Goal: Transaction & Acquisition: Purchase product/service

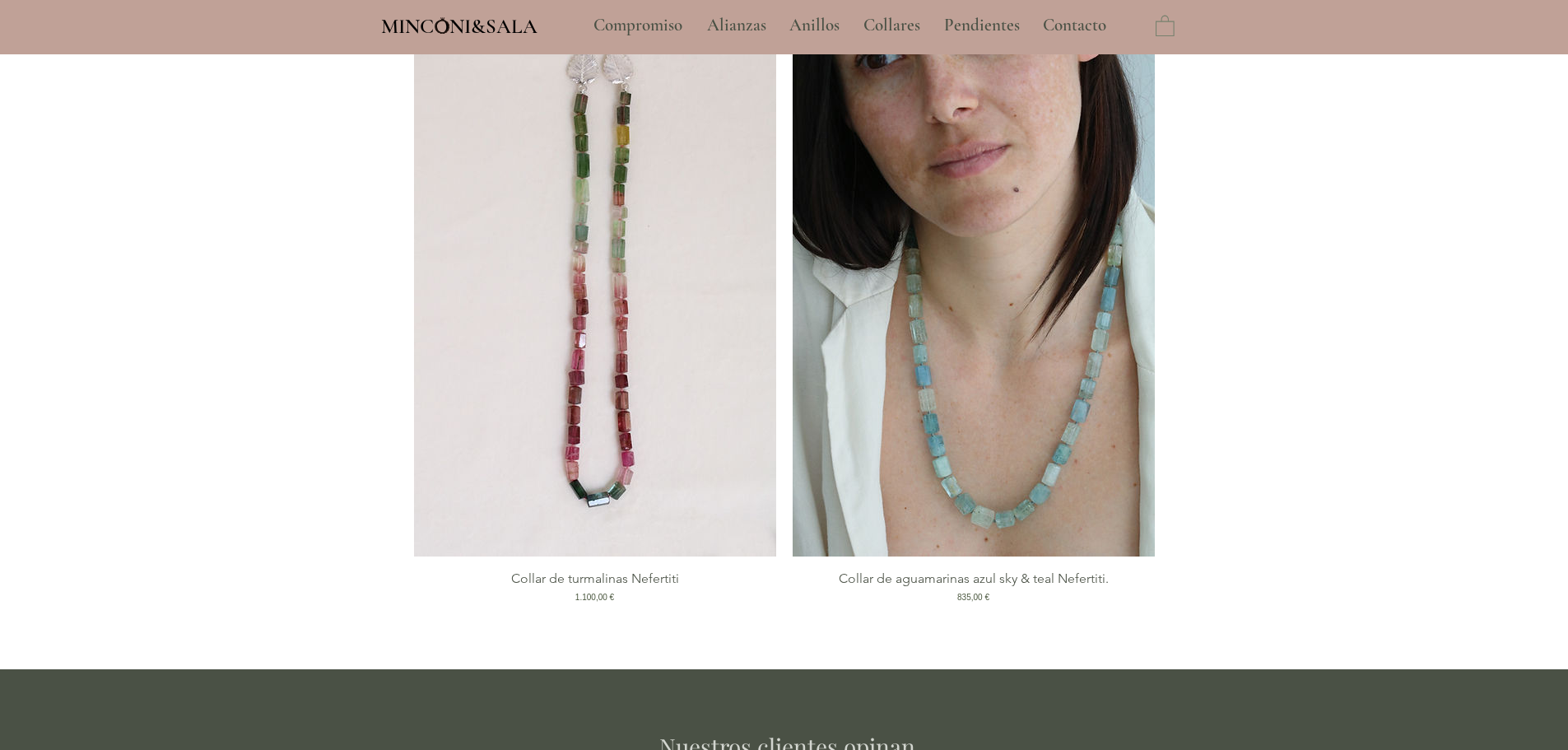
scroll to position [3458, 0]
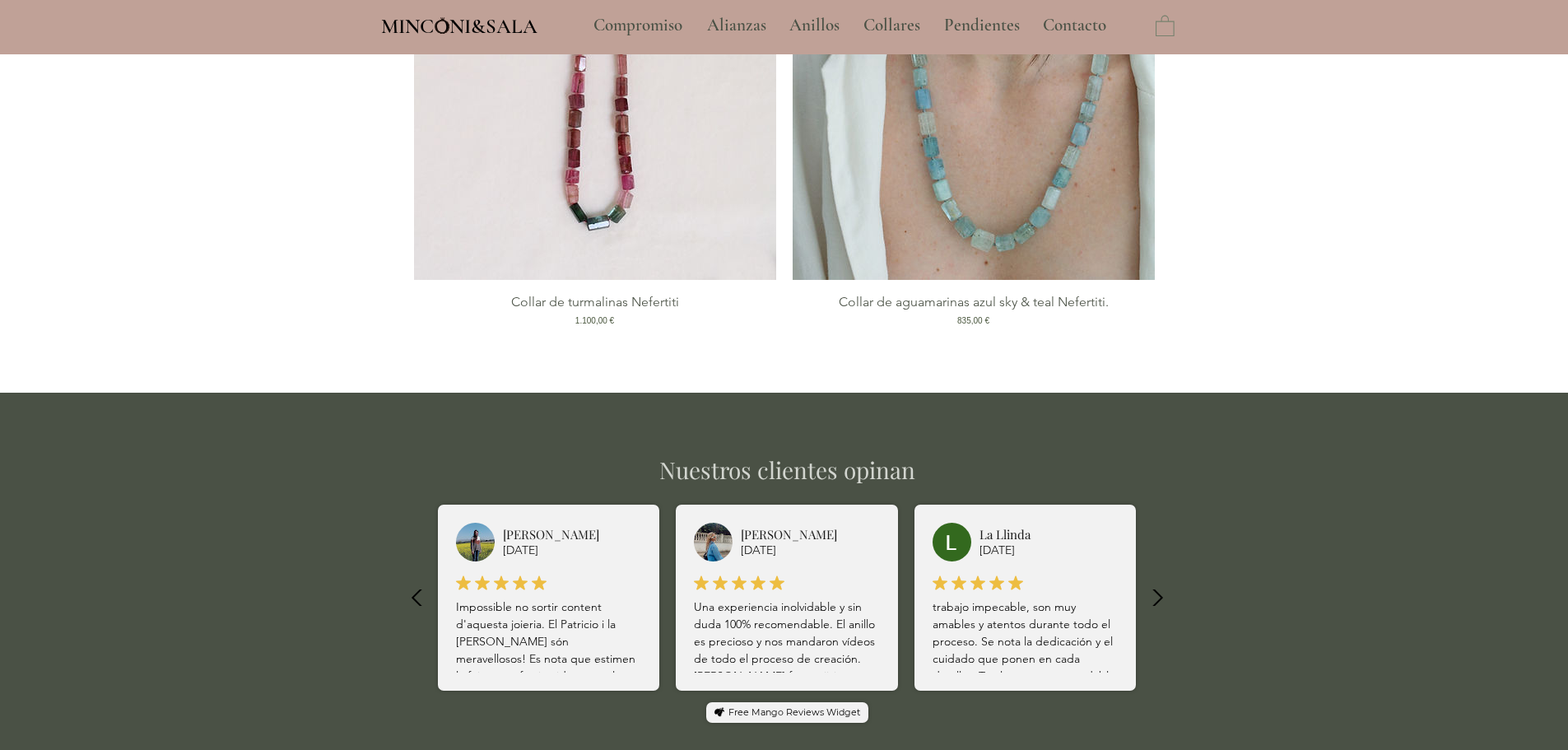
type input "**********"
select select "**********"
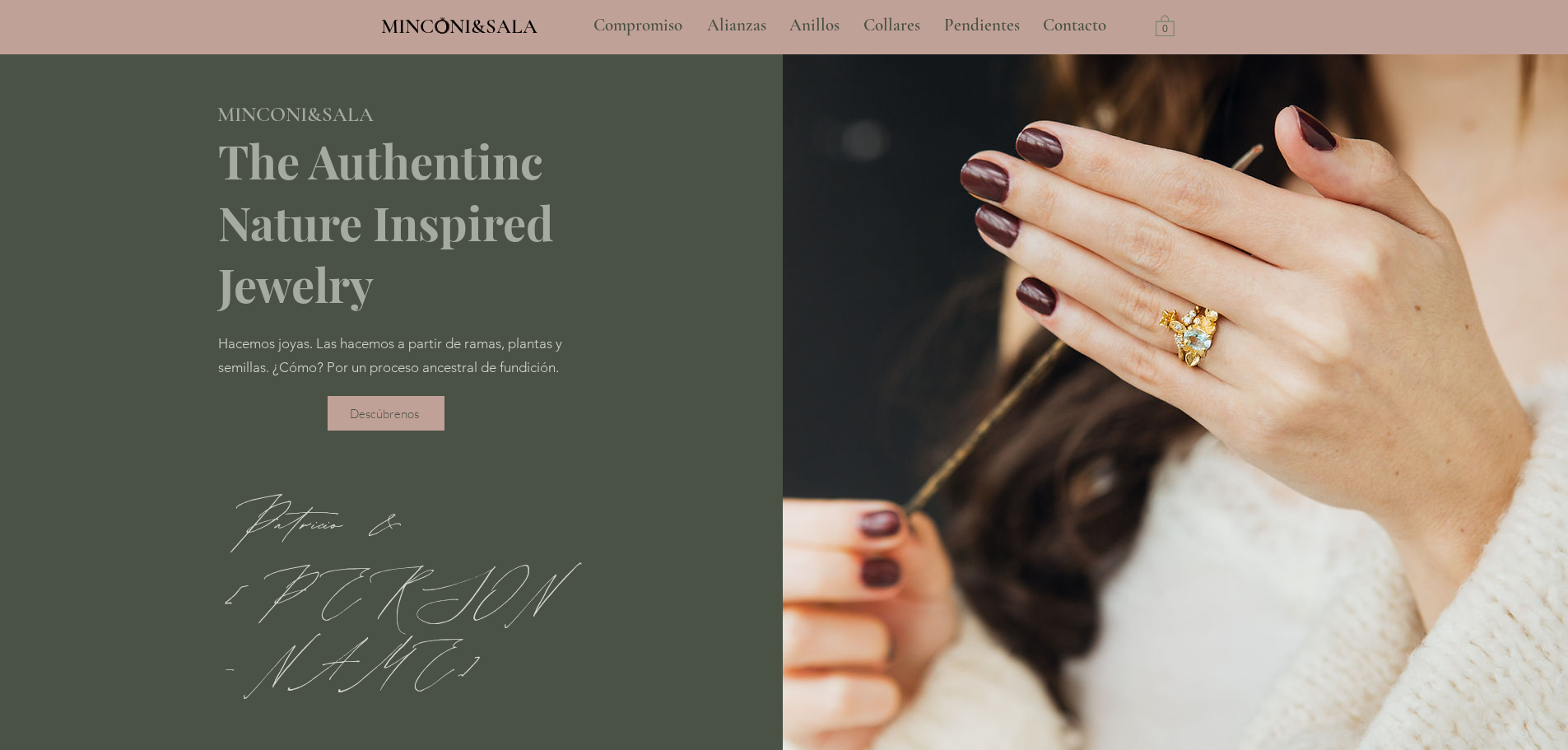
scroll to position [0, 0]
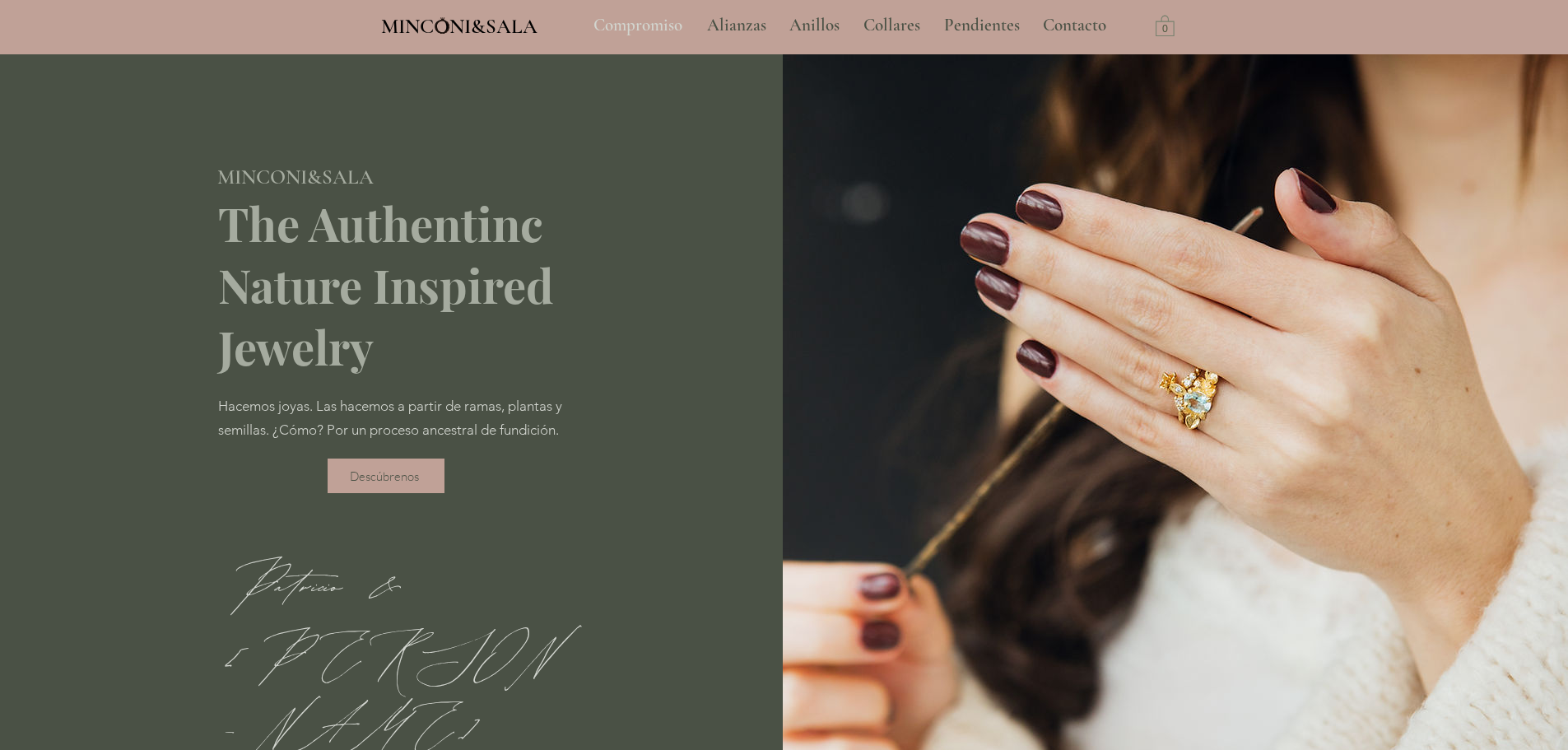
click at [659, 26] on p "Compromiso" at bounding box center [638, 26] width 106 height 42
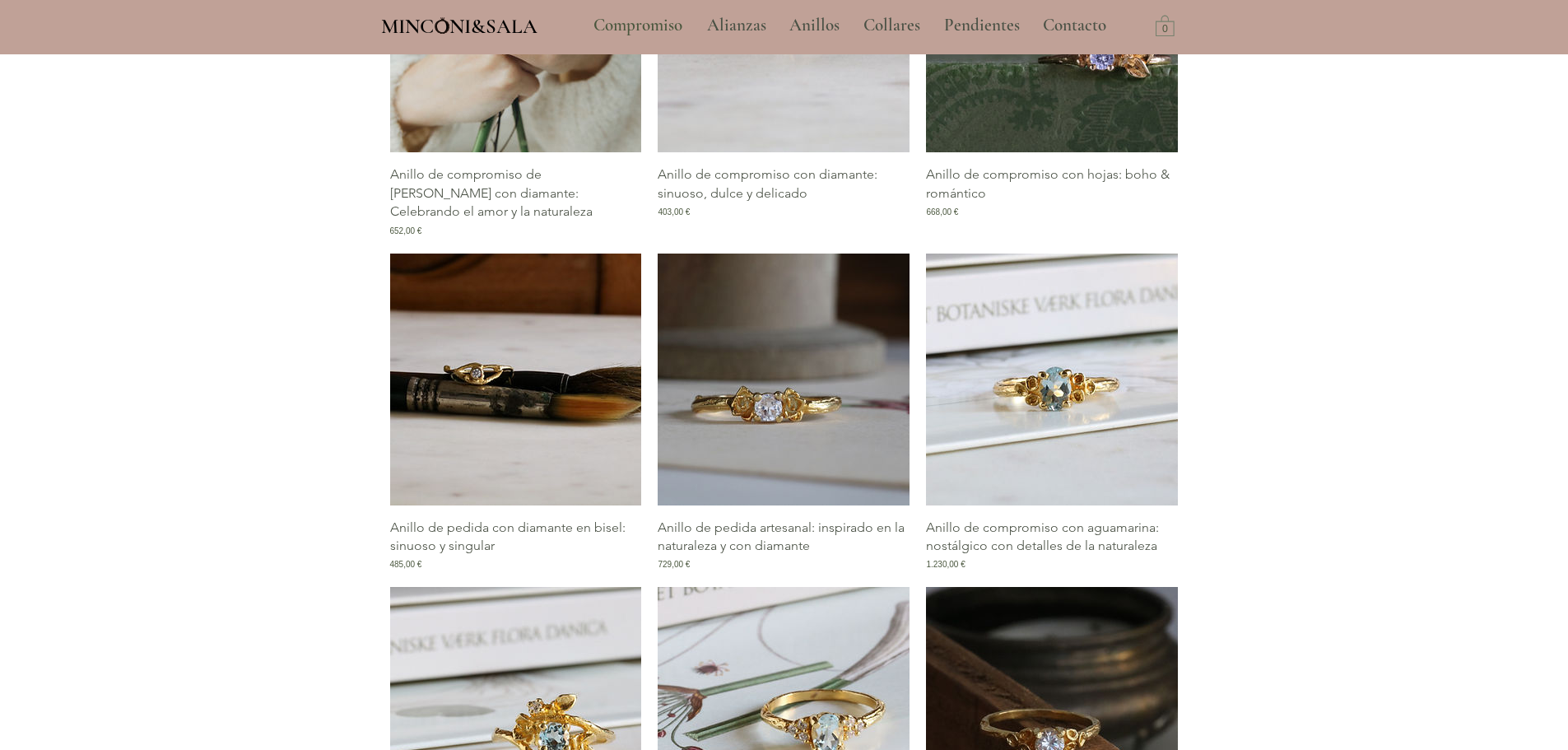
scroll to position [412, 0]
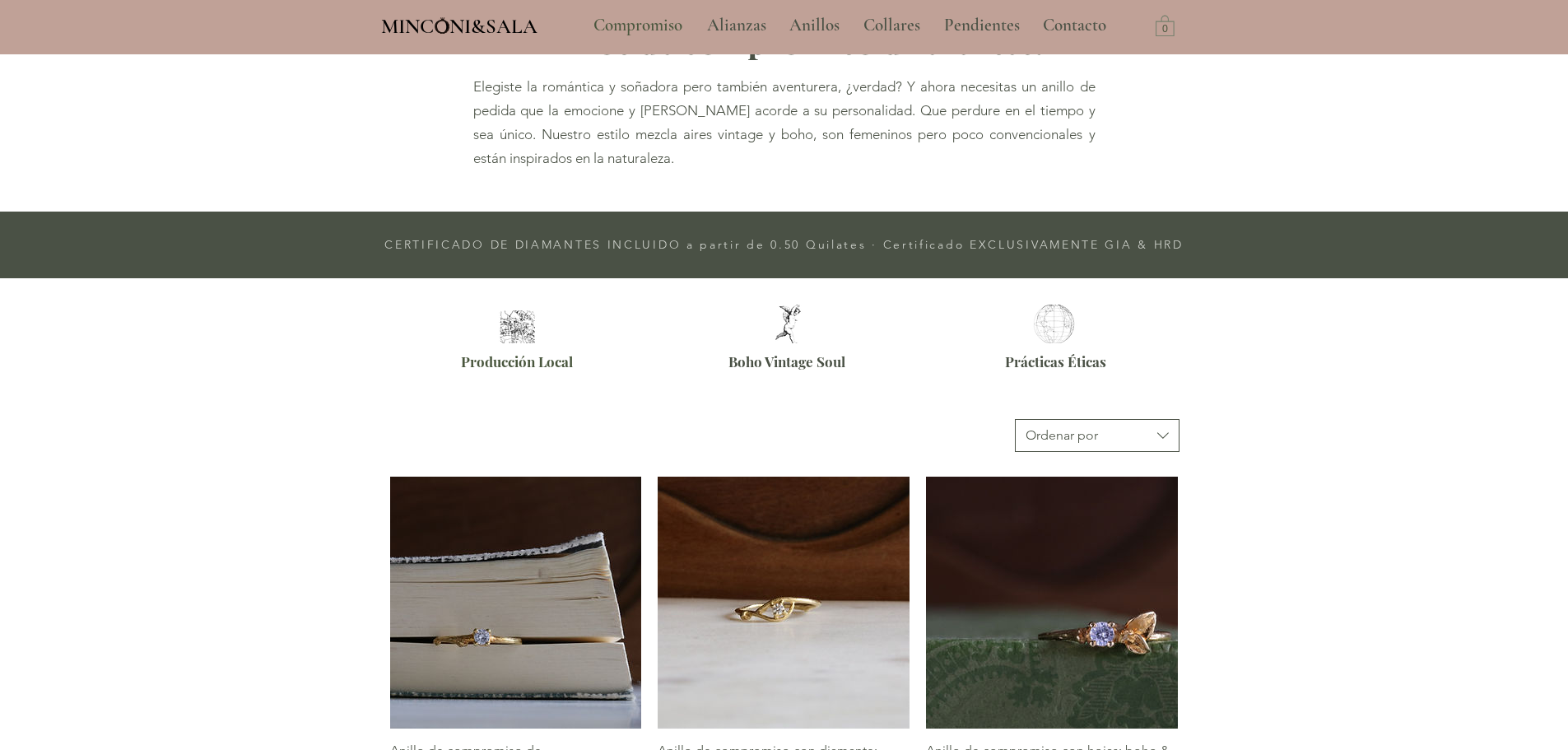
click at [1172, 438] on icon "button" at bounding box center [1163, 435] width 20 height 20
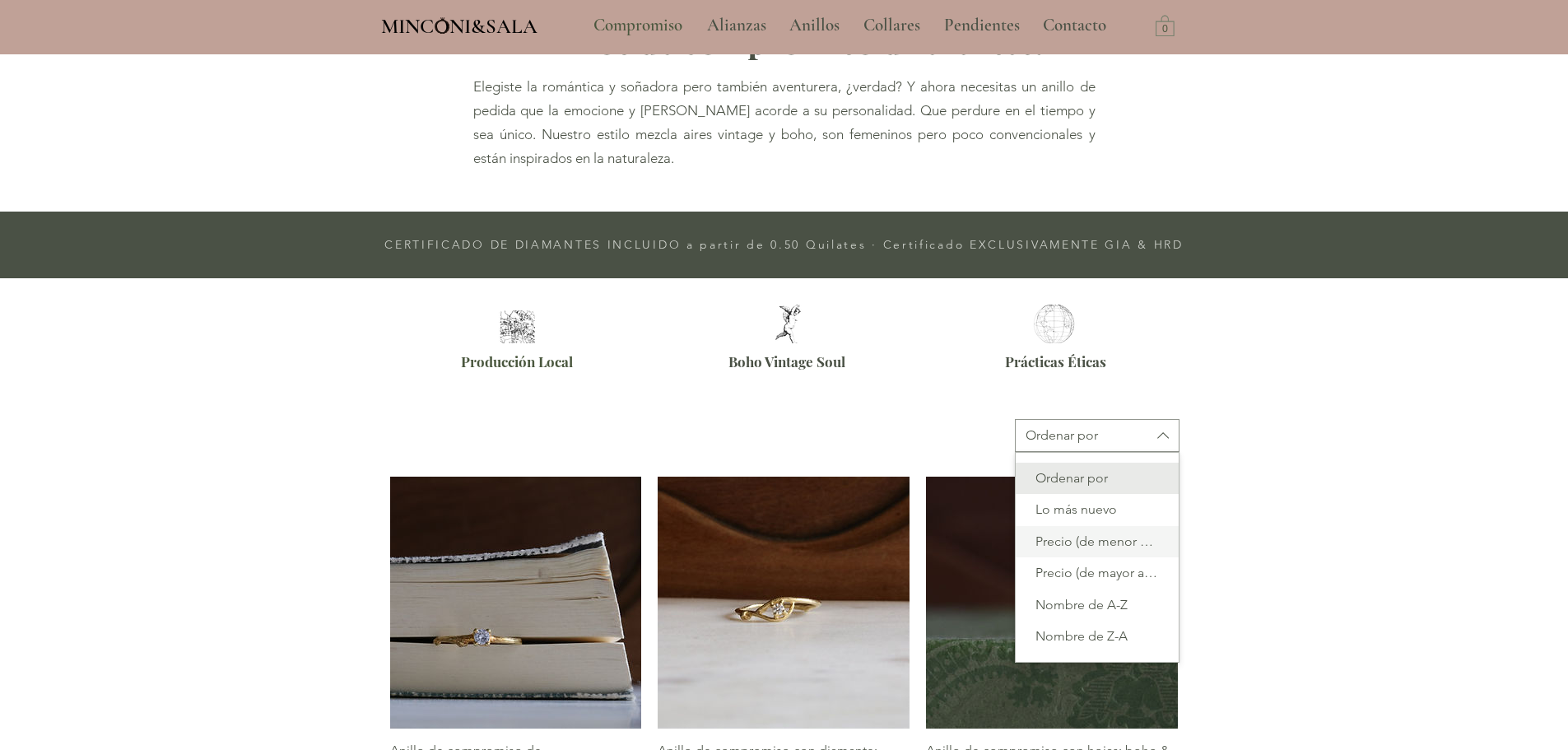
click at [1121, 536] on span "Precio (de menor a mayor)" at bounding box center [1097, 541] width 143 height 18
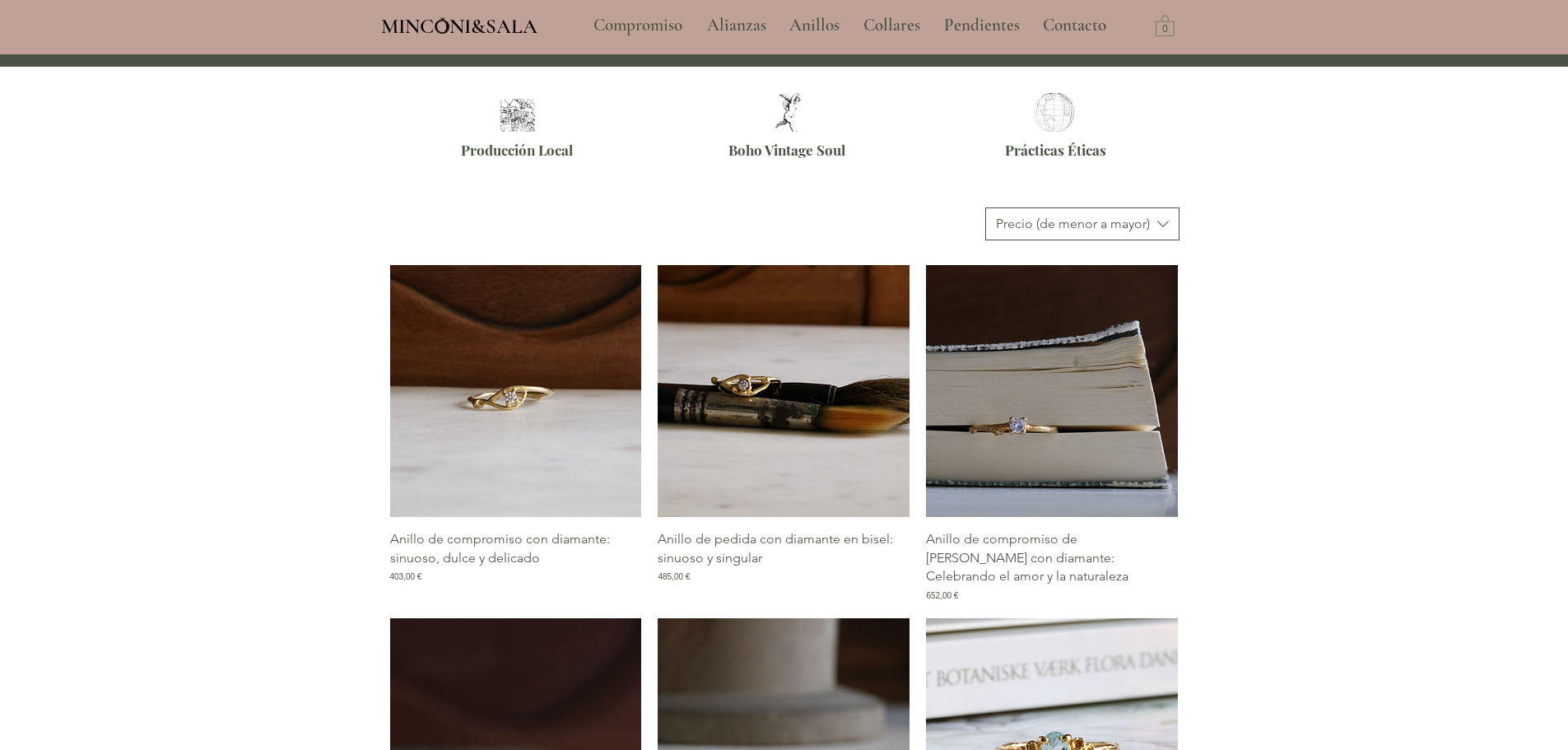
scroll to position [659, 0]
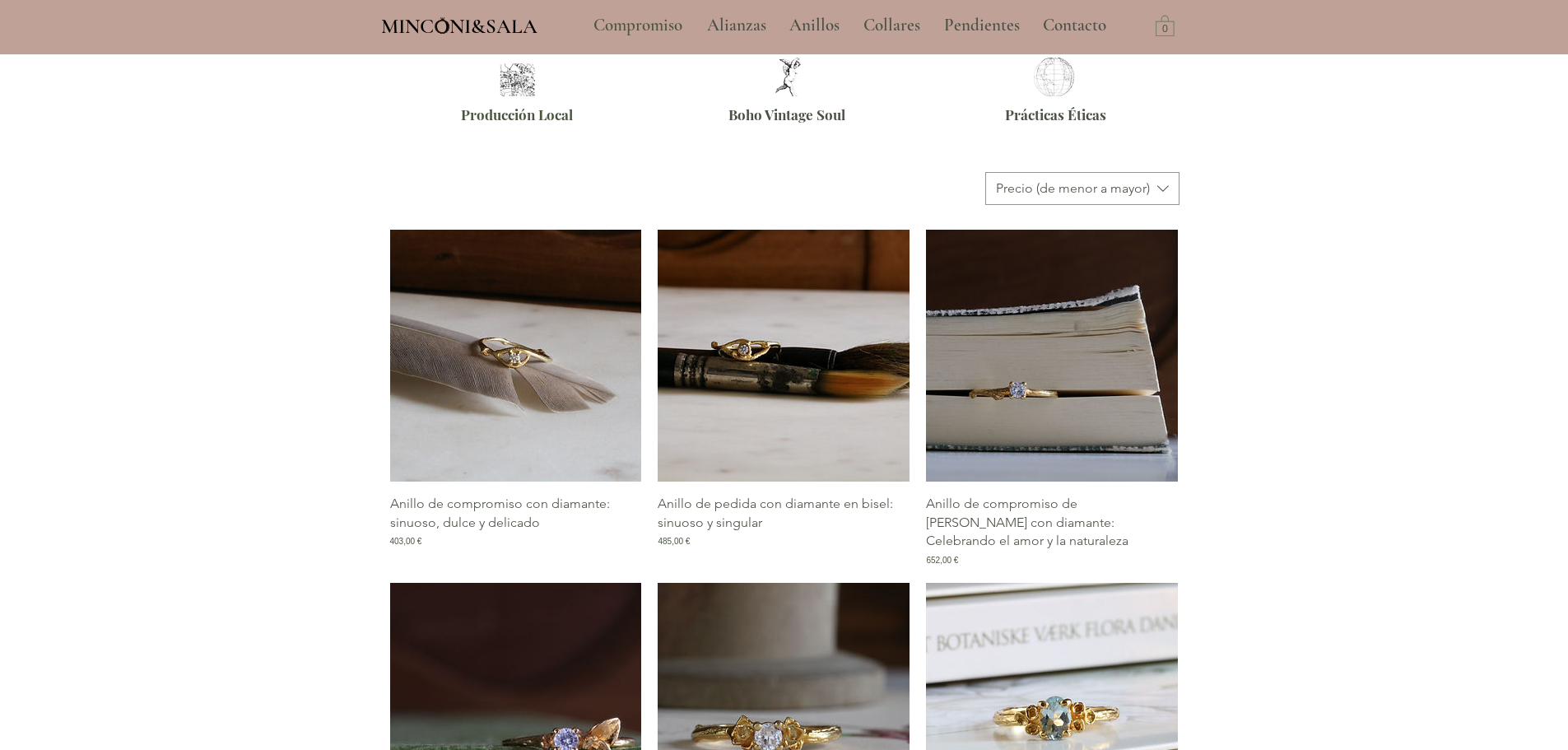
click at [513, 376] on img "Galería de Anillo de compromiso con diamante: sinuoso, dulce y delicado" at bounding box center [515, 355] width 252 height 252
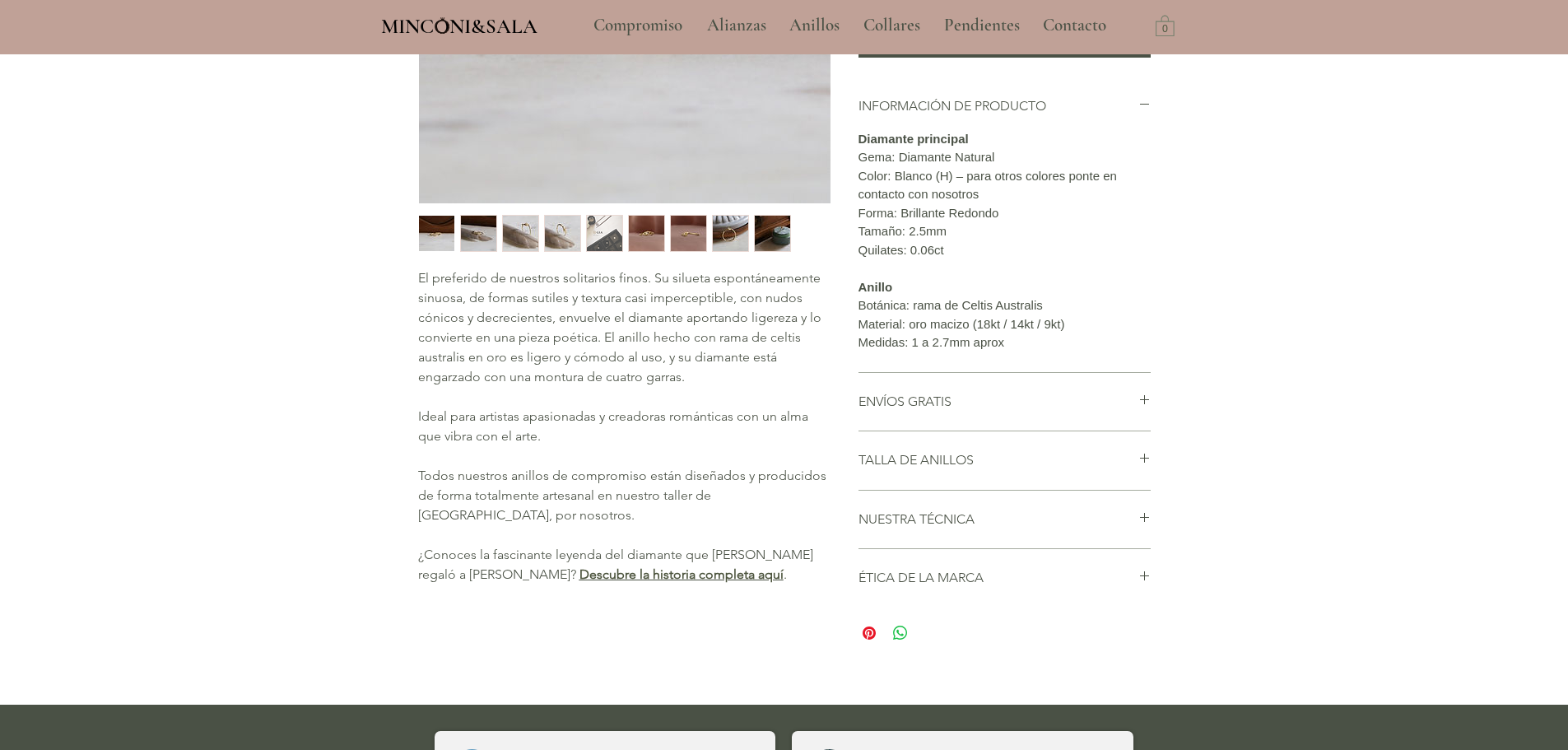
scroll to position [412, 0]
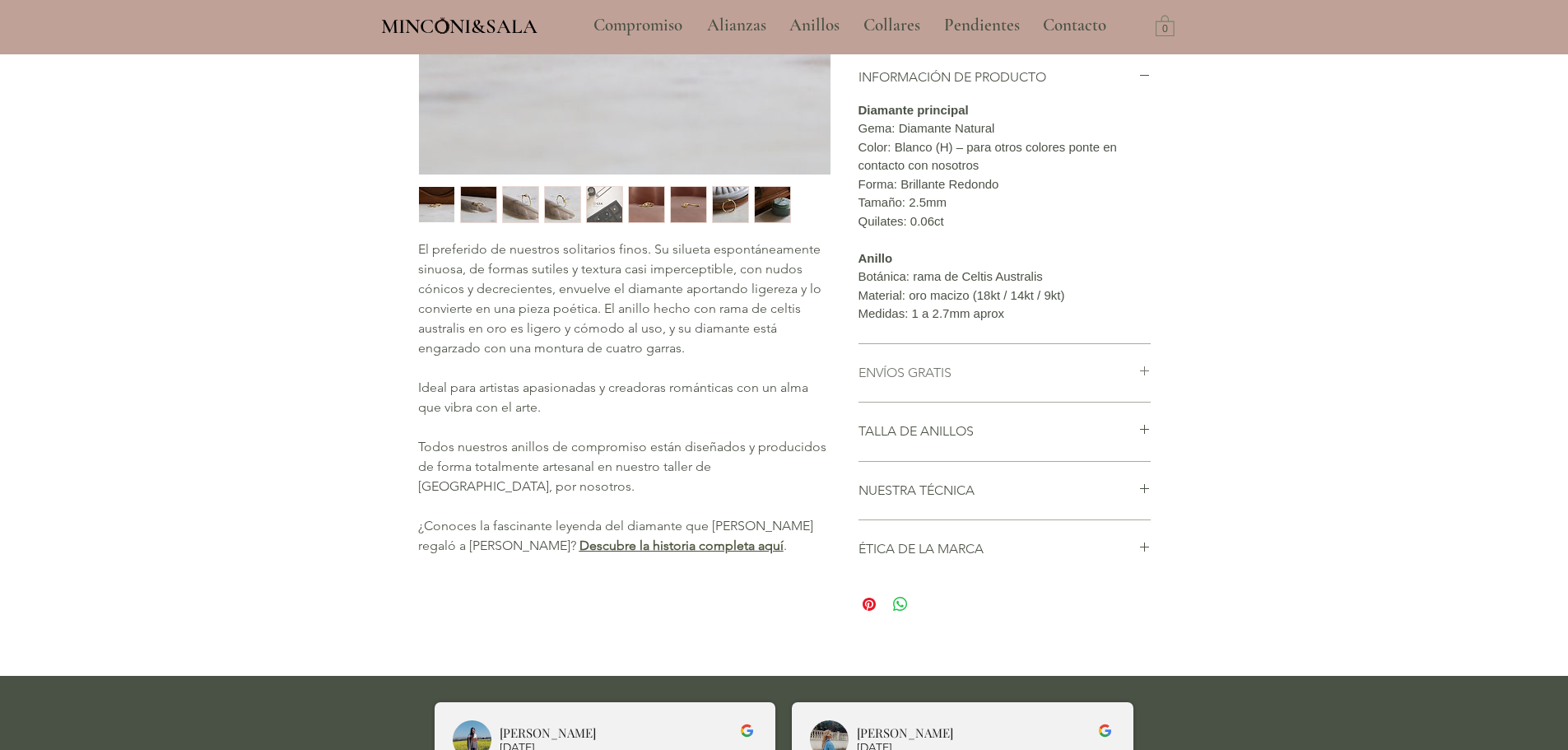
click at [1146, 377] on icon "main content" at bounding box center [1145, 371] width 12 height 12
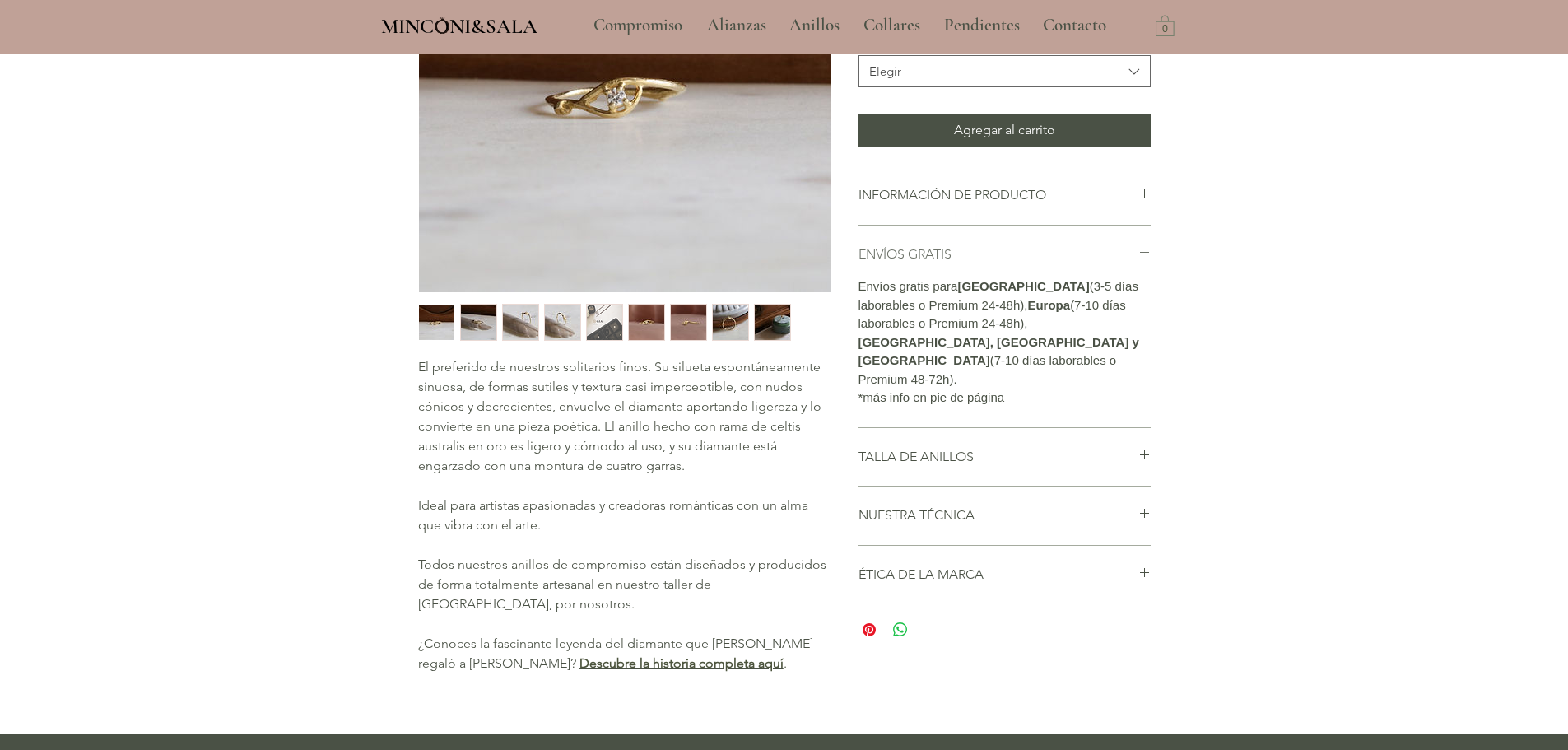
scroll to position [395, 0]
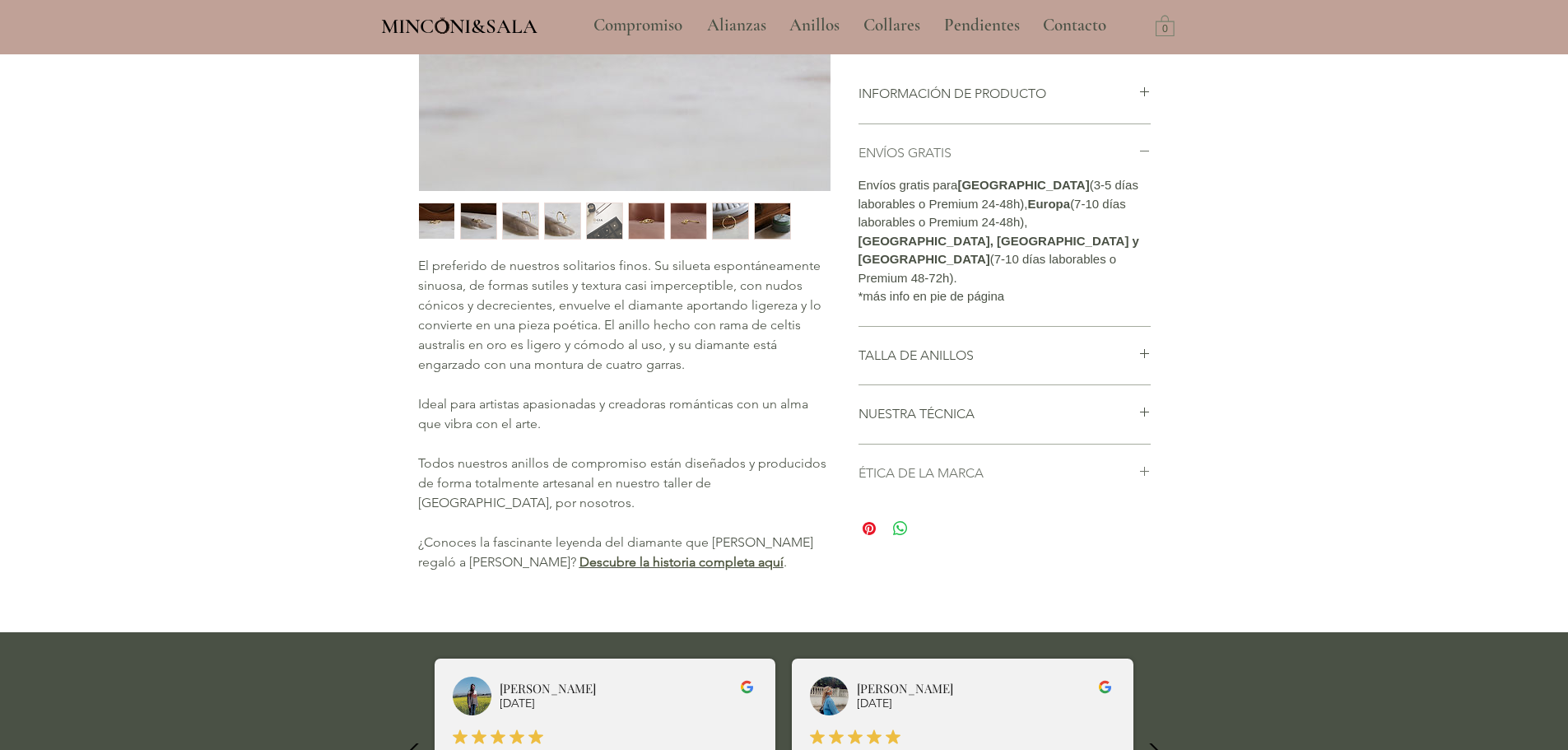
click at [1126, 483] on h2 "ÉTICA DE LA MARCA" at bounding box center [998, 473] width 280 height 18
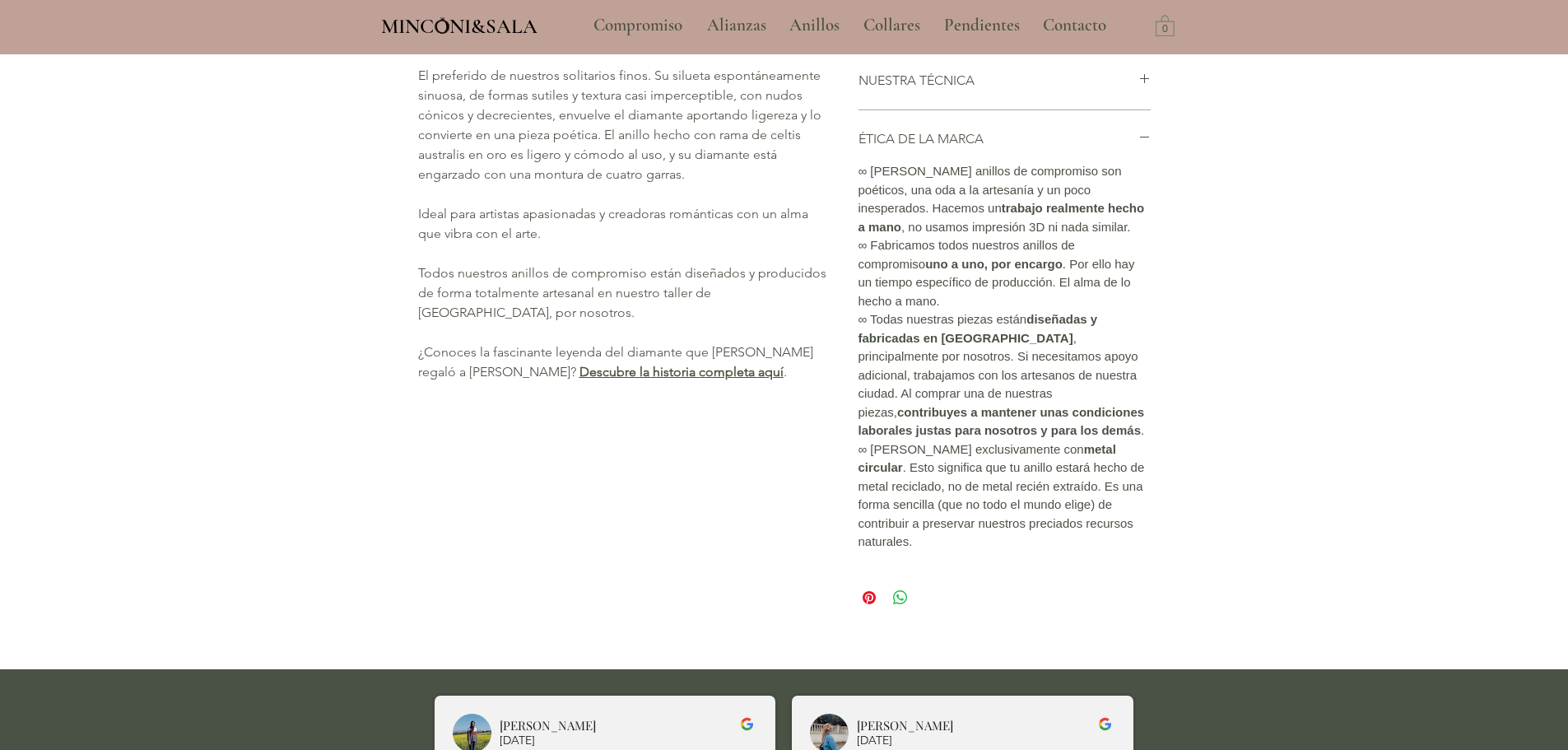
scroll to position [319, 0]
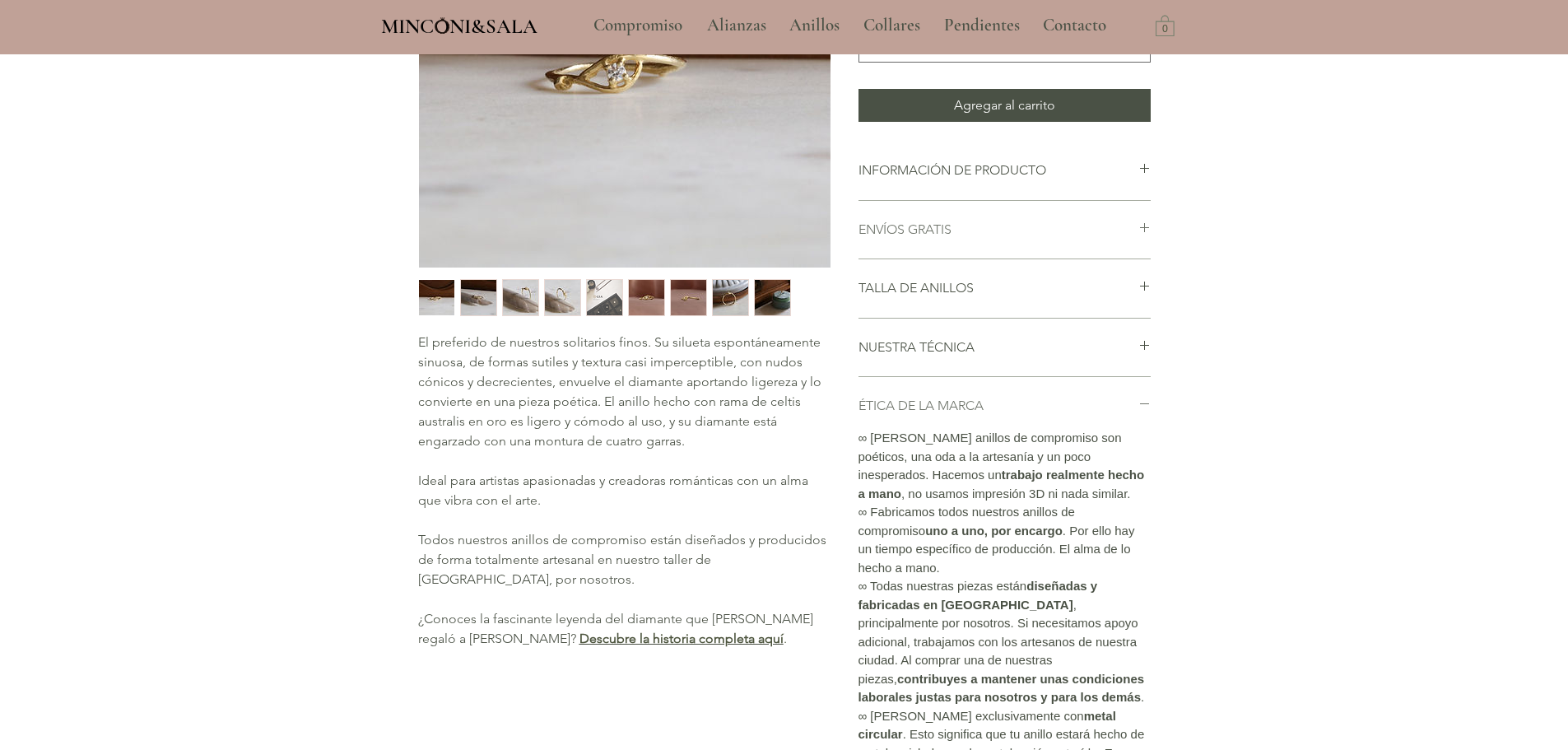
click at [1140, 410] on icon "main content" at bounding box center [1145, 404] width 12 height 12
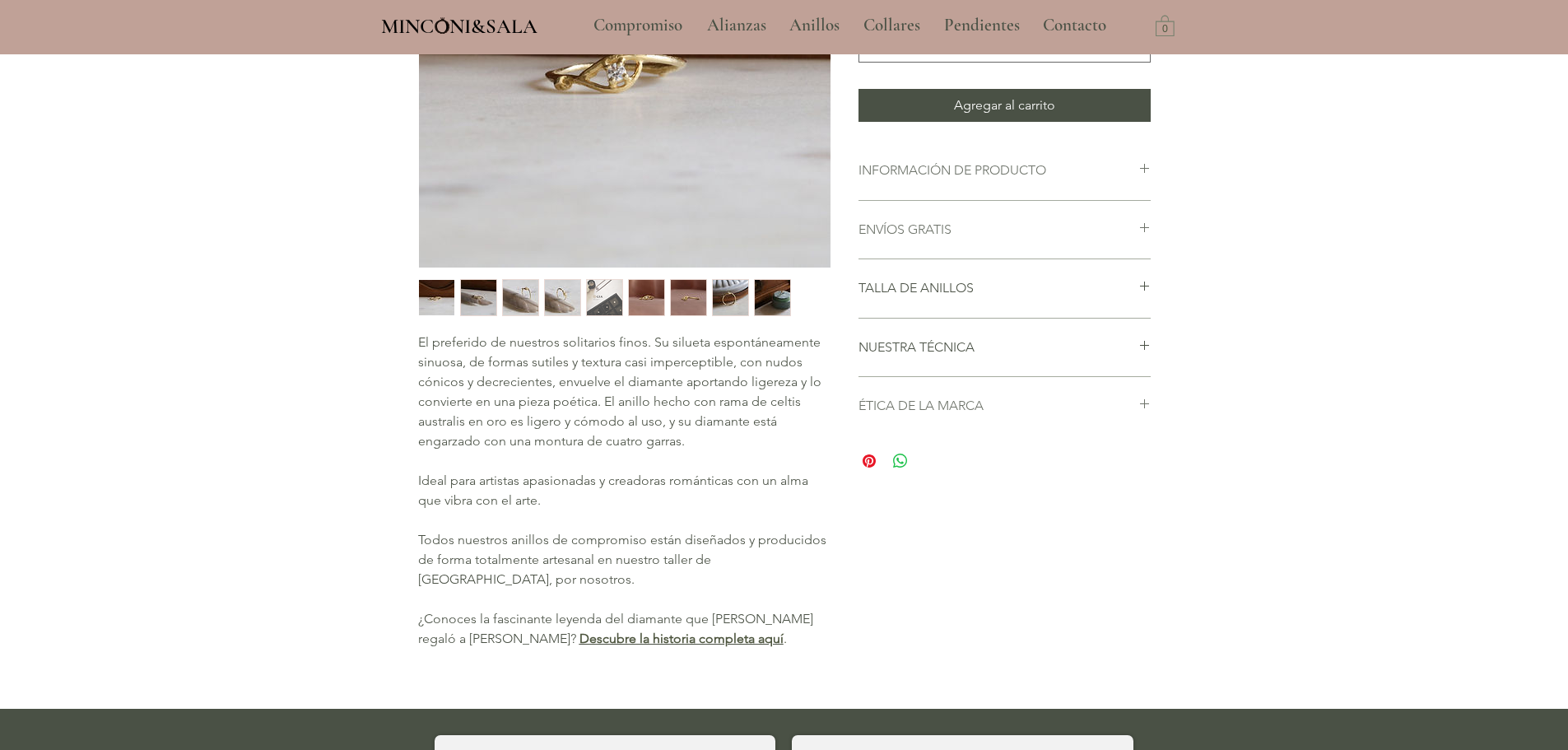
click at [1139, 174] on icon "main content" at bounding box center [1145, 168] width 12 height 12
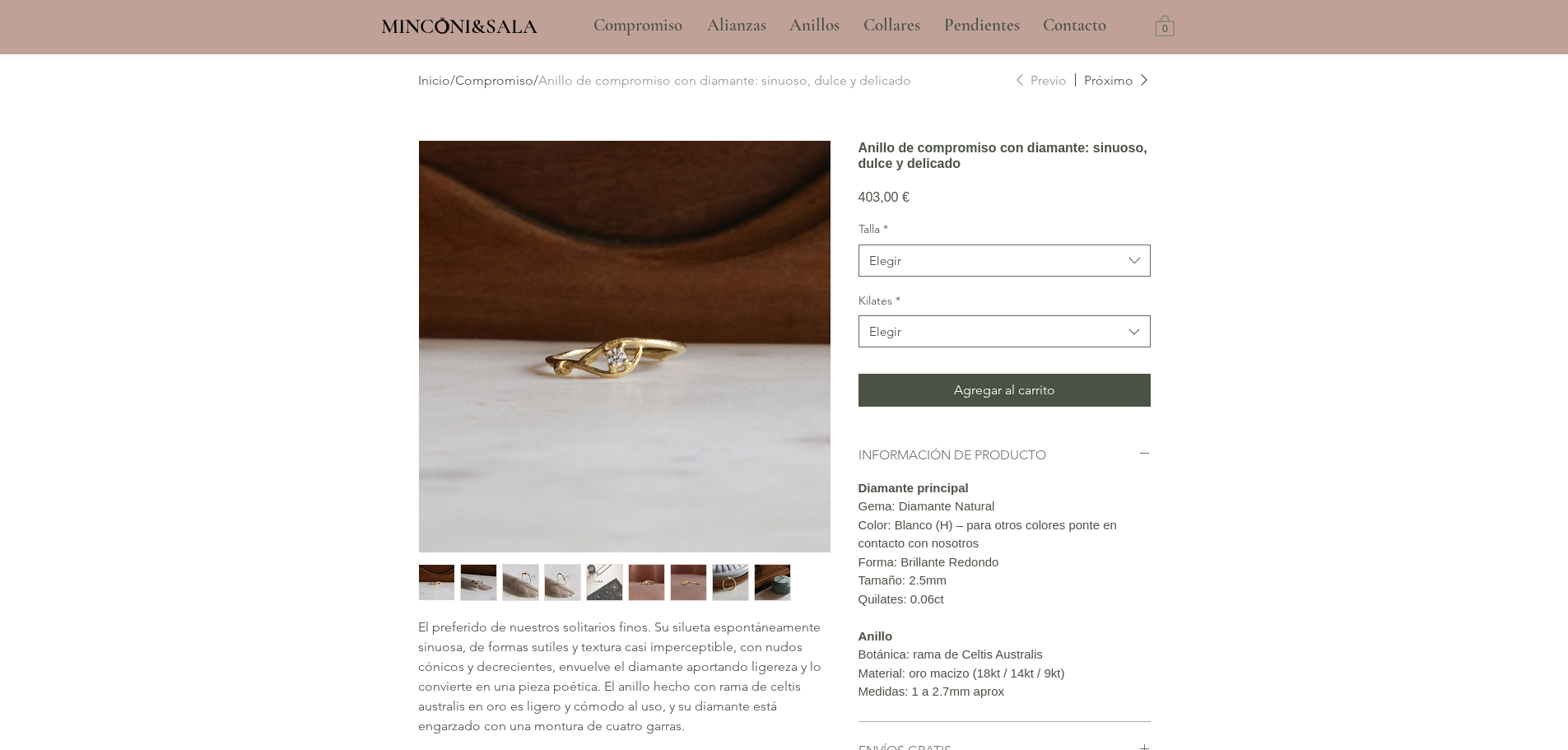
scroll to position [0, 0]
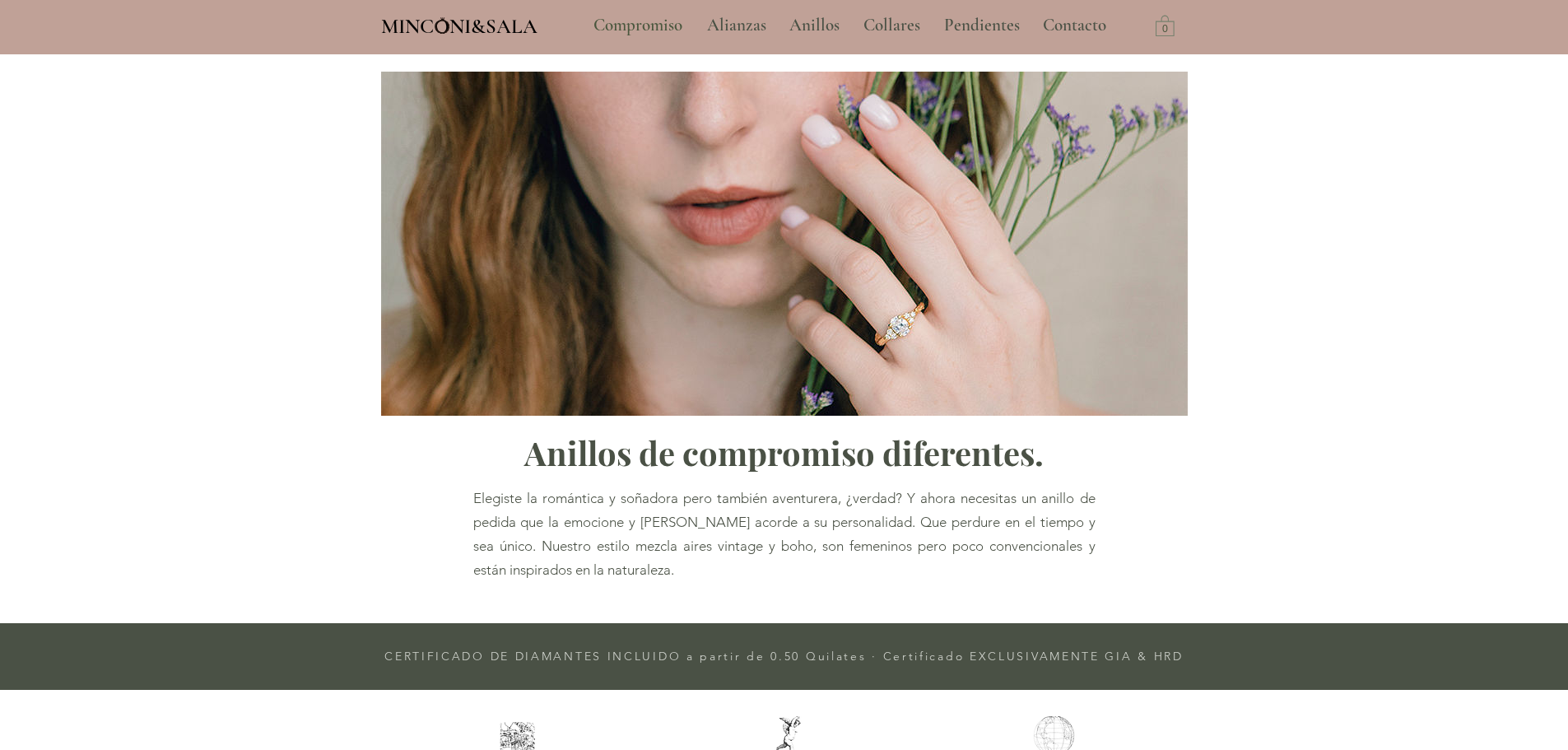
scroll to position [686, 0]
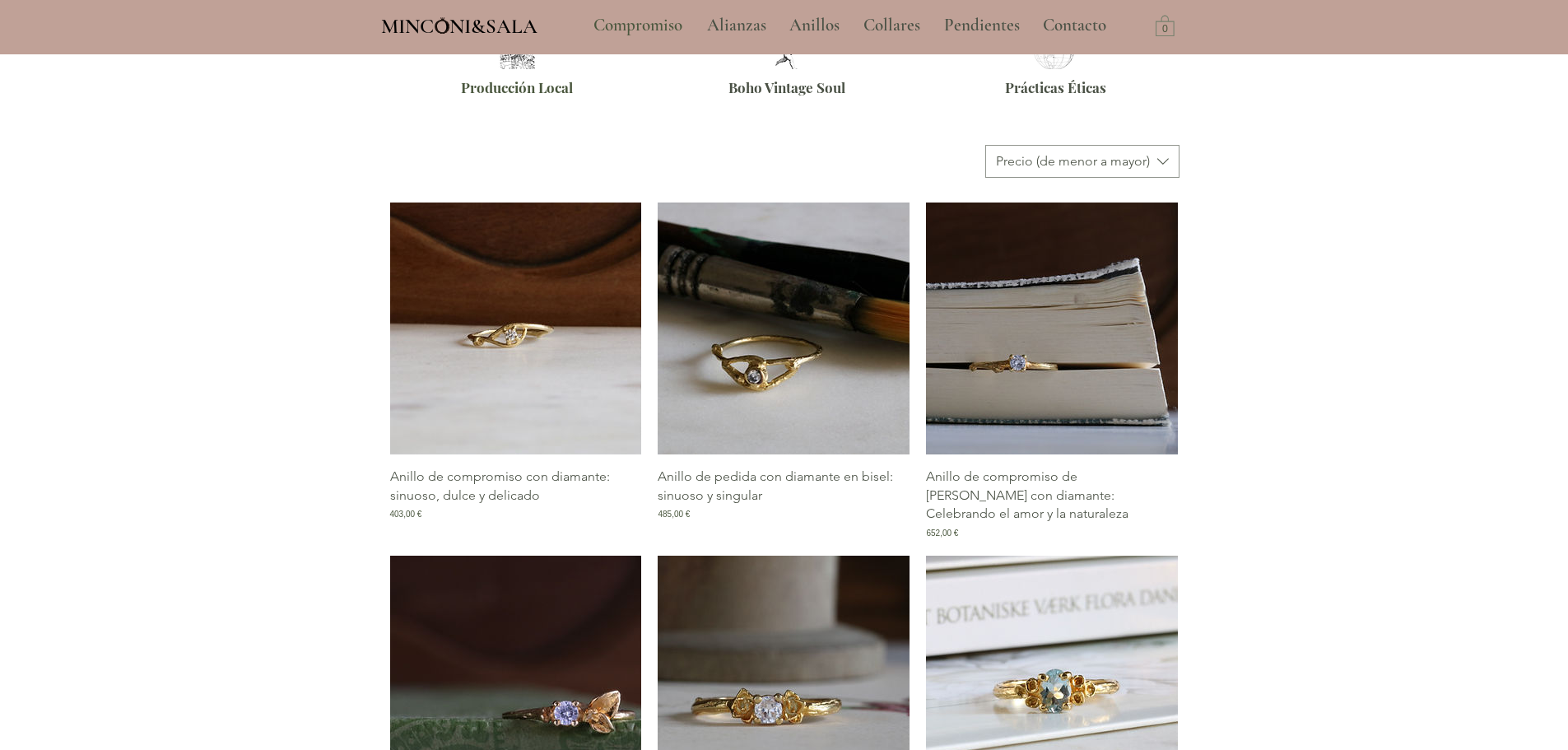
click at [782, 328] on img "Galería de Anillo de pedida con diamante en bisel: sinuoso y singular" at bounding box center [784, 328] width 252 height 252
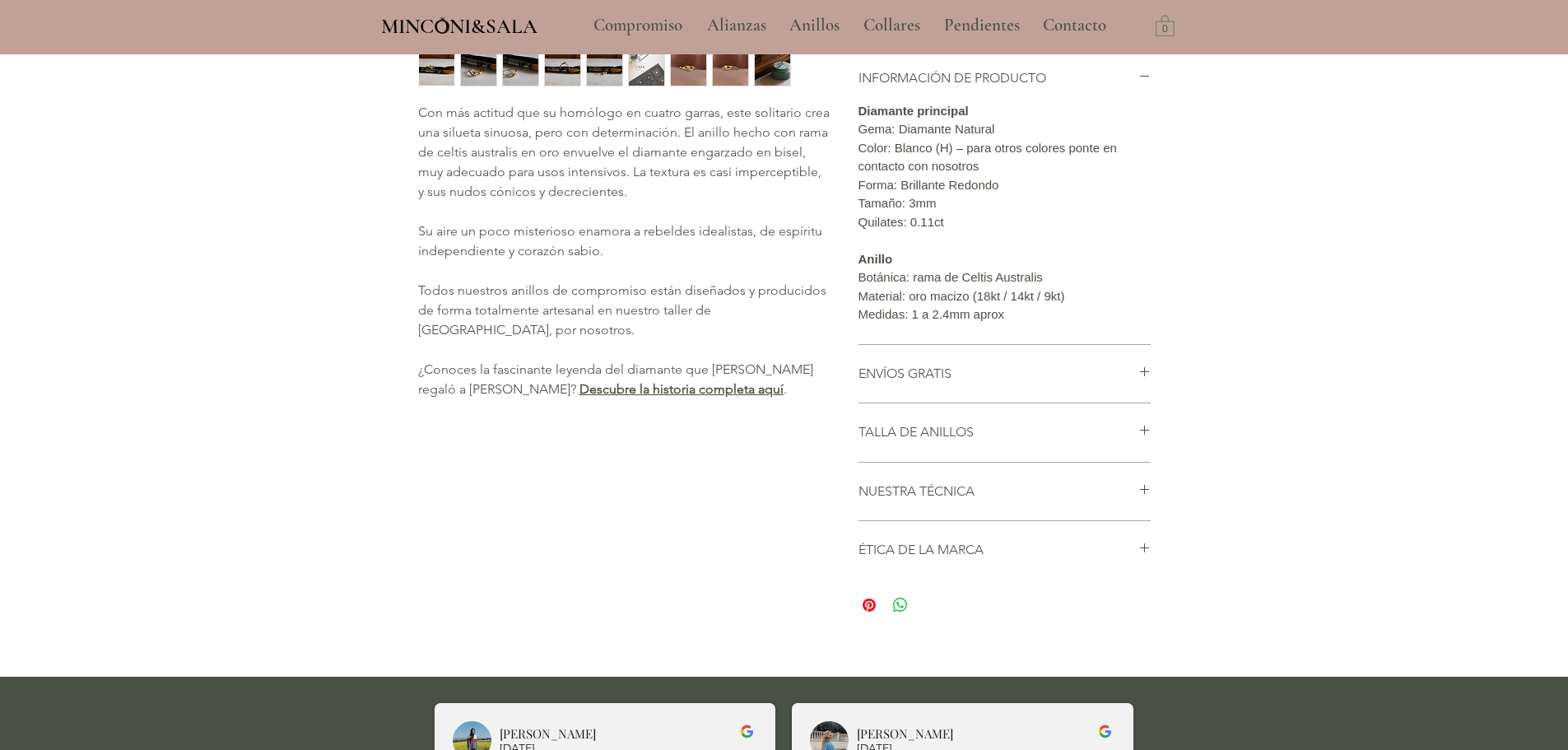
scroll to position [412, 0]
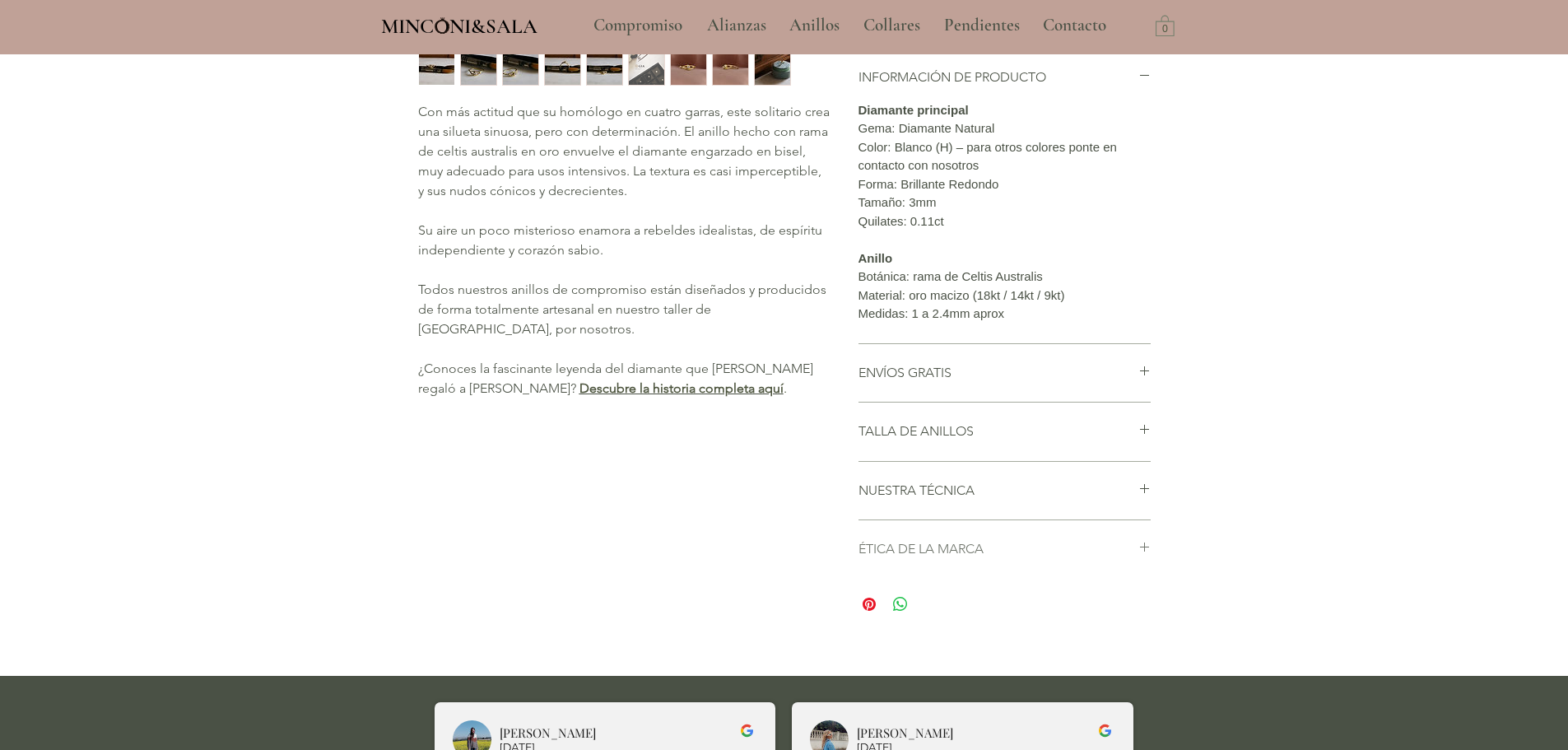
click at [1147, 553] on icon "main content" at bounding box center [1145, 547] width 12 height 12
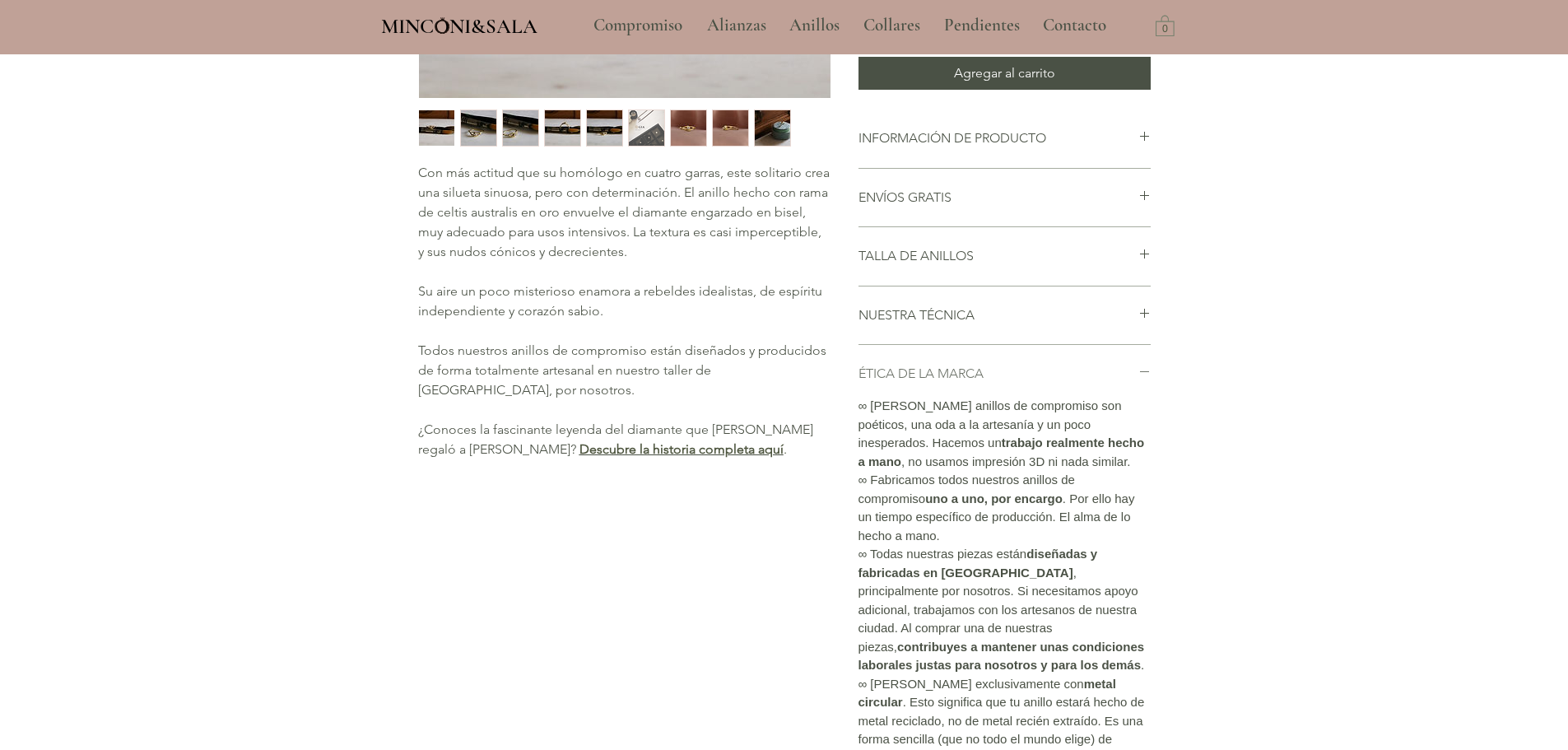
scroll to position [325, 0]
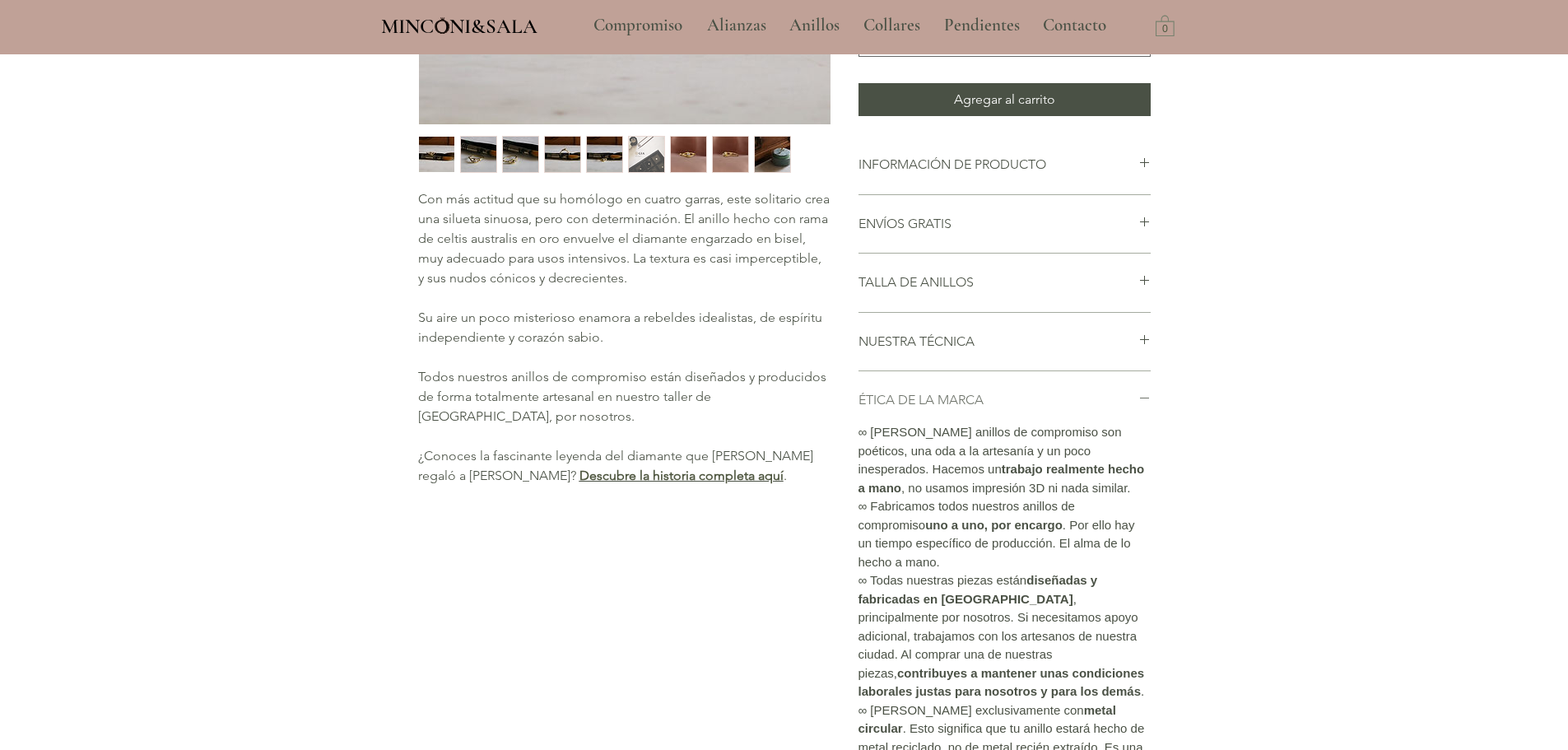
click at [1151, 454] on div "Inicio / Compromiso / Anillo de pedida con diamante en bisel: sinuoso y singula…" at bounding box center [784, 320] width 806 height 1175
click at [1149, 405] on icon "main content" at bounding box center [1145, 398] width 12 height 12
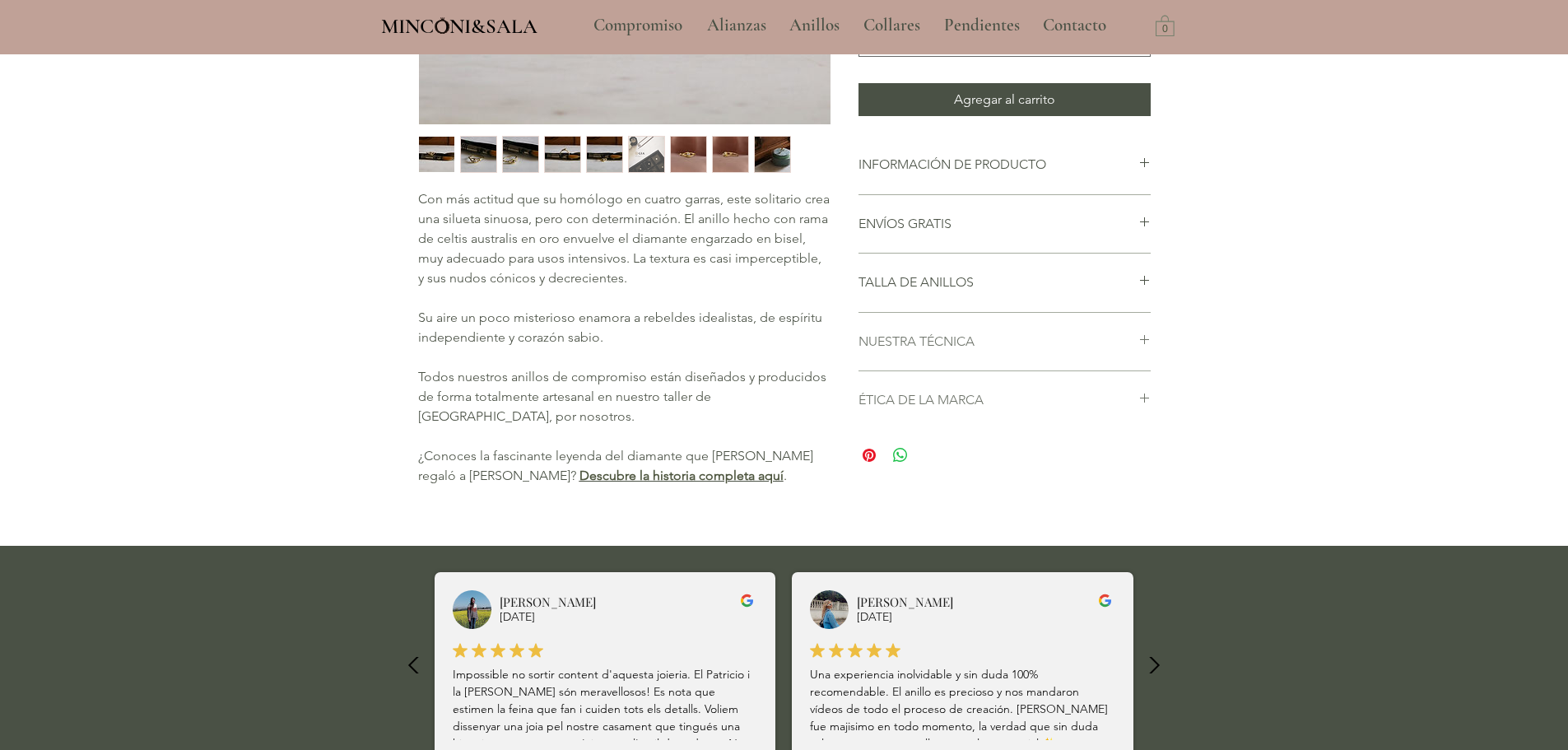
click at [1140, 345] on icon "main content" at bounding box center [1145, 339] width 12 height 12
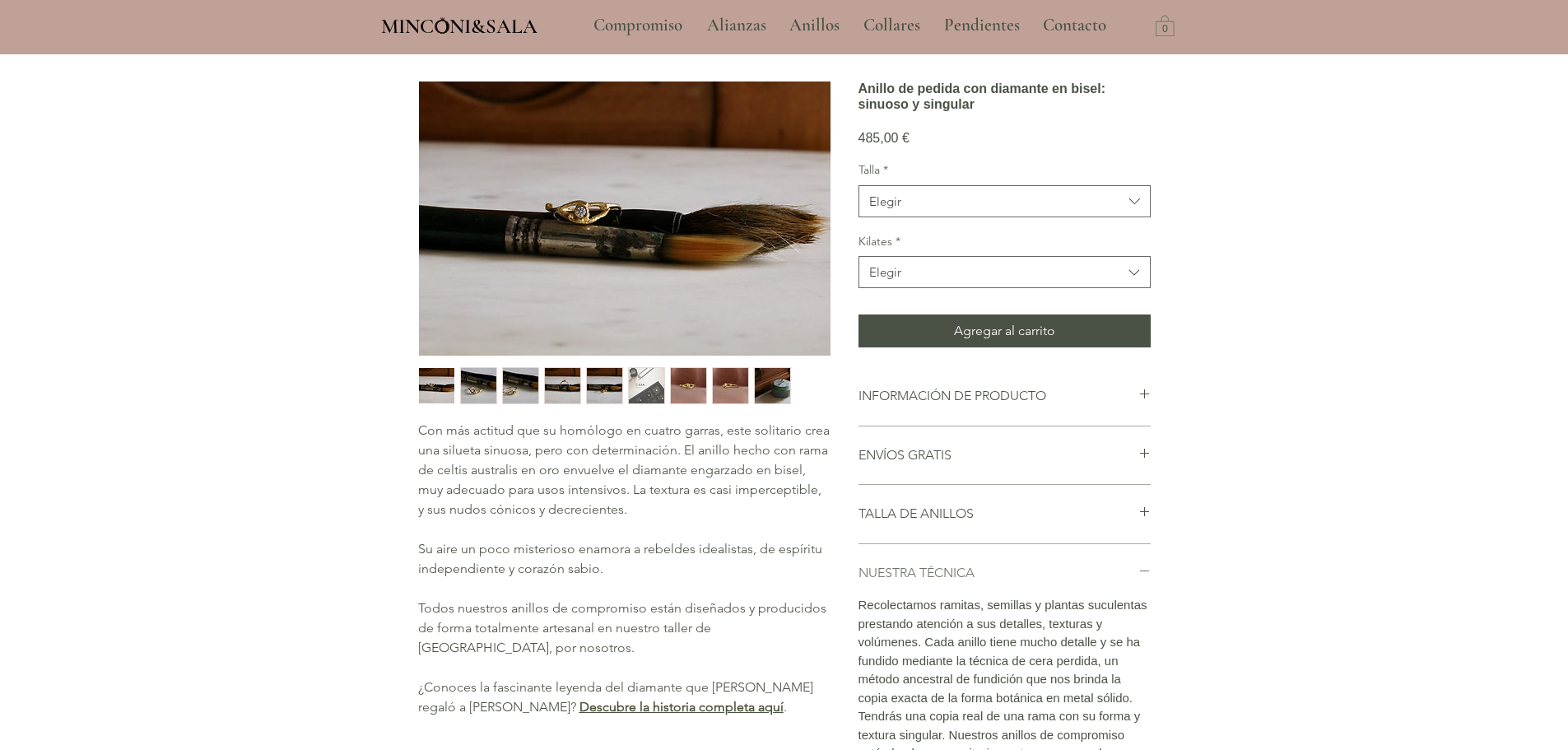
scroll to position [0, 0]
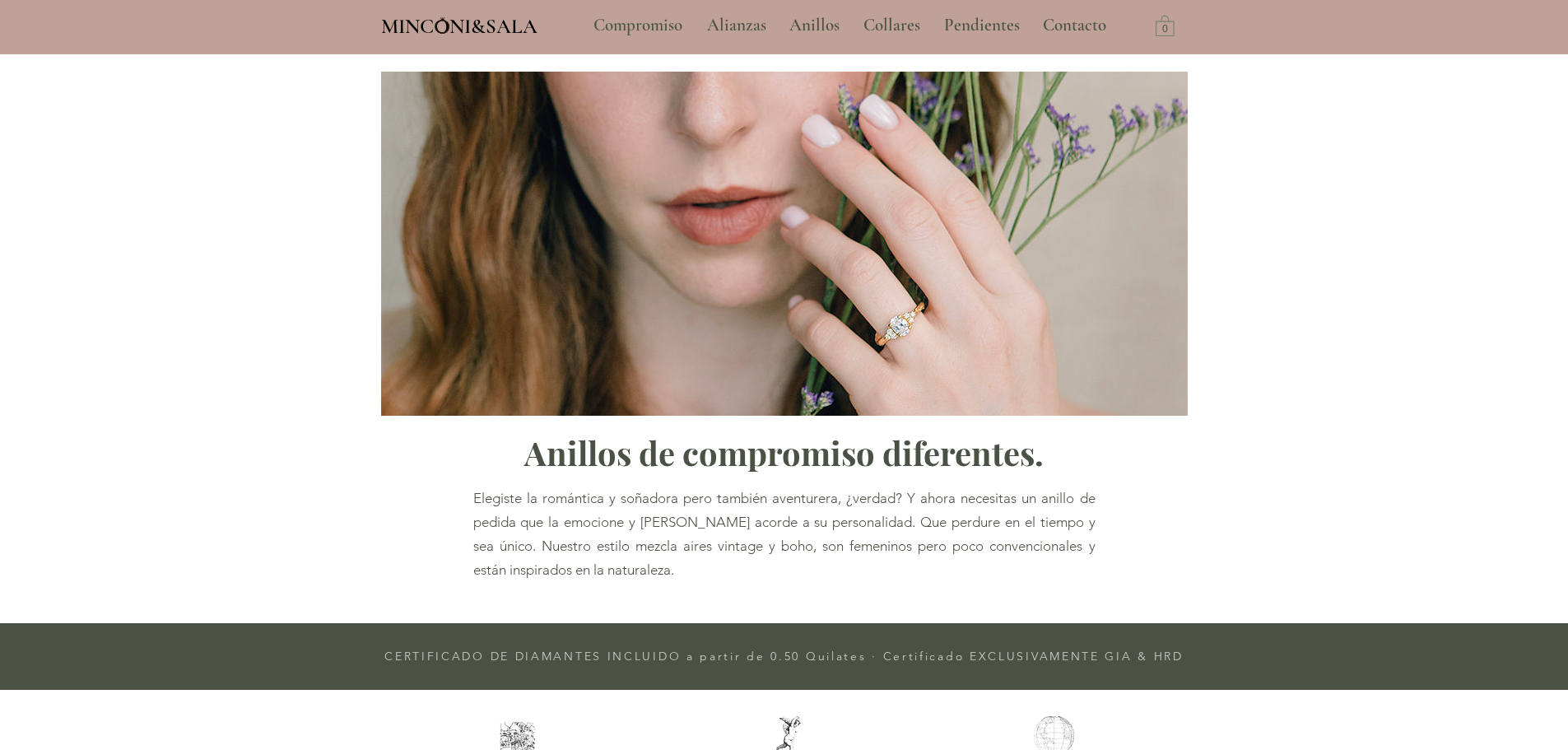
scroll to position [686, 0]
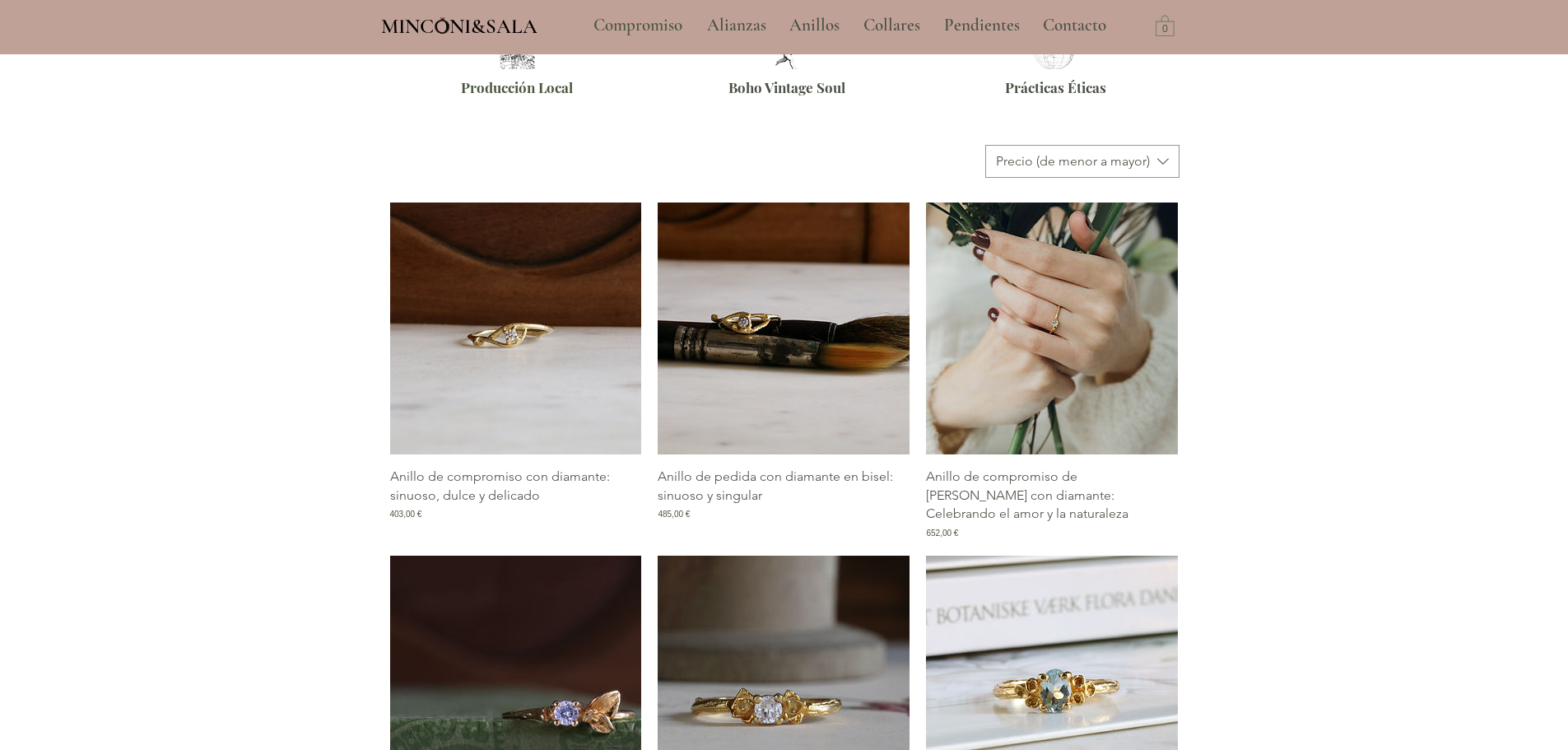
click at [972, 355] on img "Galería de Anillo de compromiso de rama con diamante: Celebrando el amor y la n…" at bounding box center [1052, 328] width 252 height 252
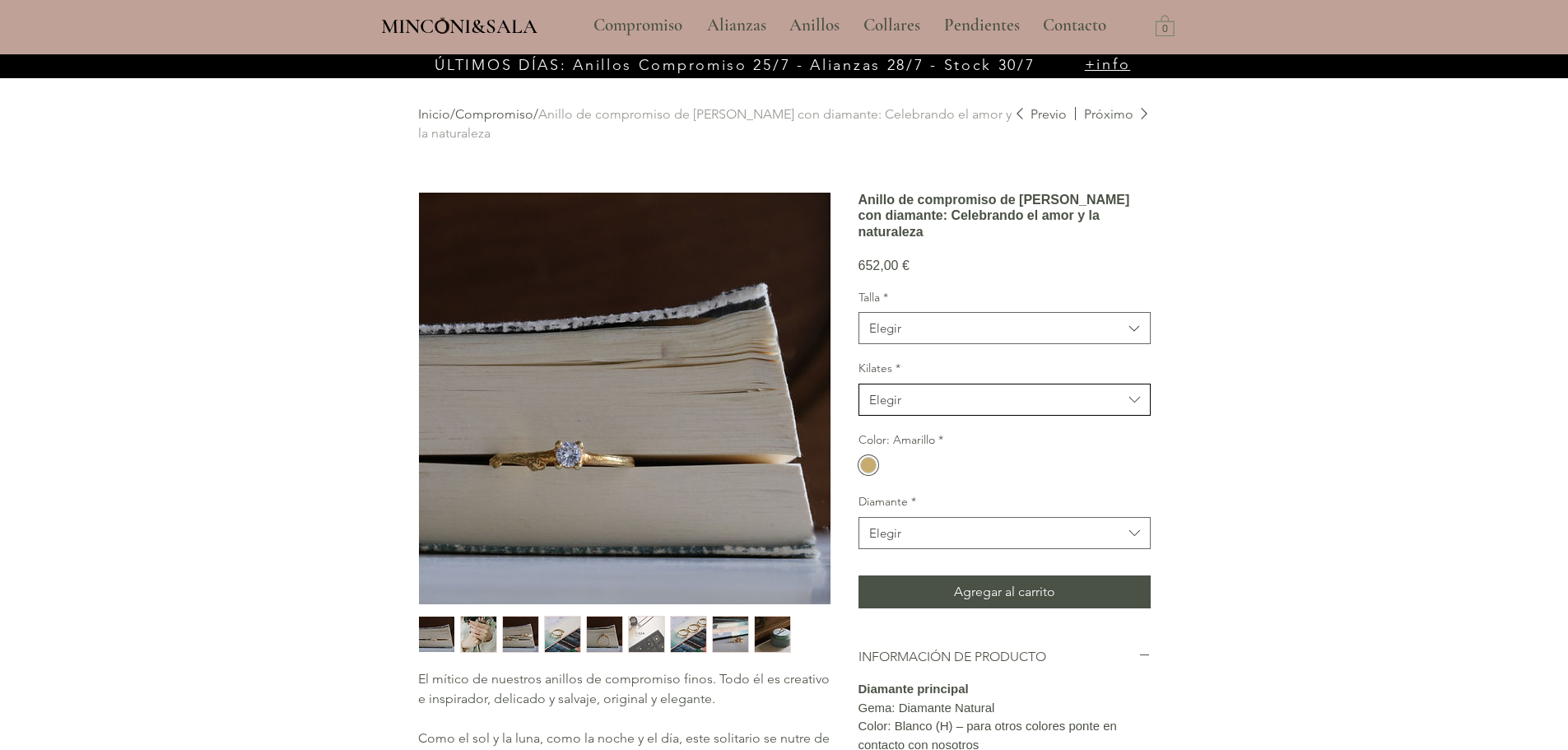
click at [951, 409] on span "Elegir" at bounding box center [996, 399] width 253 height 17
click at [929, 542] on span "Elegir" at bounding box center [996, 532] width 253 height 17
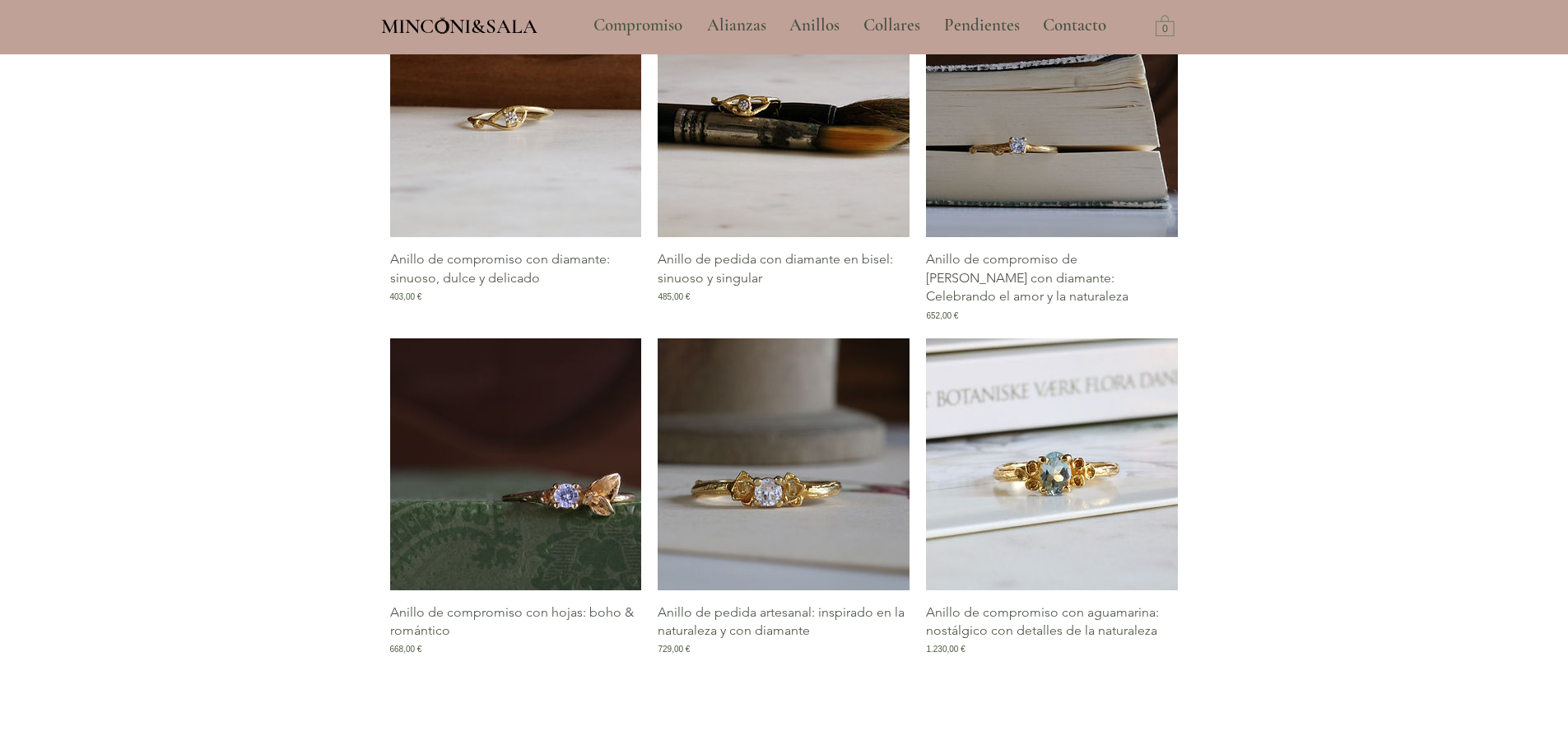
scroll to position [933, 0]
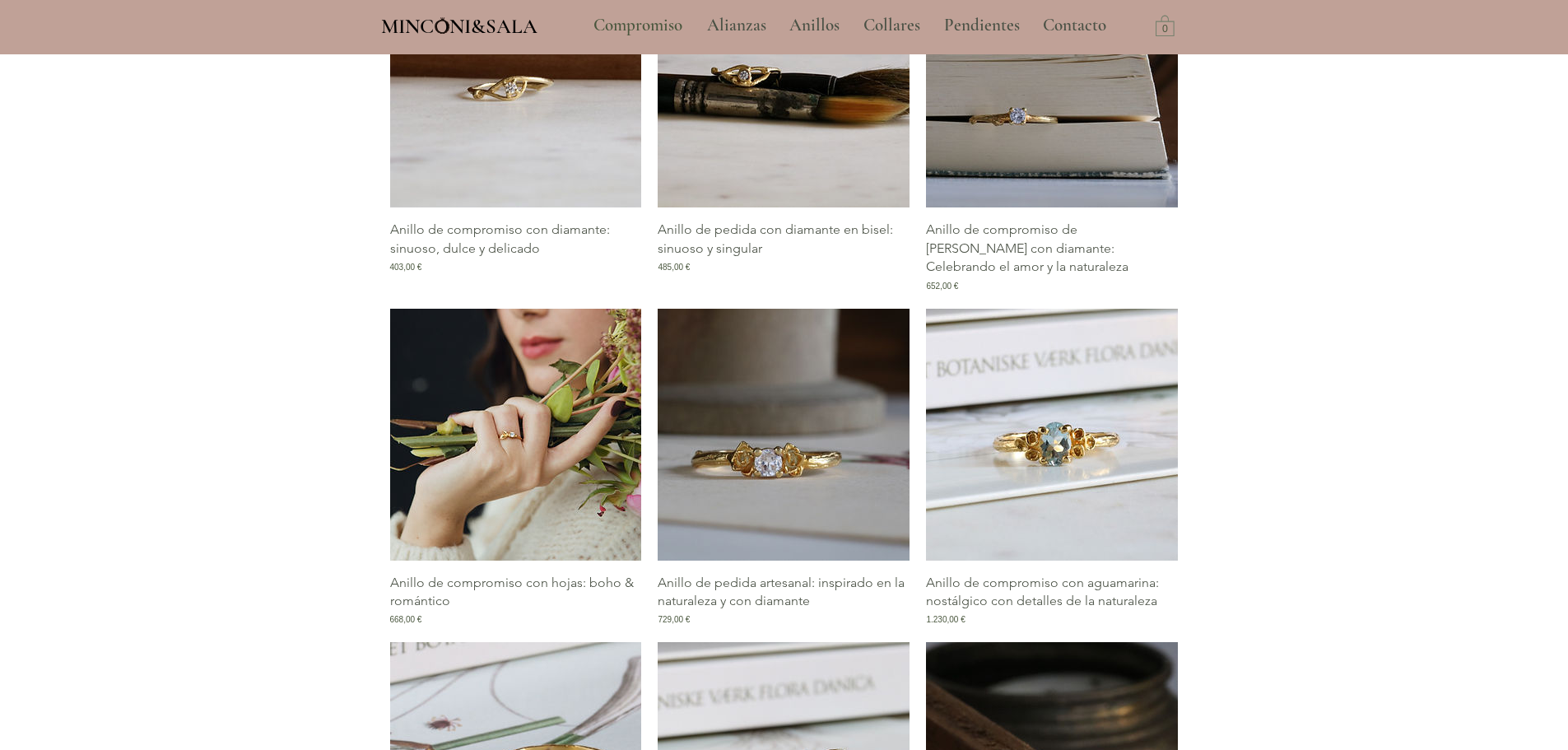
click at [512, 396] on img "Galería de Anillo de compromiso con hojas: boho & romántico" at bounding box center [515, 434] width 252 height 252
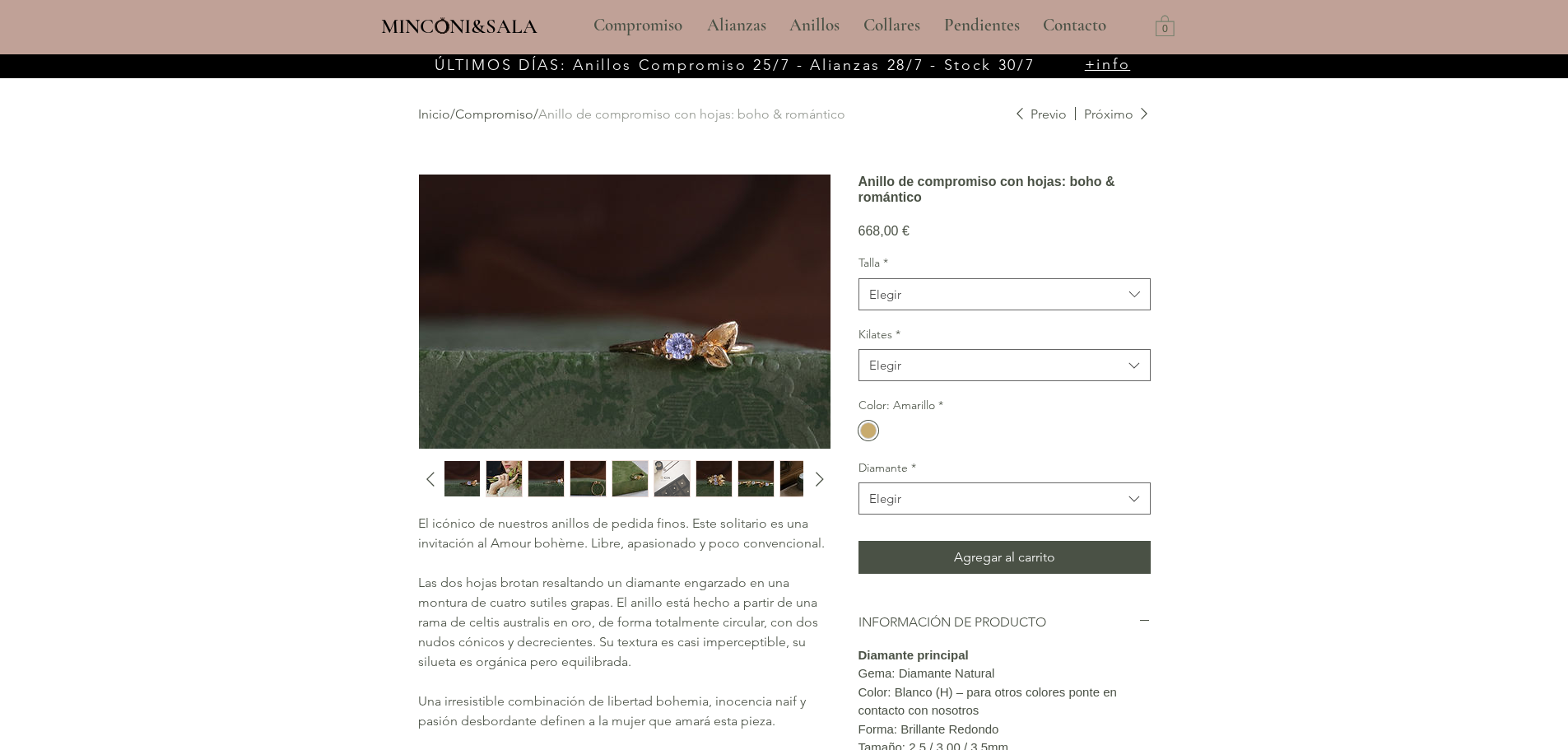
click at [514, 492] on img "2 / 10" at bounding box center [505, 479] width 36 height 36
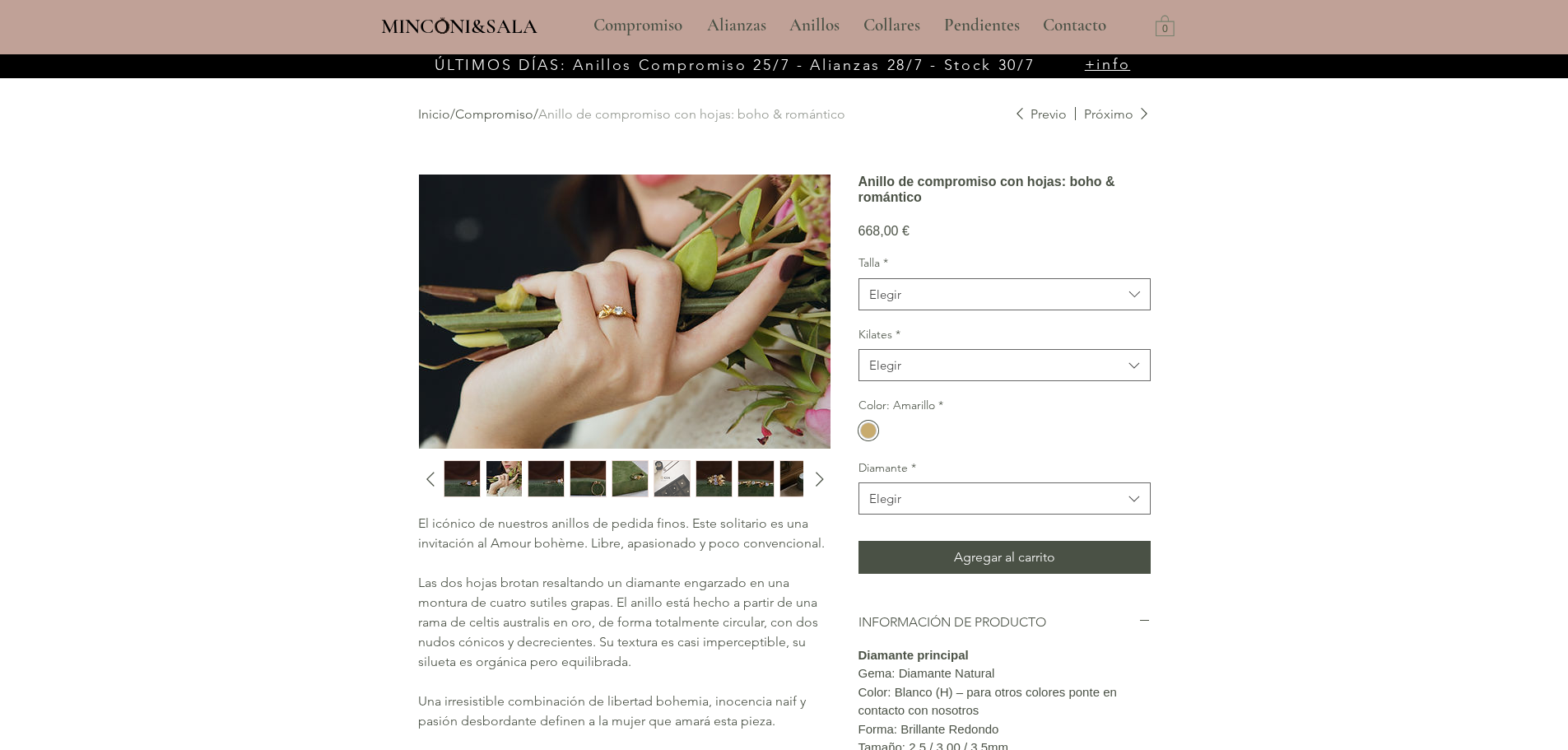
click at [537, 480] on img "3 / 10" at bounding box center [546, 479] width 36 height 36
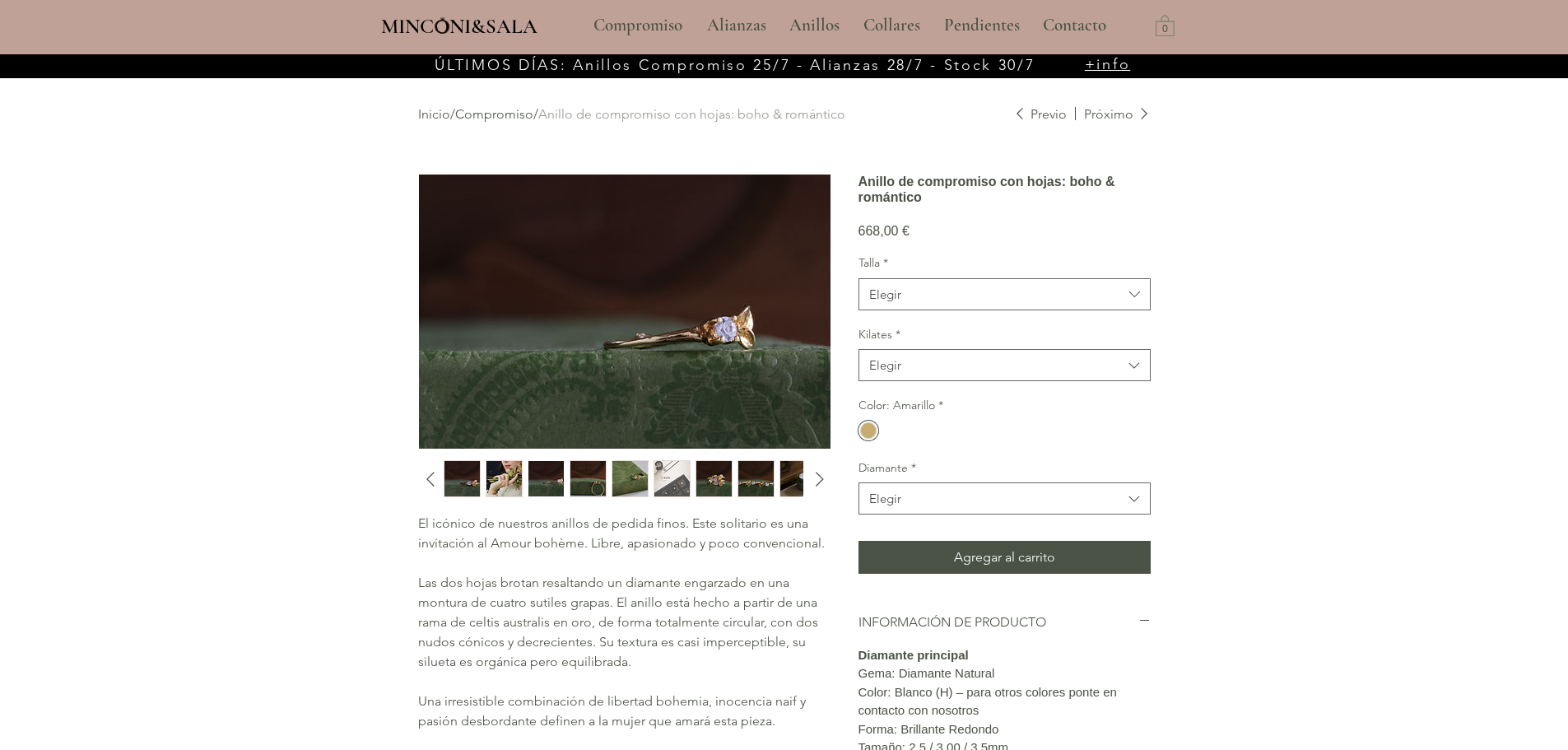
click at [603, 474] on img "4 / 10" at bounding box center [589, 479] width 36 height 36
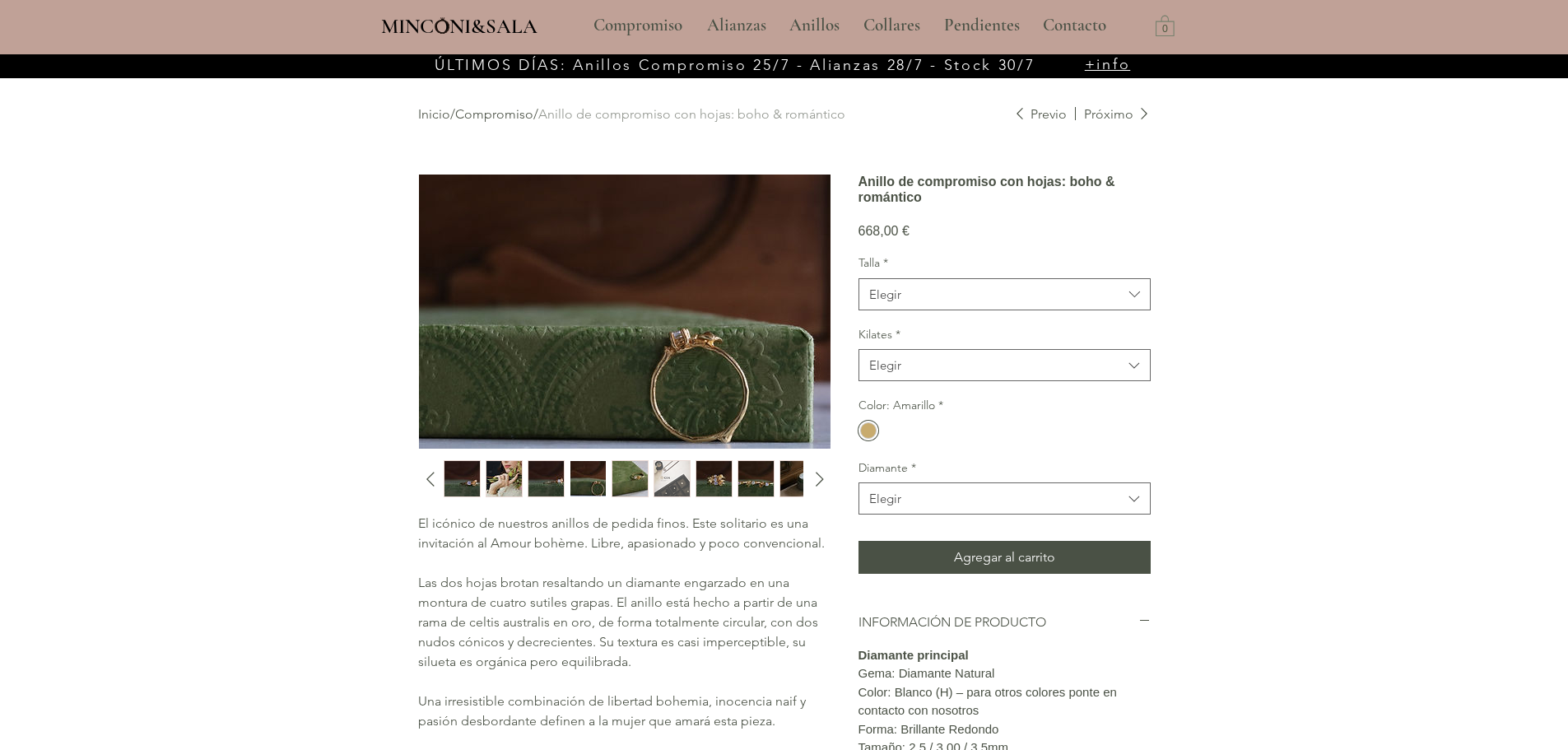
click at [633, 473] on img "5 / 10" at bounding box center [630, 479] width 36 height 36
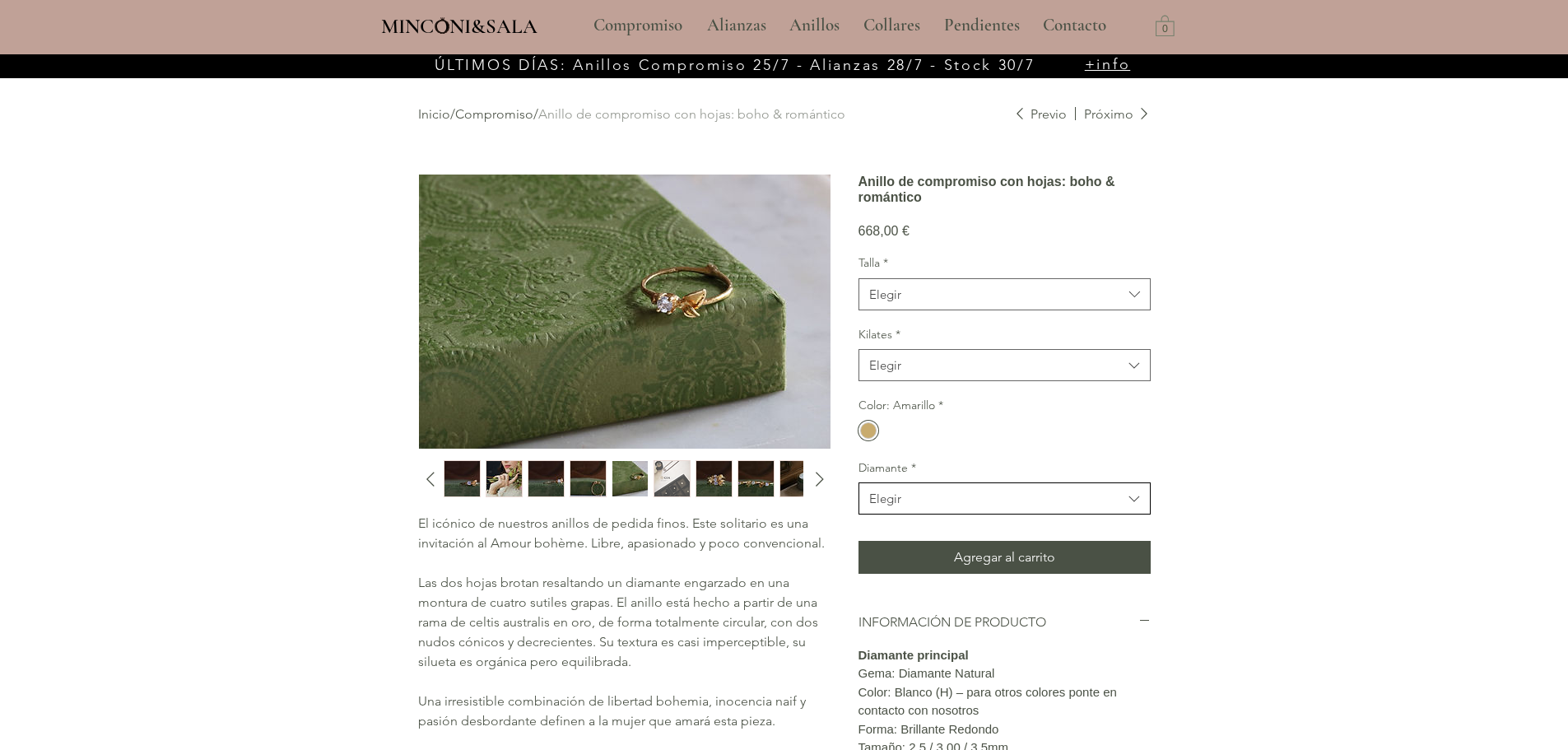
click at [1084, 508] on span "Elegir" at bounding box center [996, 498] width 253 height 17
click at [1053, 580] on span "3.00mm" at bounding box center [1005, 570] width 271 height 17
click at [1042, 374] on span "Elegir" at bounding box center [996, 364] width 253 height 17
click at [1012, 452] on div "14kt" at bounding box center [1005, 437] width 291 height 31
click at [879, 440] on div "main content" at bounding box center [869, 430] width 27 height 20
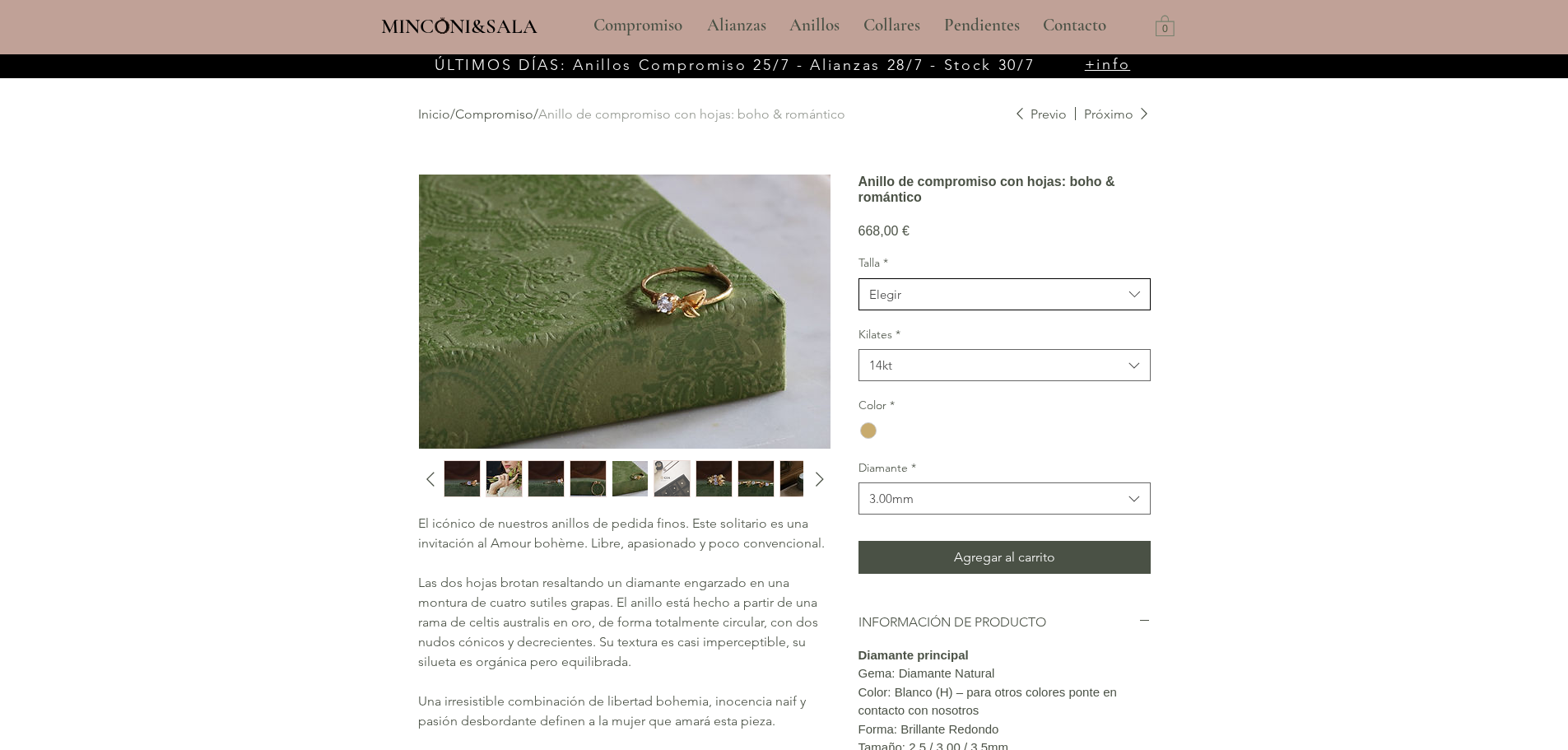
click at [968, 303] on span "Elegir" at bounding box center [996, 294] width 253 height 17
click at [959, 467] on span "12" at bounding box center [1005, 457] width 271 height 17
click at [964, 303] on span "12" at bounding box center [996, 294] width 253 height 17
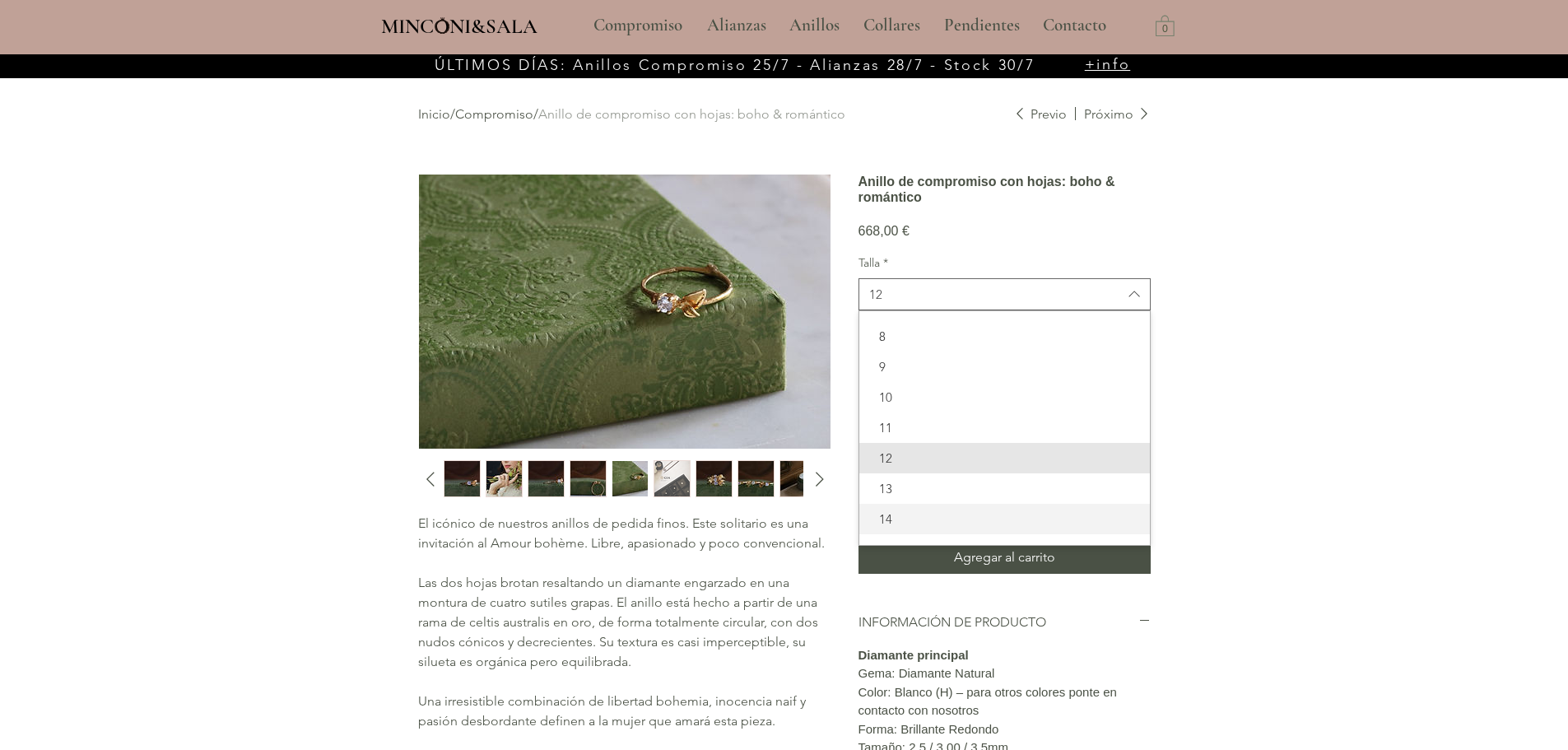
click at [949, 527] on span "14" at bounding box center [1005, 518] width 271 height 17
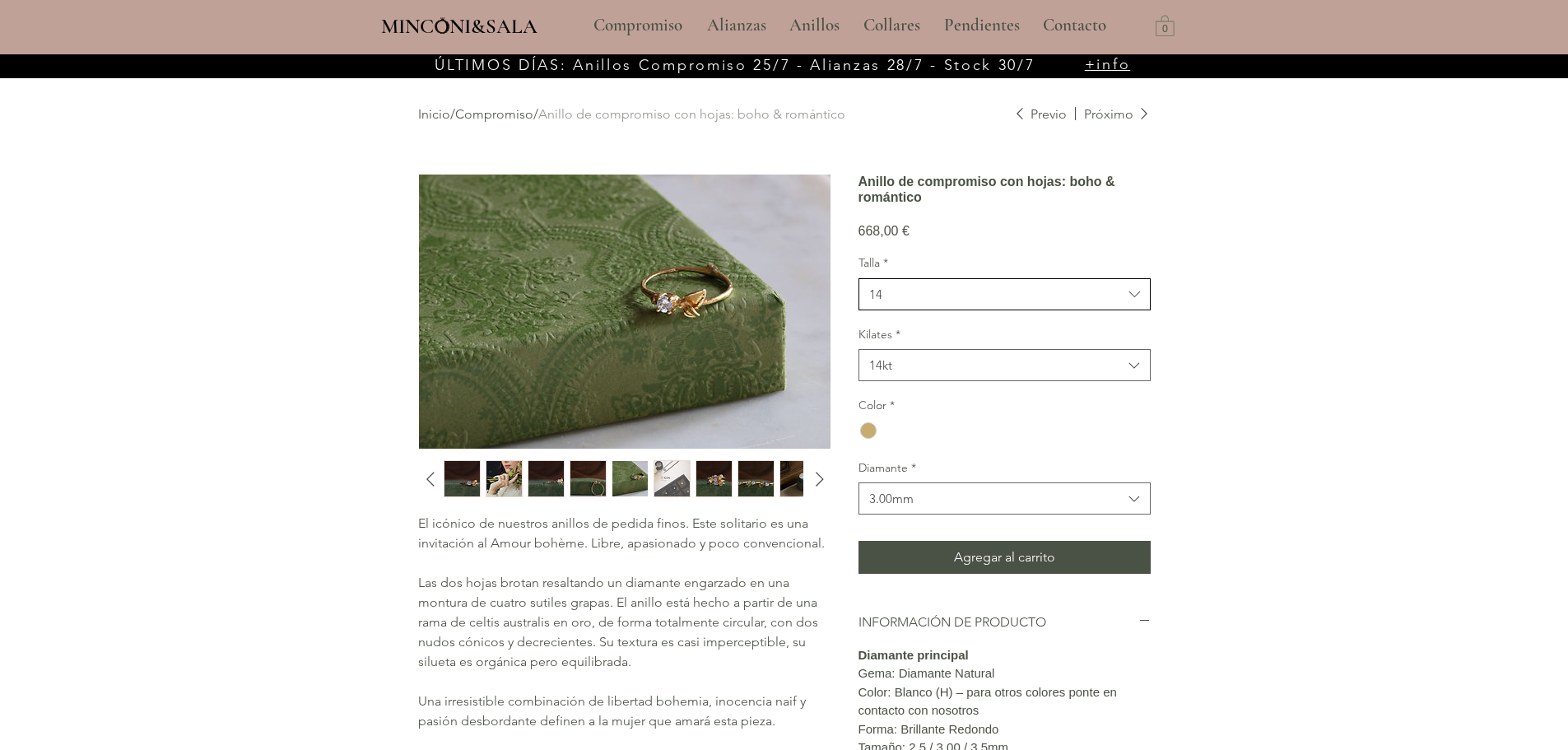
click at [960, 303] on span "14" at bounding box center [996, 294] width 253 height 17
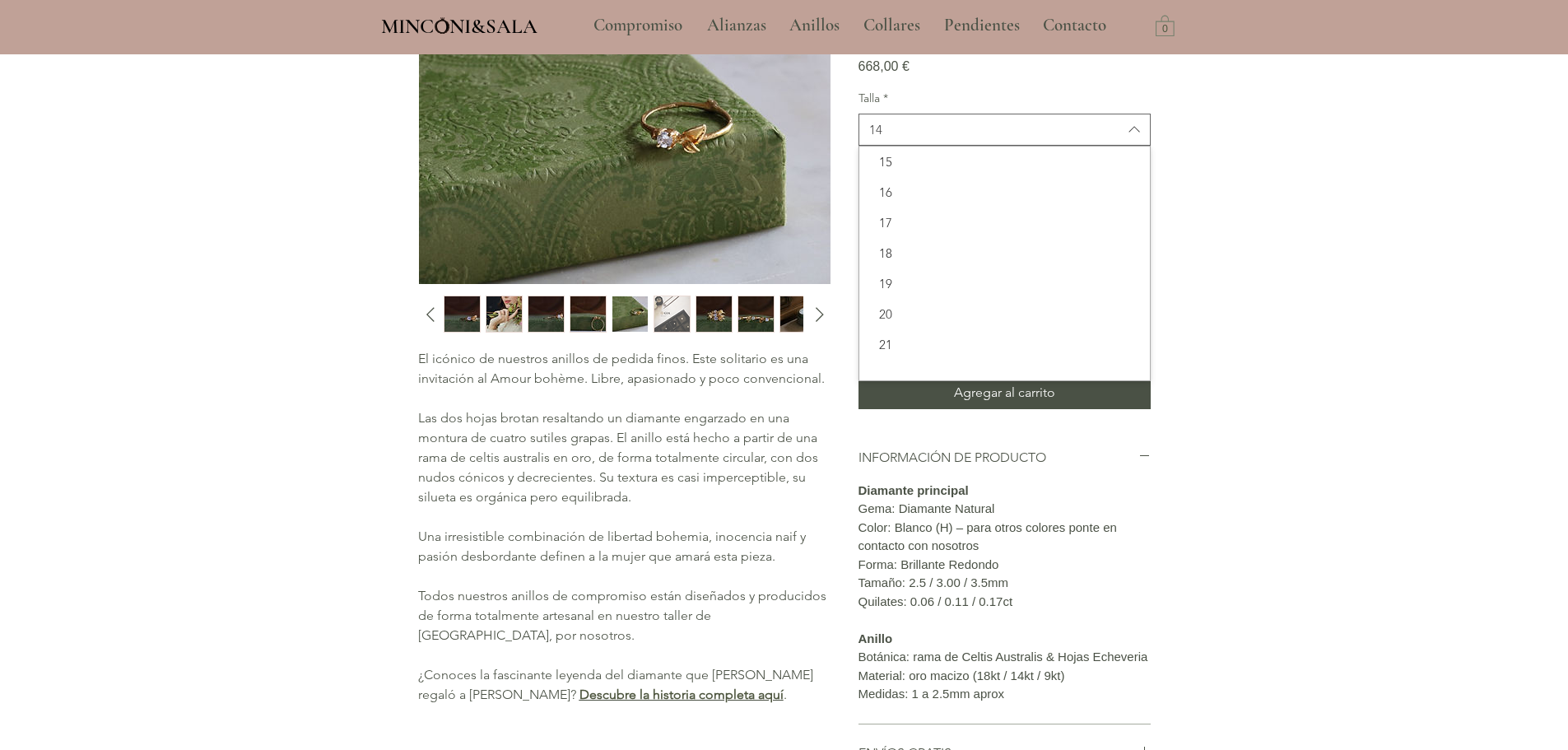
scroll to position [240, 0]
click at [965, 312] on div "20" at bounding box center [1005, 297] width 291 height 31
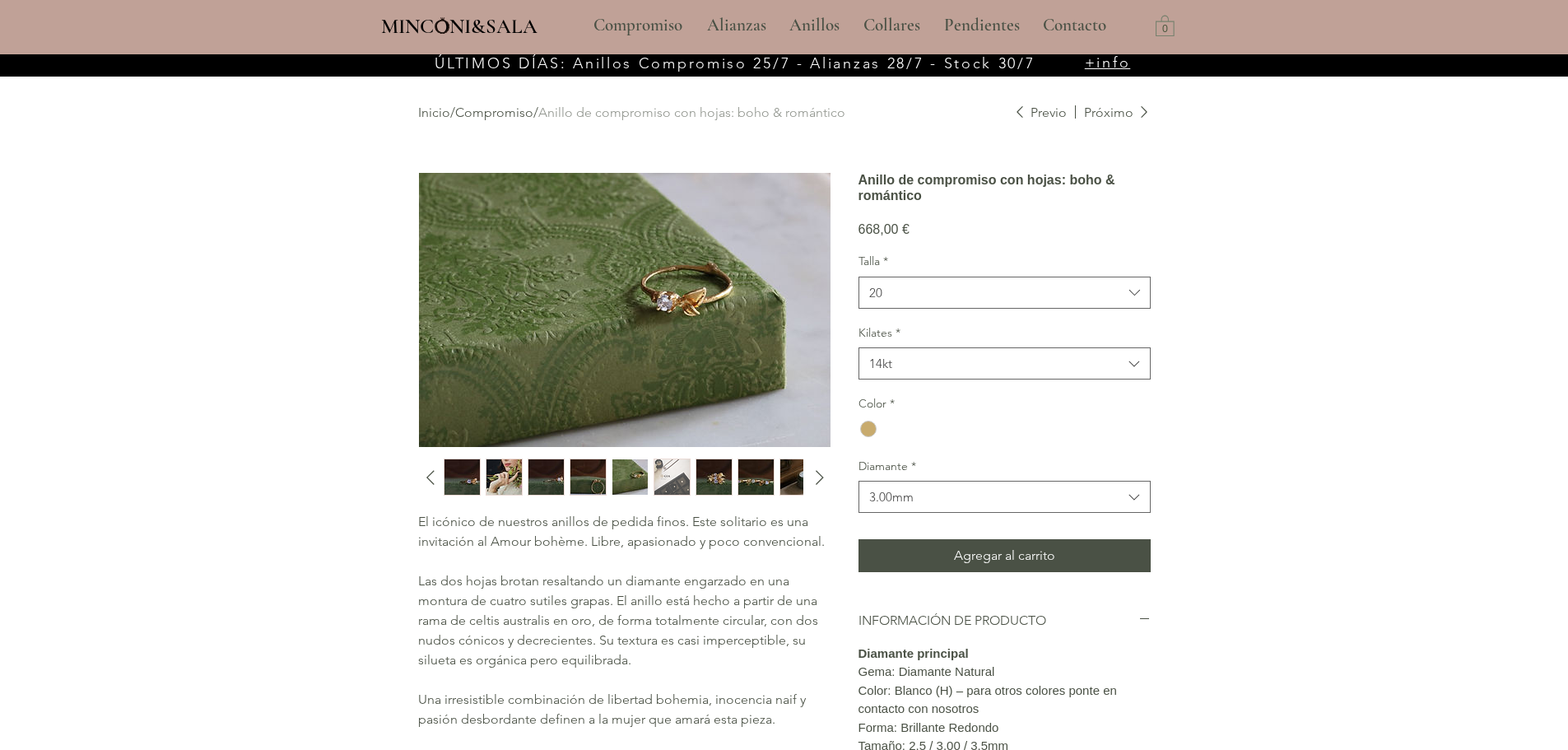
scroll to position [0, 0]
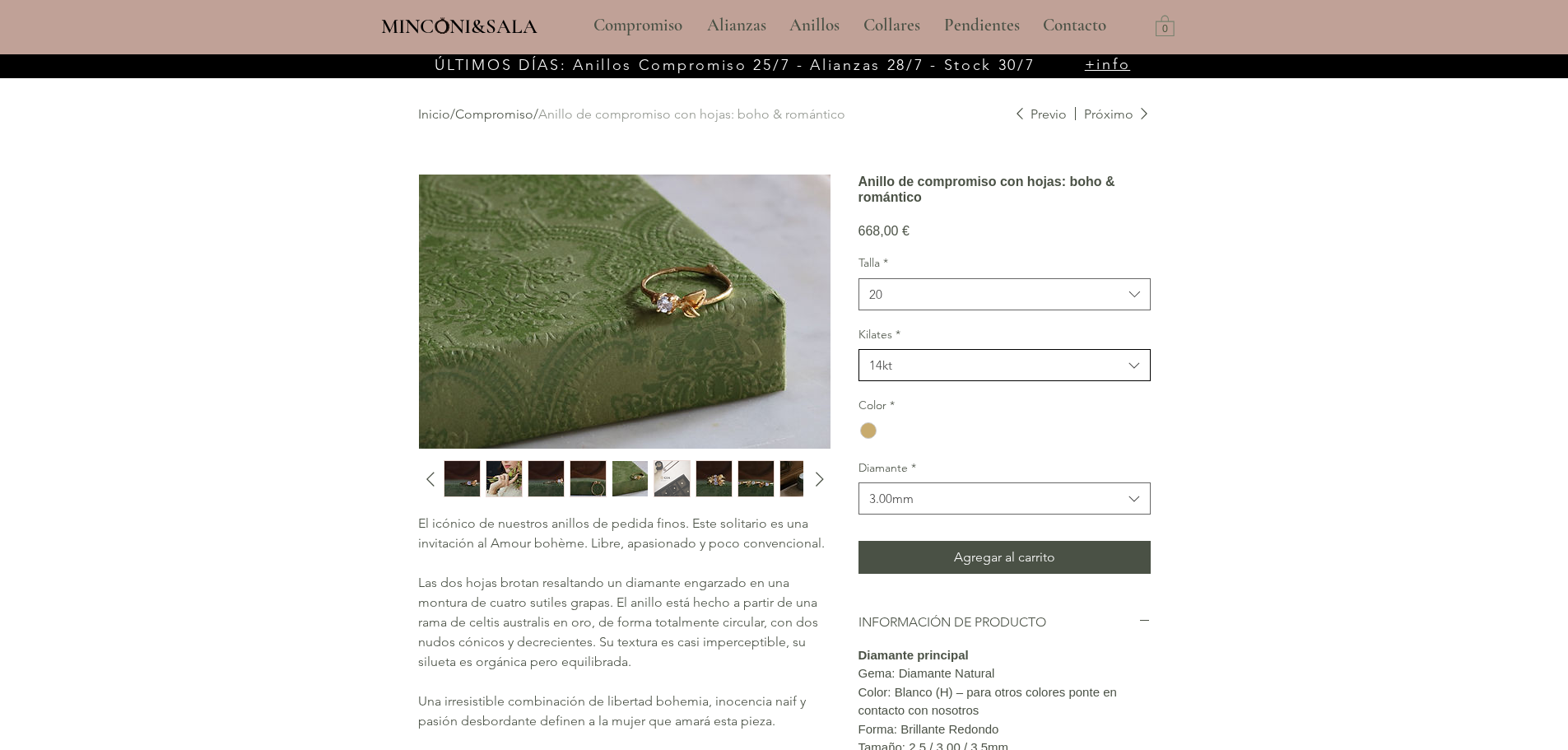
click at [1091, 374] on span "14kt" at bounding box center [996, 364] width 253 height 17
click at [964, 446] on span "14kt" at bounding box center [1005, 437] width 271 height 17
click at [873, 438] on div "main content" at bounding box center [869, 430] width 17 height 17
click at [900, 515] on button "3.00mm" at bounding box center [1004, 499] width 292 height 32
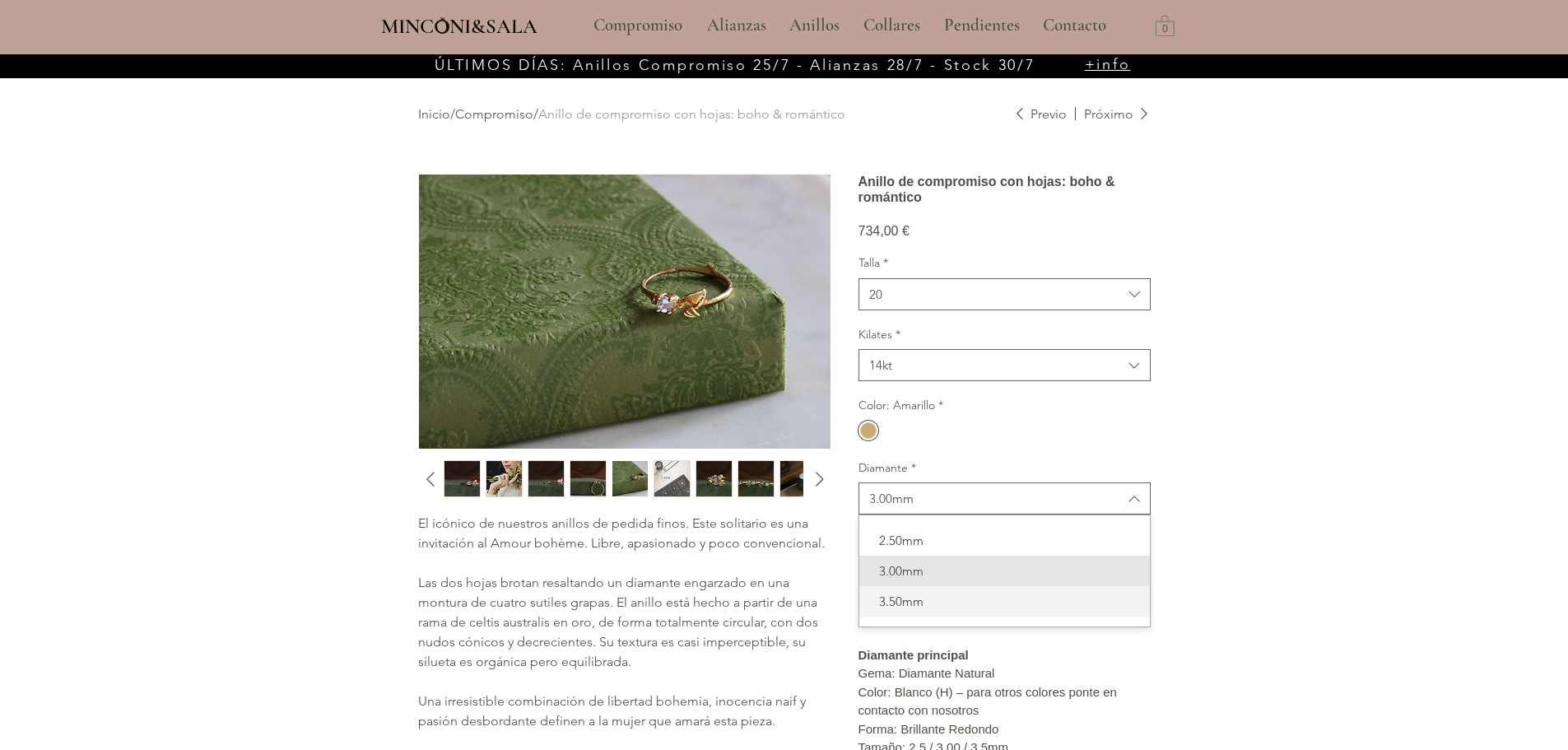
click at [889, 614] on div "3.50mm" at bounding box center [1005, 601] width 291 height 31
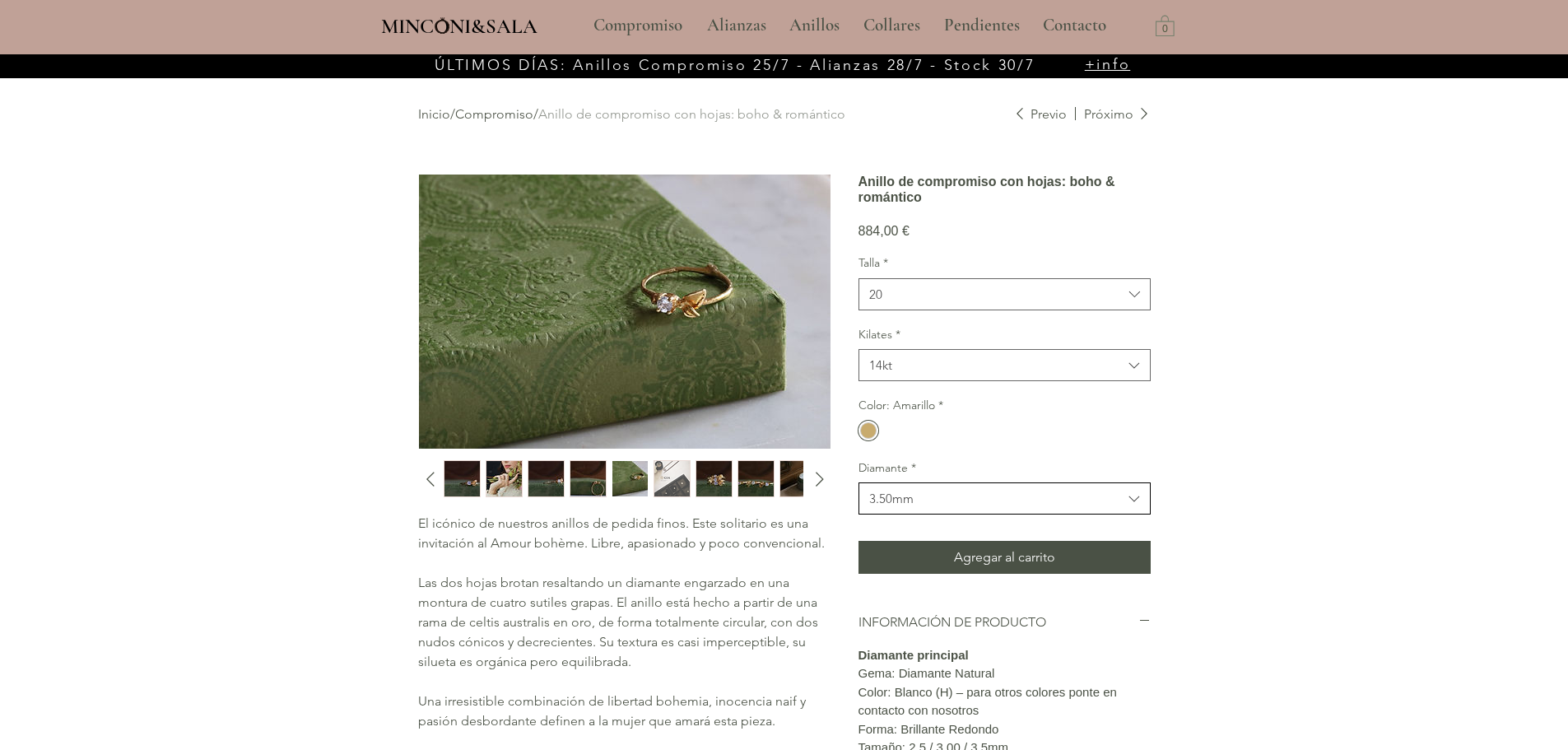
click at [899, 508] on div "3.50mm" at bounding box center [891, 498] width 45 height 17
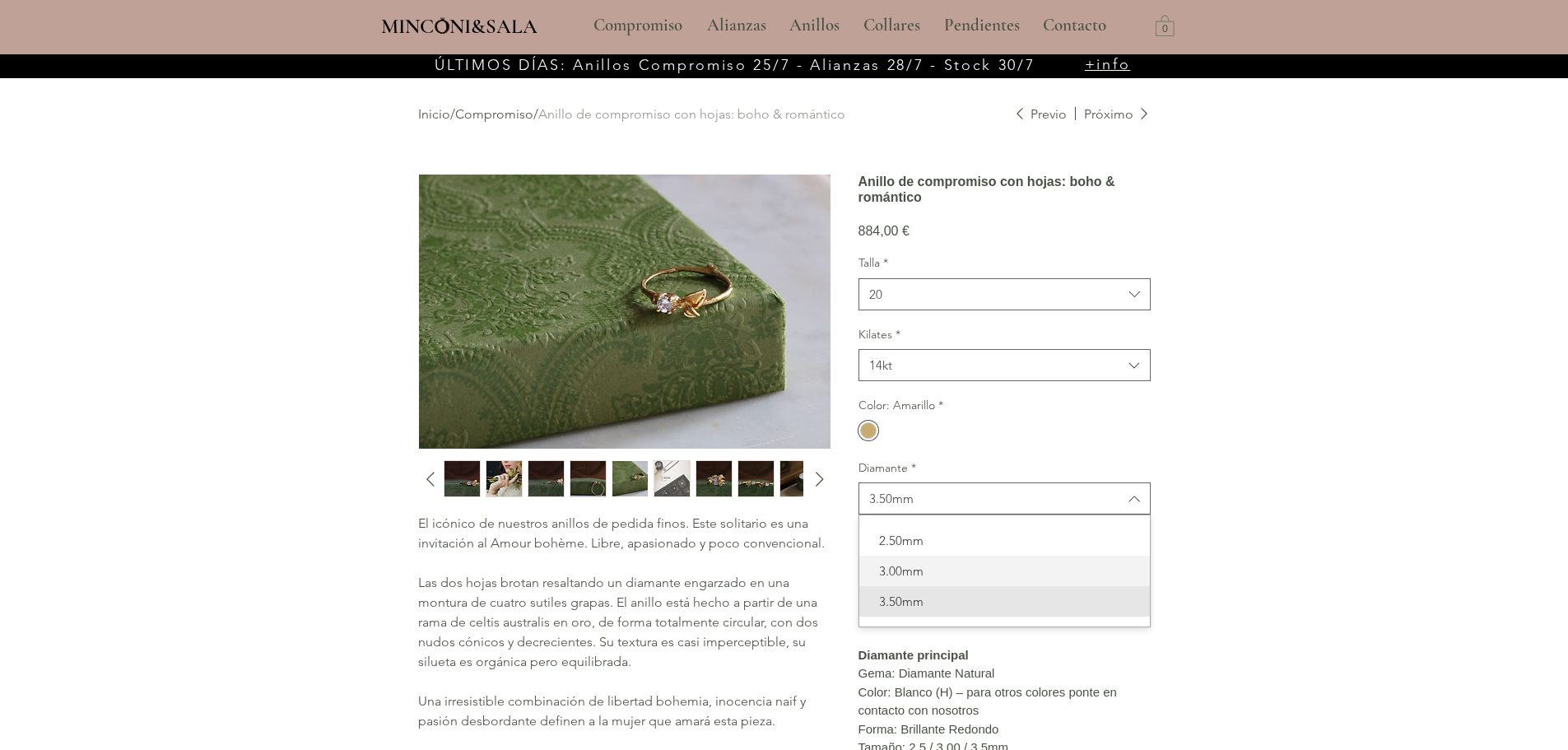
click at [899, 580] on span "3.00mm" at bounding box center [1005, 570] width 271 height 17
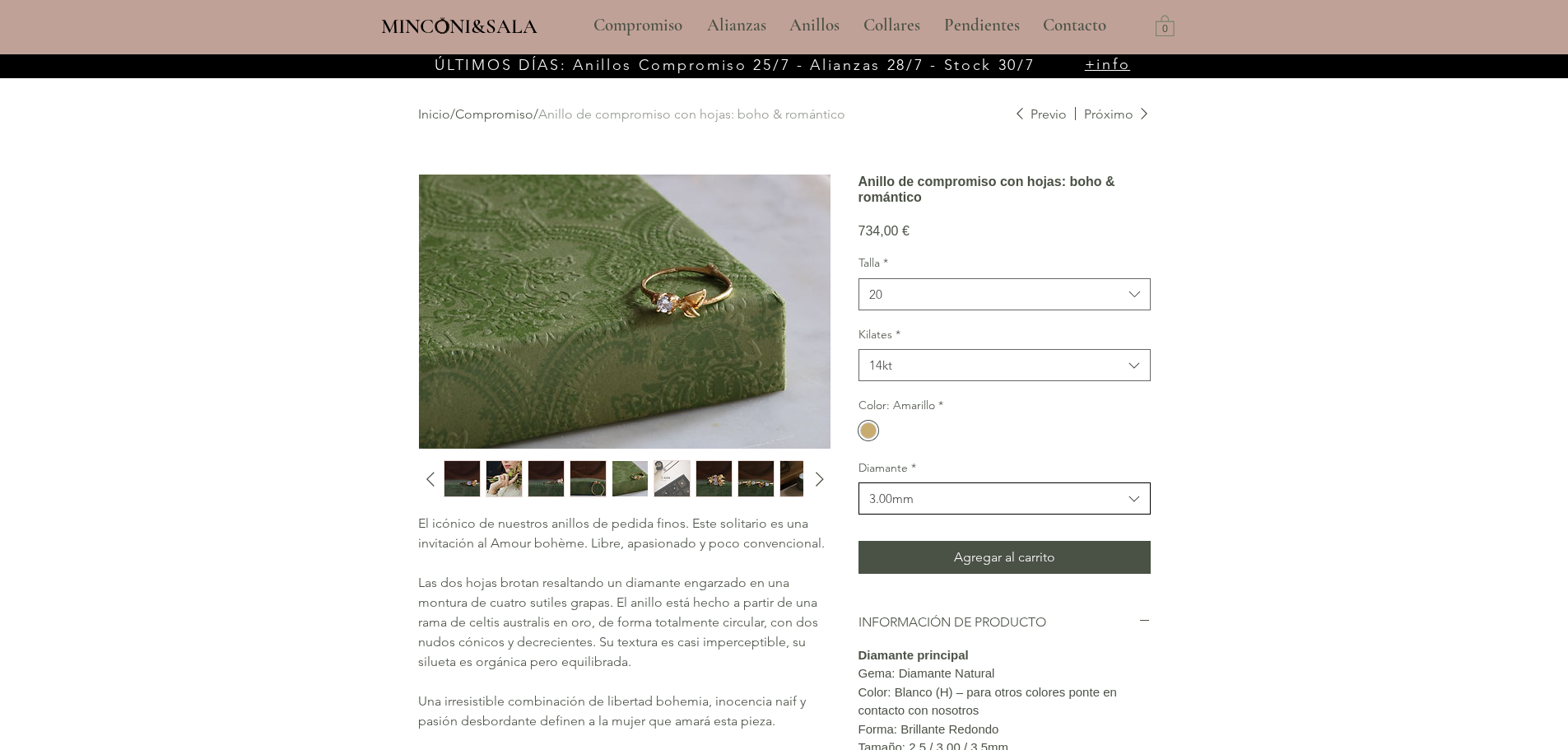
click at [904, 508] on div "3.00mm" at bounding box center [891, 498] width 45 height 17
click at [899, 549] on span "2.50mm" at bounding box center [1005, 540] width 271 height 17
click at [866, 440] on div "main content" at bounding box center [869, 430] width 20 height 20
click at [871, 443] on div "main content" at bounding box center [869, 430] width 27 height 27
click at [1101, 307] on button "20" at bounding box center [1004, 294] width 292 height 32
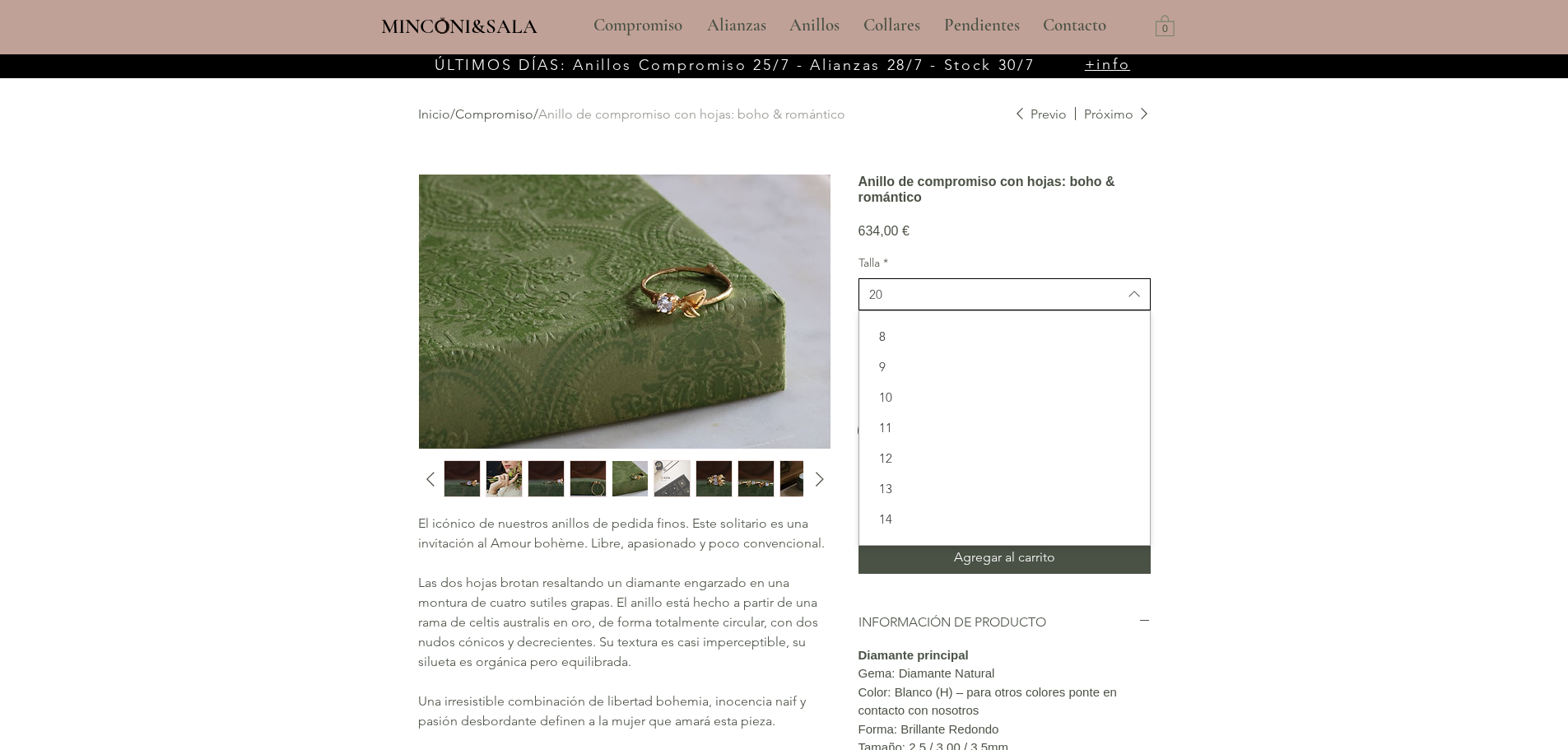
scroll to position [273, 0]
click at [1061, 376] on span "18" at bounding box center [1005, 367] width 271 height 17
click at [1075, 303] on span "18" at bounding box center [996, 294] width 253 height 17
click at [1053, 375] on span "16" at bounding box center [1005, 366] width 271 height 17
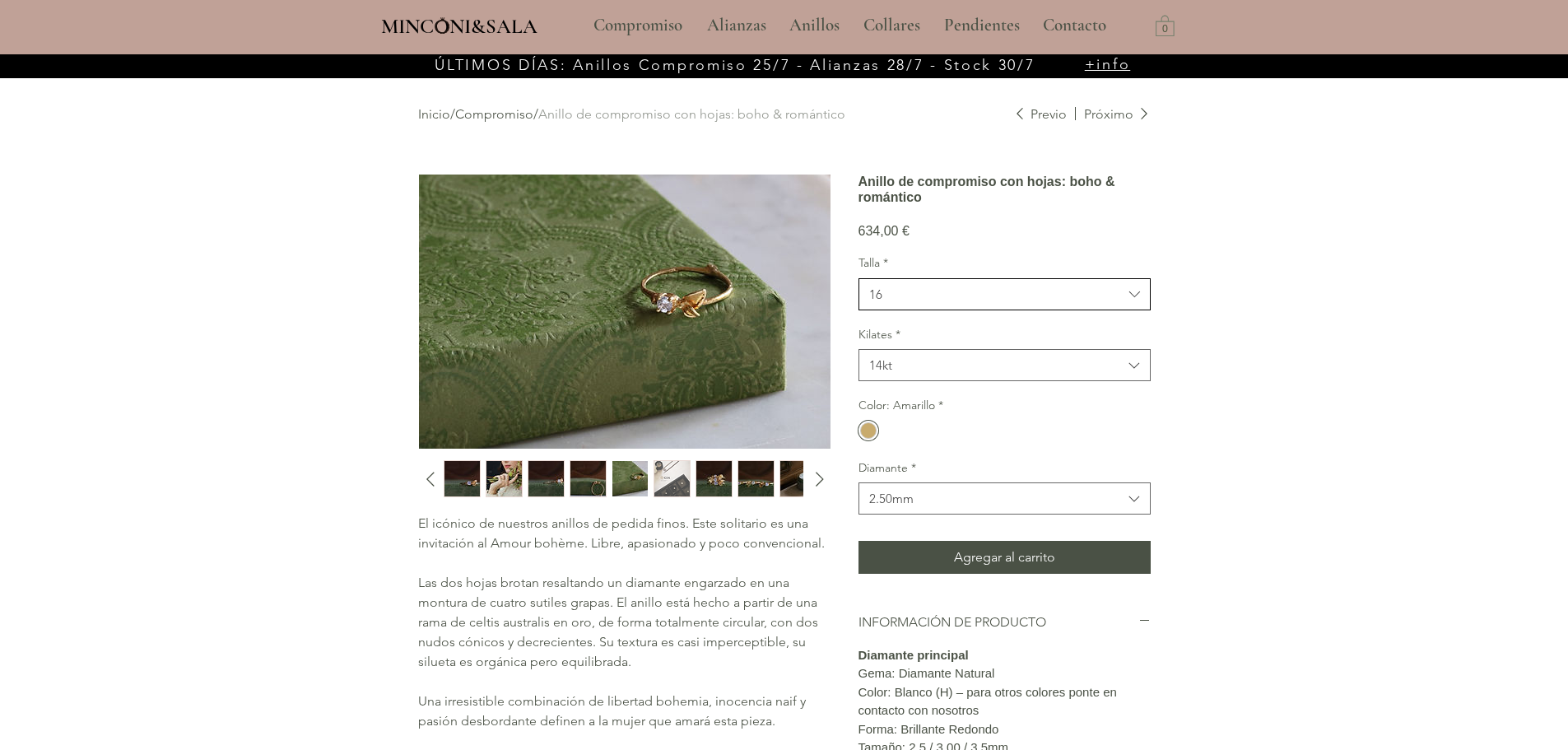
click at [1058, 303] on span "16" at bounding box center [996, 294] width 253 height 17
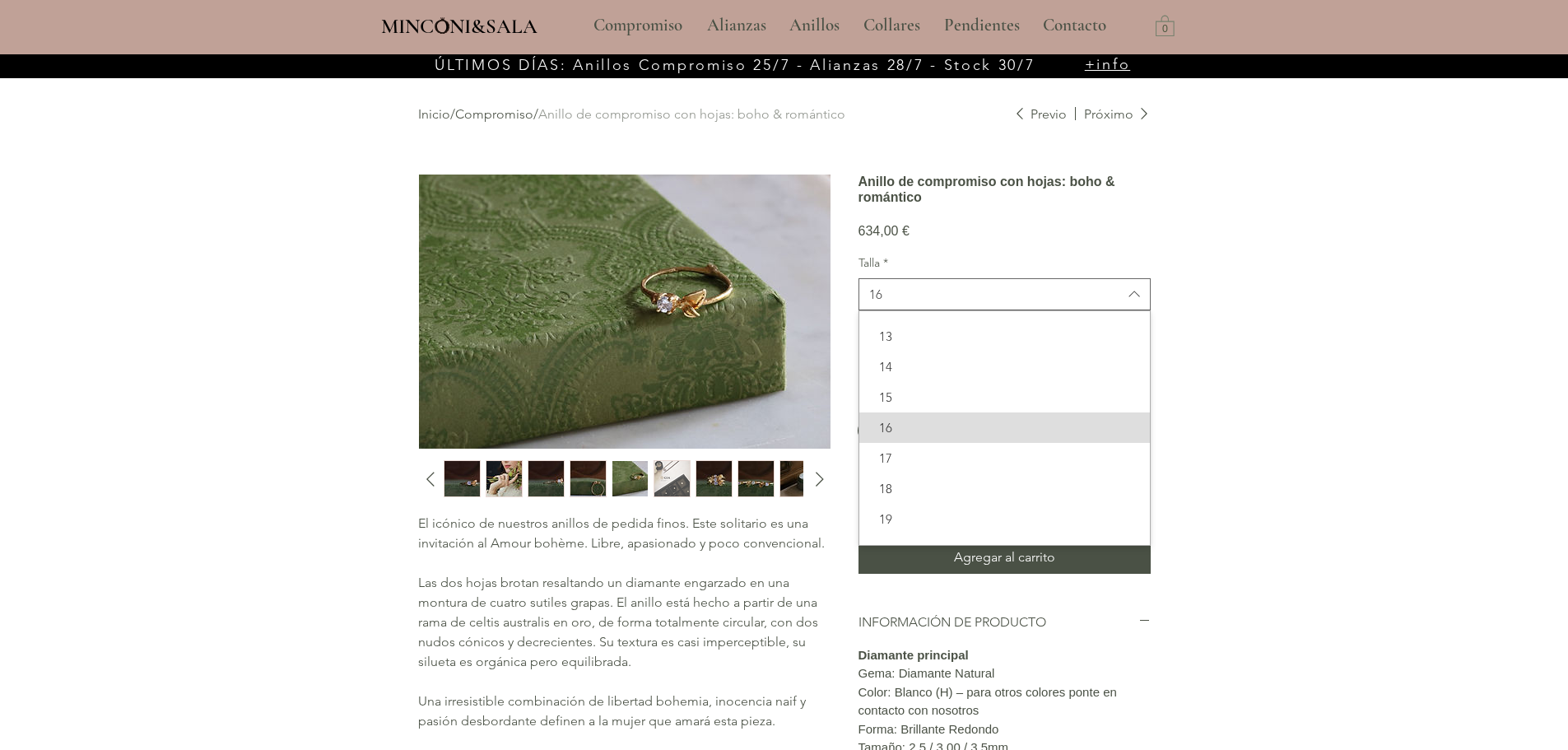
click at [1037, 340] on div "8 9 10 11 12 13 14 15 16 17 18 19 20 21 22 23" at bounding box center [1005, 428] width 291 height 234
click at [1032, 345] on span "13" at bounding box center [1005, 335] width 271 height 17
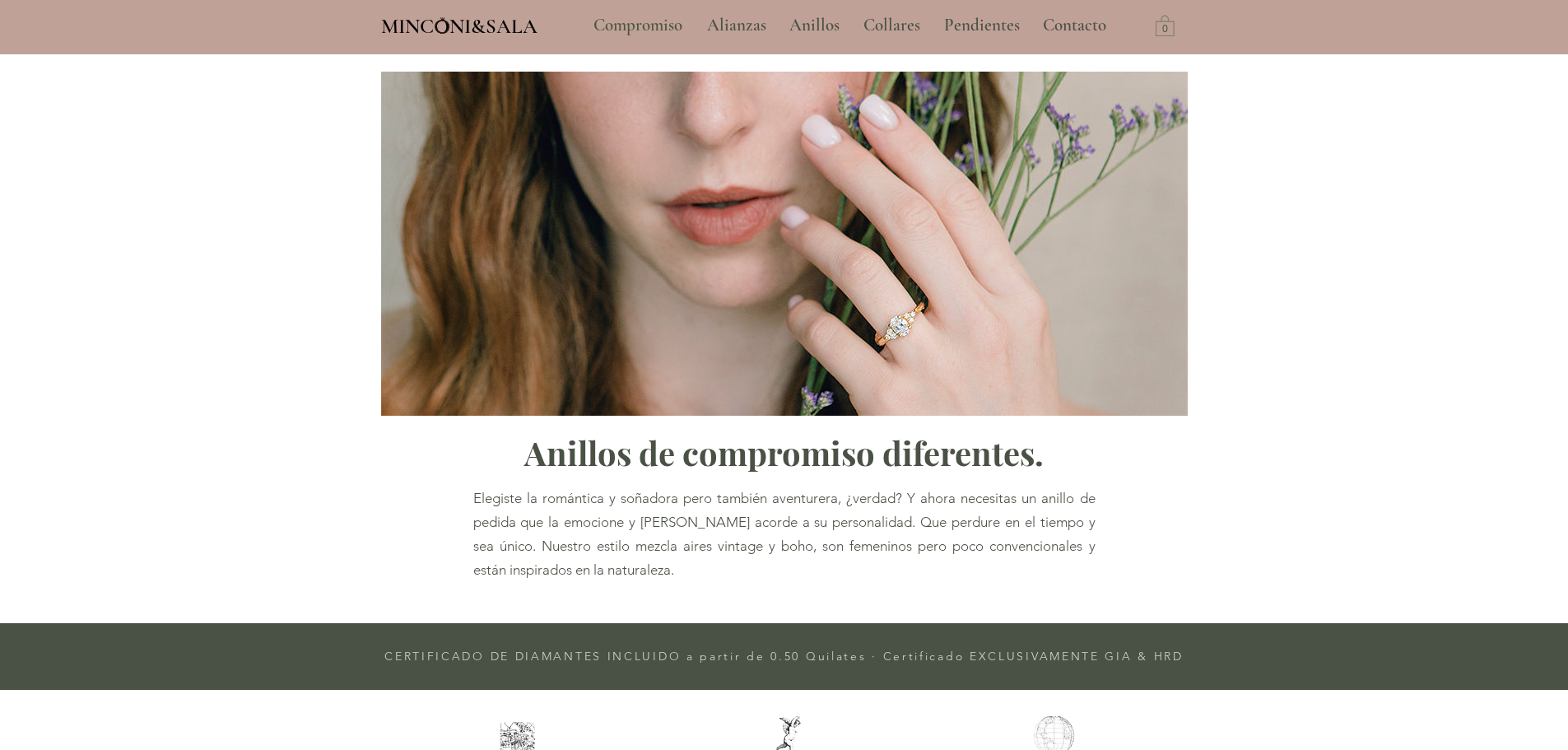
scroll to position [1037, 0]
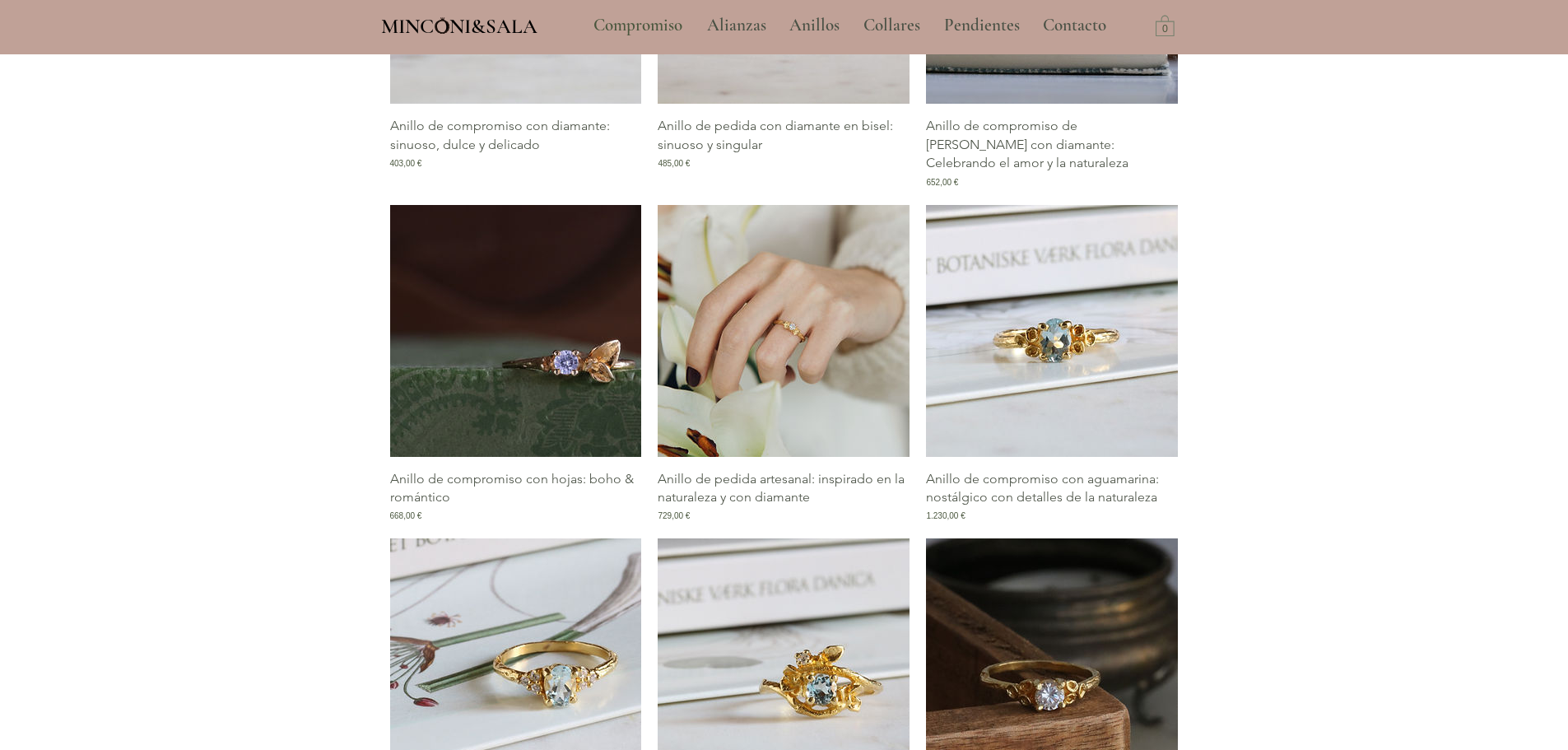
click at [791, 347] on img "Galería de Anillo de pedida artesanal: inspirado en la naturaleza y con diamante" at bounding box center [784, 330] width 252 height 252
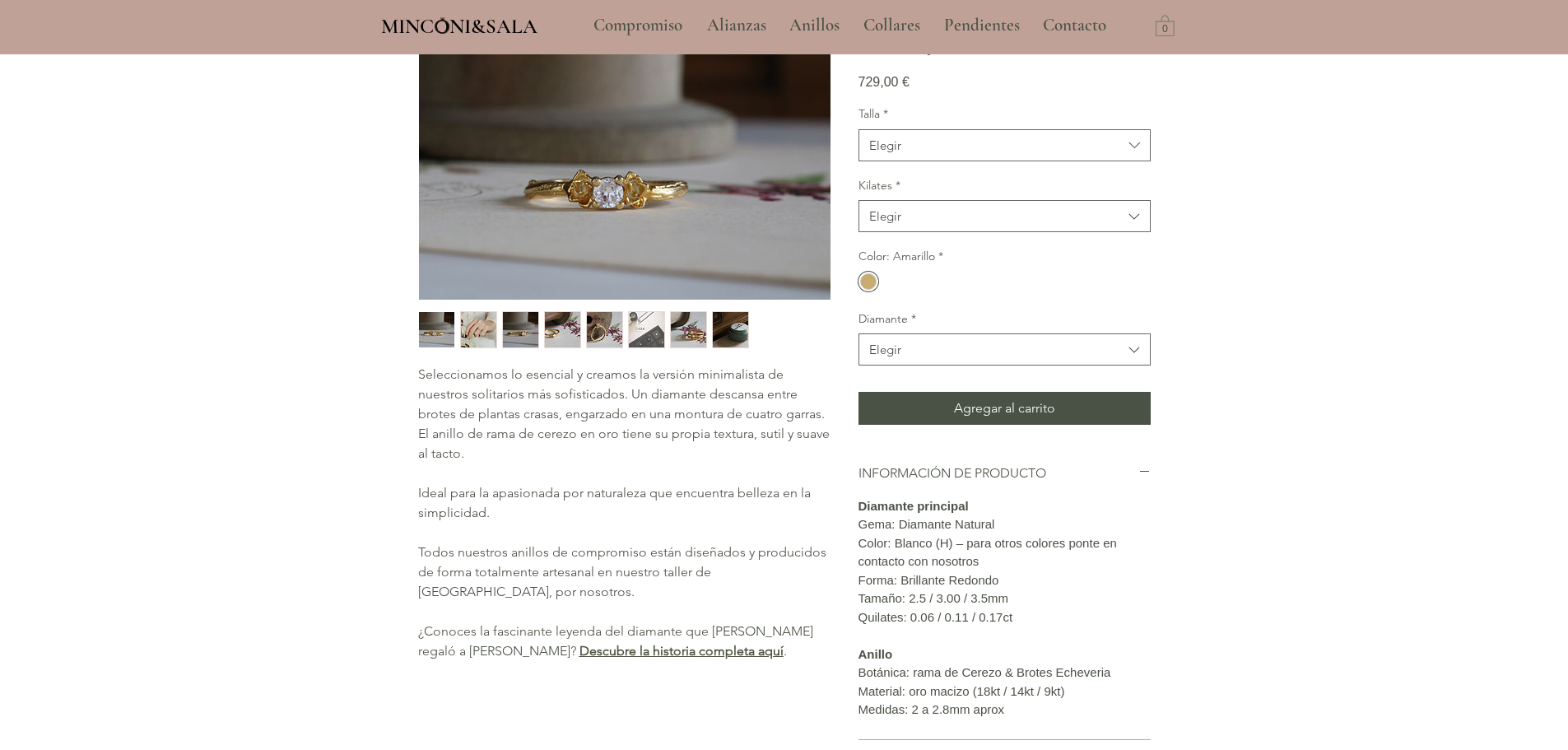
scroll to position [164, 0]
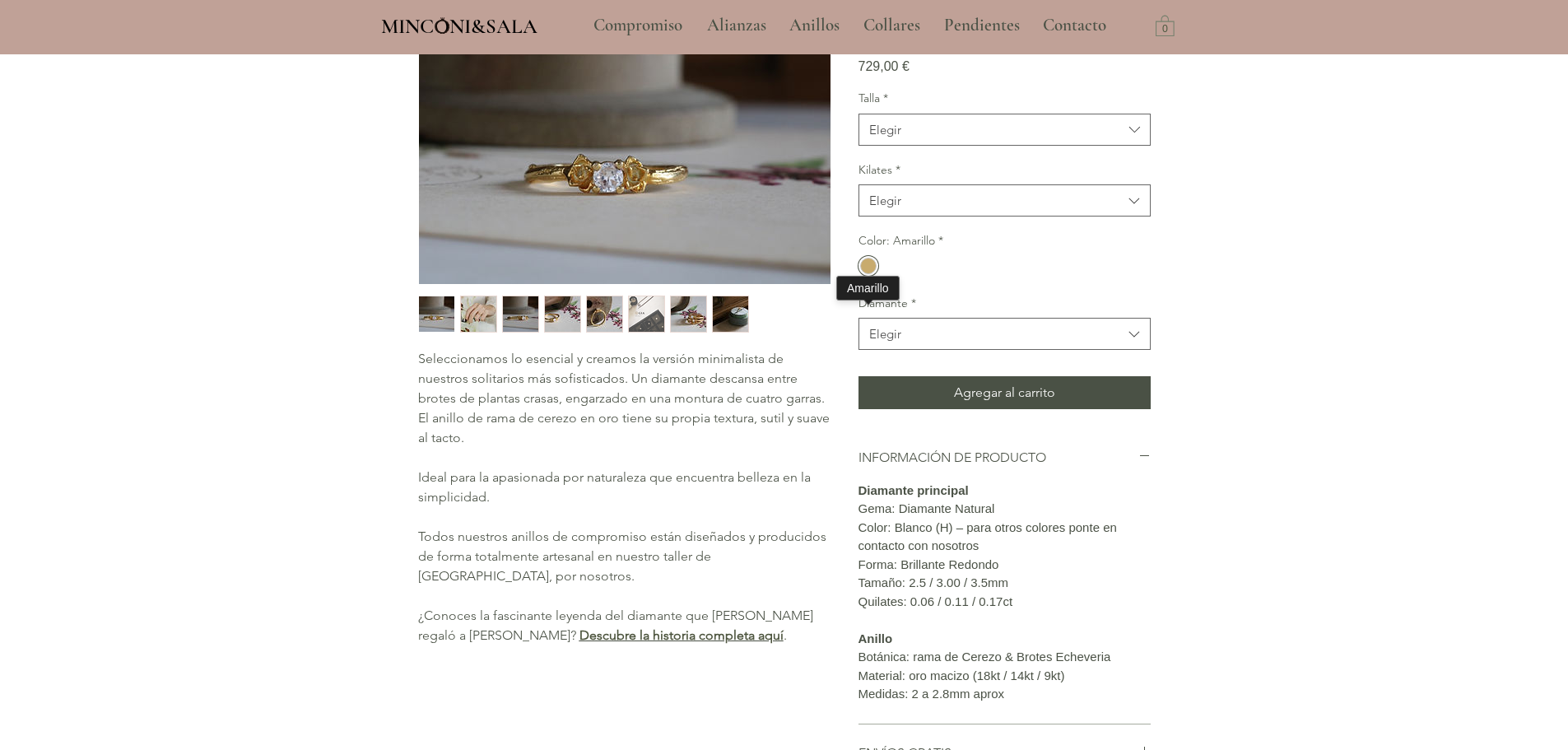
click at [868, 274] on div "main content" at bounding box center [869, 265] width 17 height 17
click at [975, 139] on span "Elegir" at bounding box center [996, 129] width 253 height 17
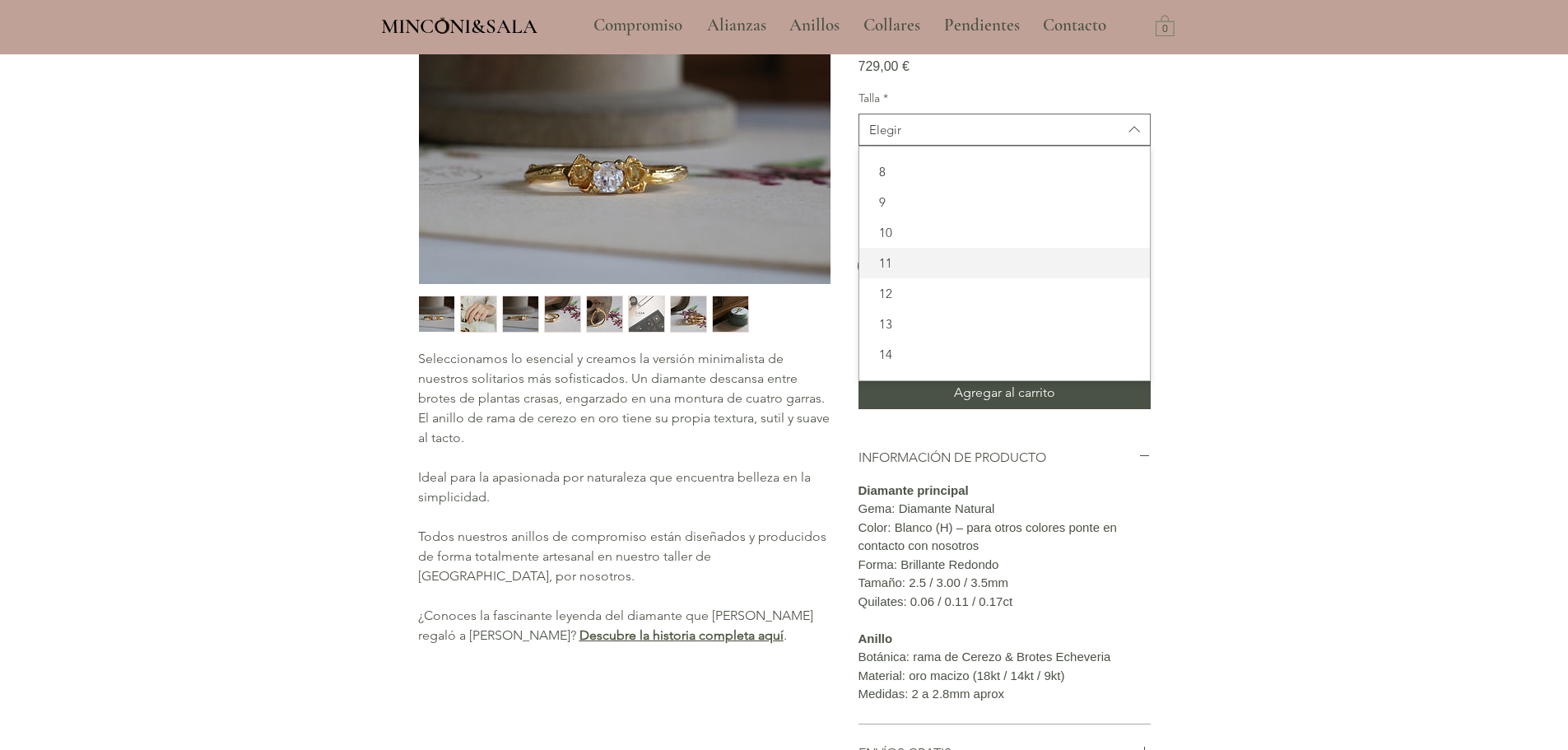
click at [939, 272] on span "11" at bounding box center [1005, 262] width 271 height 17
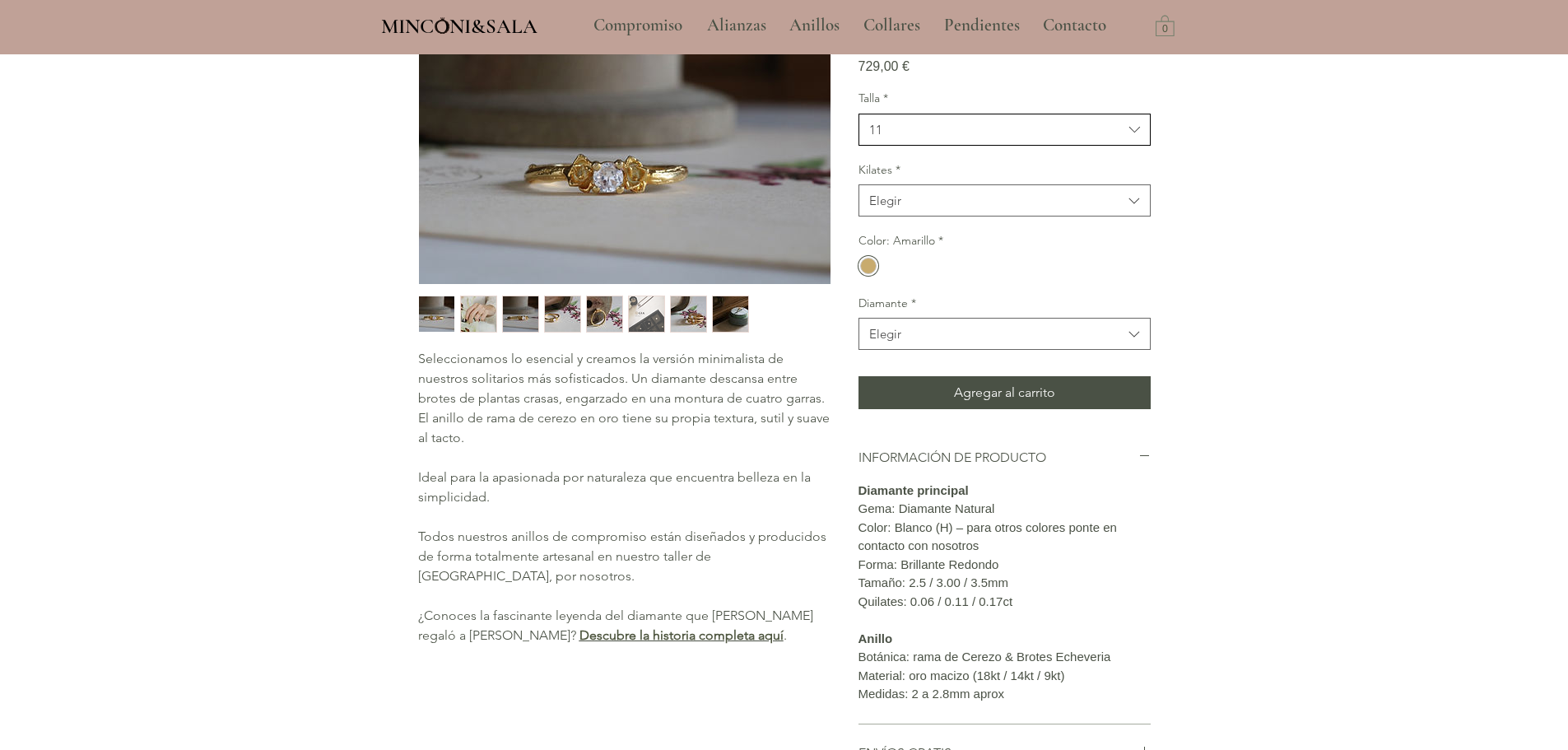
click at [970, 139] on span "11" at bounding box center [996, 129] width 253 height 17
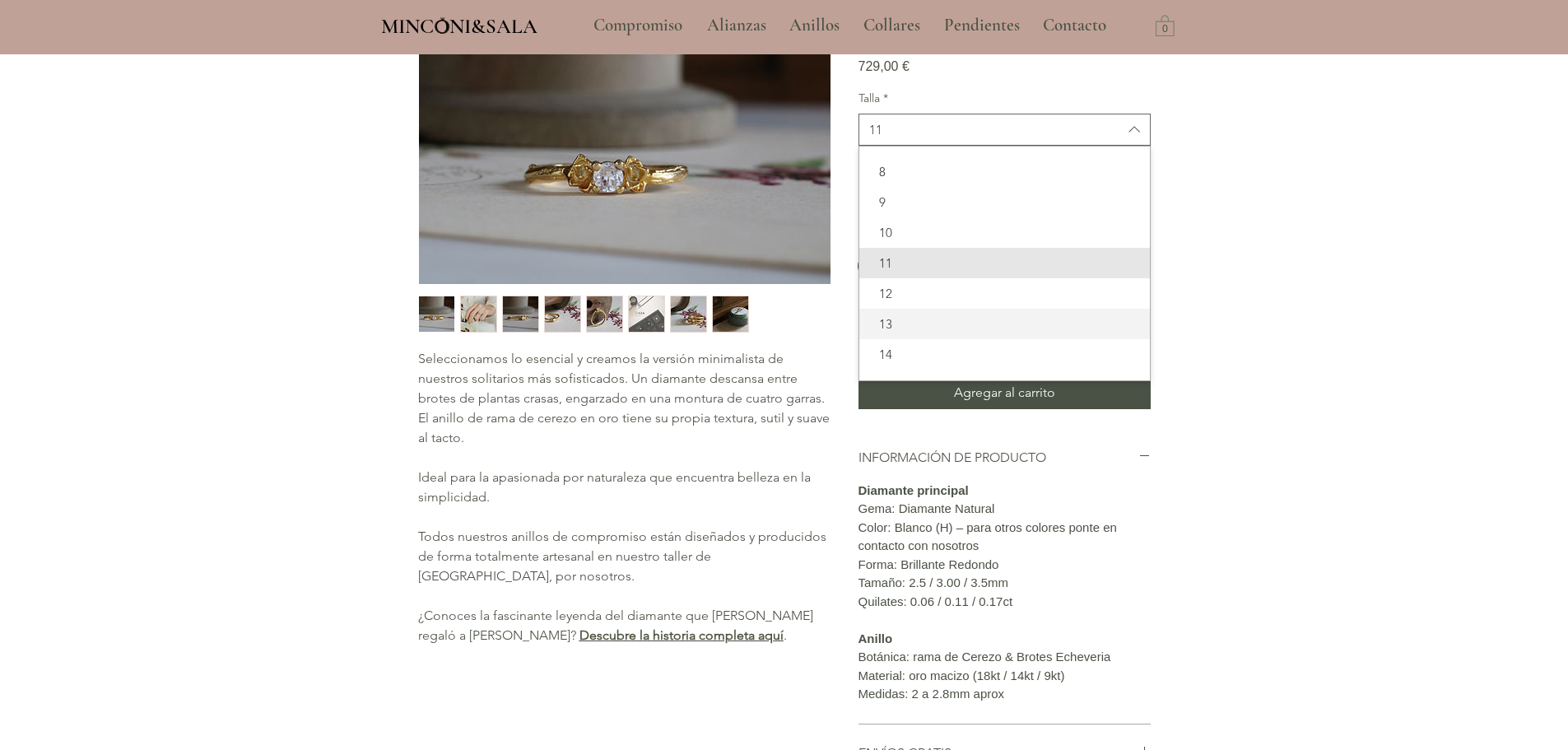
click at [927, 339] on div "13" at bounding box center [1005, 324] width 291 height 31
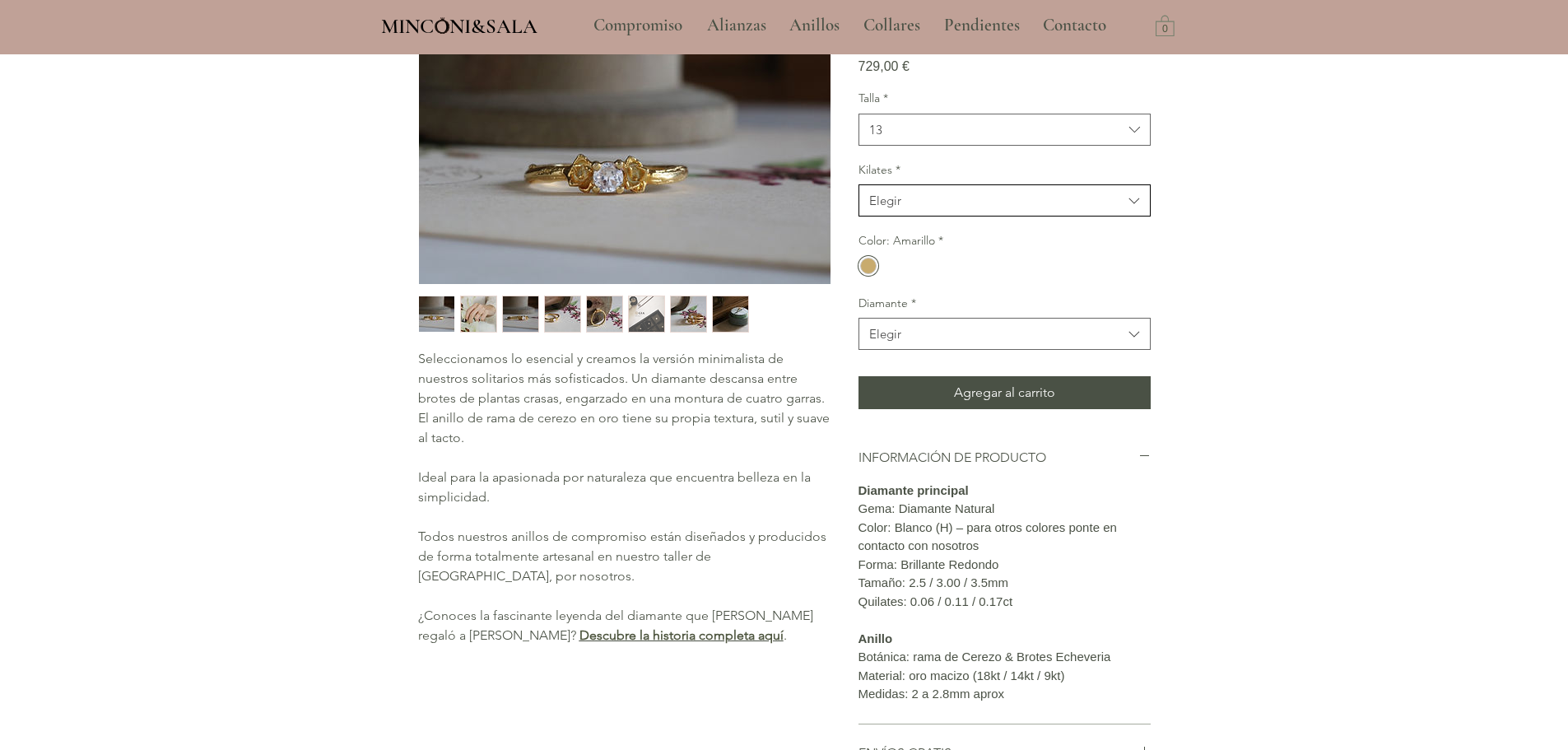
click at [899, 209] on div "Elegir" at bounding box center [885, 200] width 32 height 17
click at [909, 282] on span "14kt" at bounding box center [1005, 272] width 271 height 17
click at [981, 350] on button "Elegir" at bounding box center [1004, 333] width 292 height 32
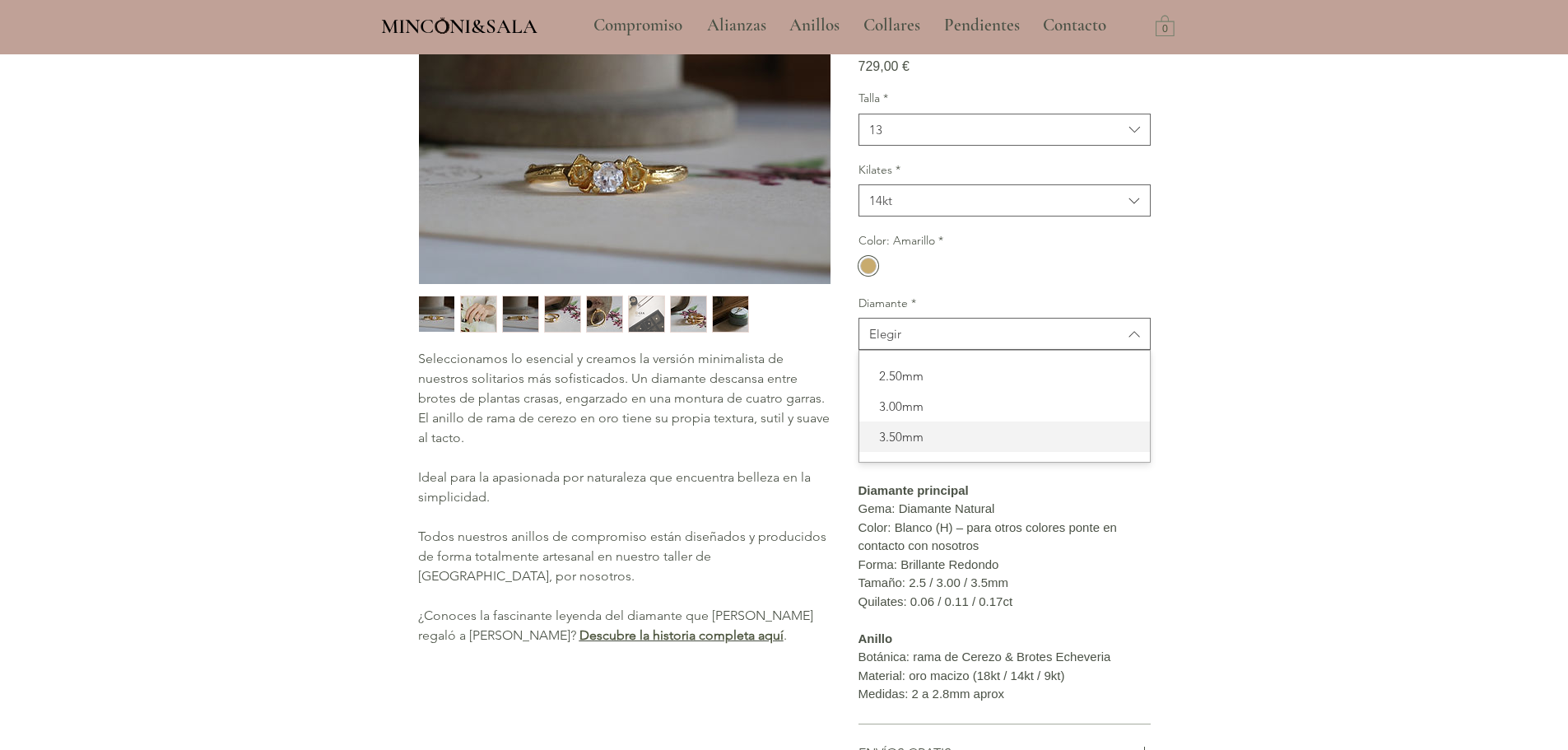
click at [963, 452] on div "3.50mm" at bounding box center [1005, 436] width 291 height 31
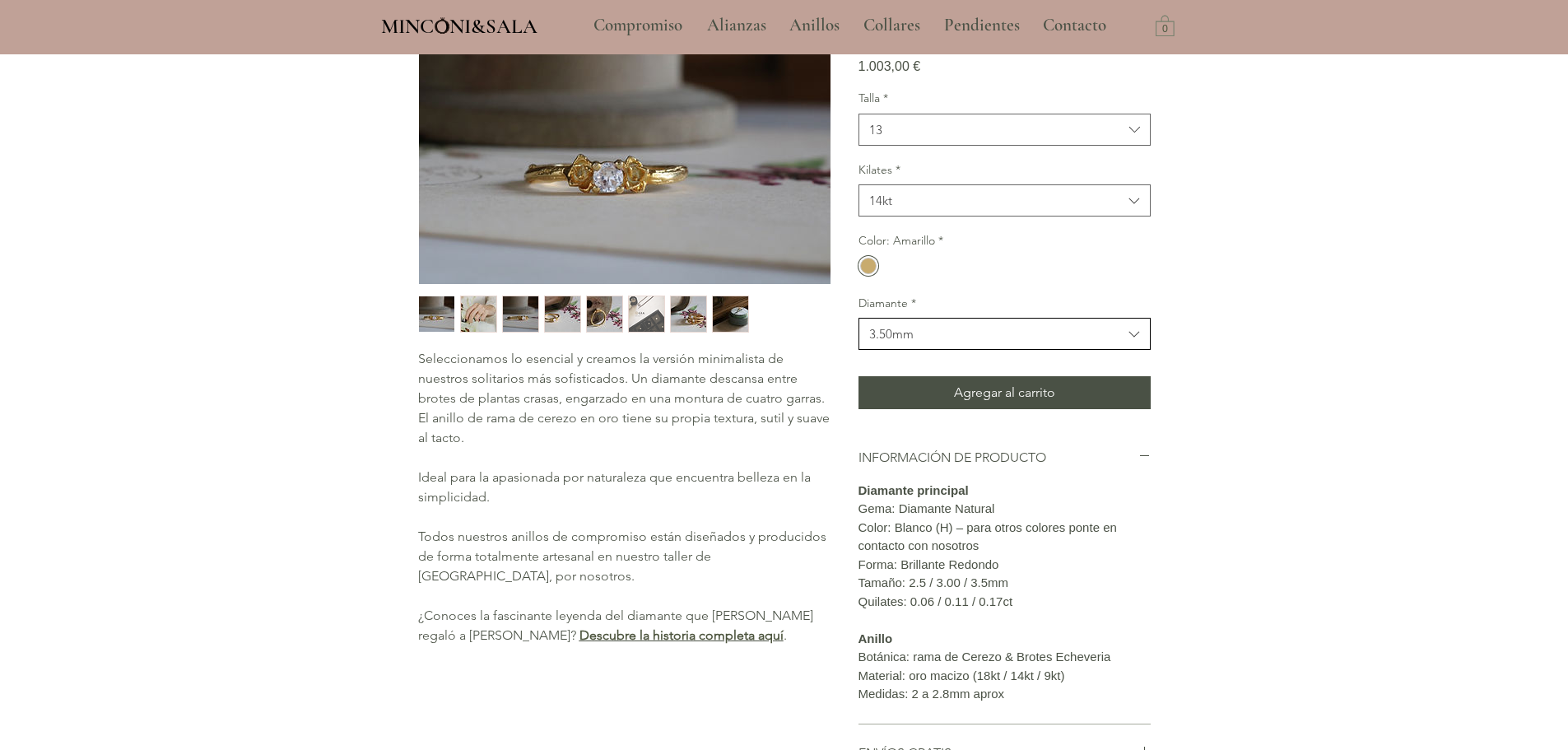
click at [921, 342] on span "3.50mm" at bounding box center [996, 333] width 253 height 17
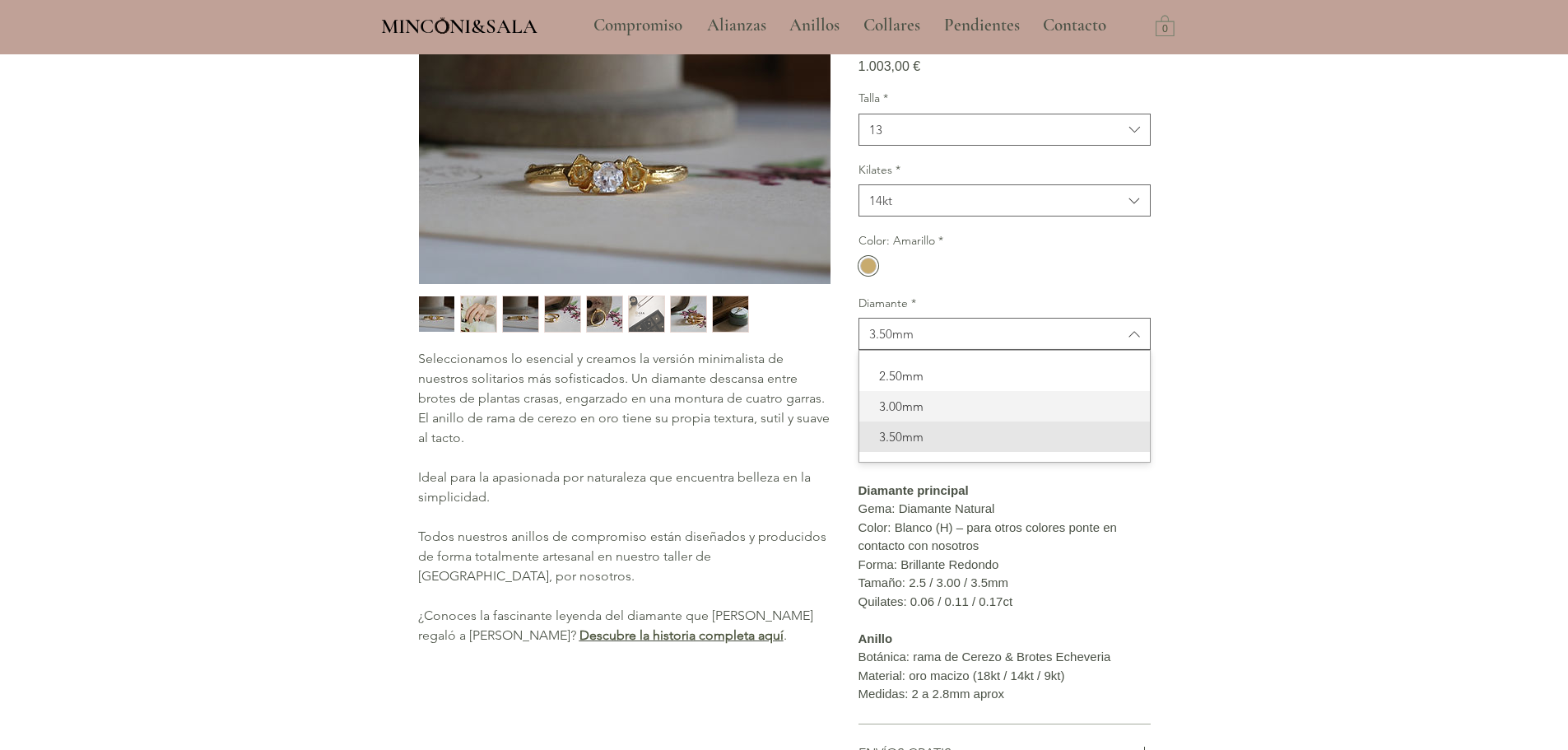
click at [924, 415] on span "3.00mm" at bounding box center [1005, 406] width 271 height 17
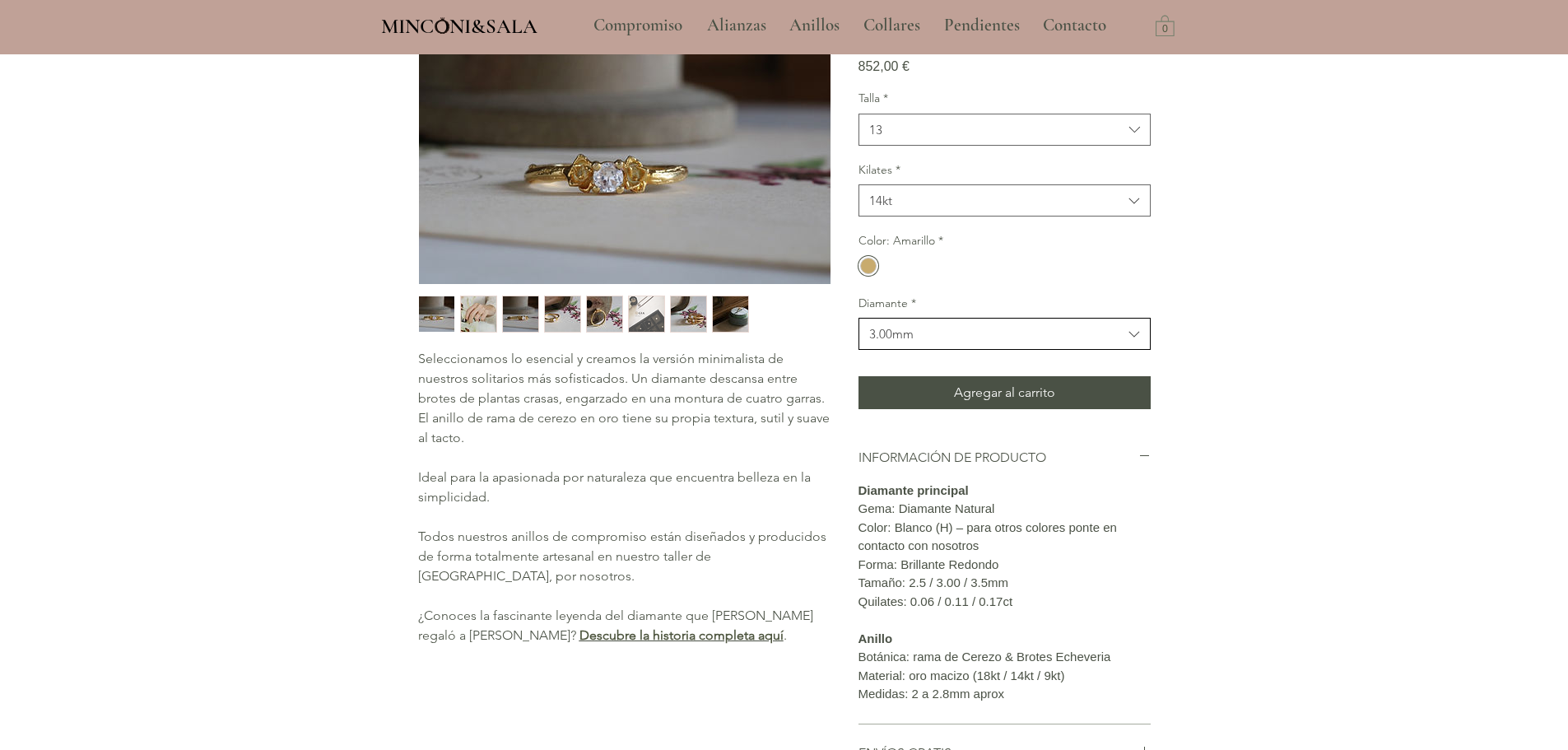
click at [916, 342] on span "3.00mm" at bounding box center [996, 333] width 253 height 17
click at [917, 385] on span "2.50mm" at bounding box center [1005, 375] width 271 height 17
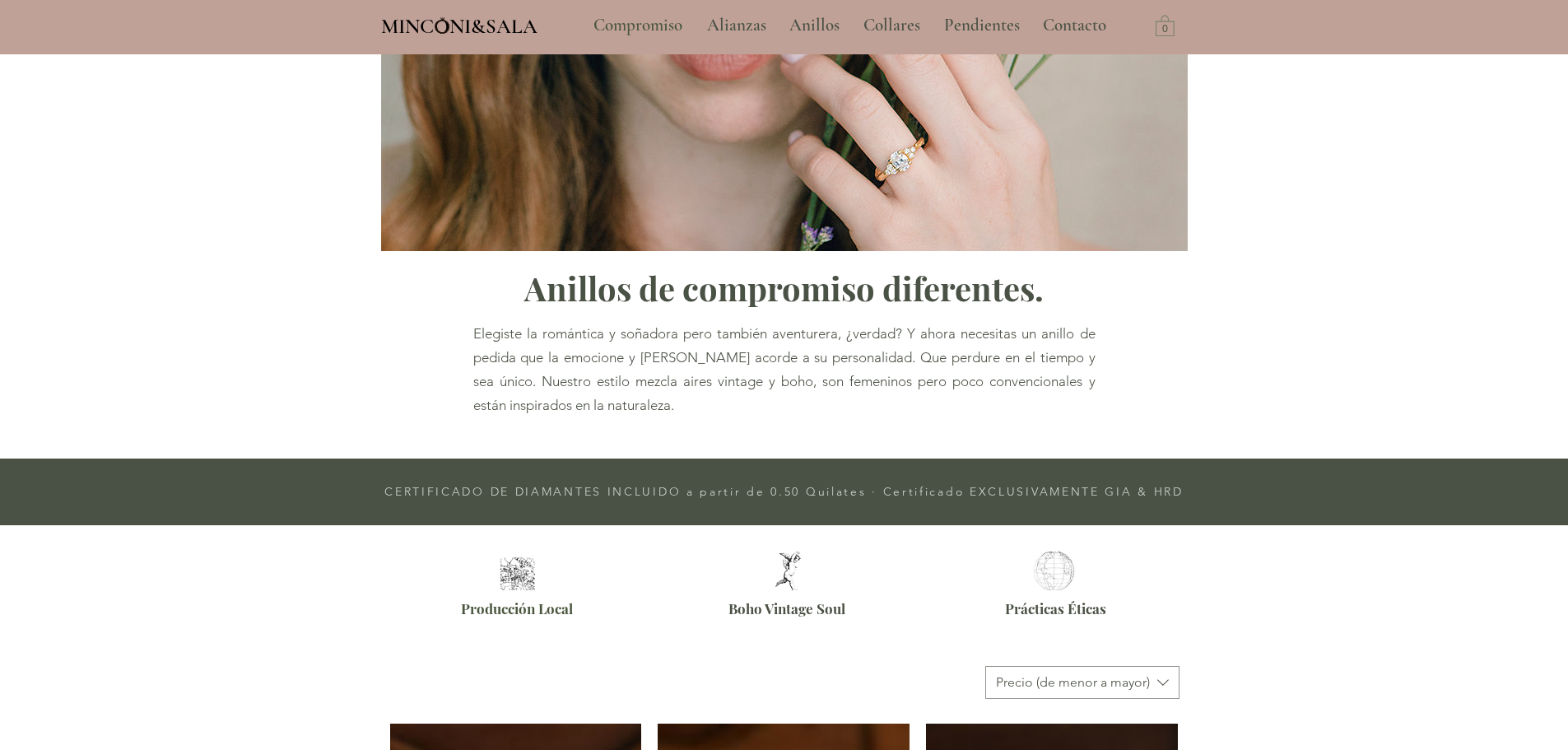
scroll to position [1037, 0]
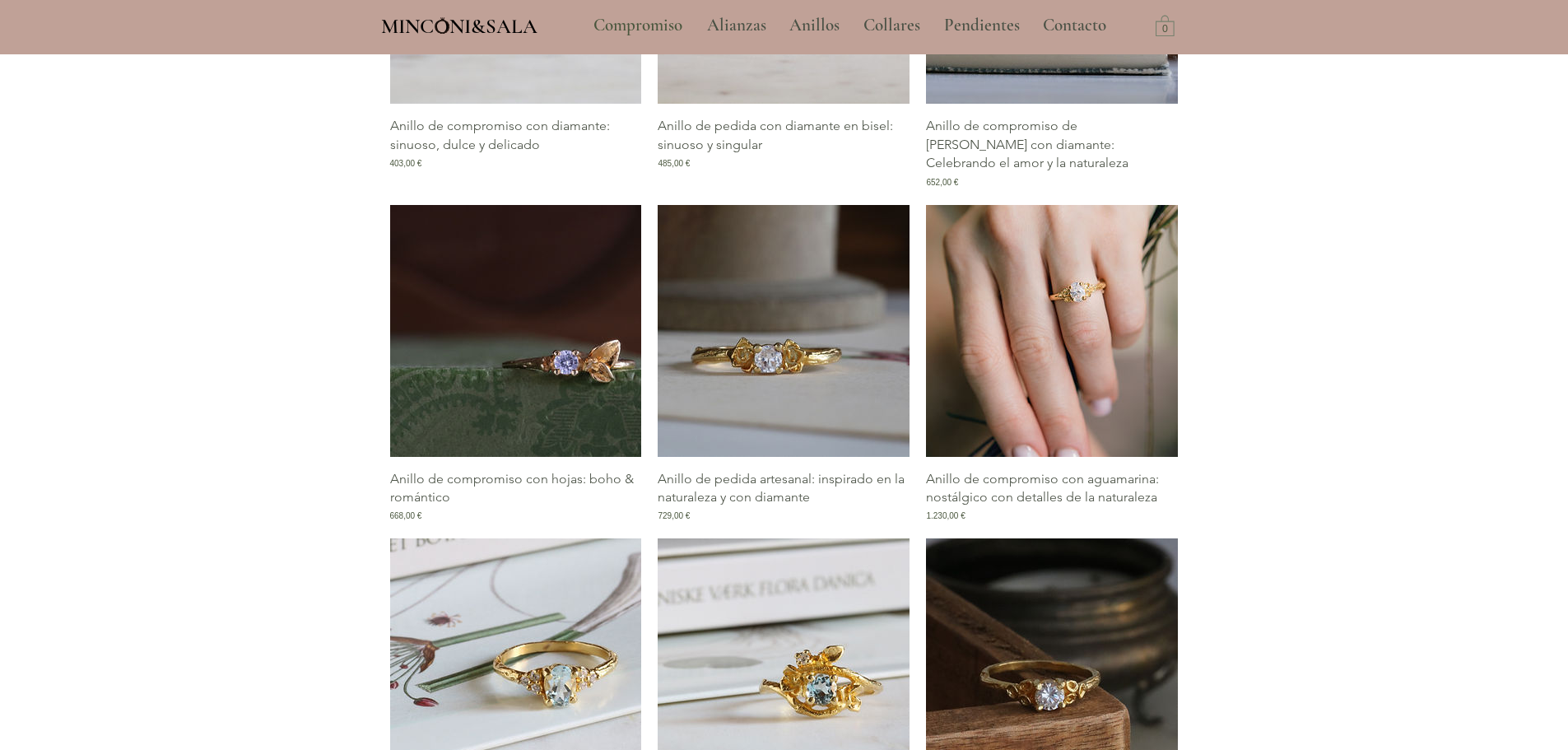
click at [1076, 317] on img "Galería de Anillo de compromiso con aguamarina: nostálgico con detalles de la n…" at bounding box center [1052, 330] width 252 height 252
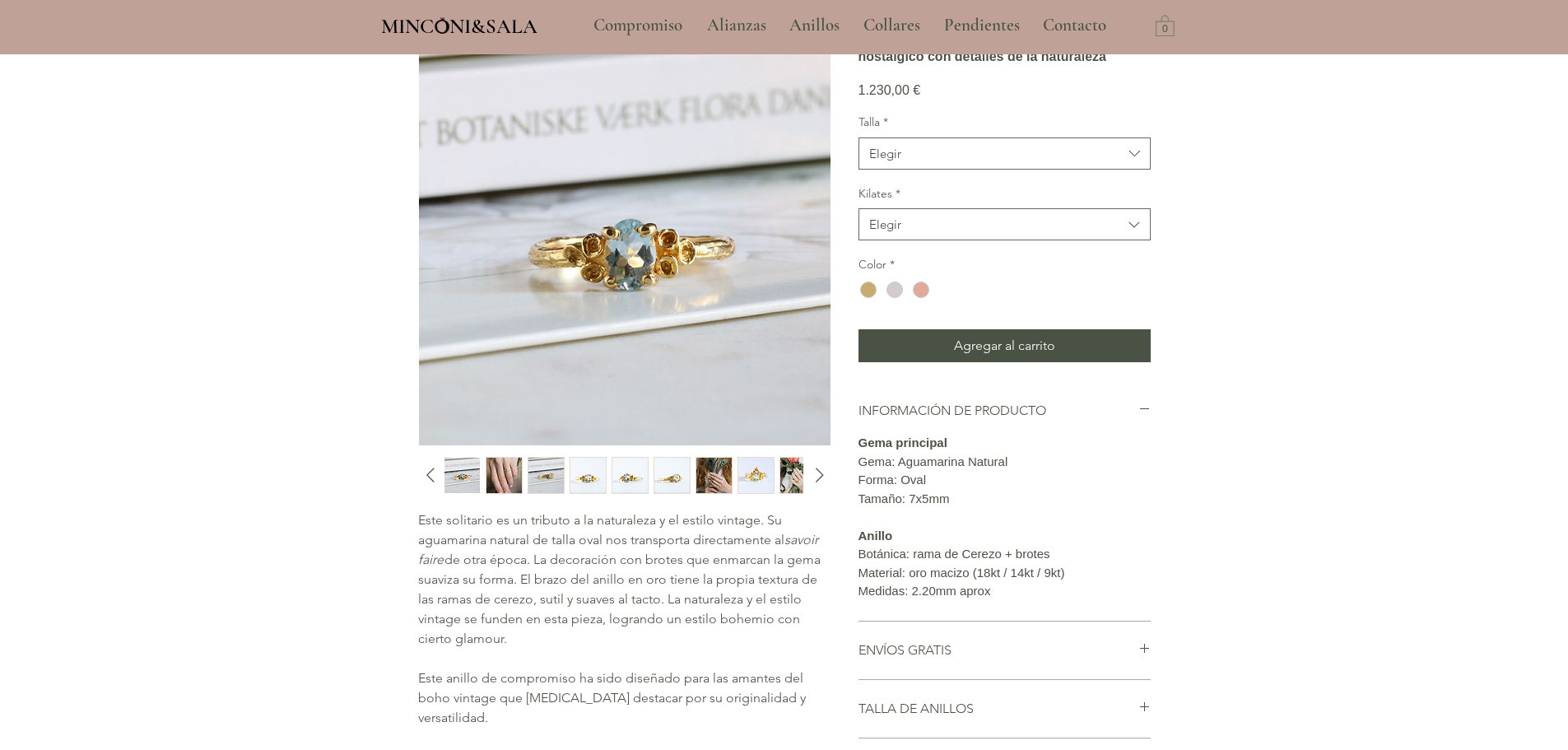
scroll to position [82, 0]
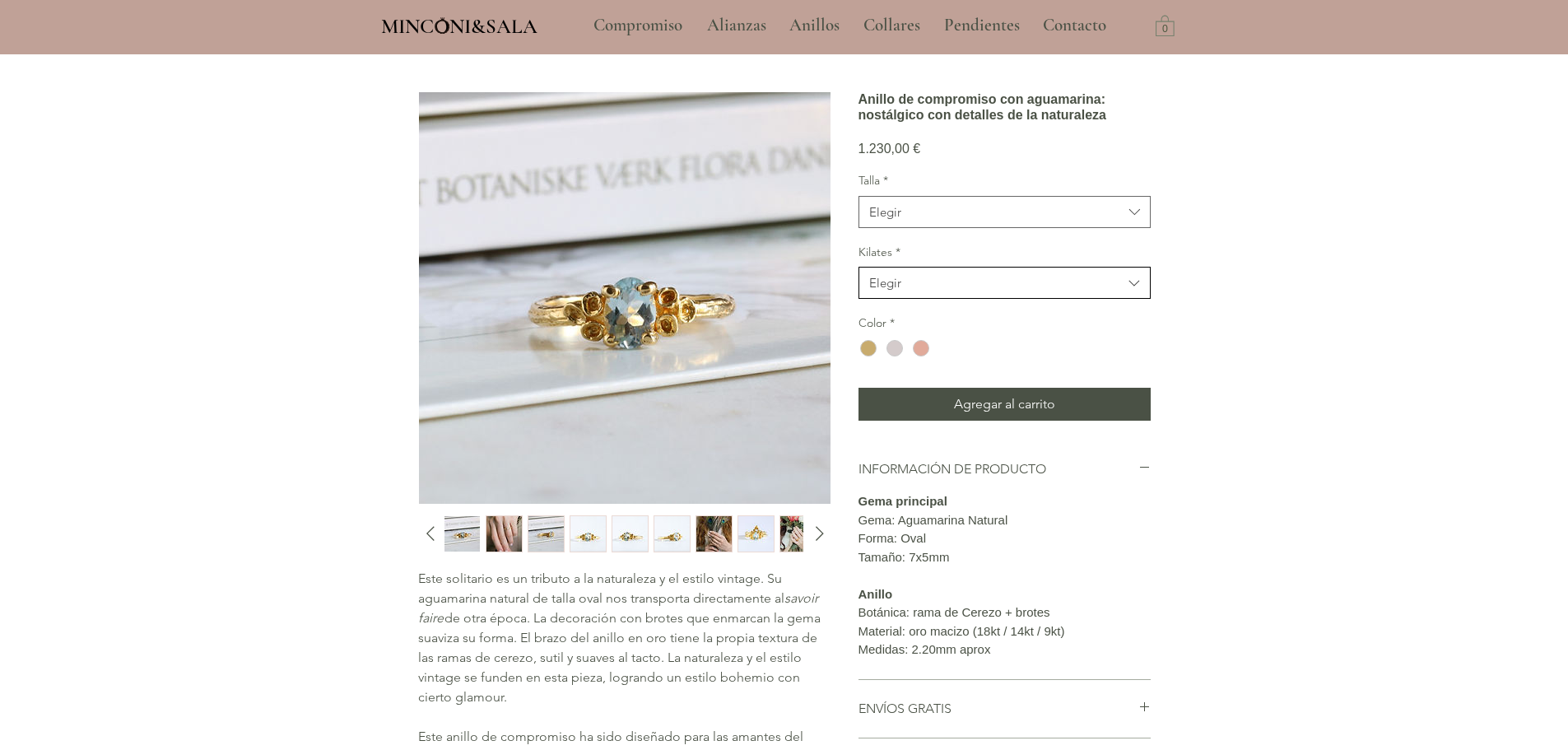
click at [1061, 299] on button "Elegir" at bounding box center [1004, 283] width 292 height 32
click at [1049, 292] on span "Elegir" at bounding box center [996, 282] width 253 height 17
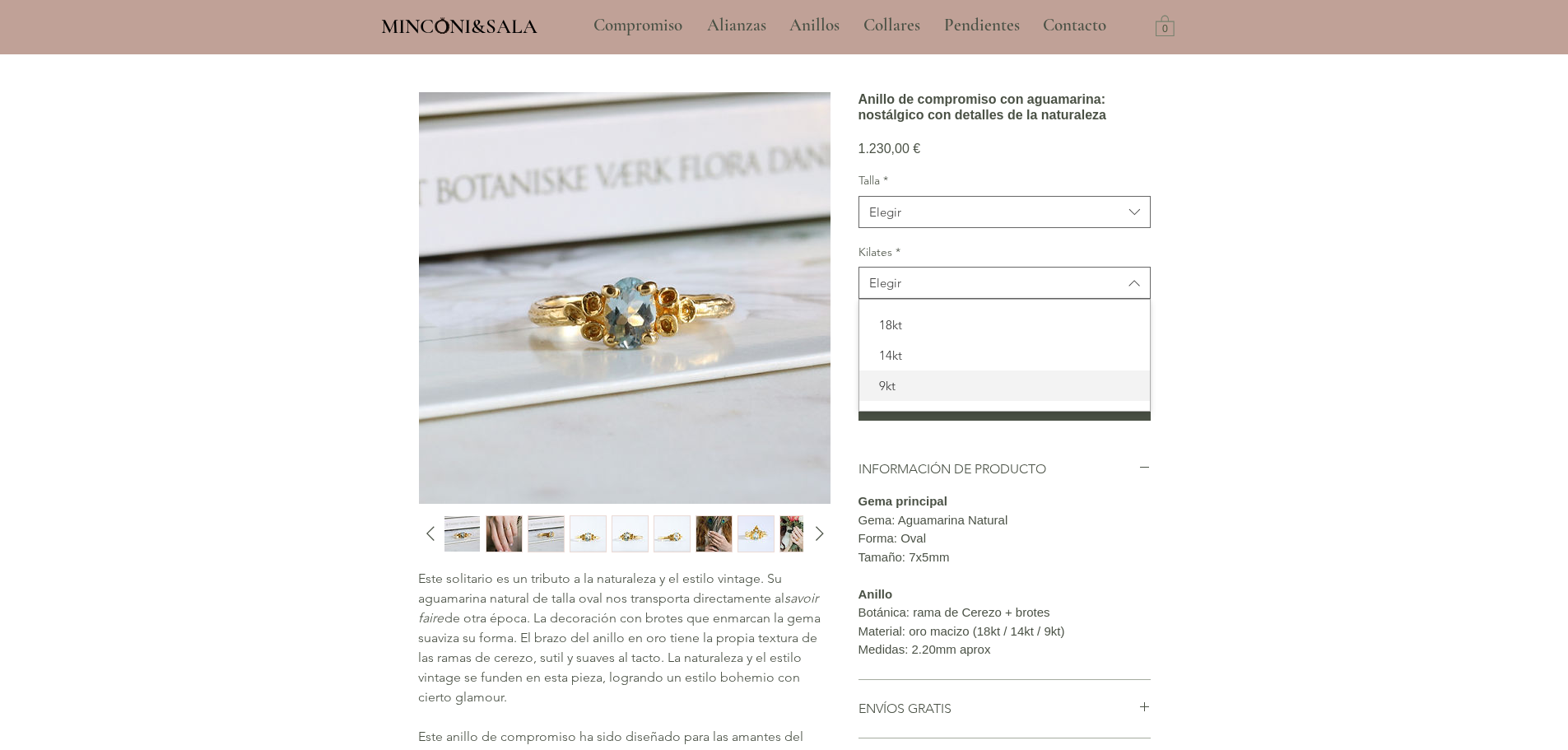
click at [1023, 395] on span "9kt" at bounding box center [1005, 385] width 271 height 17
click at [942, 221] on span "Elegir" at bounding box center [996, 212] width 253 height 17
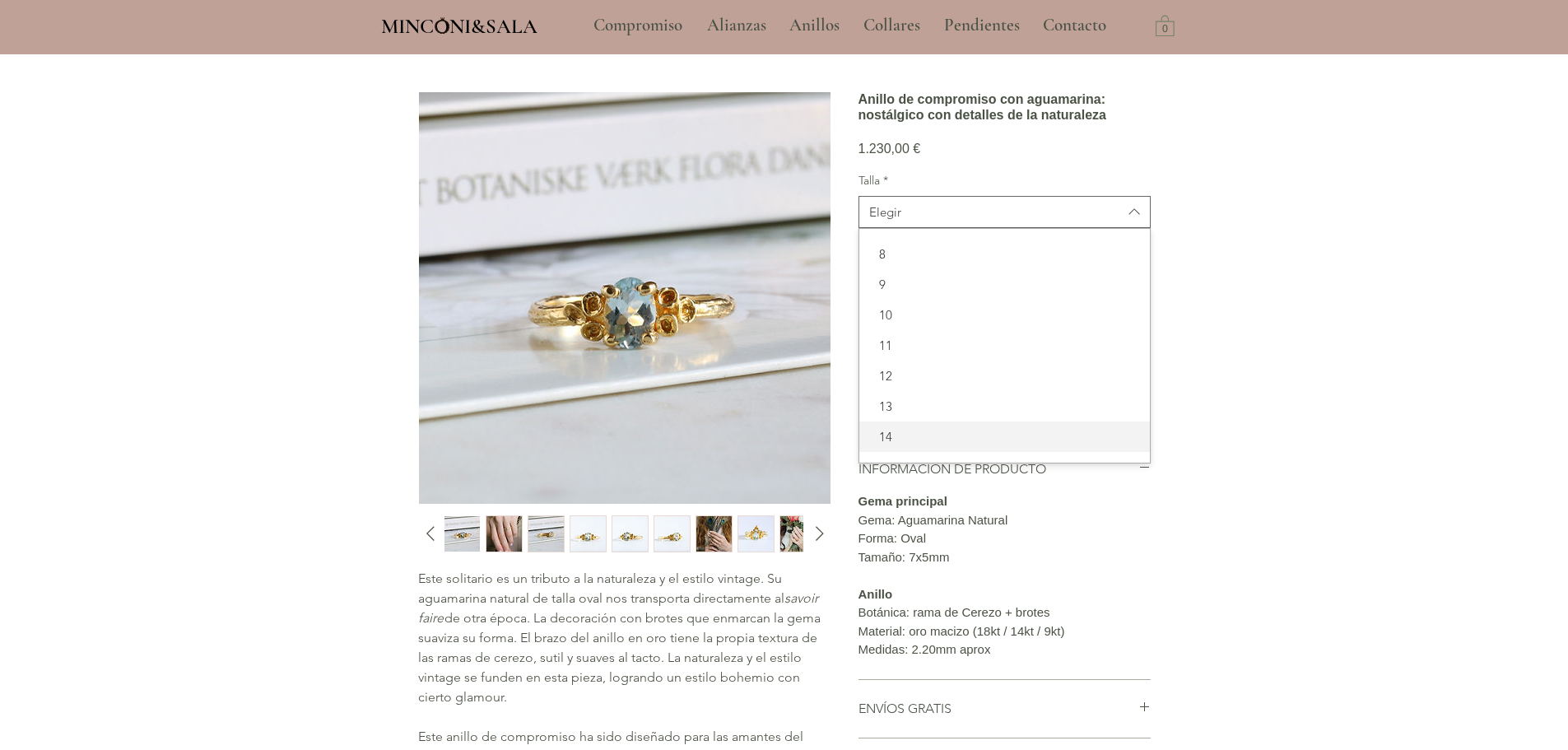
click at [937, 445] on span "14" at bounding box center [1005, 436] width 271 height 17
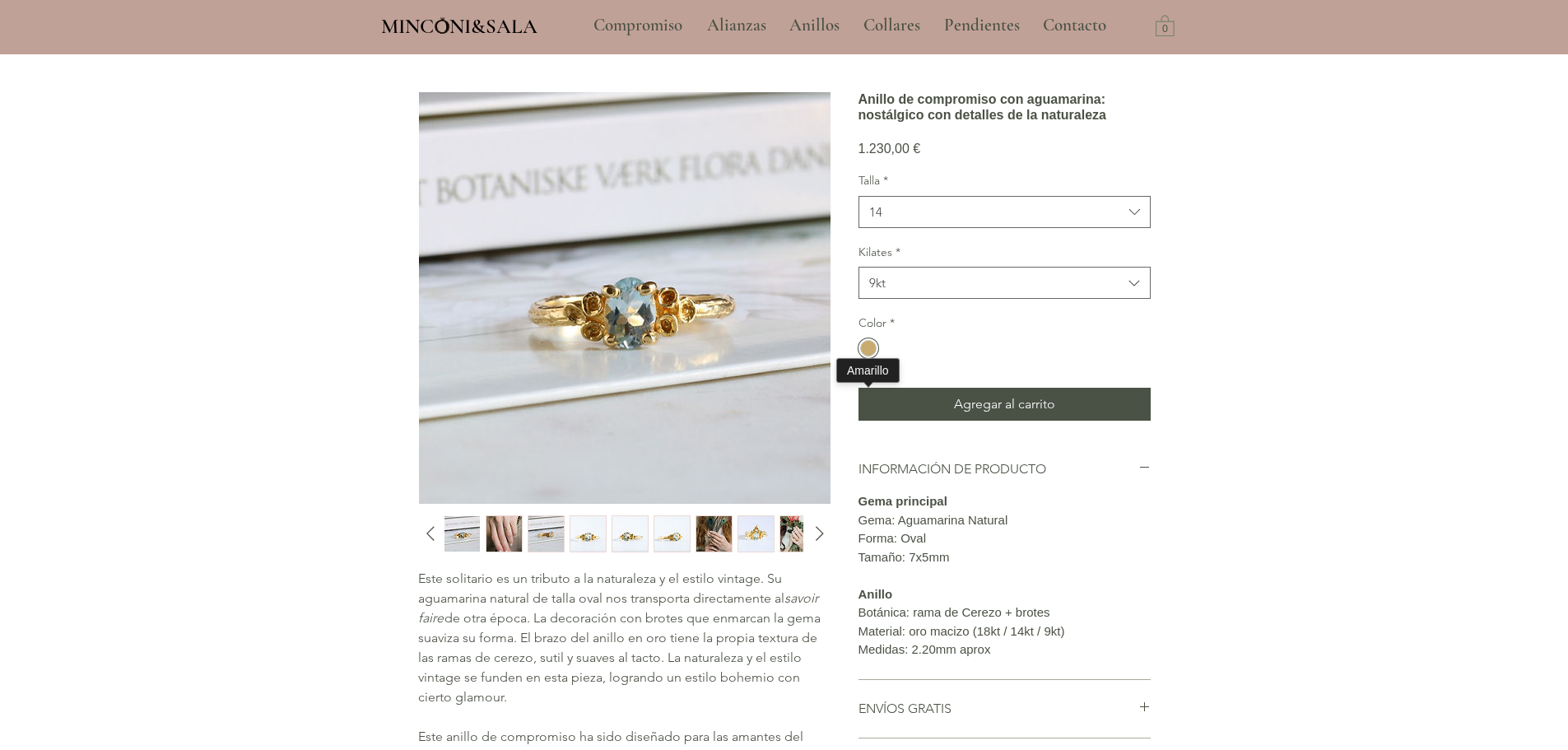
click at [870, 356] on div "main content" at bounding box center [869, 348] width 17 height 17
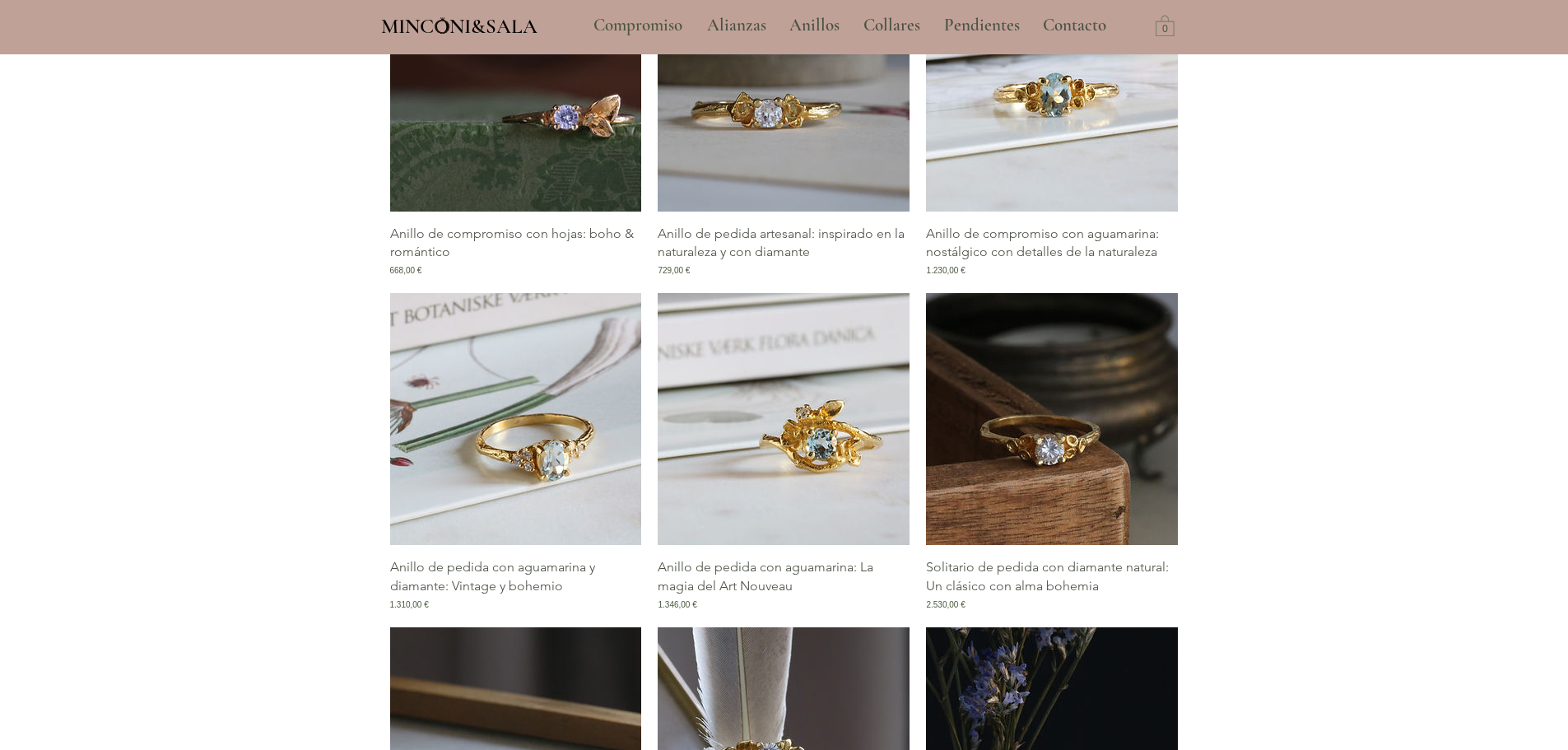
scroll to position [1283, 0]
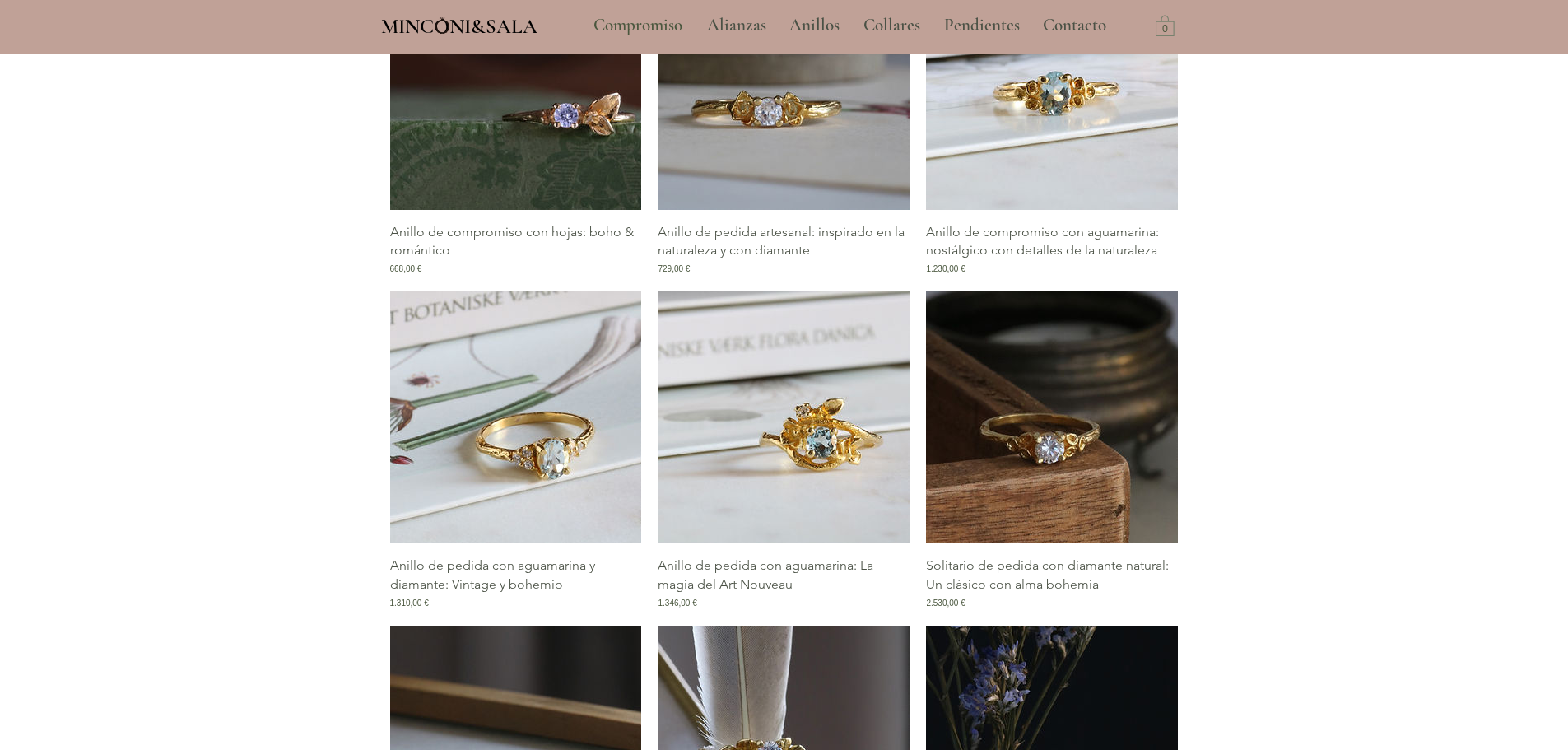
click at [556, 444] on img "Galería de Anillo de pedida con aguamarina y diamante: Vintage y bohemio" at bounding box center [515, 418] width 252 height 252
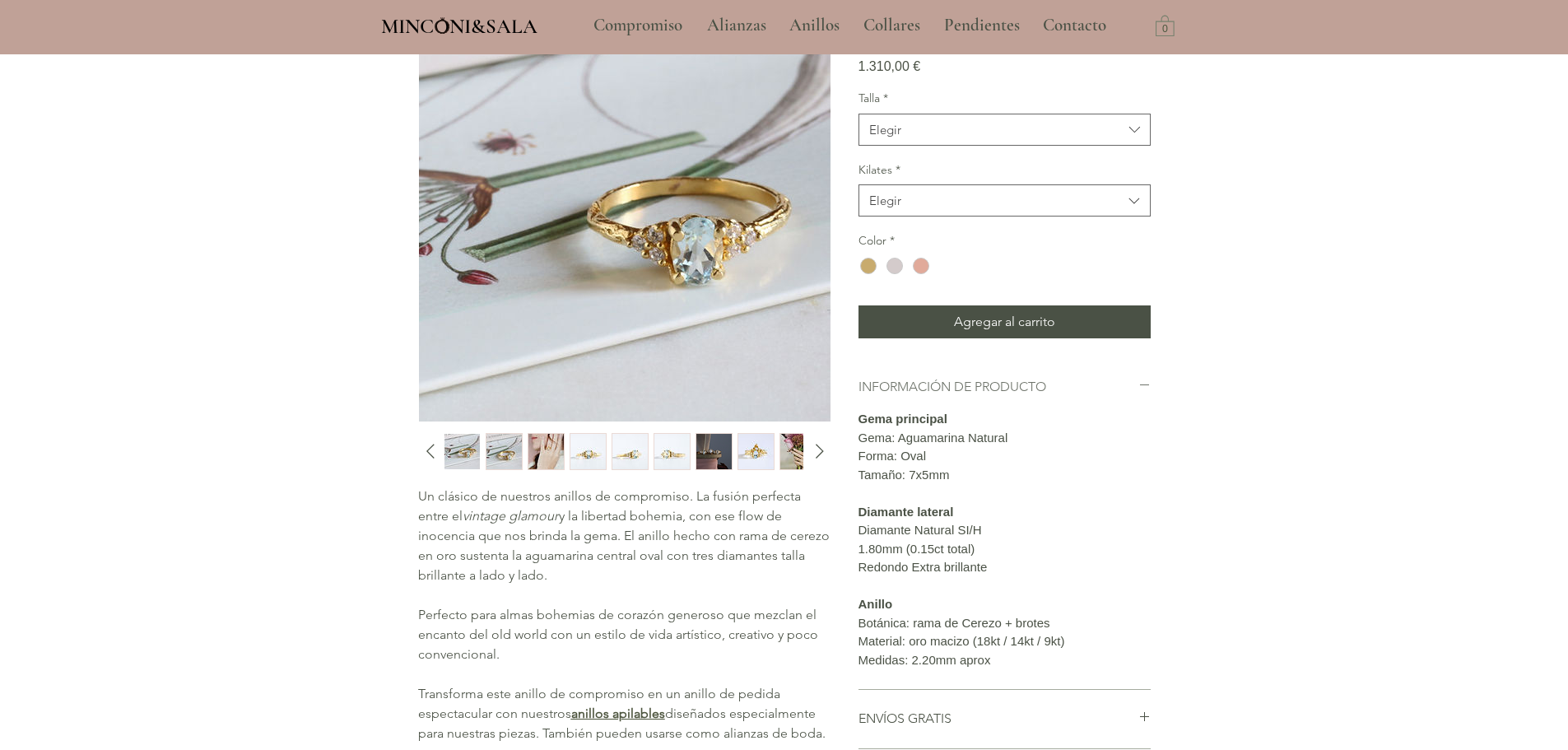
scroll to position [247, 0]
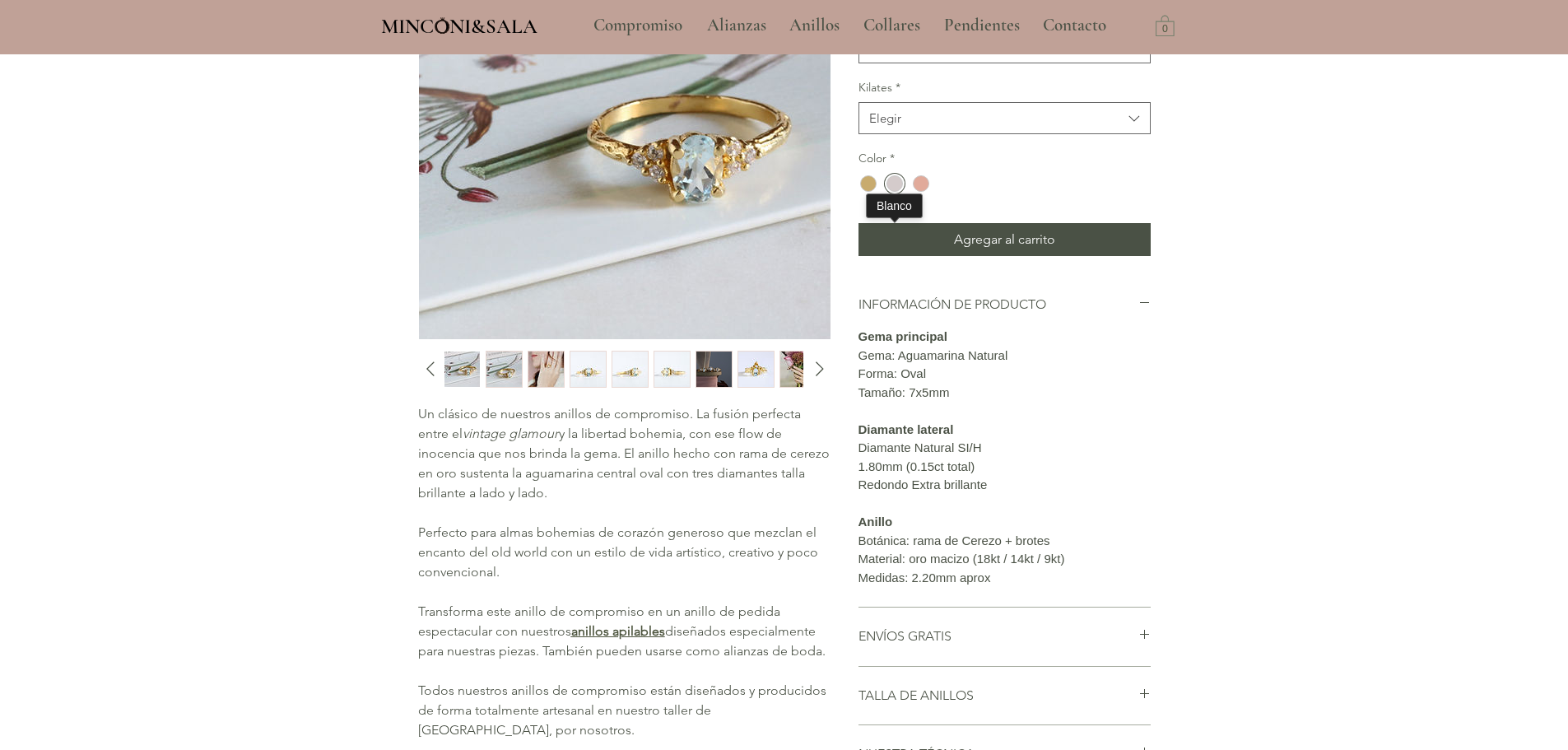
click at [892, 192] on div "main content" at bounding box center [894, 183] width 17 height 17
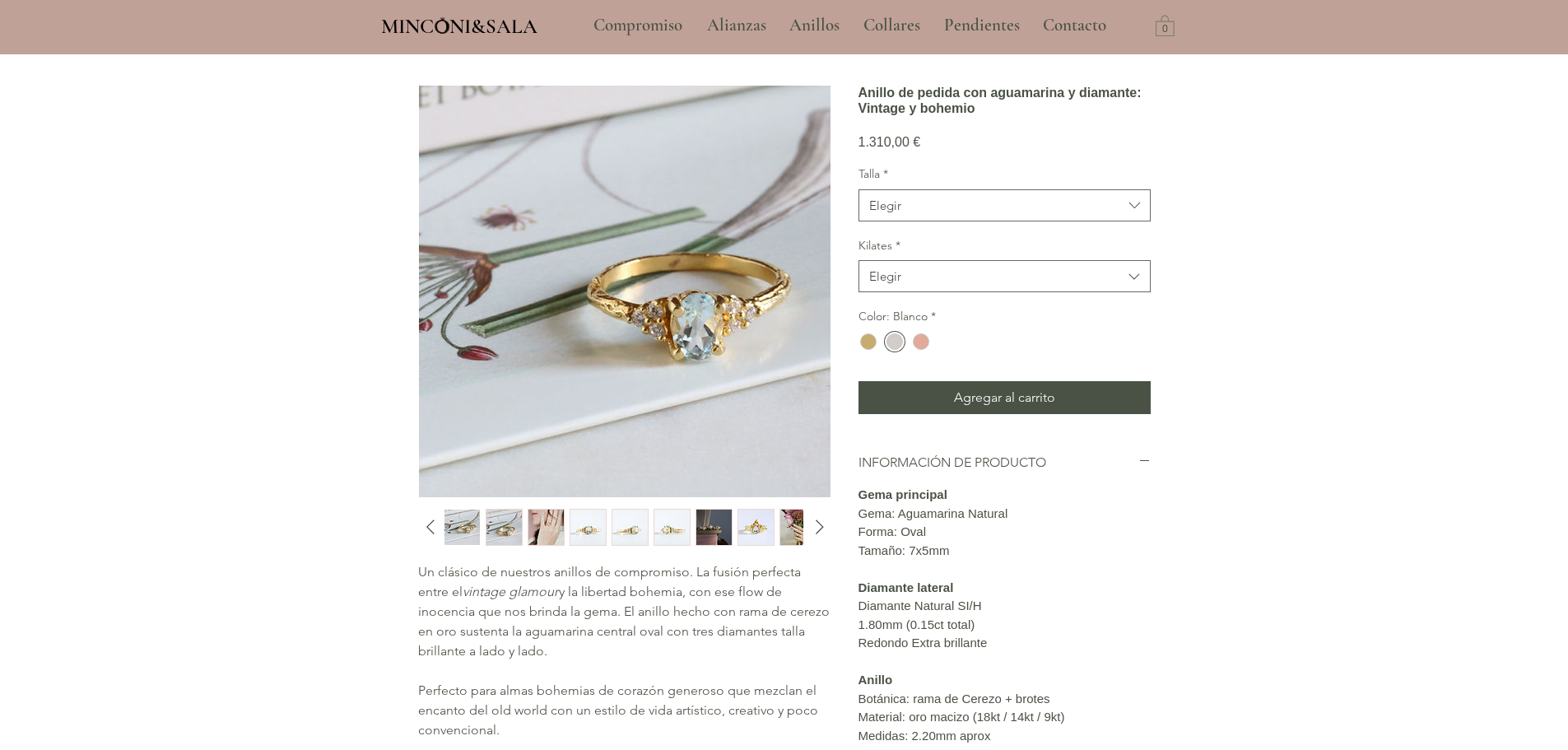
scroll to position [82, 0]
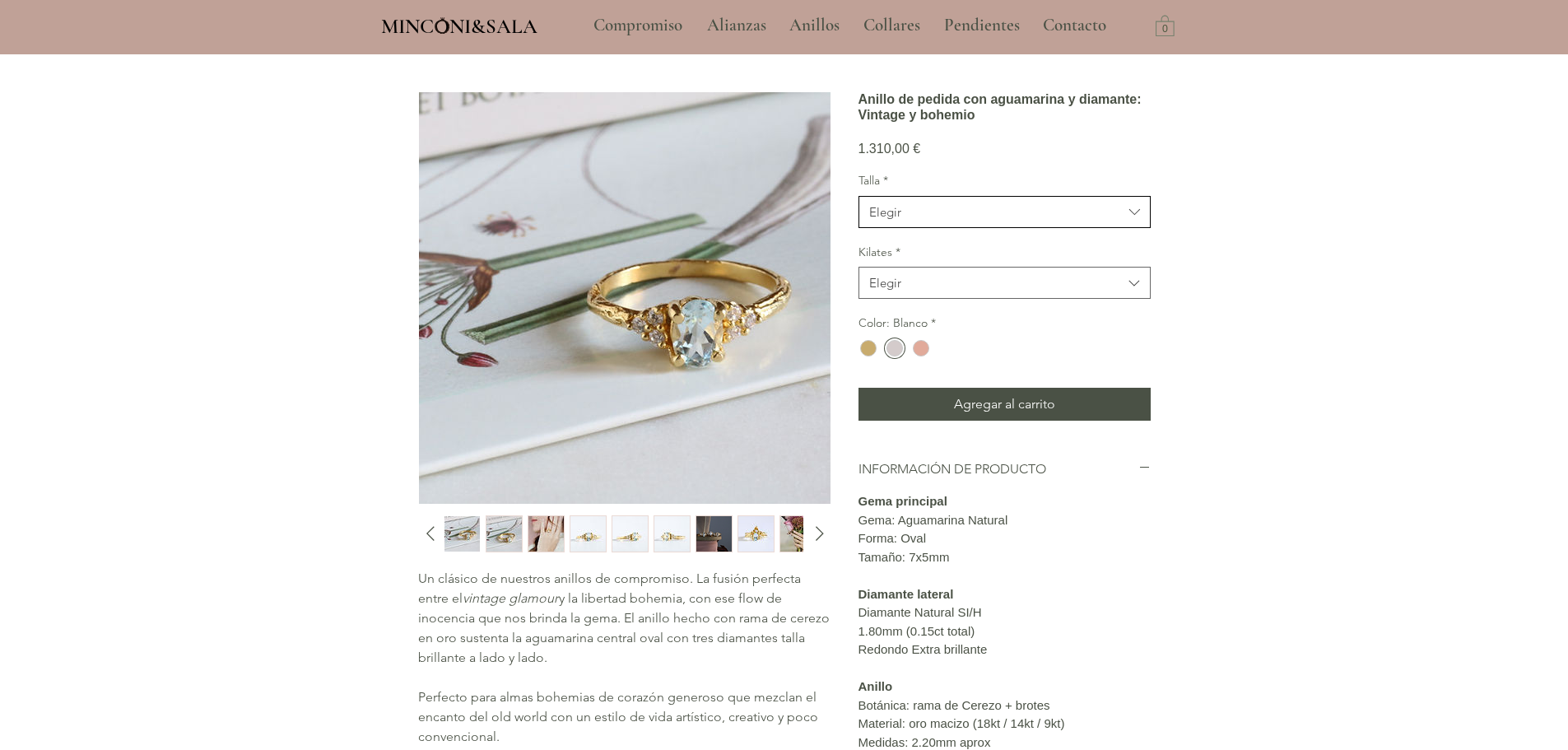
click at [943, 221] on span "Elegir" at bounding box center [996, 212] width 253 height 17
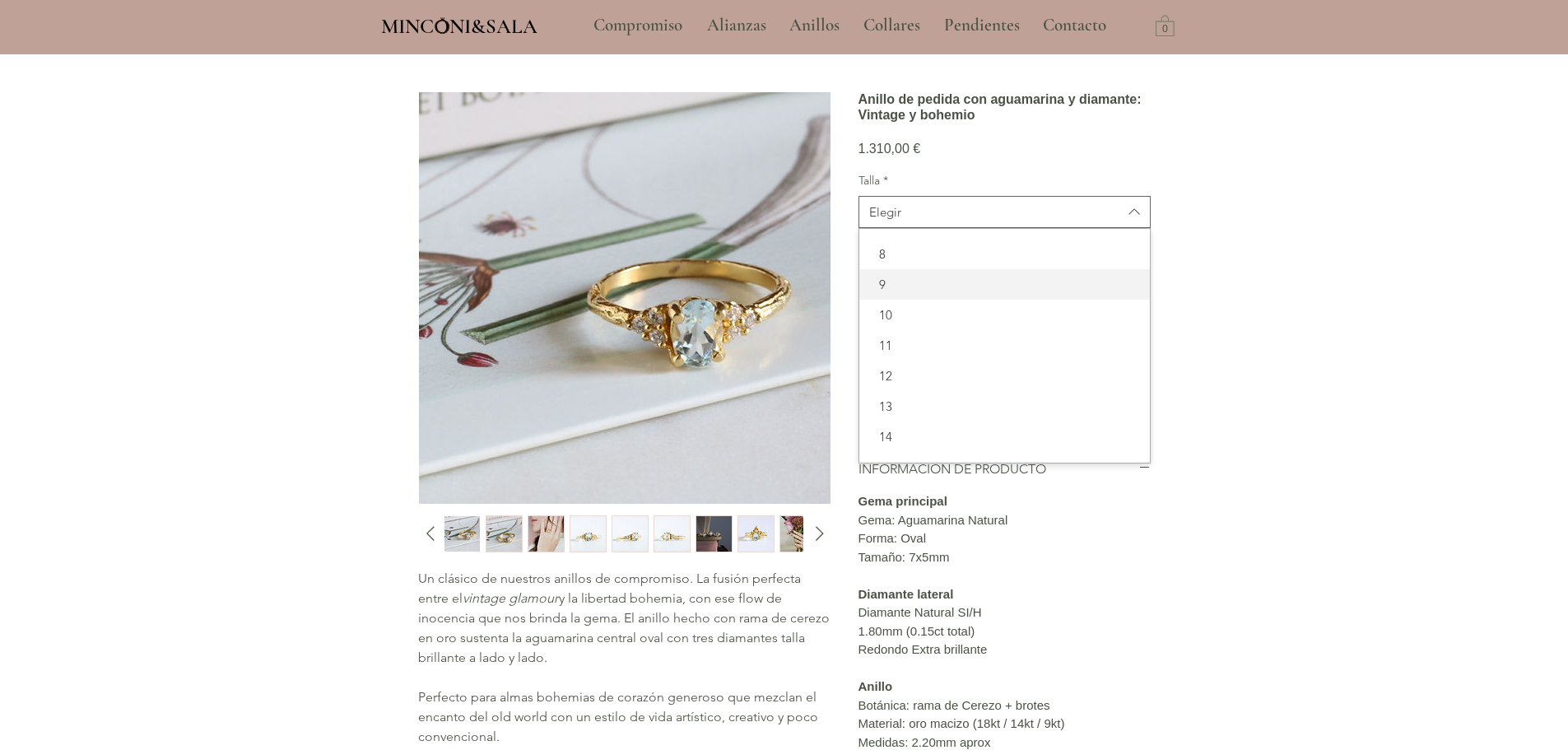
click at [934, 300] on div "9" at bounding box center [1005, 284] width 291 height 31
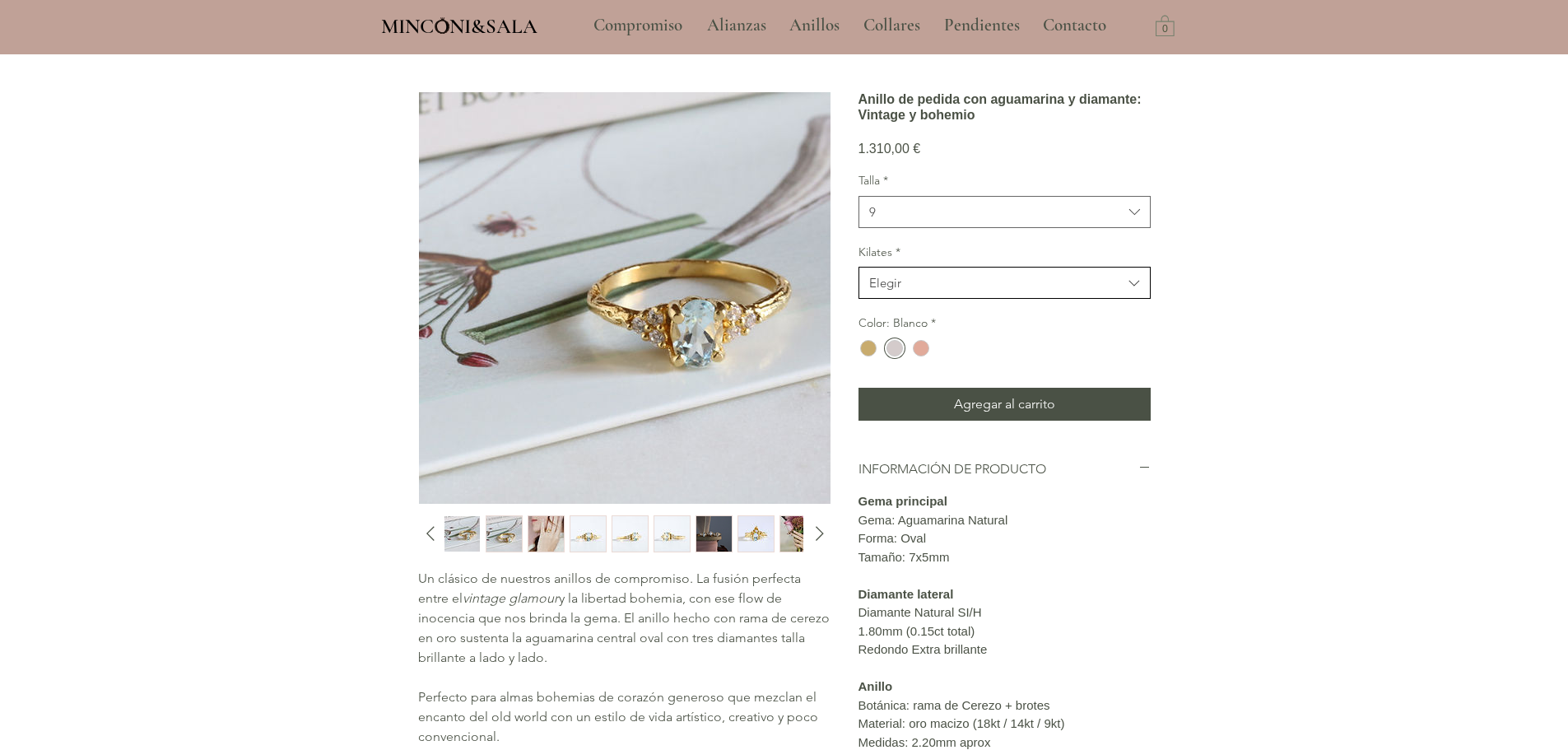
click at [934, 299] on button "Elegir" at bounding box center [1004, 283] width 292 height 32
click at [926, 333] on span "18kt" at bounding box center [1005, 325] width 271 height 17
click at [899, 356] on div "main content" at bounding box center [894, 348] width 17 height 17
click at [917, 356] on div "main content" at bounding box center [921, 348] width 17 height 17
click at [866, 356] on div "main content" at bounding box center [869, 348] width 17 height 17
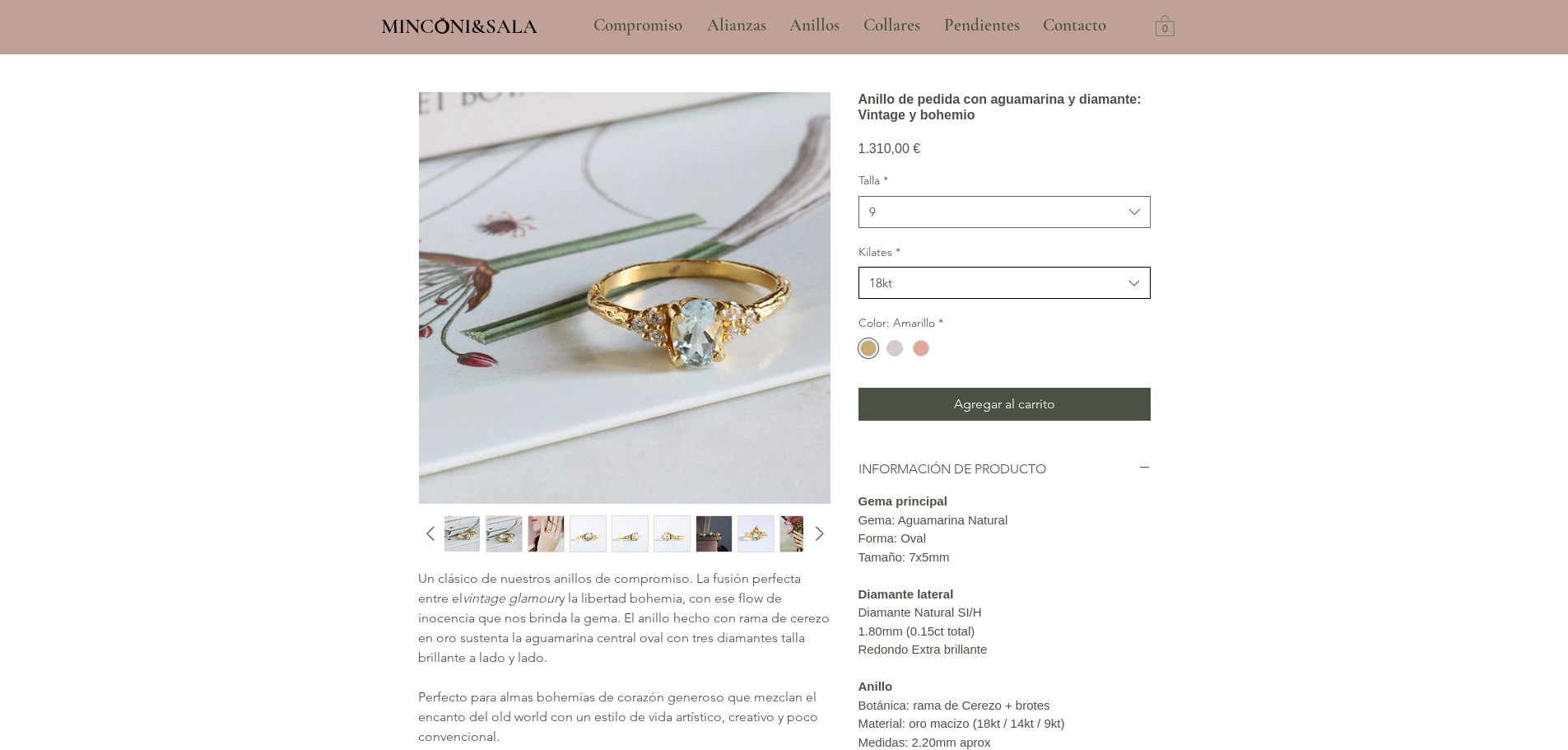
click at [914, 299] on button "18kt" at bounding box center [1004, 283] width 292 height 32
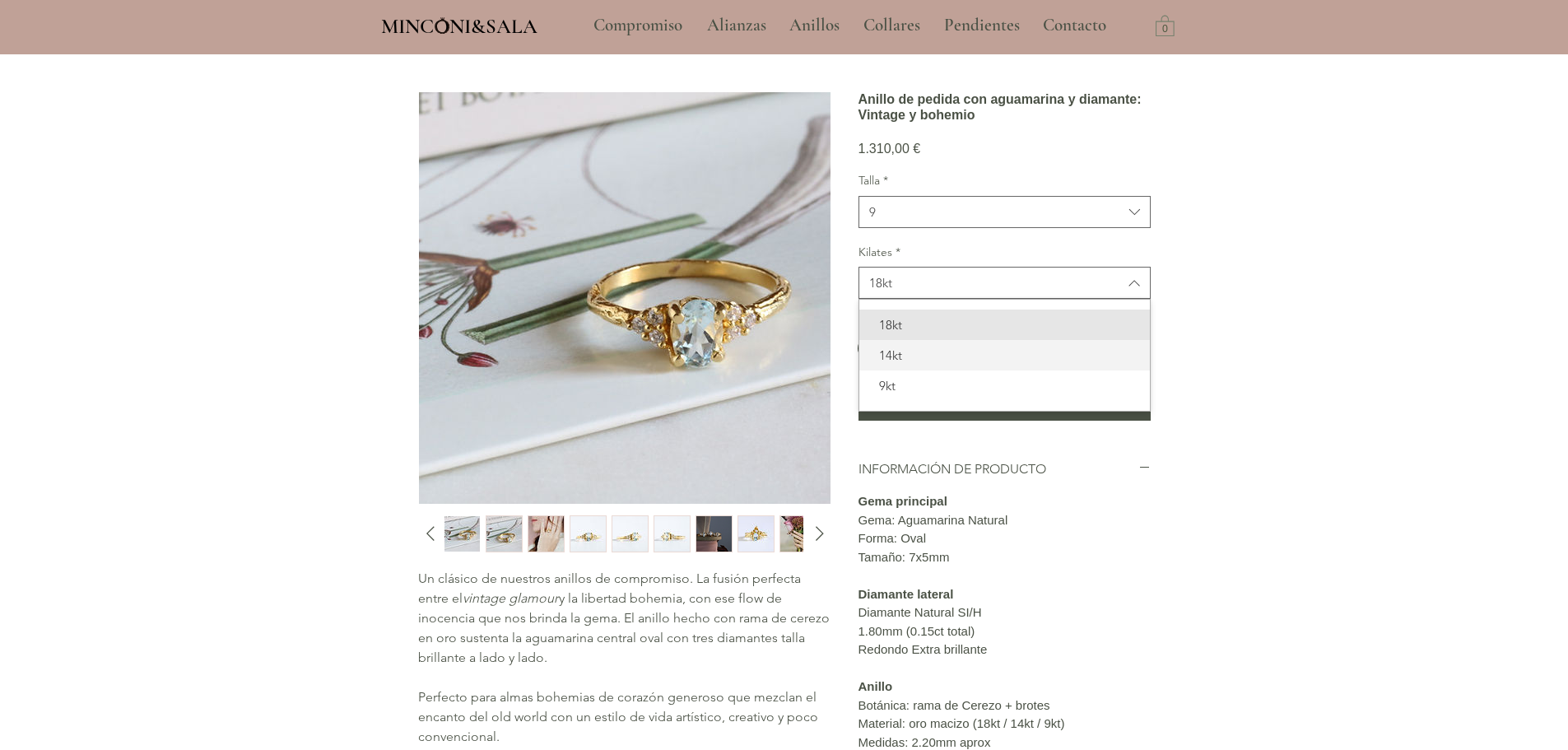
click at [914, 364] on span "14kt" at bounding box center [1005, 354] width 271 height 17
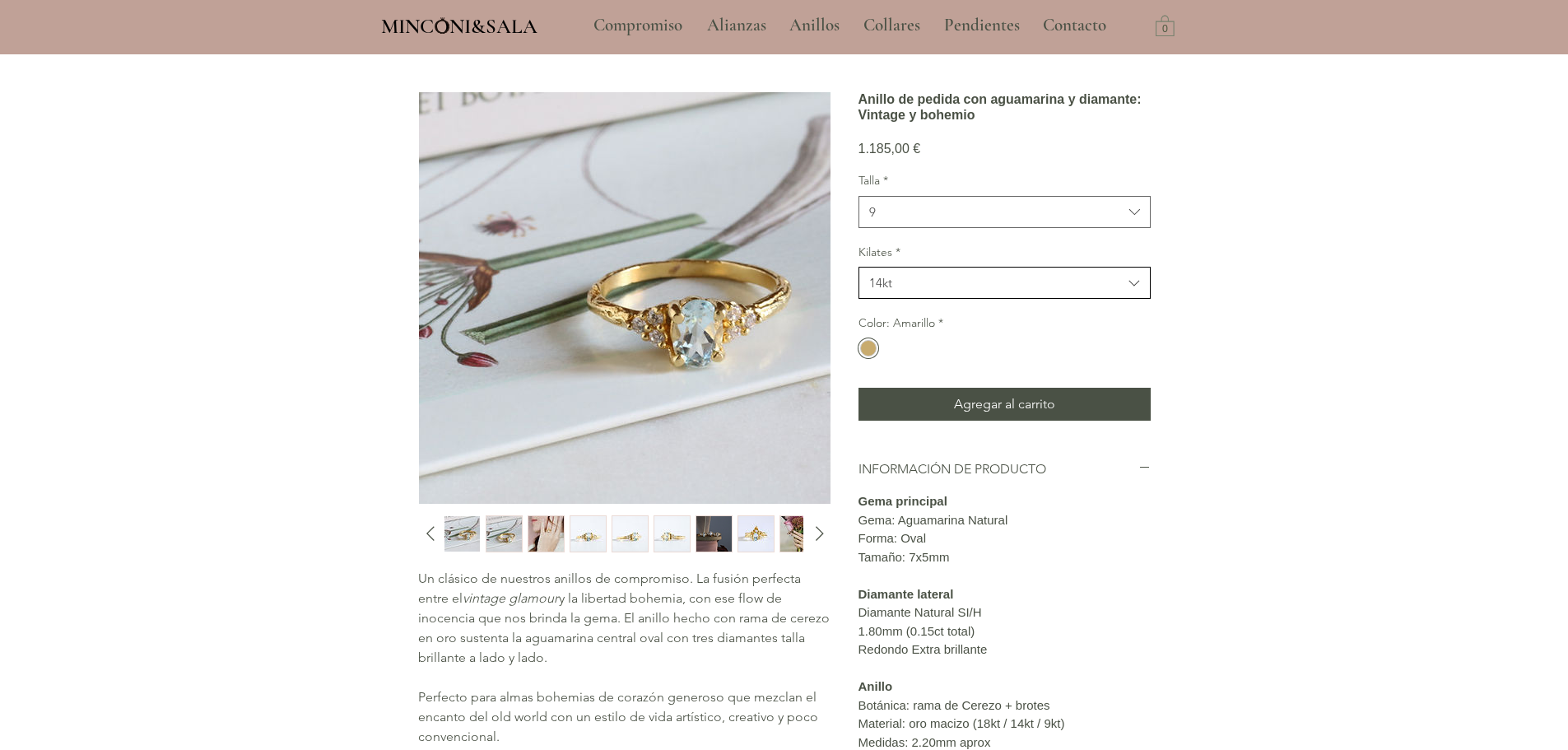
click at [901, 292] on span "14kt" at bounding box center [996, 282] width 253 height 17
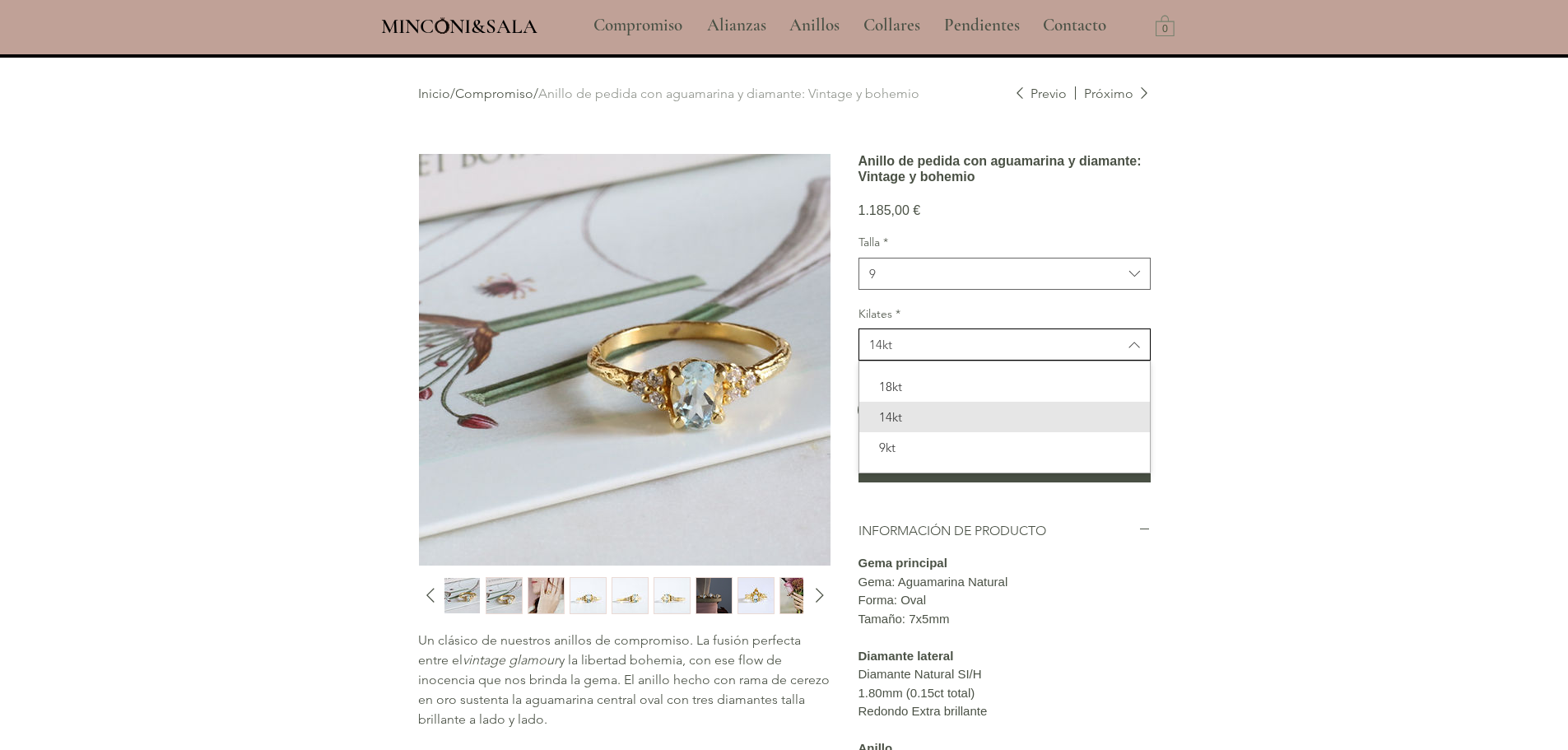
scroll to position [0, 0]
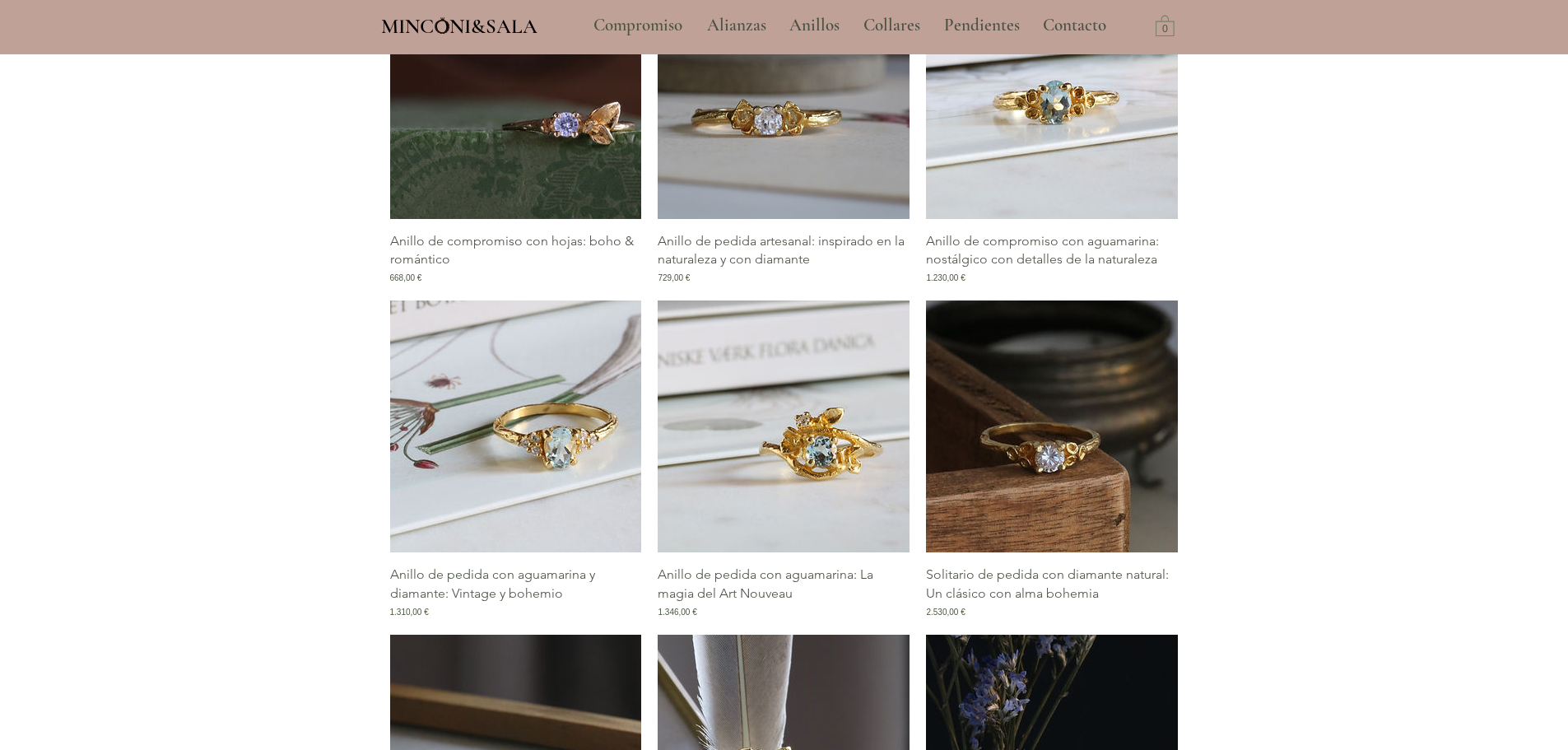
scroll to position [1295, 0]
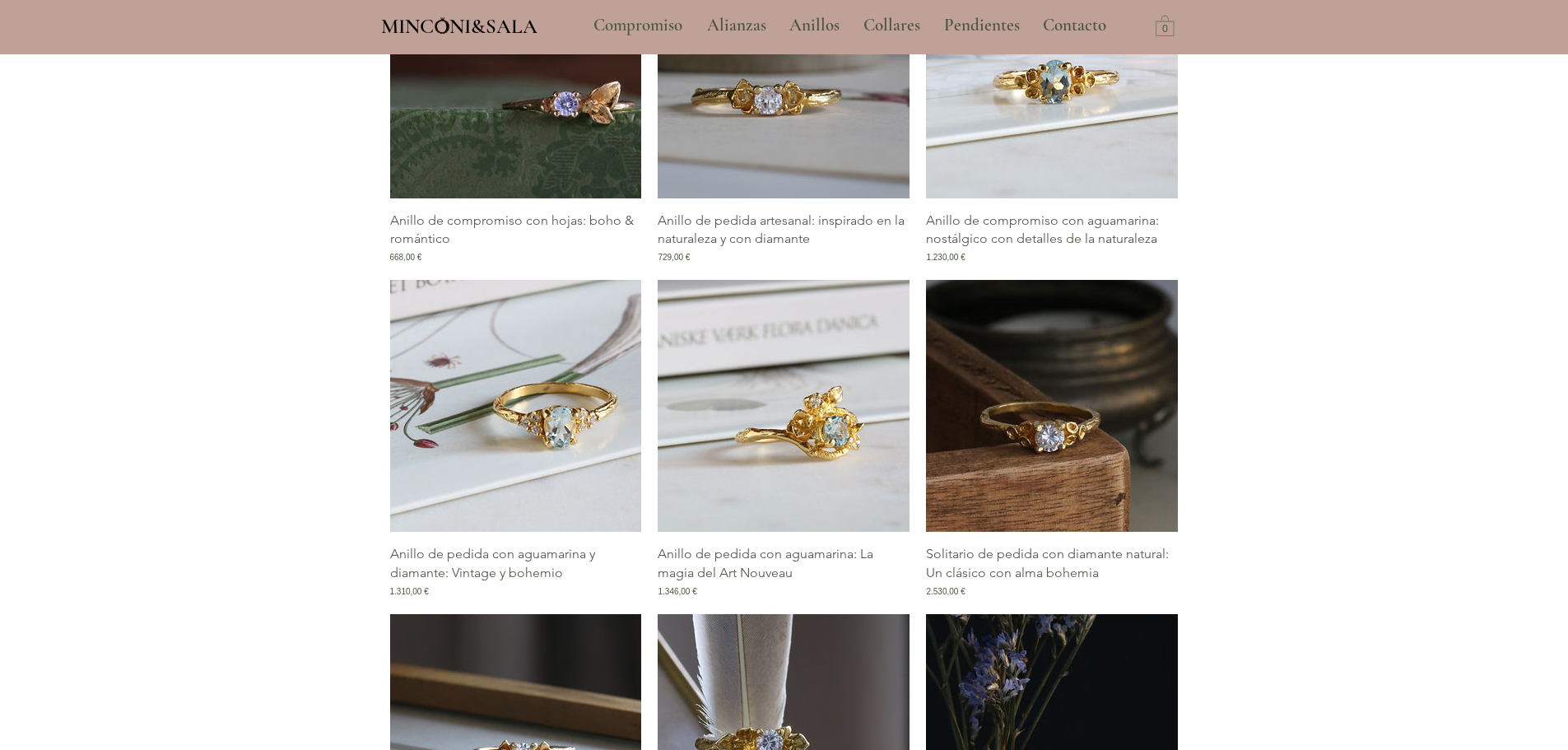
click at [713, 430] on img "Galería de Anillo de pedida con aguamarina: La magia del Art Nouveau" at bounding box center [784, 406] width 252 height 252
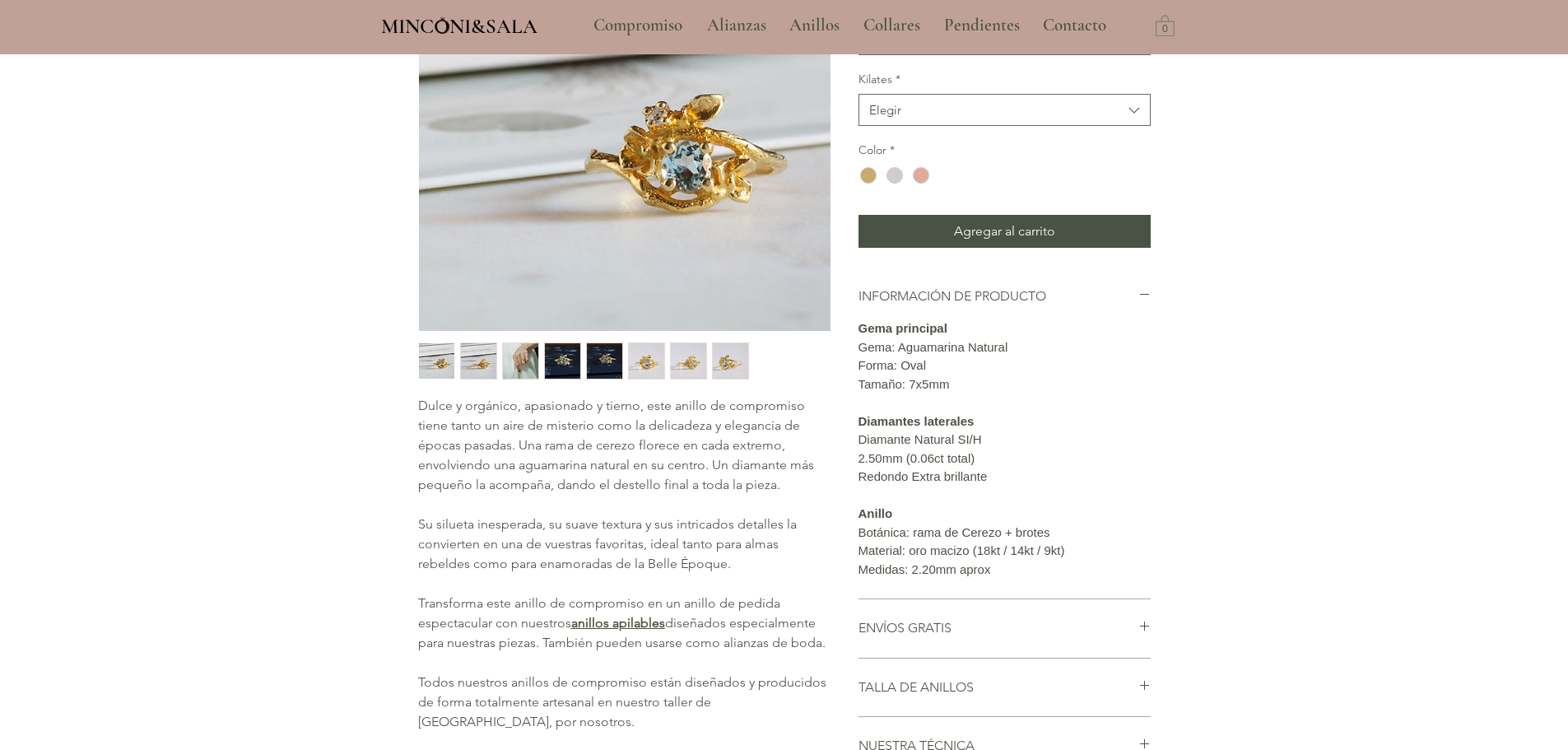
scroll to position [412, 0]
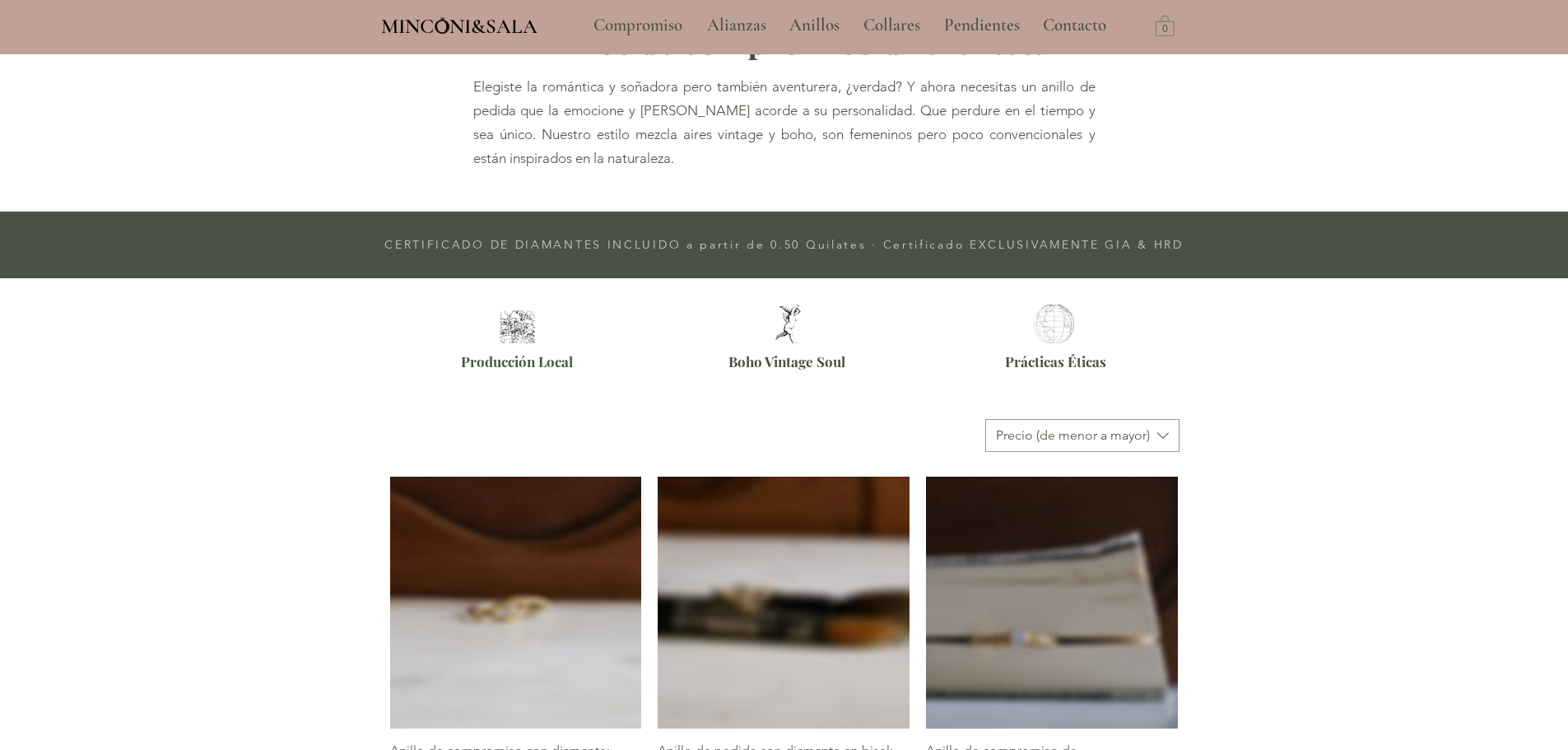
scroll to position [1377, 0]
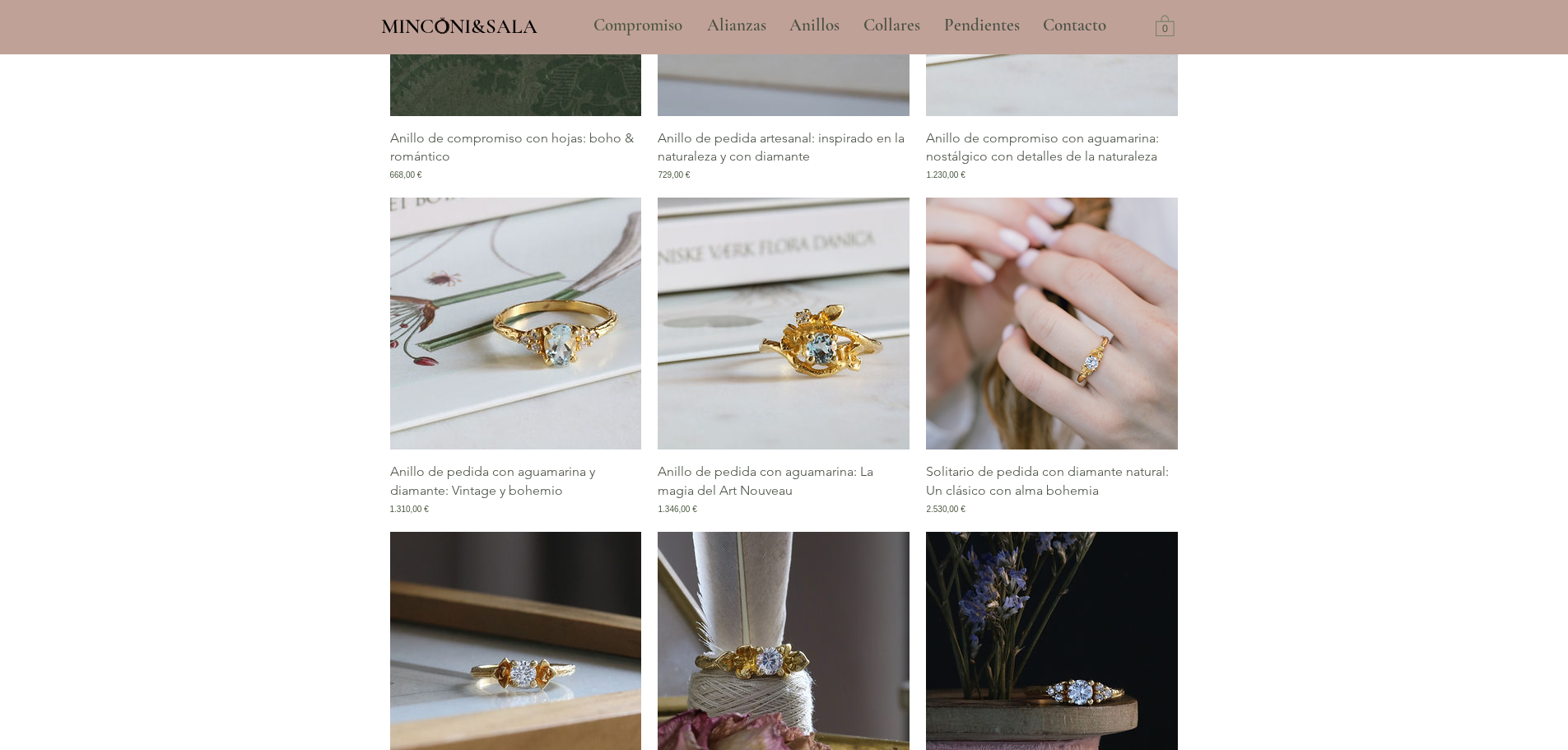
click at [1098, 380] on img "Galería de Solitario de pedida con diamante natural: Un clásico con alma bohemia" at bounding box center [1052, 324] width 252 height 252
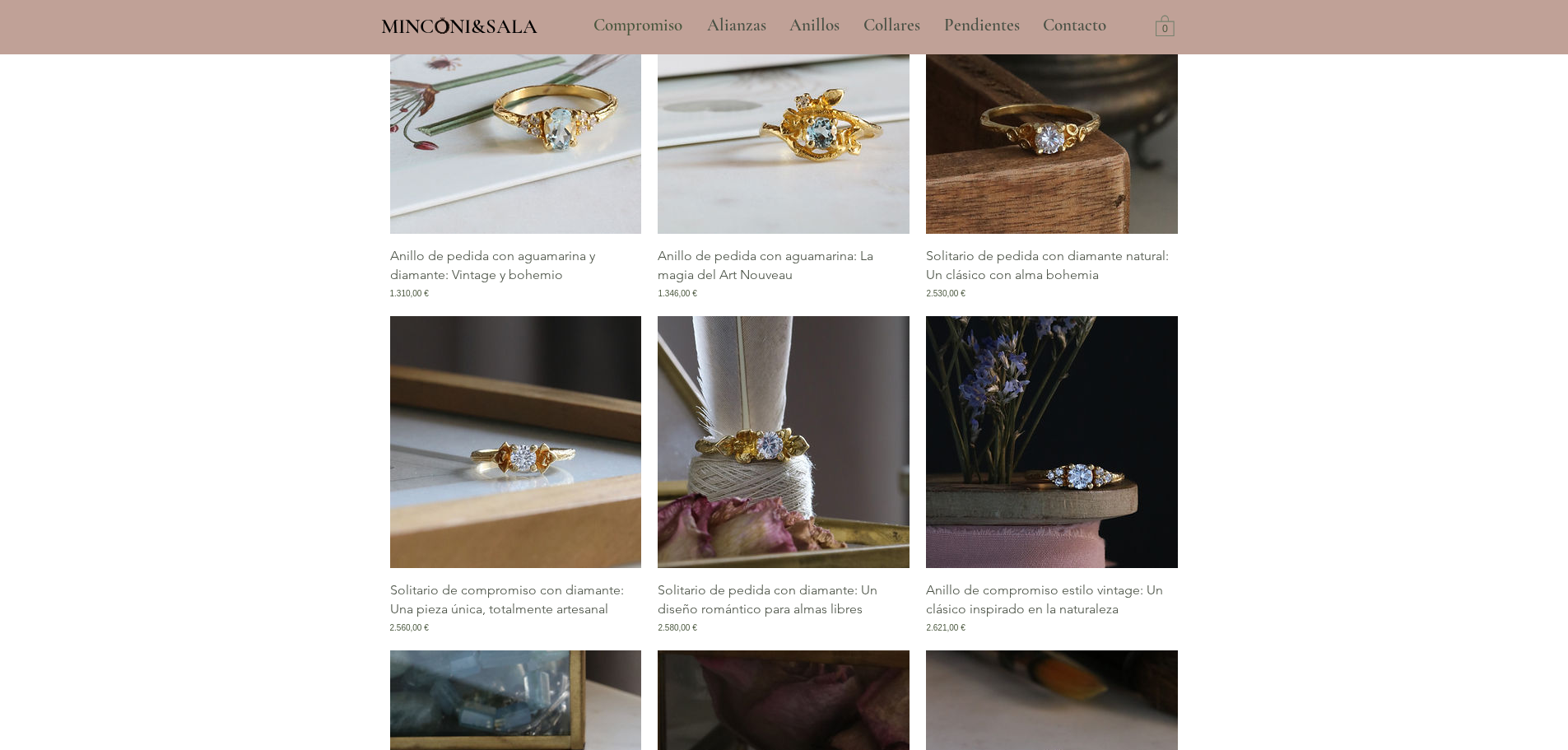
scroll to position [1625, 0]
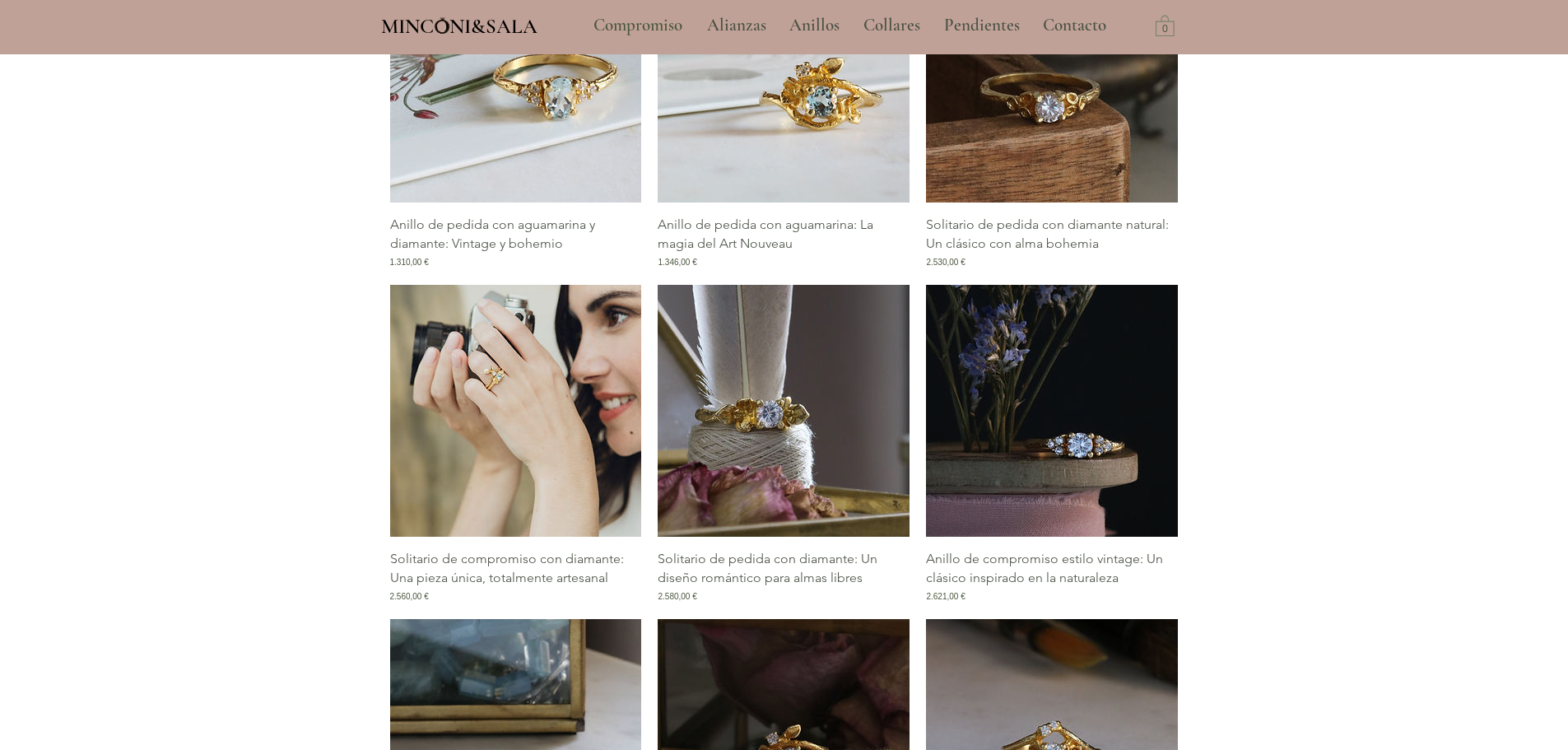
click at [532, 410] on img "Galería de Solitario de compromiso con diamante: Una pieza única, totalmente ar…" at bounding box center [515, 411] width 252 height 252
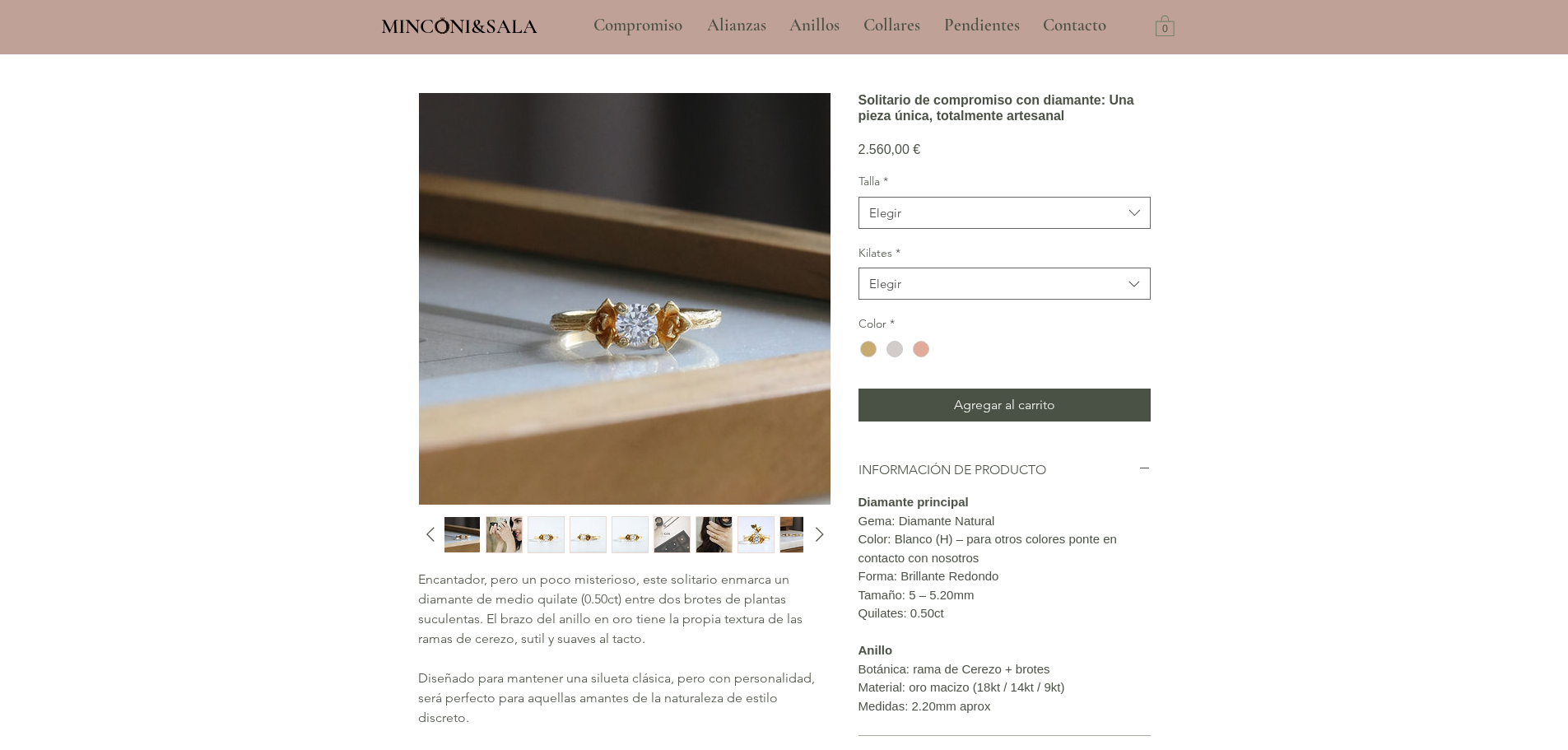
scroll to position [82, 0]
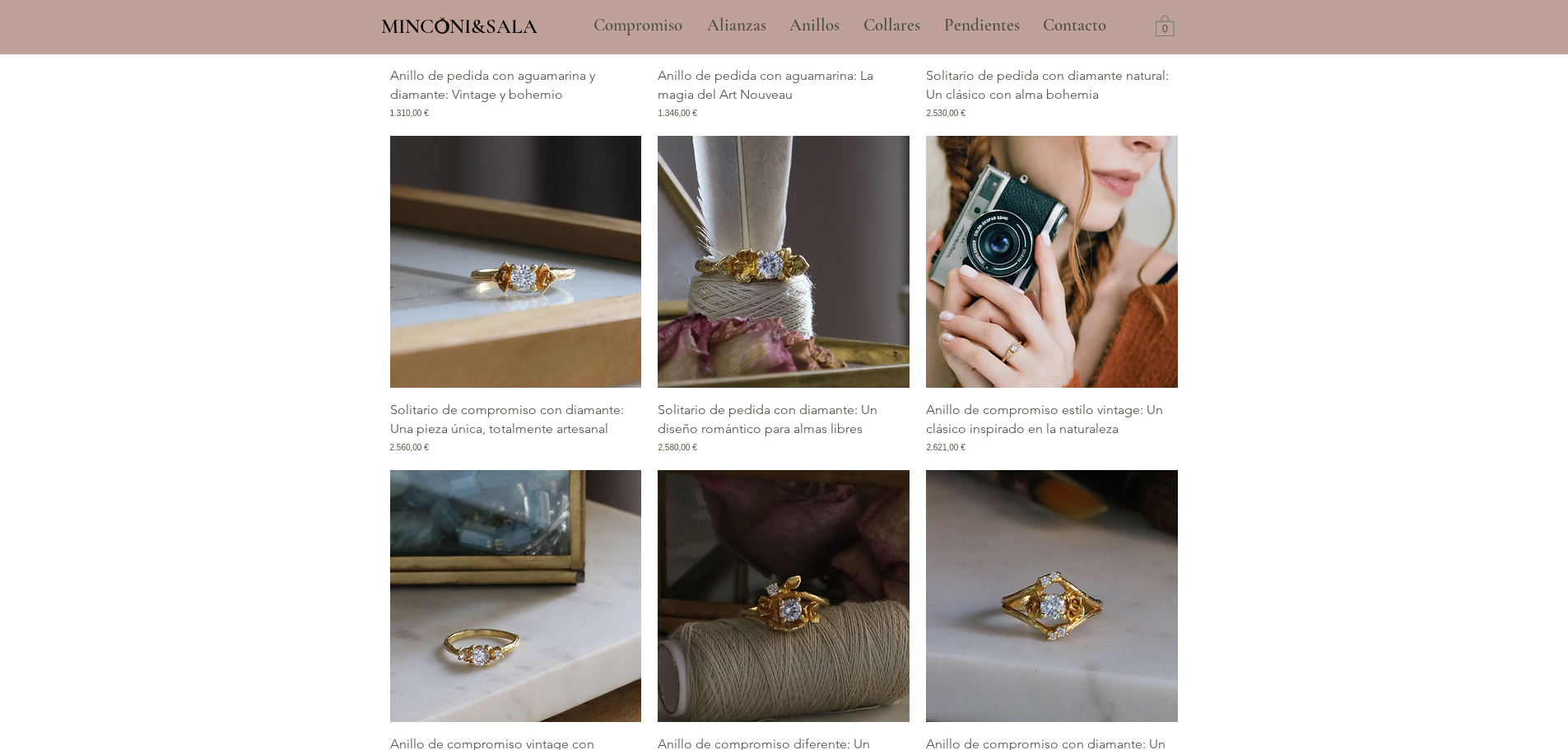
scroll to position [1802, 0]
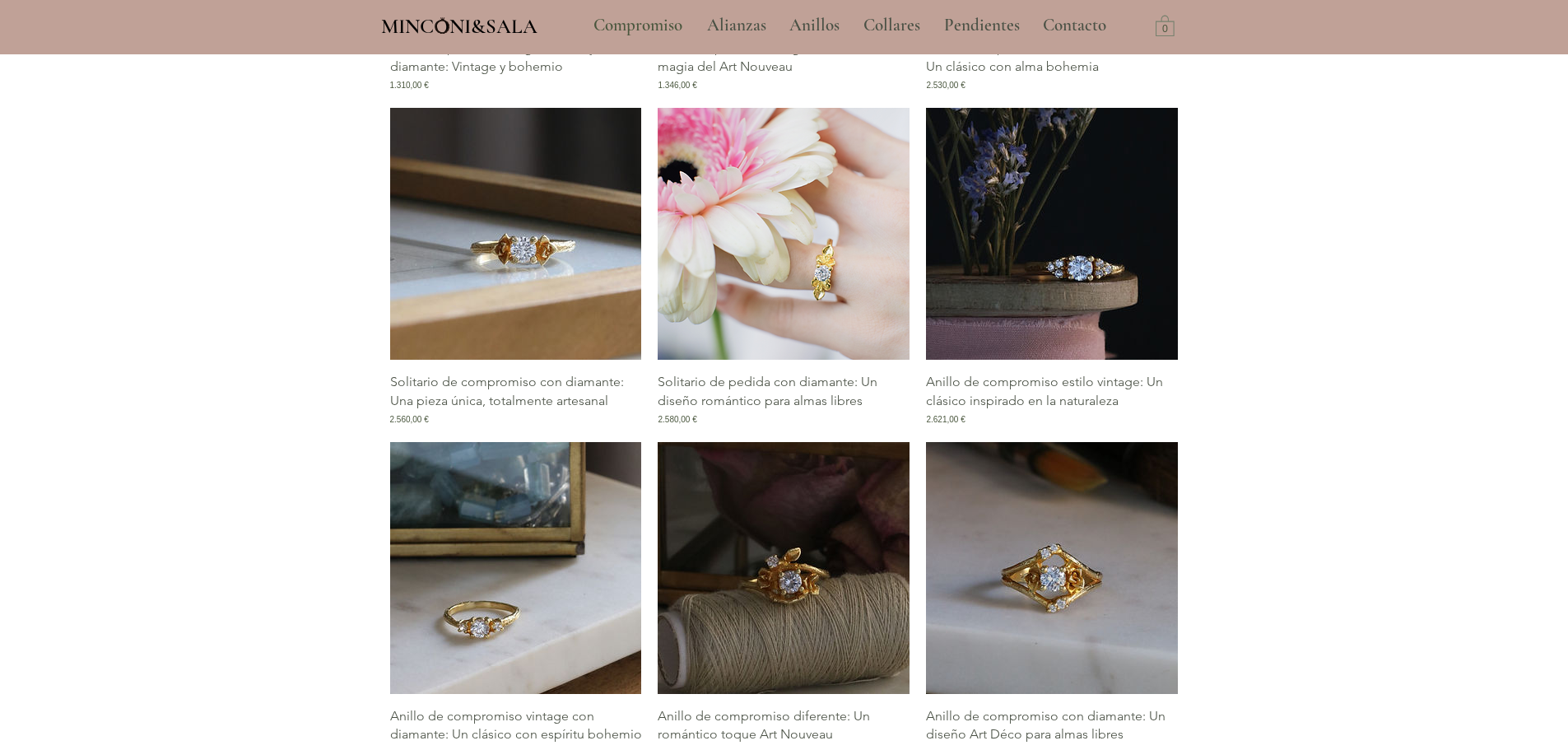
click at [723, 255] on img "Galería de Solitario de pedida con diamante: Un diseño romántico para almas lib…" at bounding box center [784, 234] width 252 height 252
click at [743, 276] on img "Galería de Solitario de pedida con diamante: Un diseño romántico para almas lib…" at bounding box center [784, 234] width 252 height 252
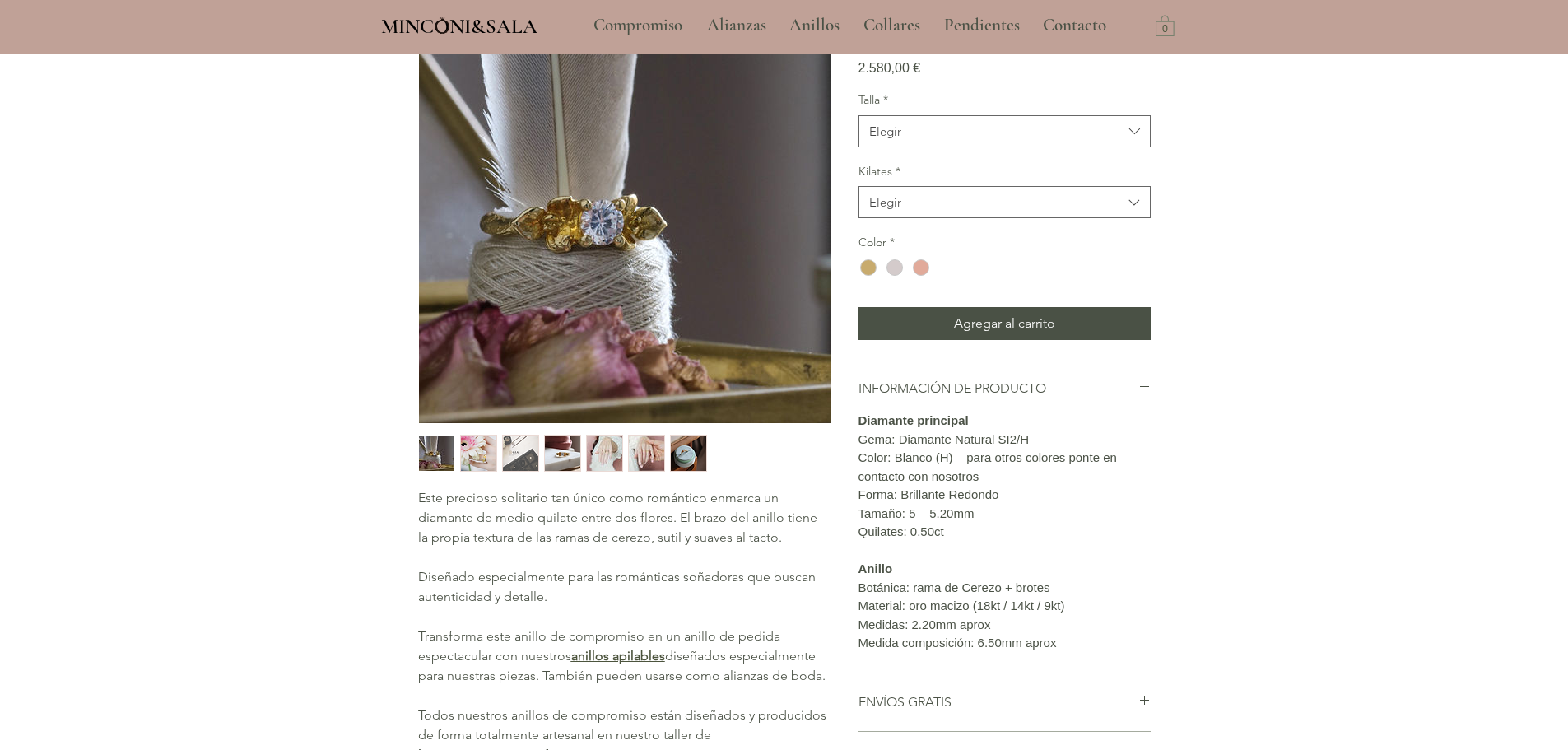
scroll to position [164, 0]
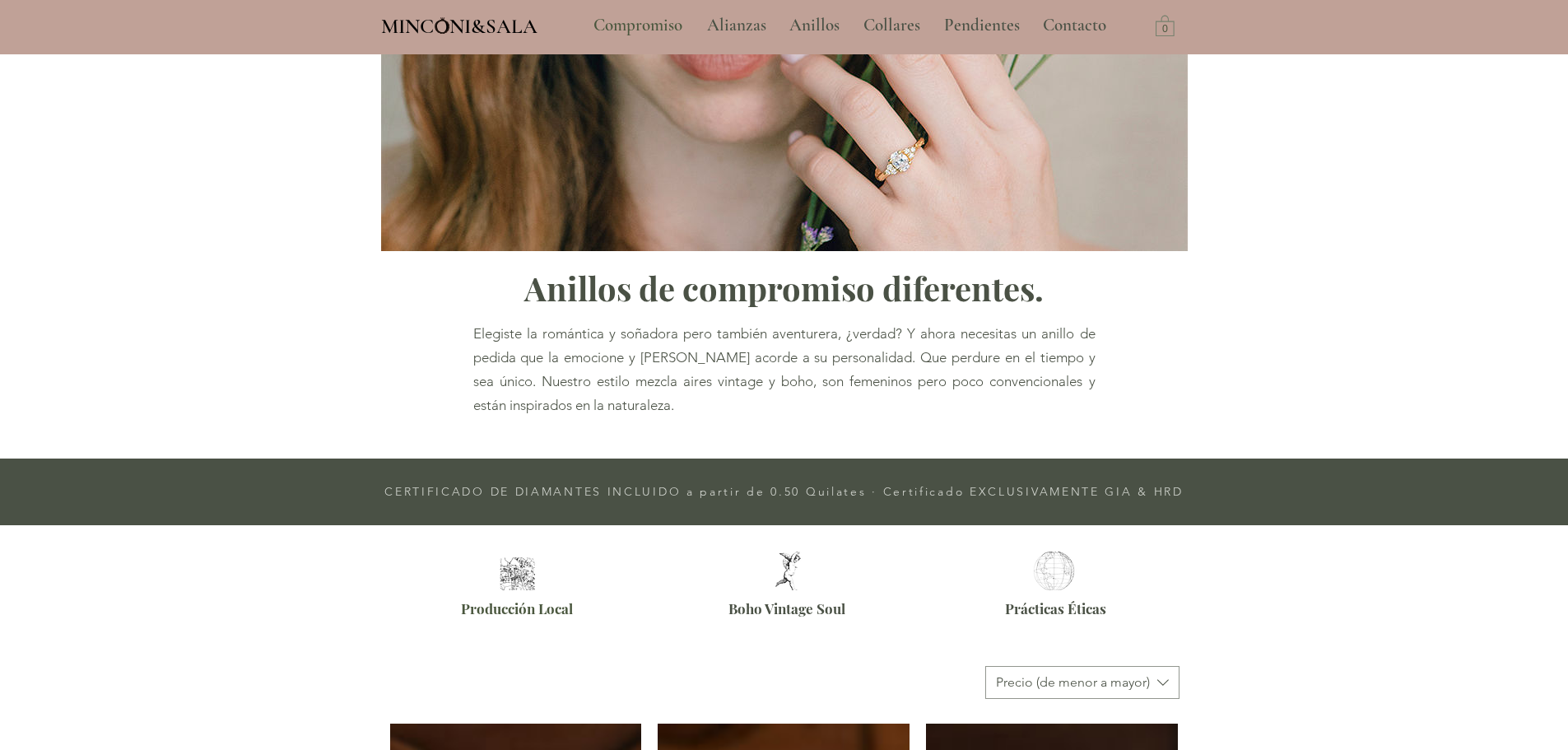
scroll to position [1719, 0]
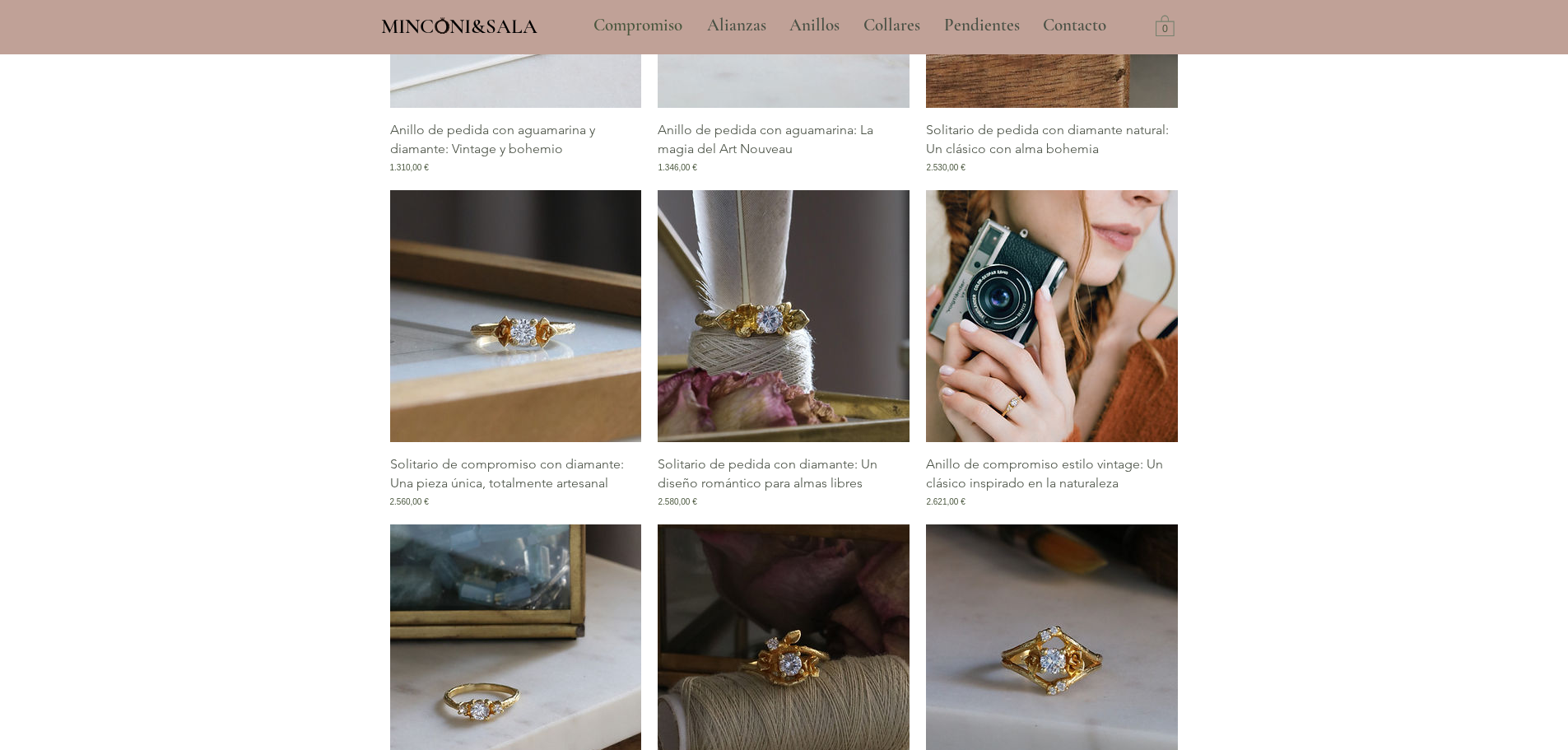
click at [1109, 332] on img "Galería de Anillo de compromiso estilo vintage: Un clásico inspirado en la natu…" at bounding box center [1052, 316] width 252 height 252
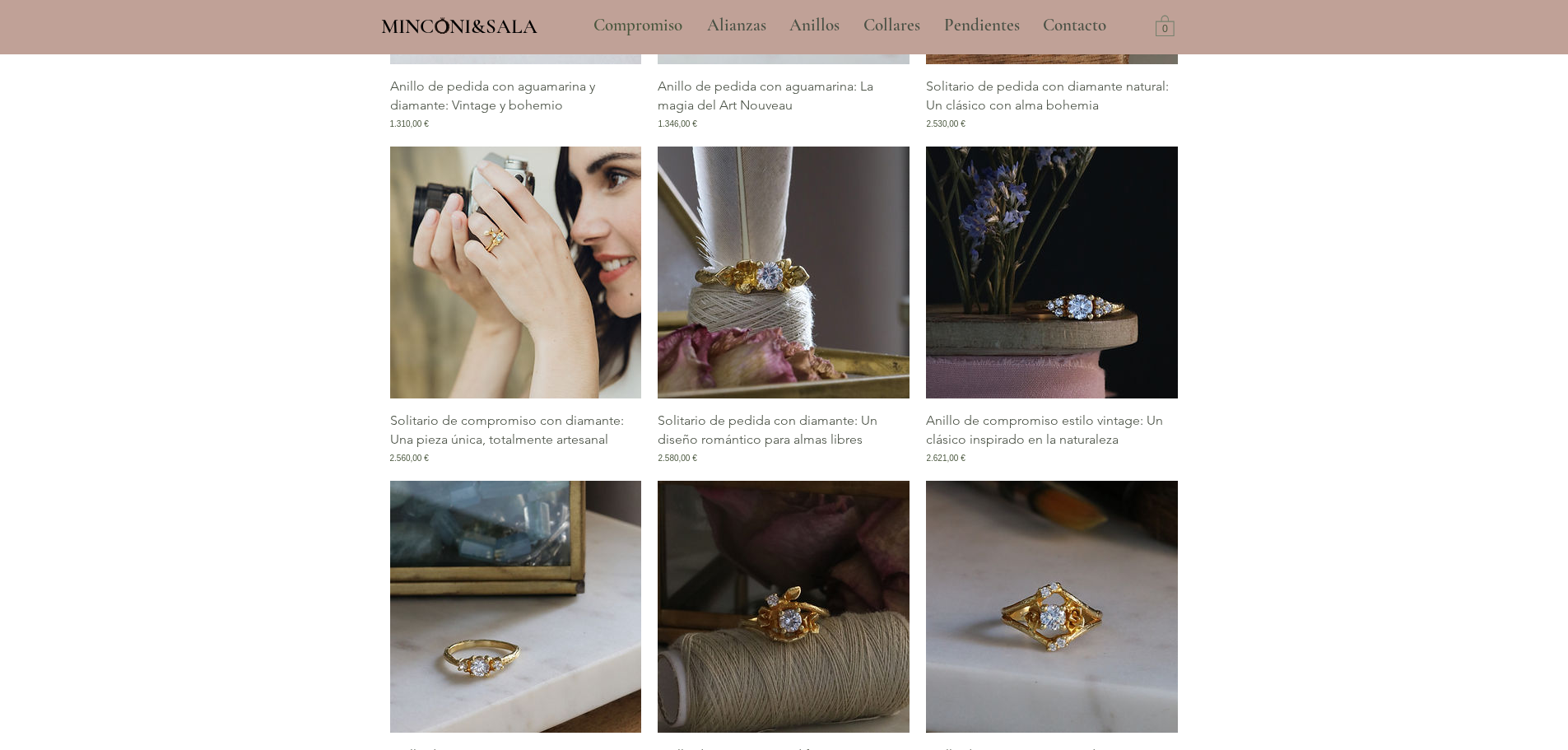
scroll to position [1884, 0]
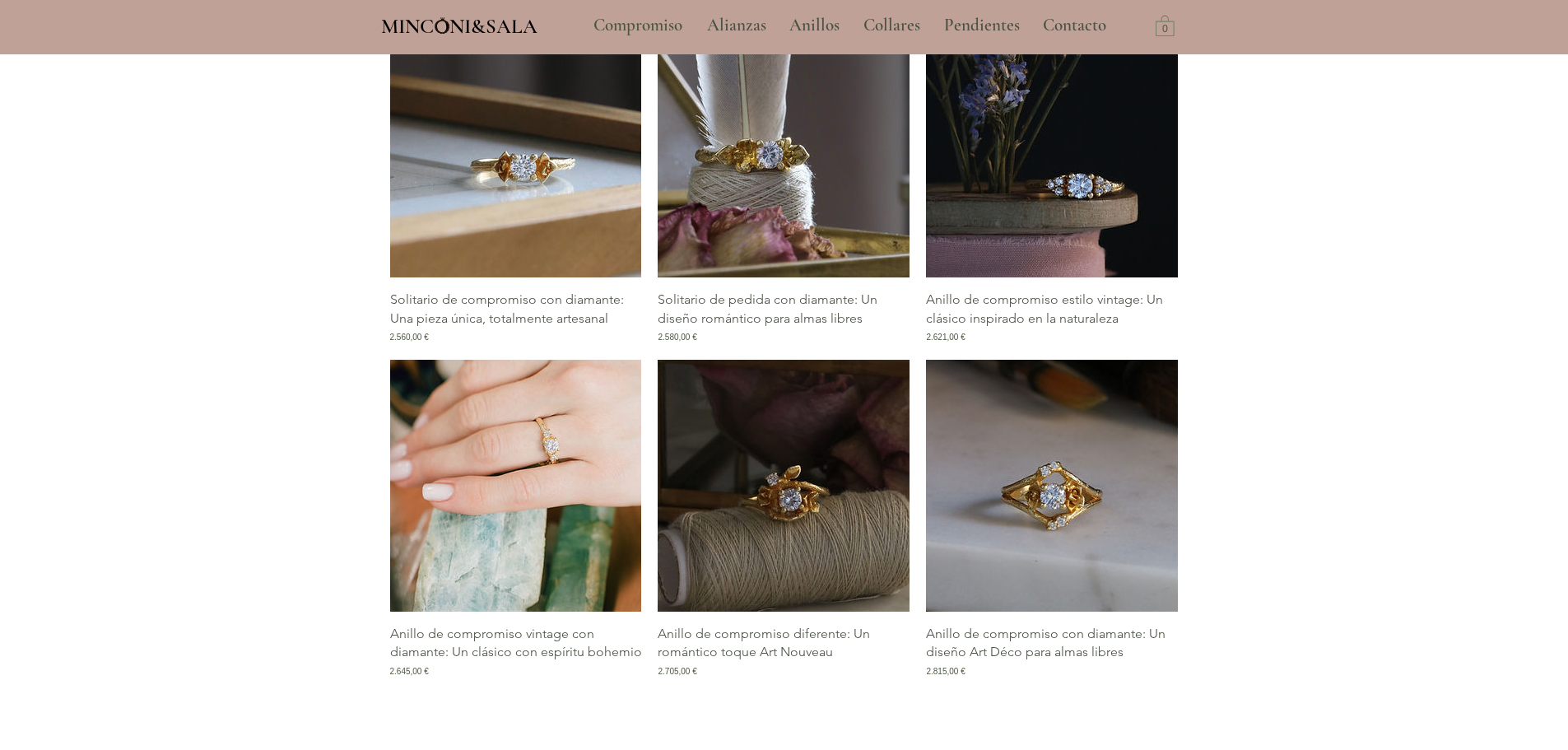
click at [515, 522] on img "Galería de Anillo de compromiso vintage con diamante: Un clásico con espíritu b…" at bounding box center [515, 486] width 252 height 252
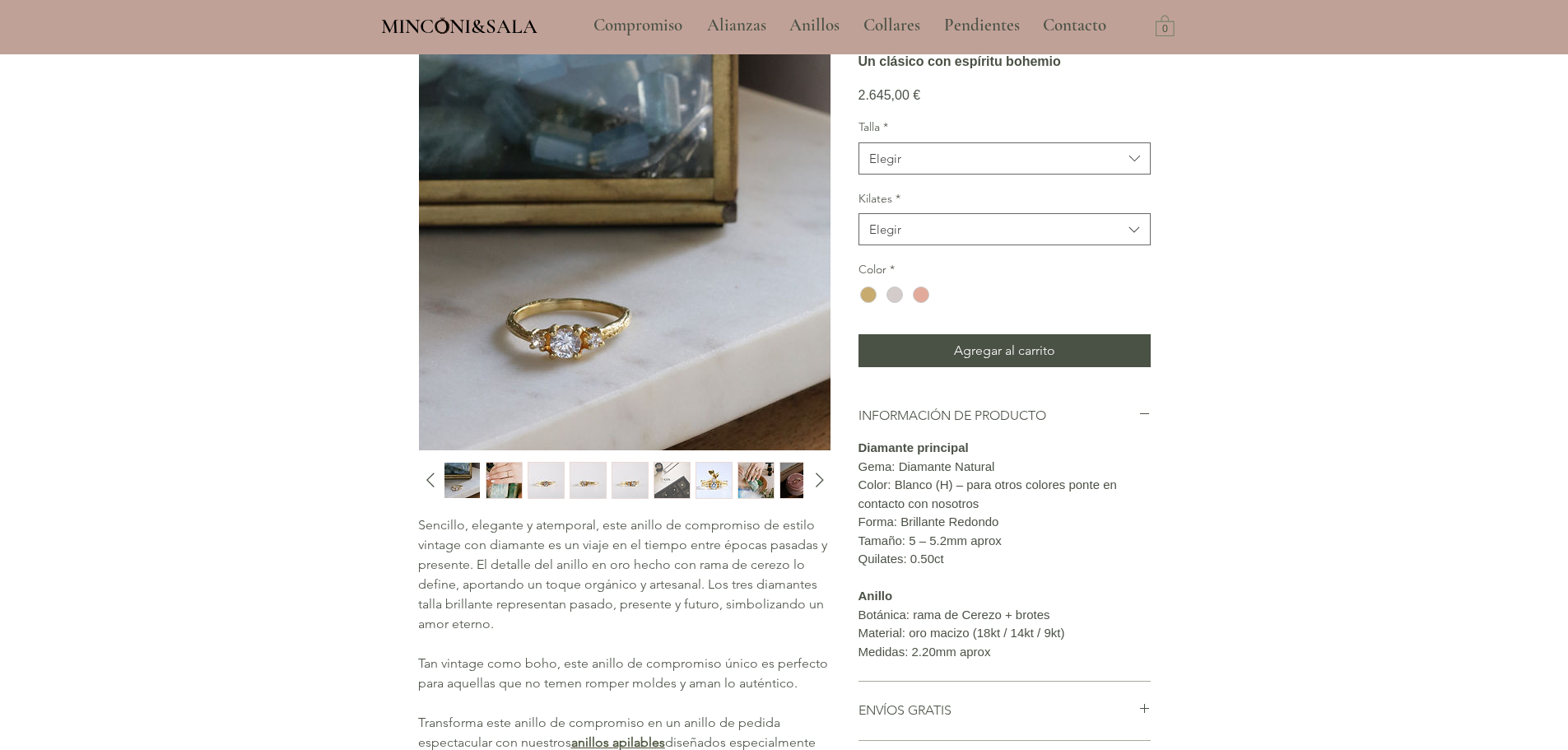
scroll to position [164, 0]
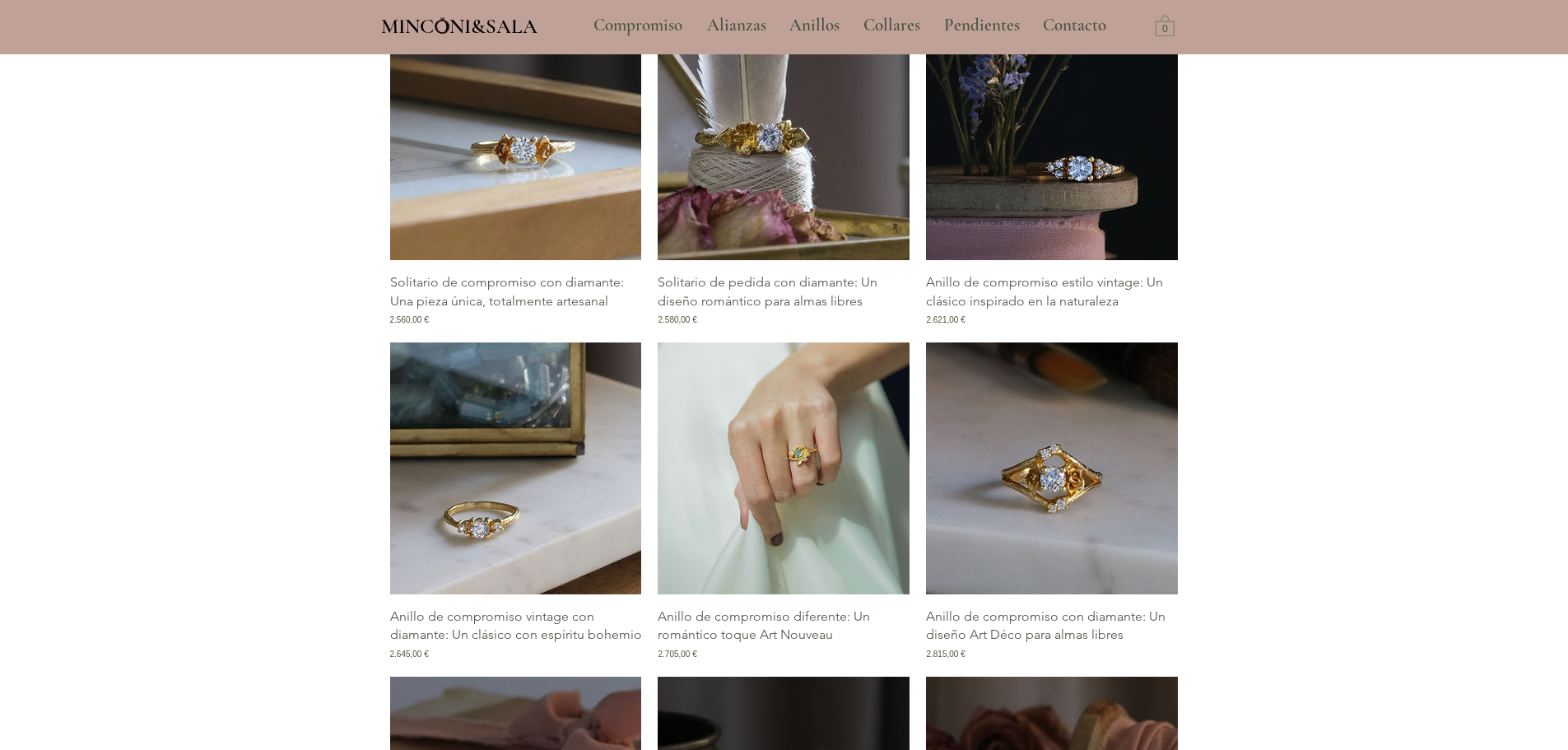
scroll to position [1896, 0]
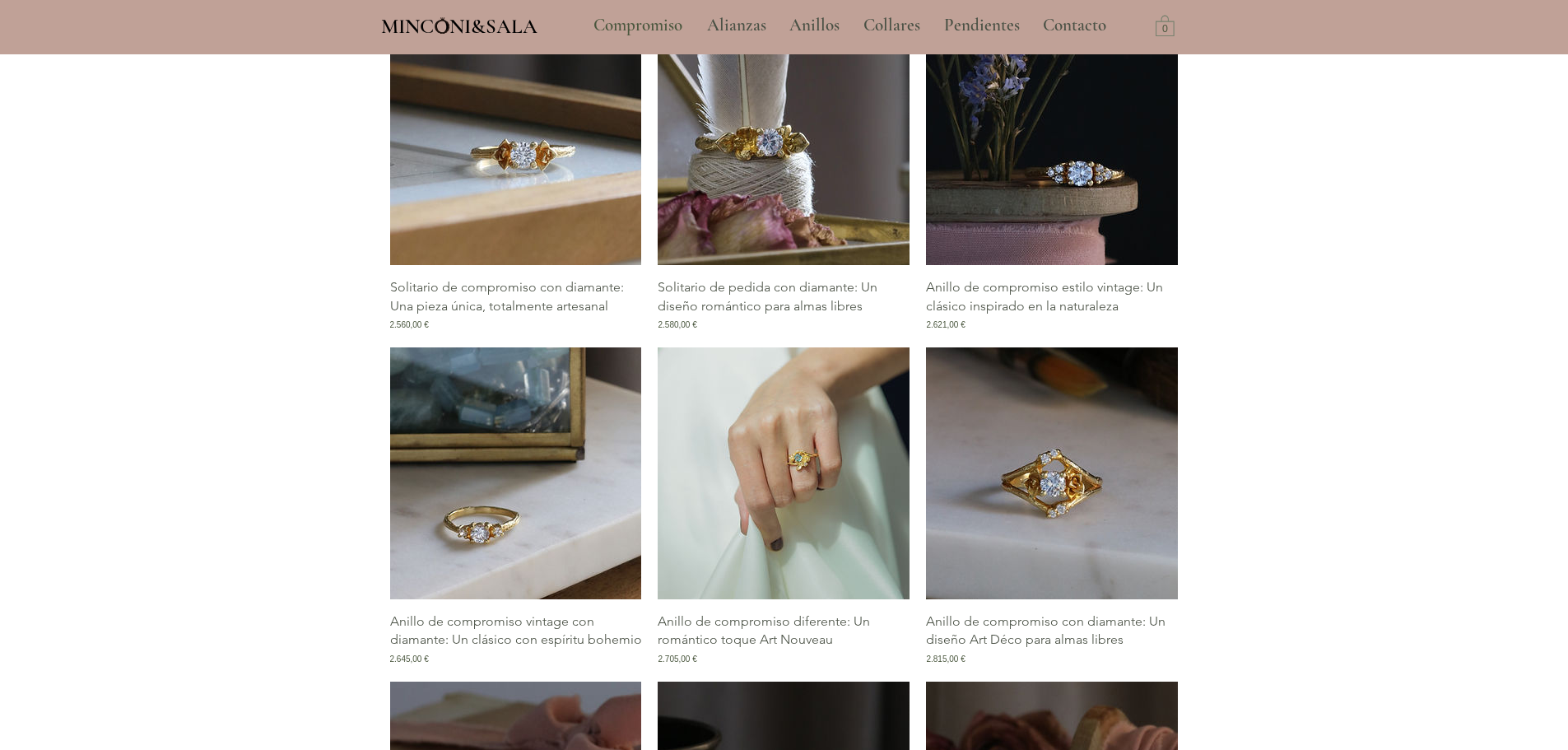
click at [784, 531] on img "Galería de Anillo de compromiso diferente: Un romántico toque Art Nouveau" at bounding box center [784, 473] width 252 height 252
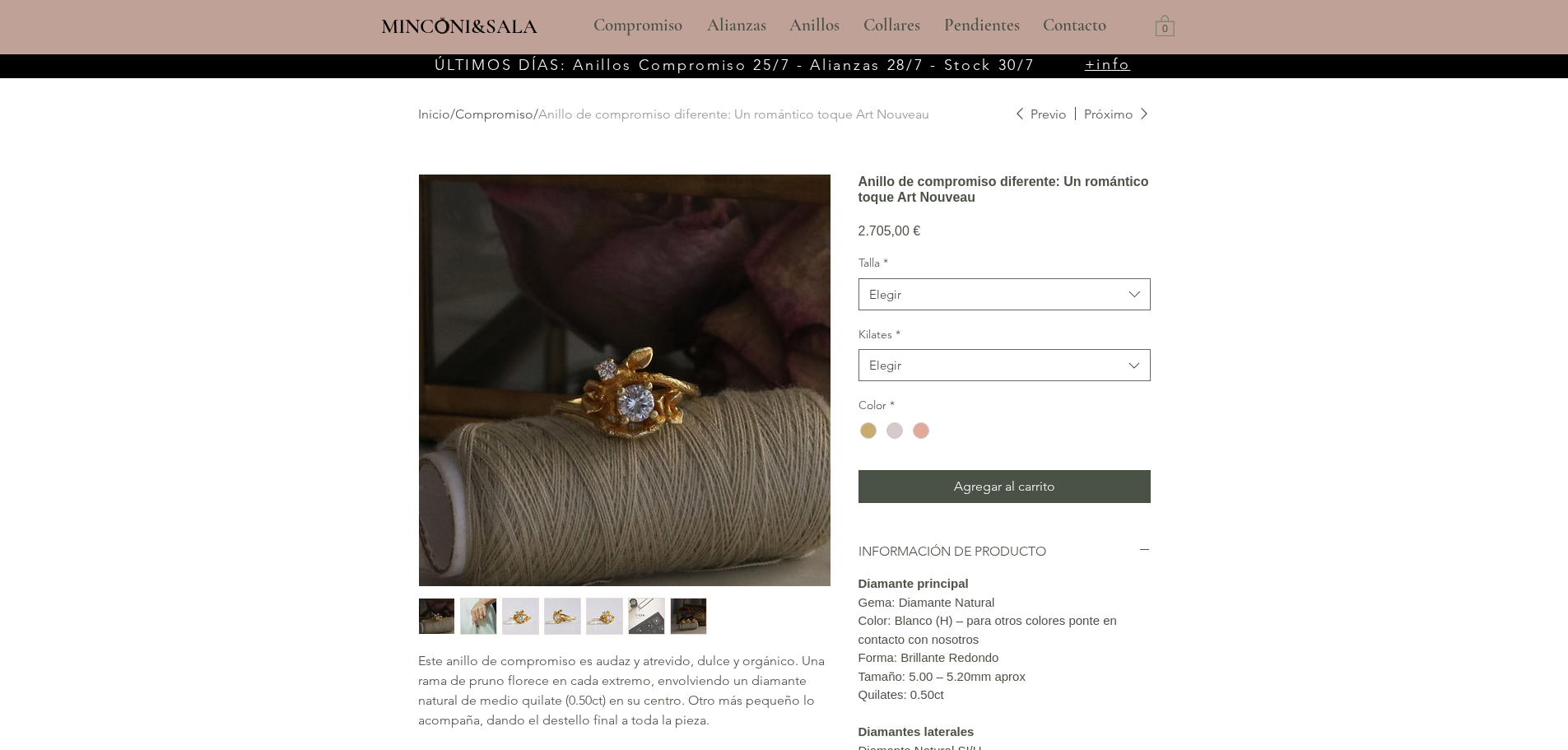
scroll to position [164, 0]
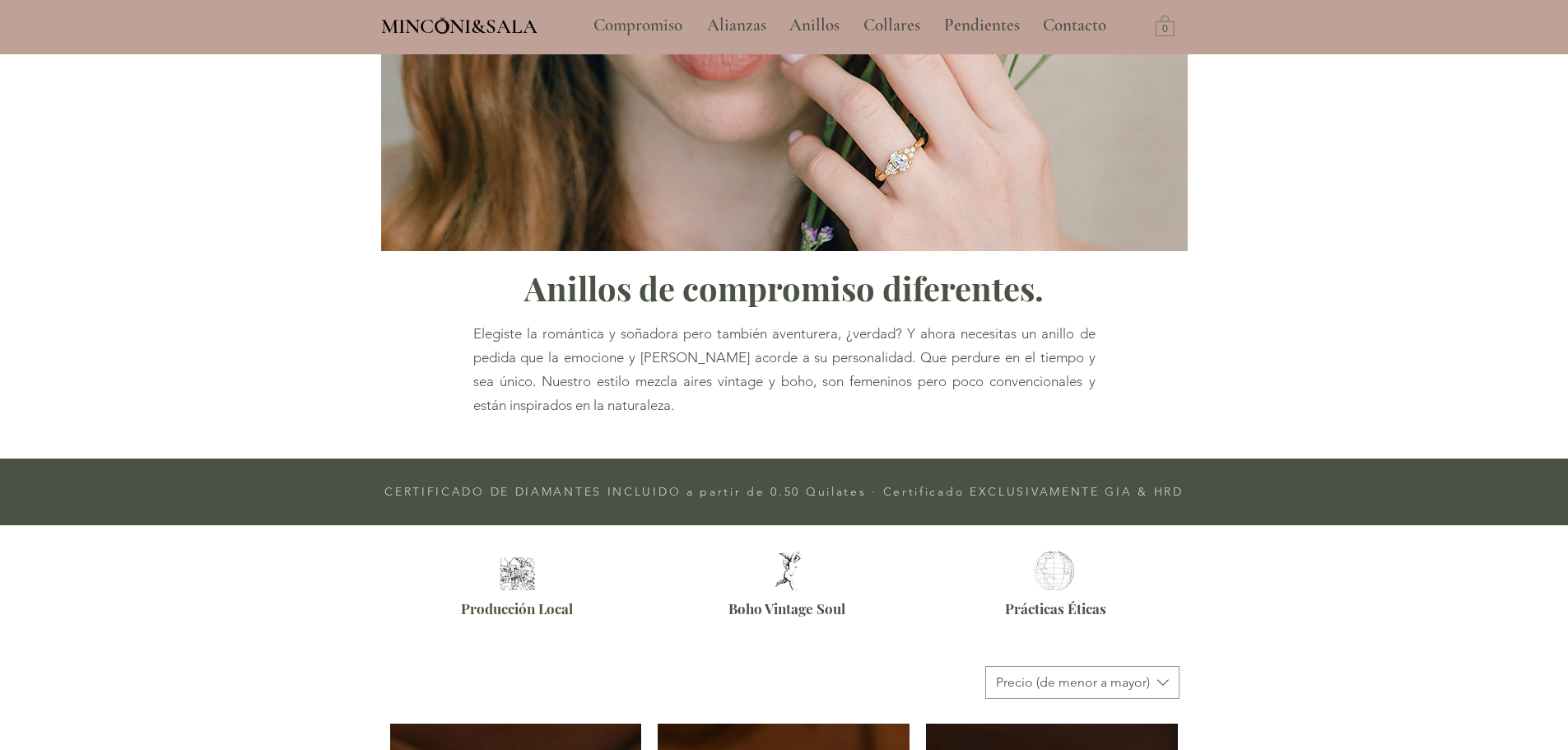
scroll to position [2061, 0]
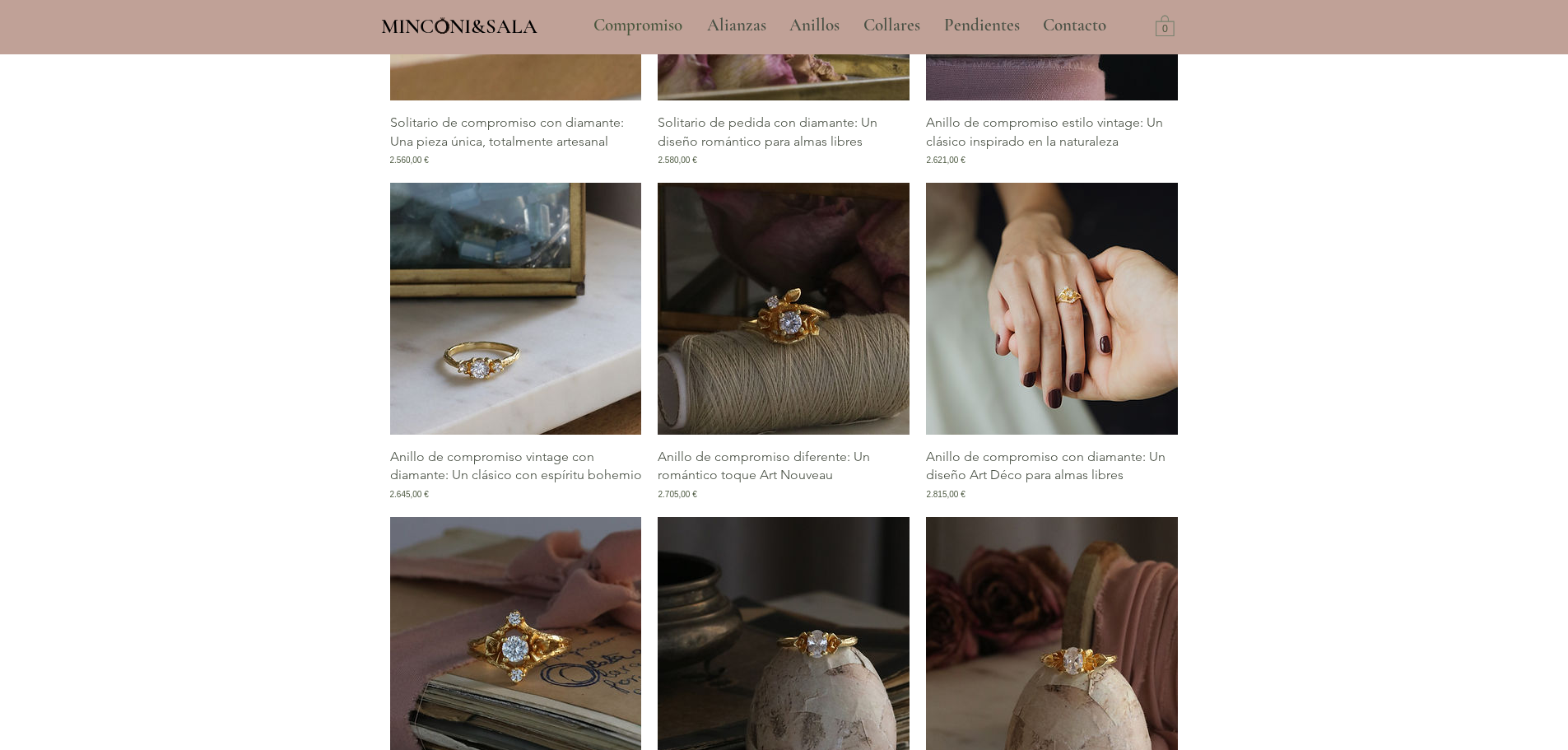
click at [1078, 317] on img "Galería de Anillo de compromiso con diamante: Un diseño Art Déco para almas lib…" at bounding box center [1052, 309] width 252 height 252
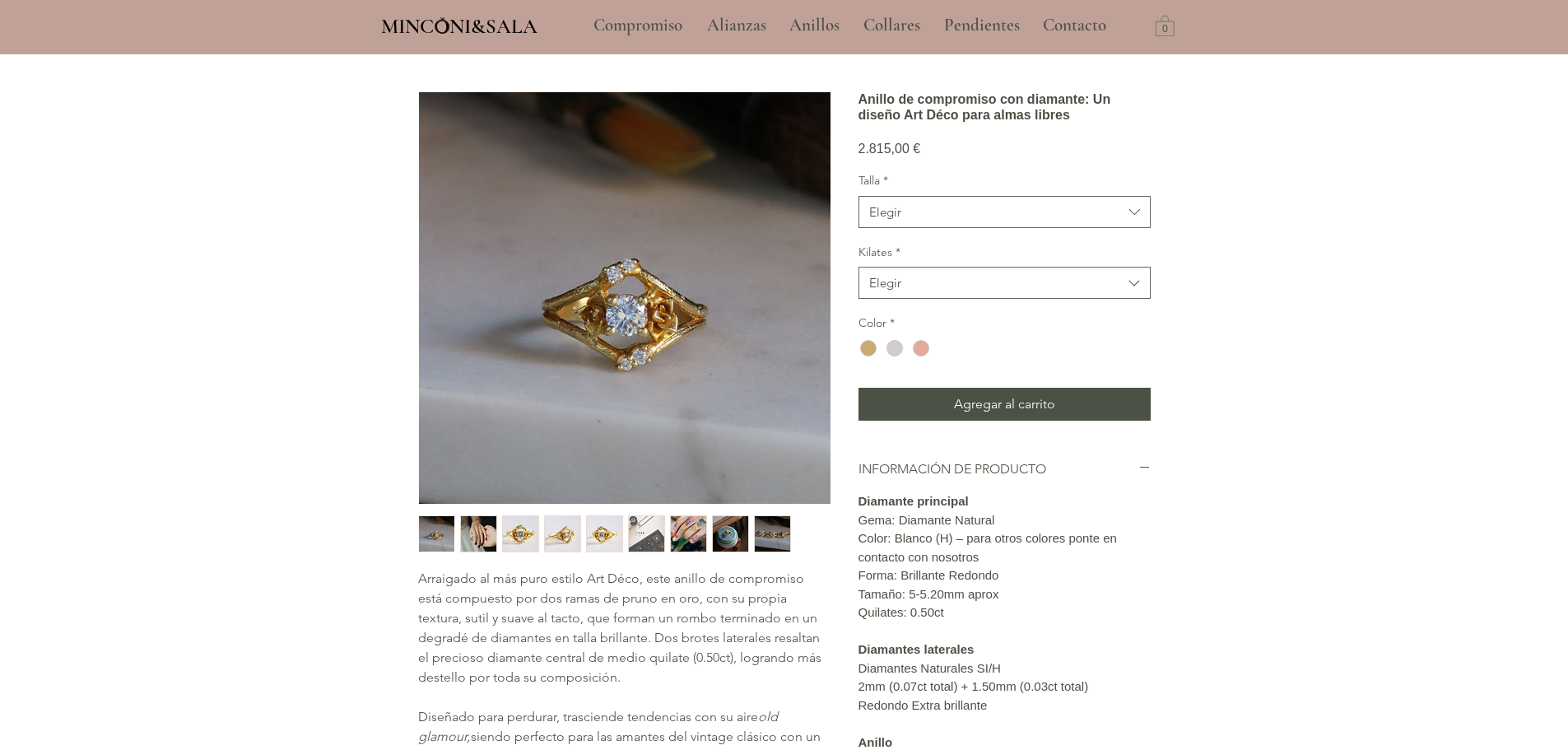
scroll to position [164, 0]
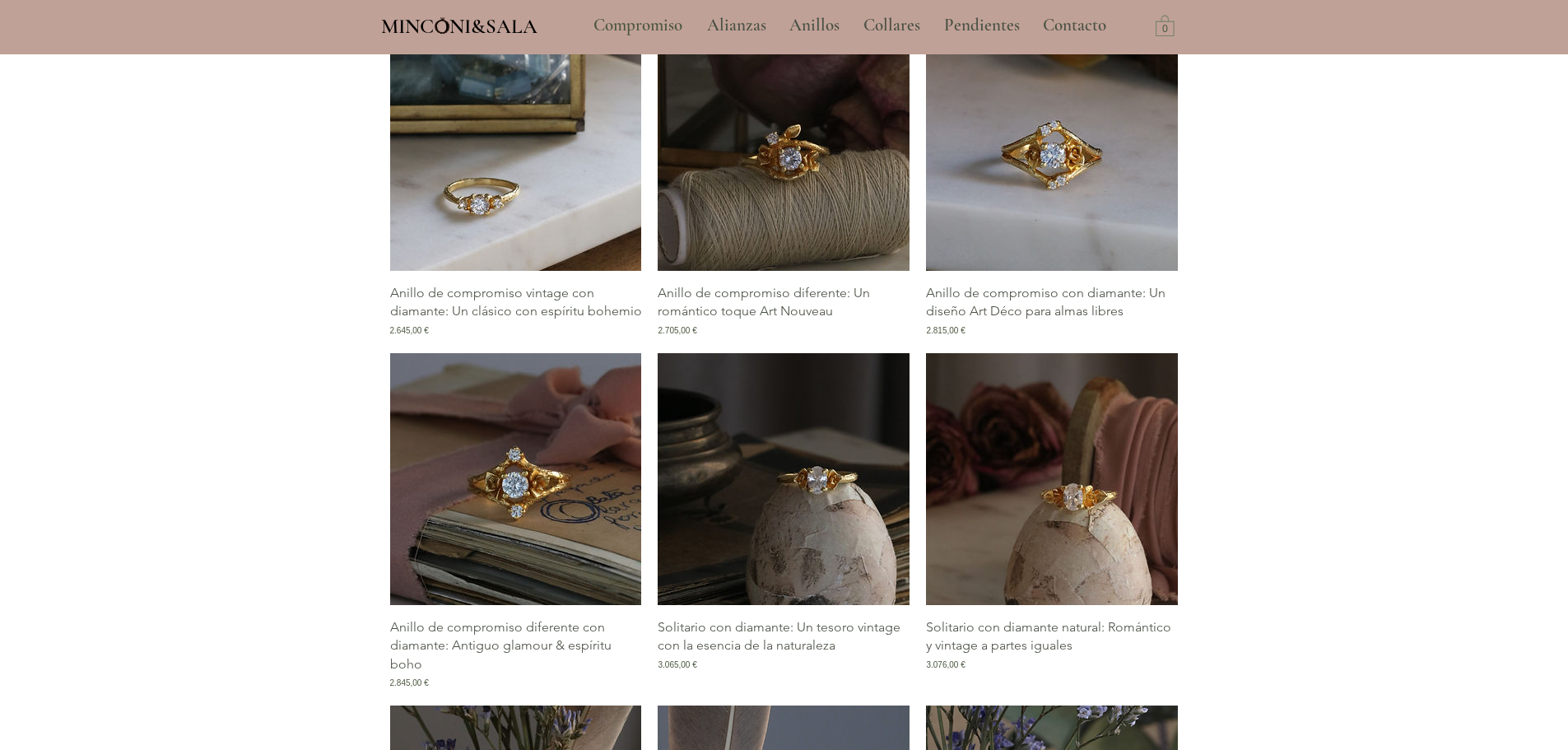
scroll to position [2225, 0]
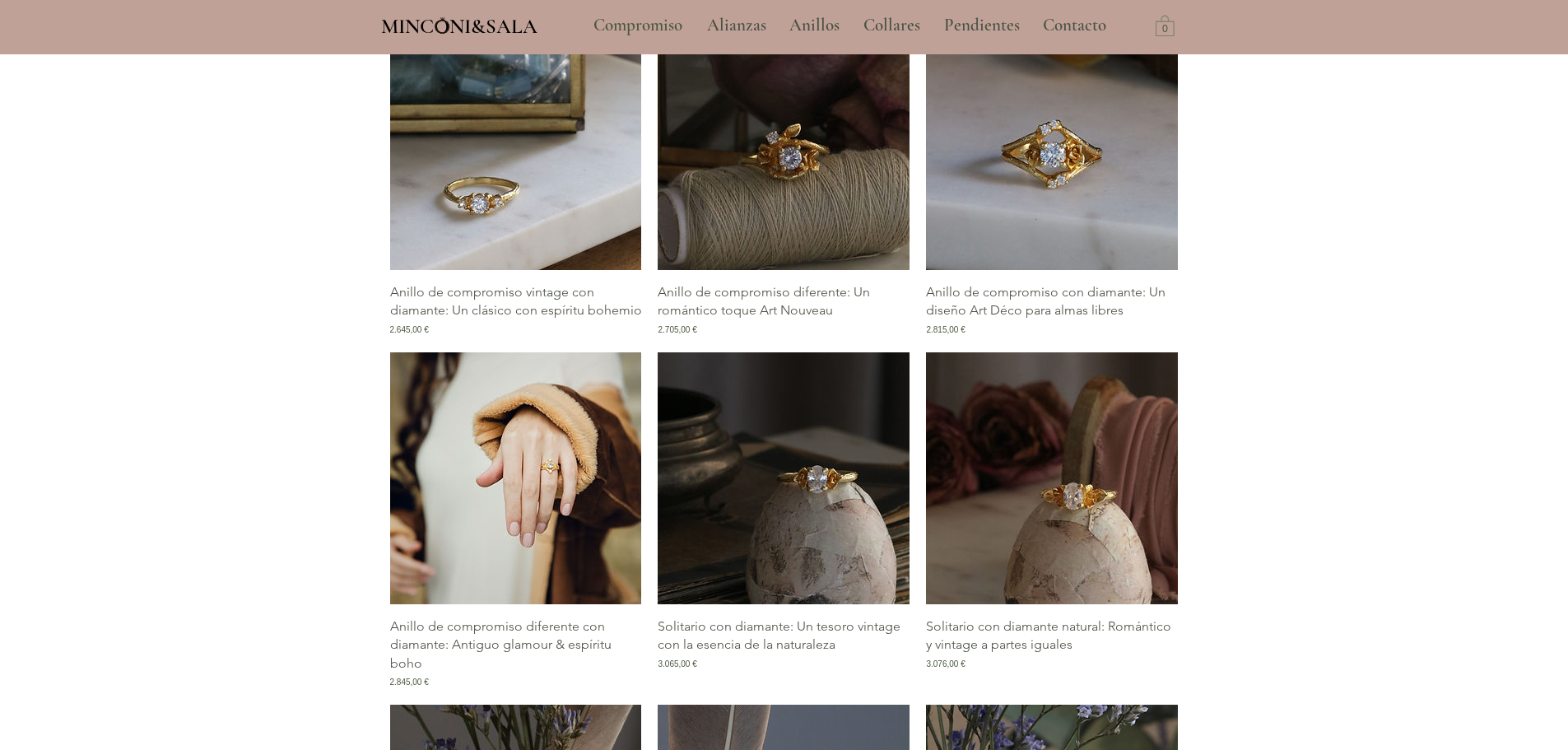
click at [508, 483] on img "Galería de Anillo de compromiso diferente con diamante: Antiguo glamour & espír…" at bounding box center [515, 478] width 252 height 252
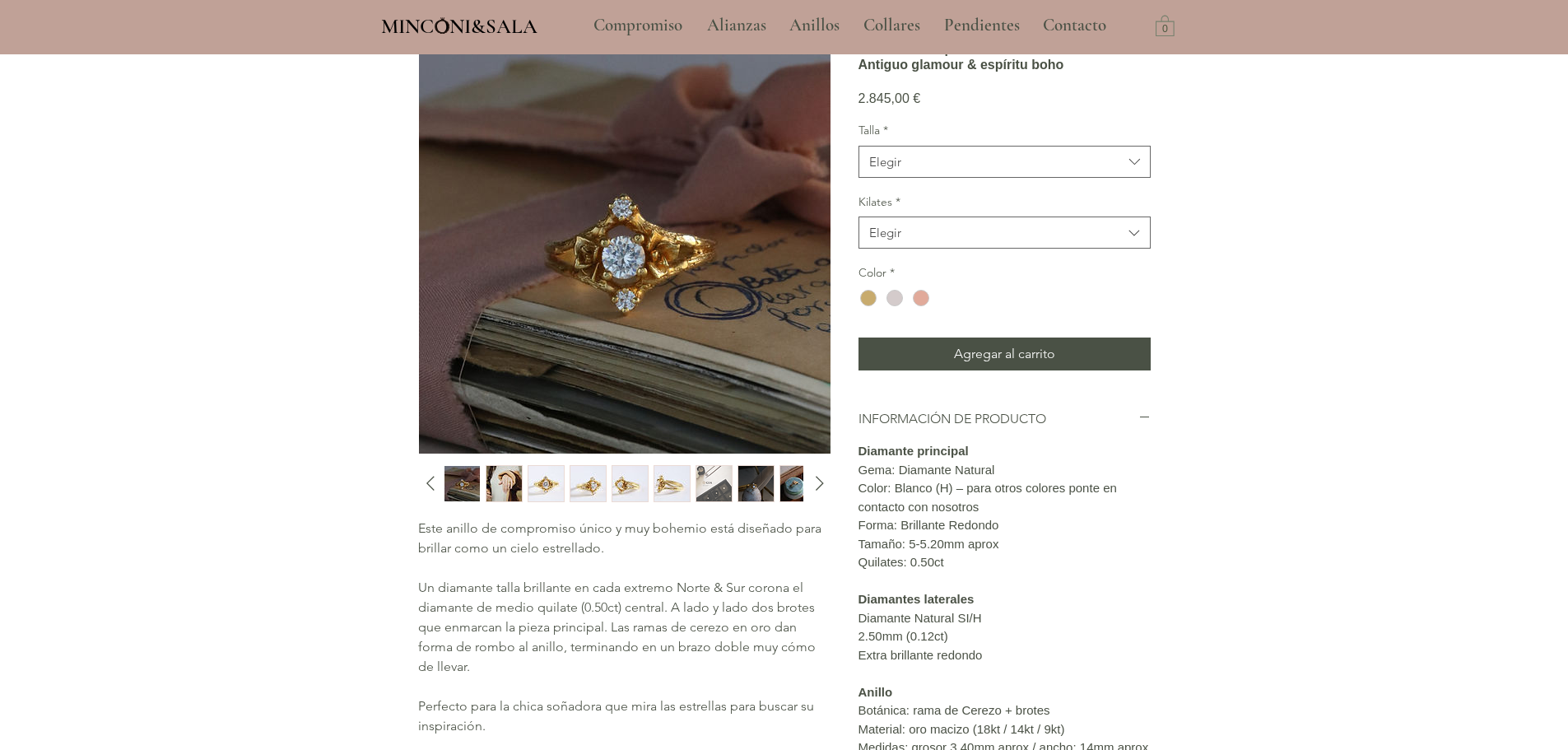
scroll to position [82, 0]
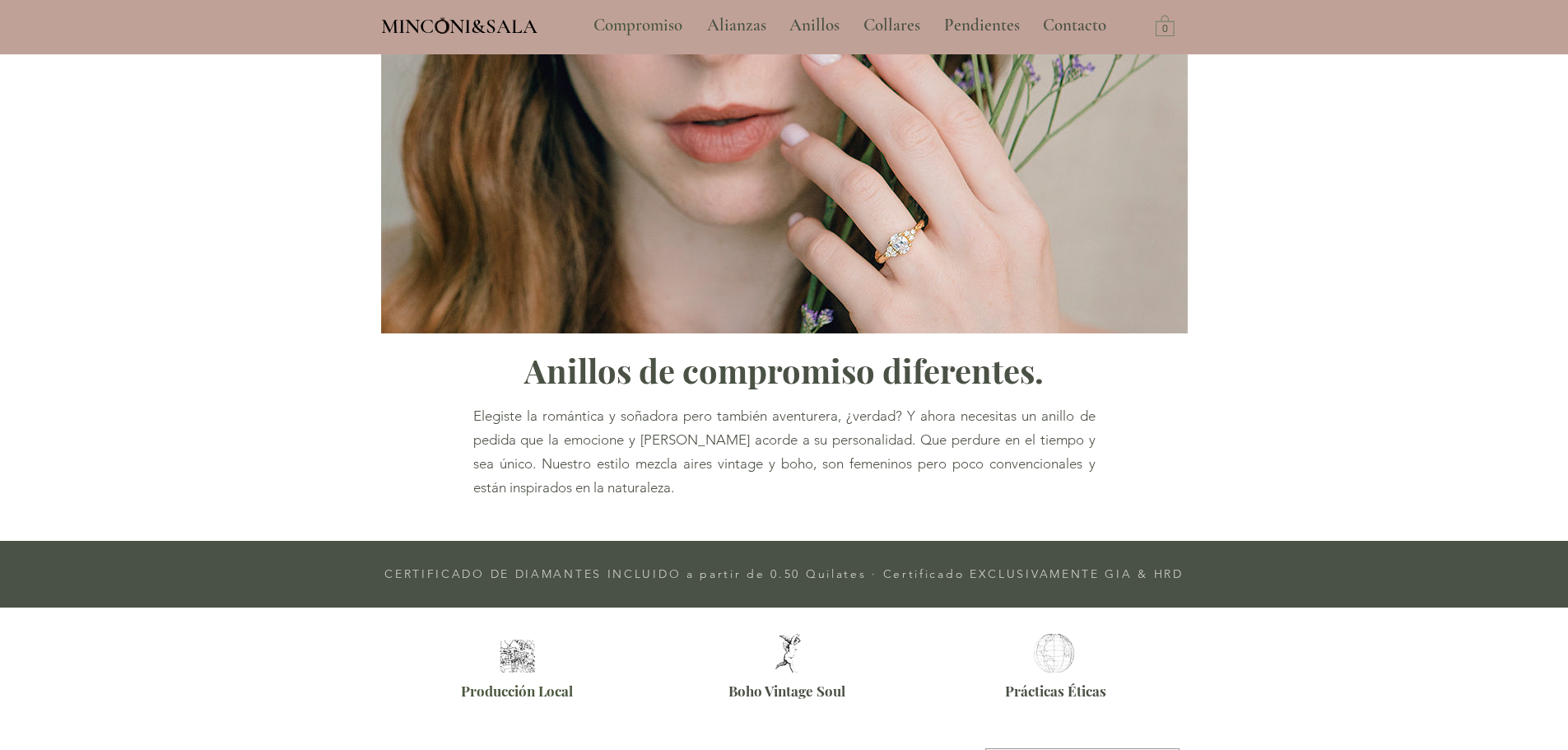
scroll to position [2411, 0]
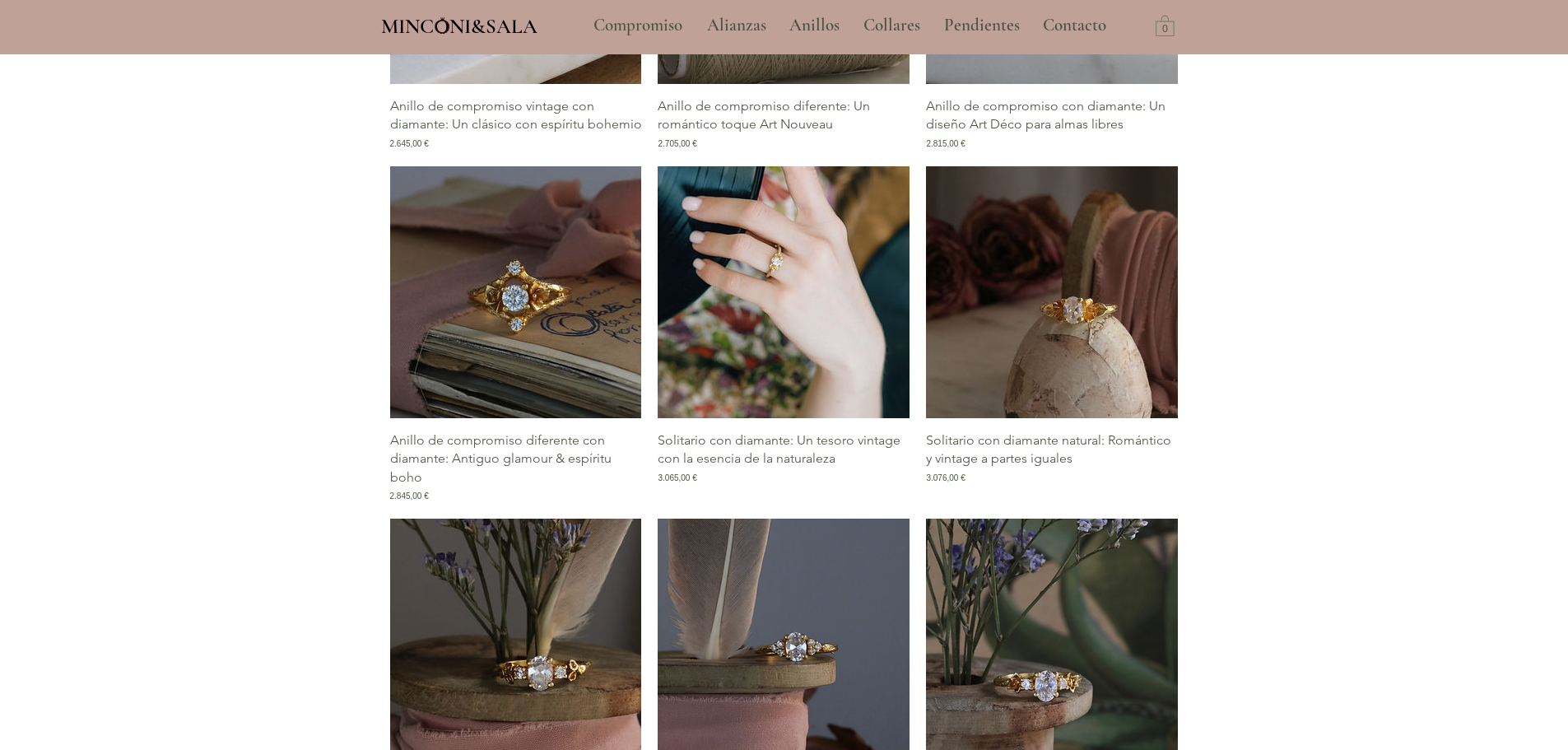
click at [708, 311] on img "Galería de Solitario con diamante: Un tesoro vintage con la esencia de la natur…" at bounding box center [784, 292] width 252 height 252
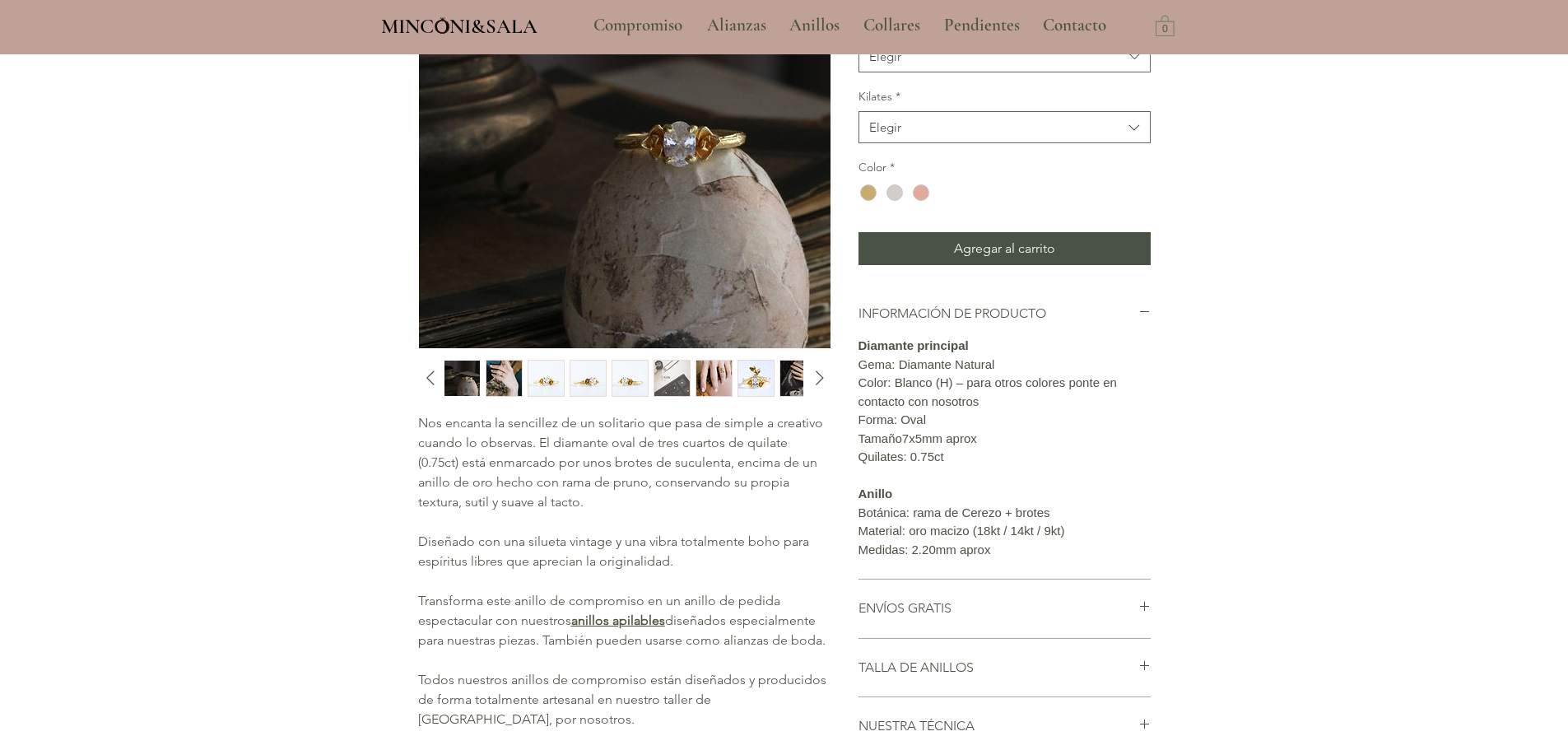
scroll to position [247, 0]
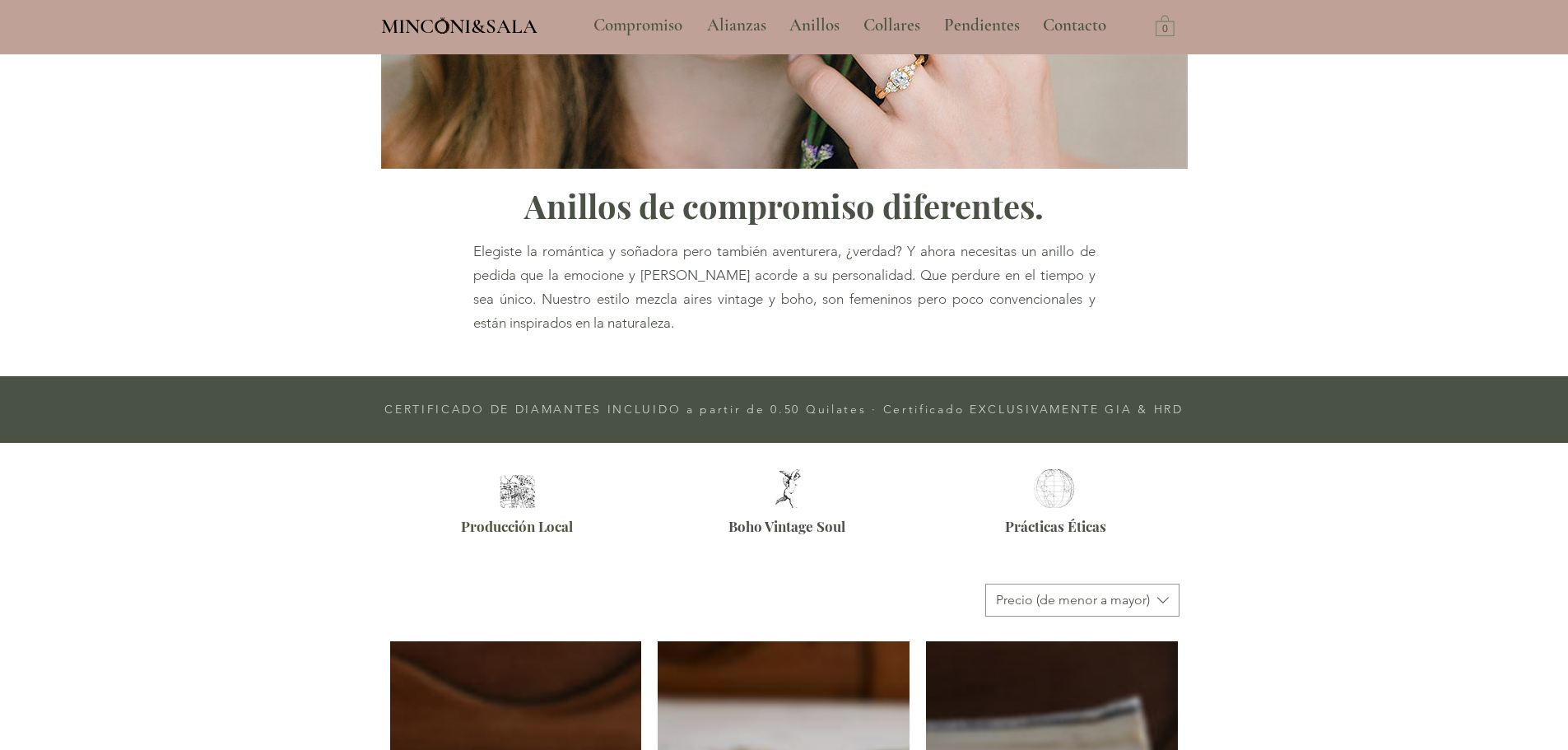
scroll to position [2411, 0]
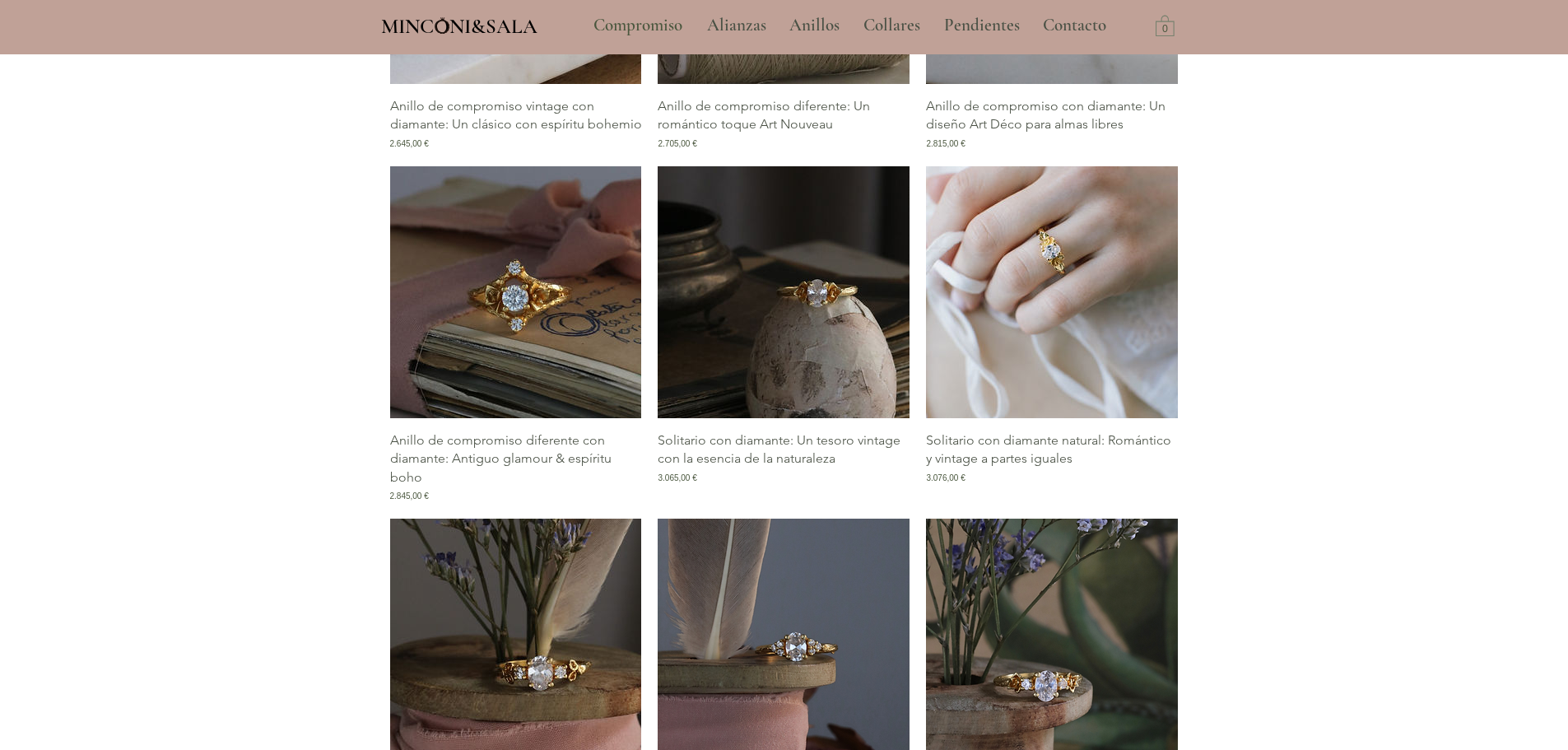
click at [1095, 384] on img "Galería de Solitario con diamante natural: Romántico y vintage a partes iguales" at bounding box center [1052, 292] width 252 height 252
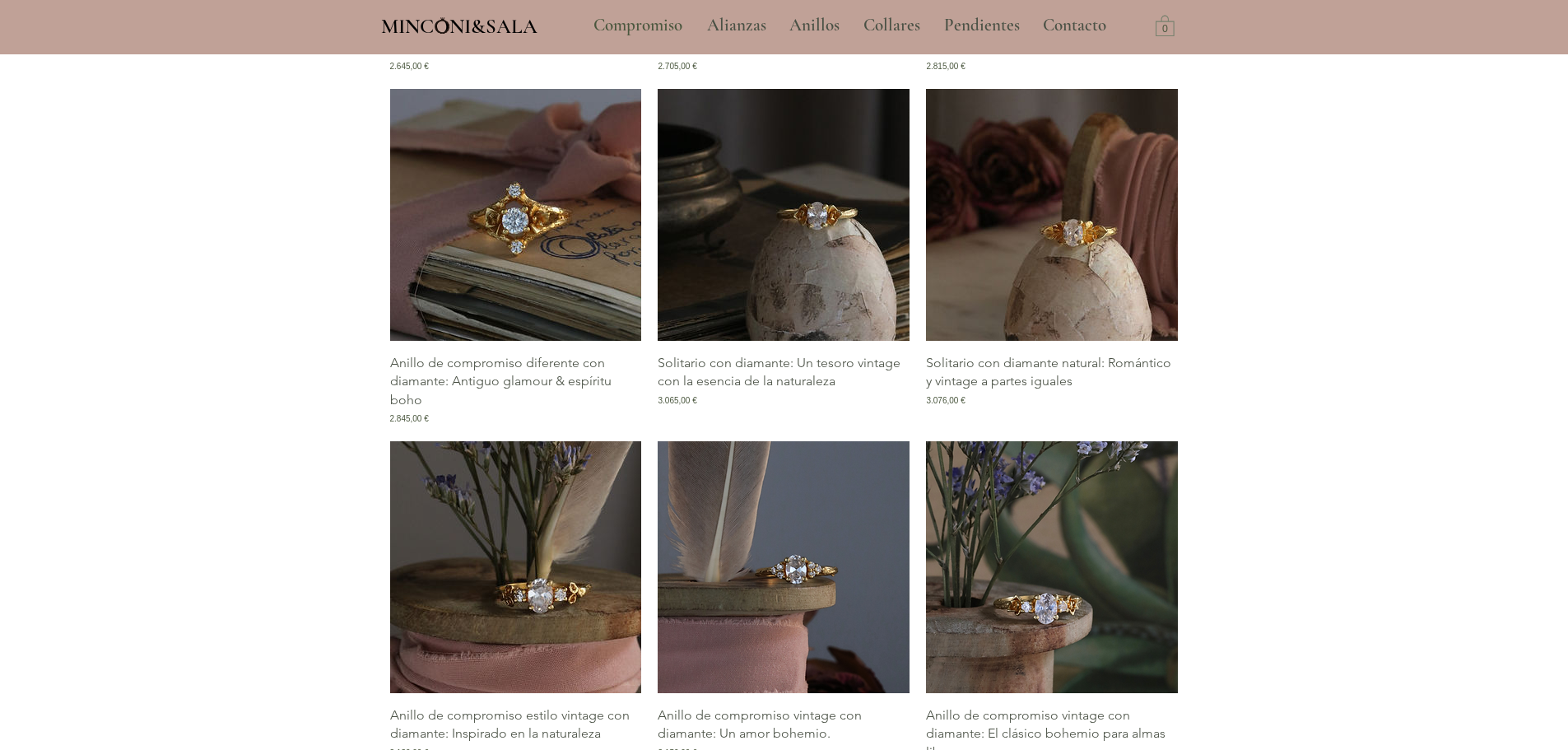
scroll to position [2577, 0]
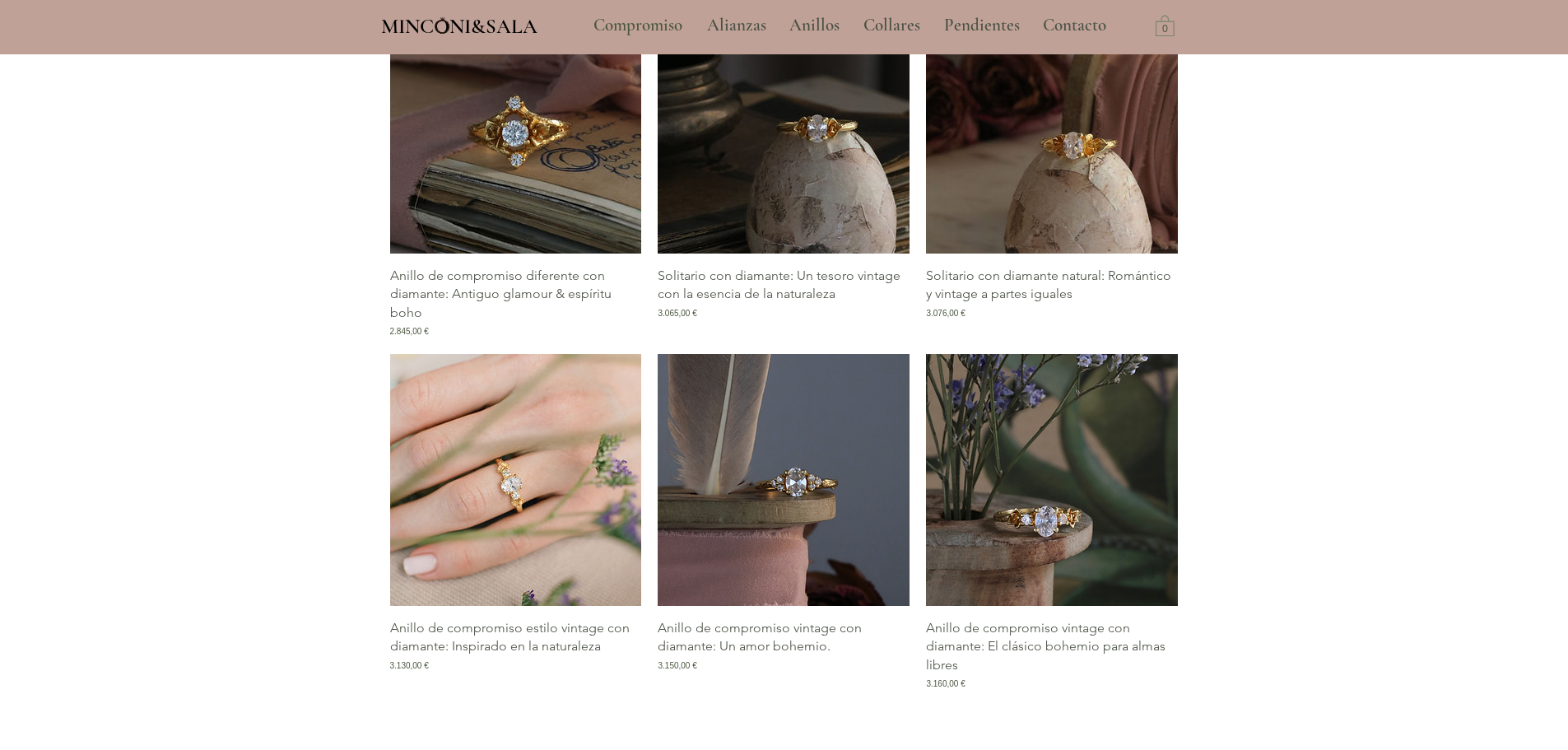
click at [478, 546] on img "Galería de Anillo de compromiso estilo vintage con diamante: Inspirado en la na…" at bounding box center [515, 480] width 252 height 252
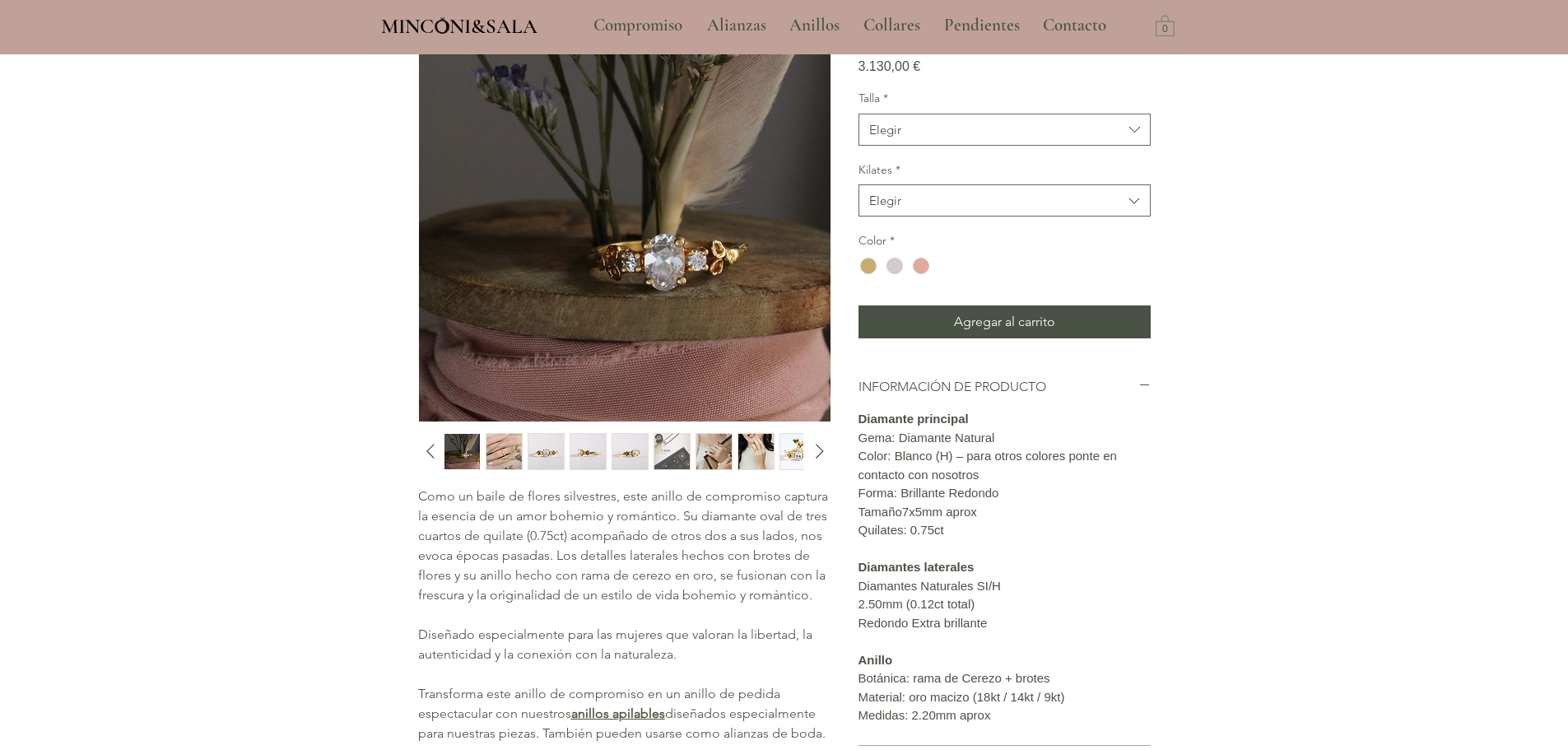
scroll to position [247, 0]
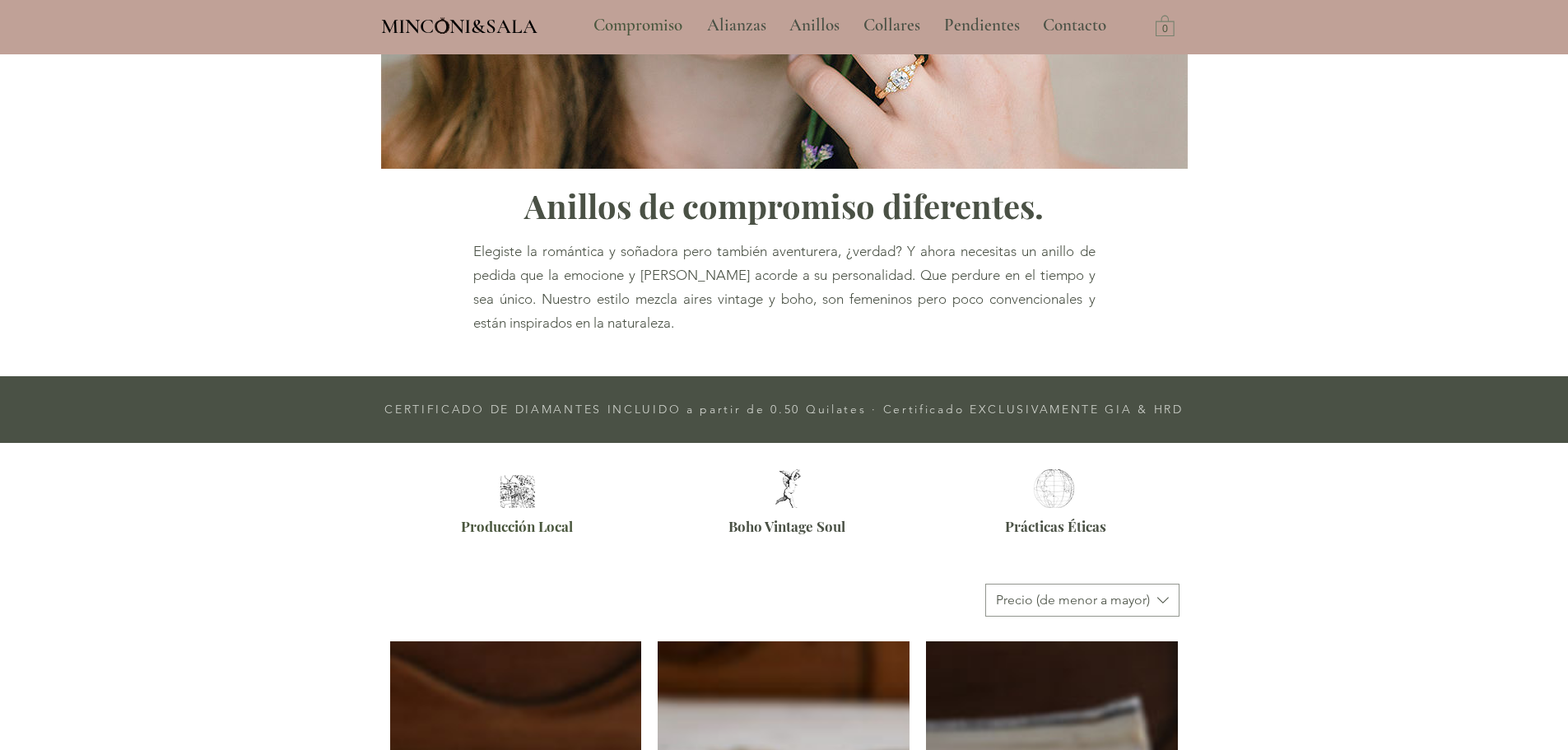
scroll to position [2771, 0]
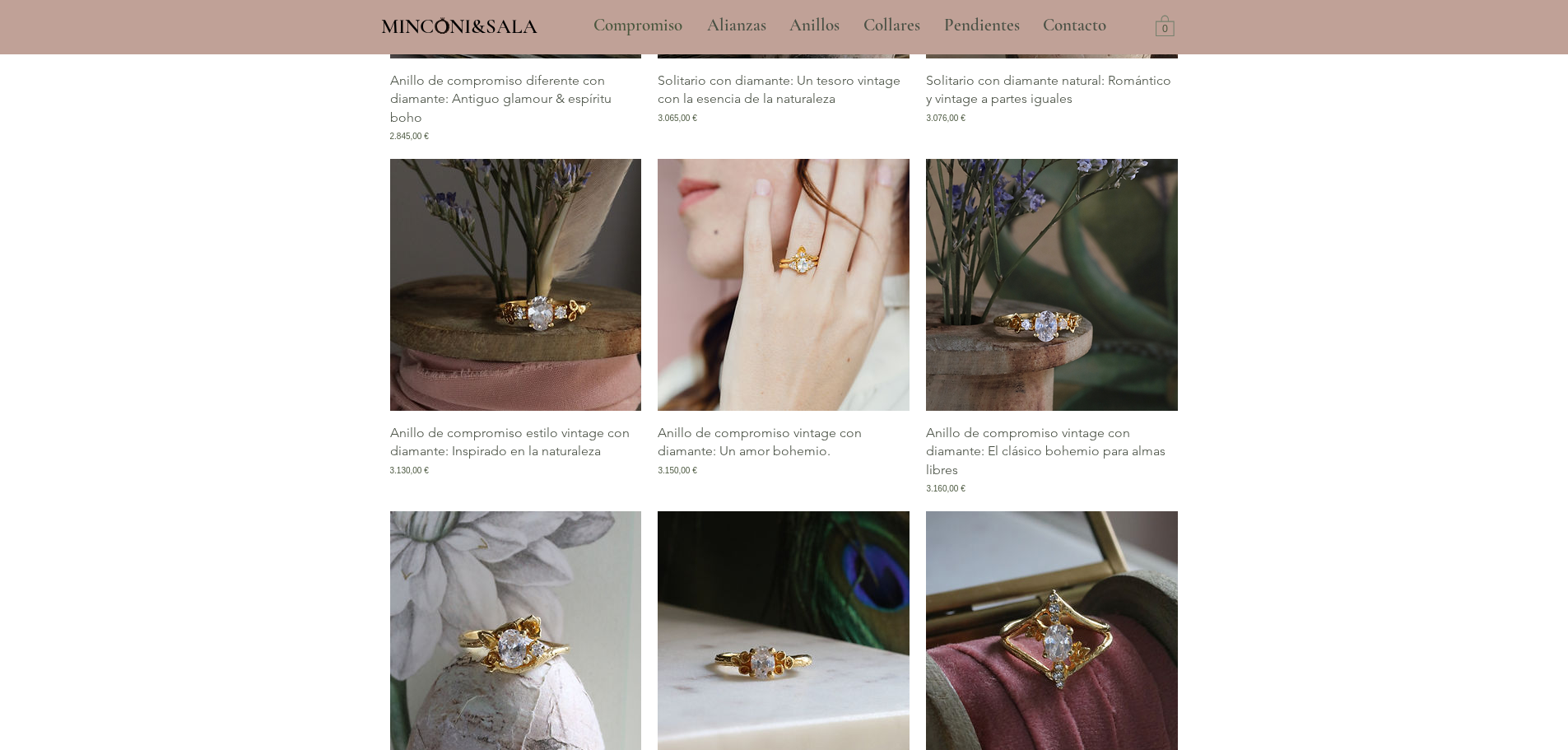
click at [752, 406] on img "Galería de Anillo de compromiso vintage con diamante: Un amor bohemio." at bounding box center [784, 285] width 252 height 252
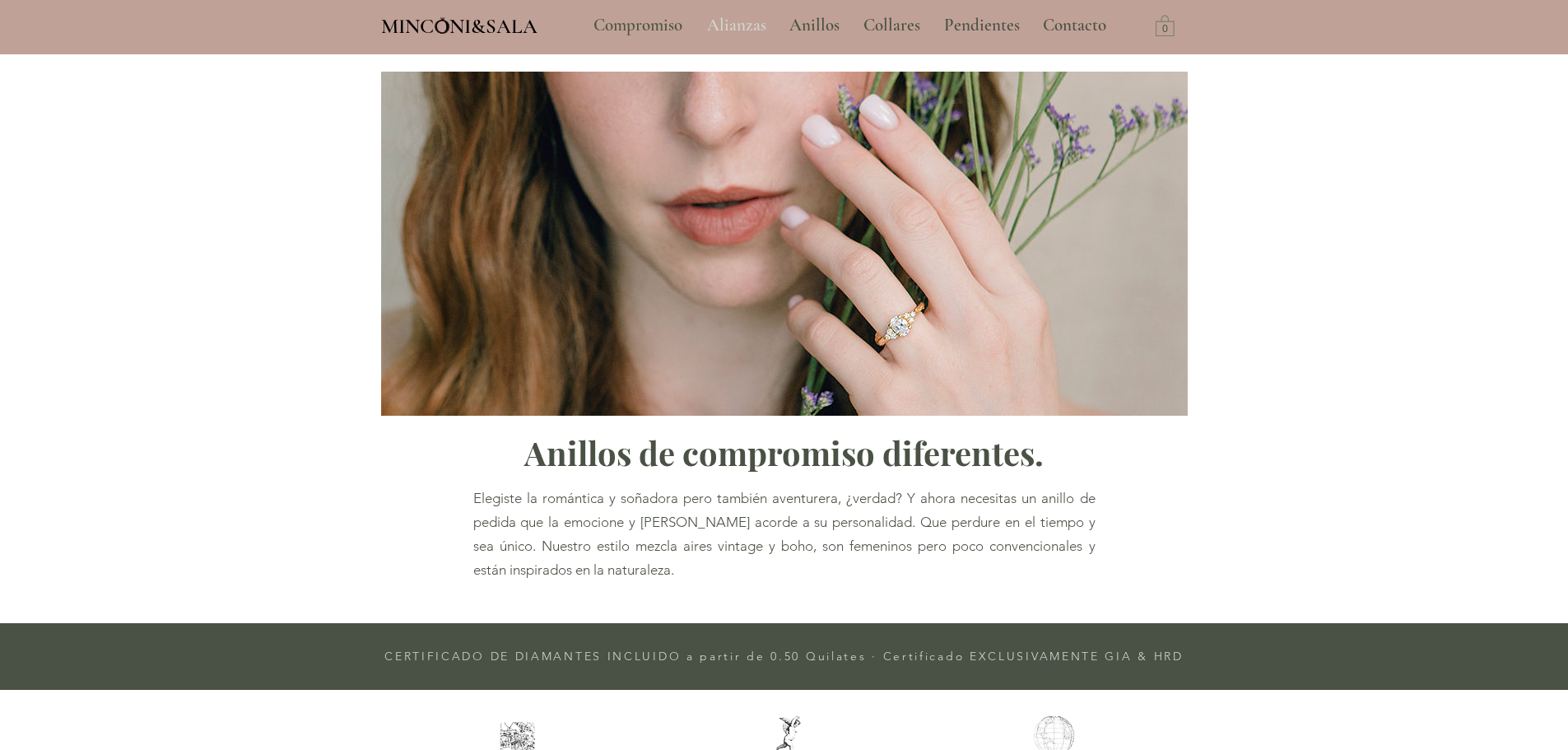
scroll to position [2771, 0]
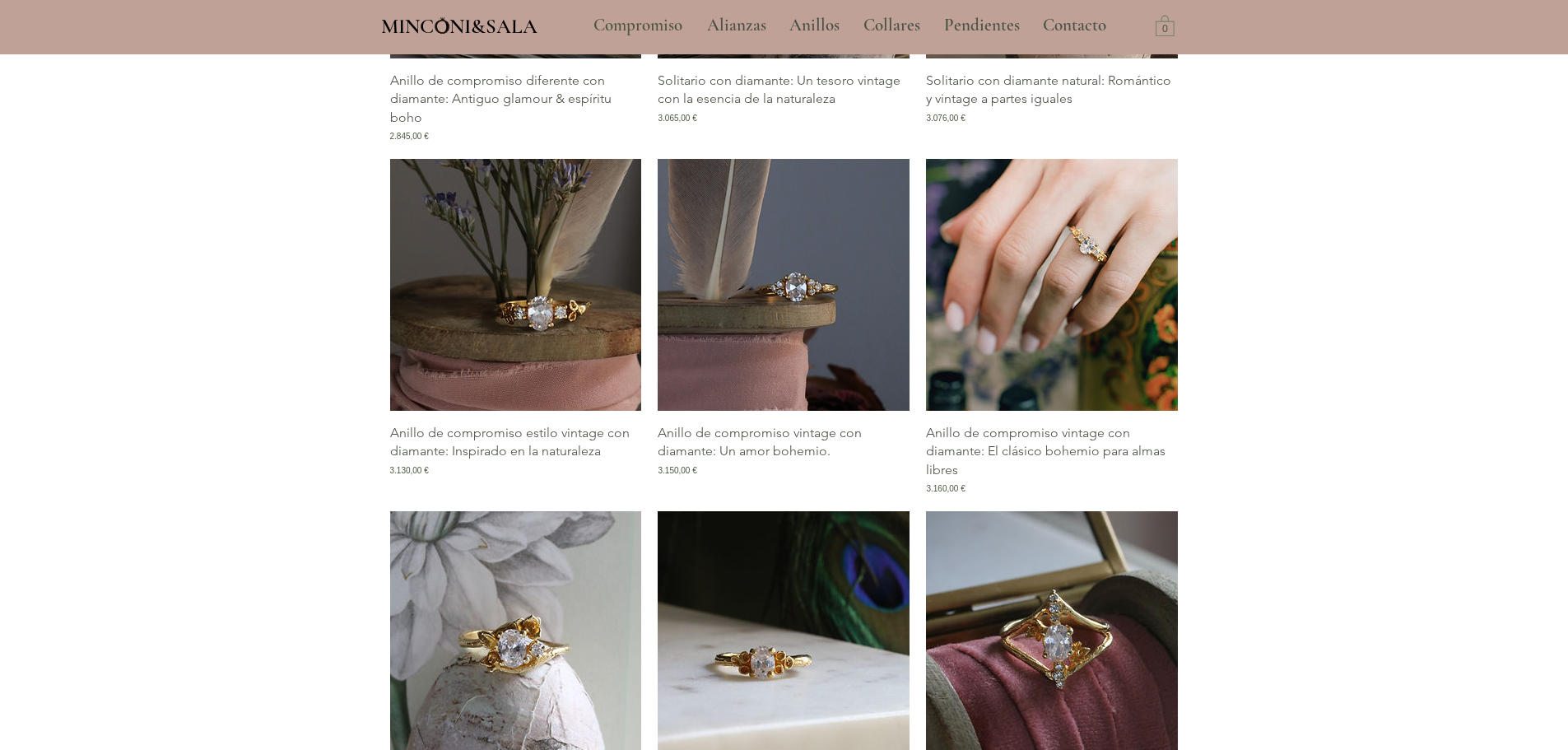
click at [1144, 380] on img "Galería de Anillo de compromiso vintage con diamante: El clásico bohemio para a…" at bounding box center [1052, 285] width 252 height 252
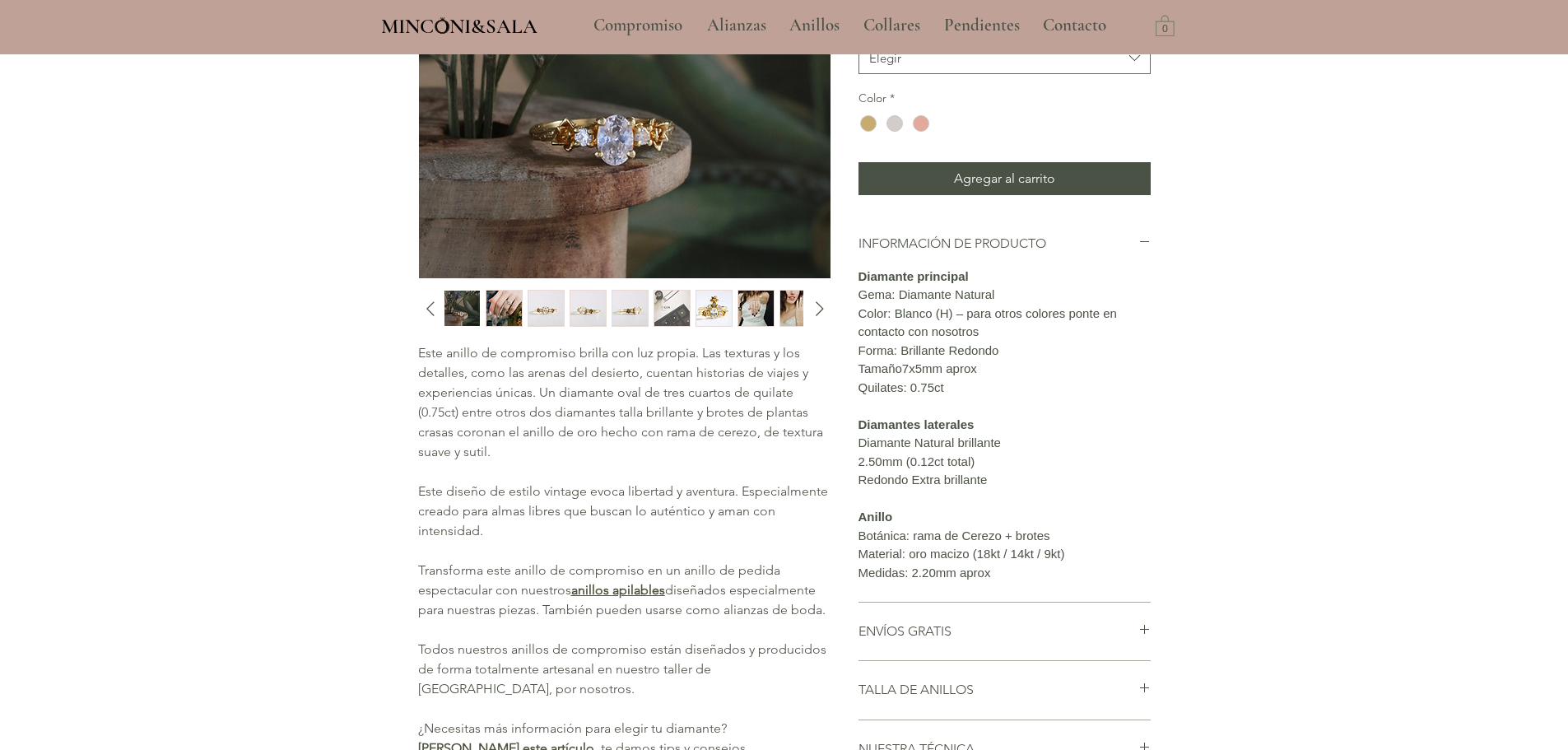
scroll to position [329, 0]
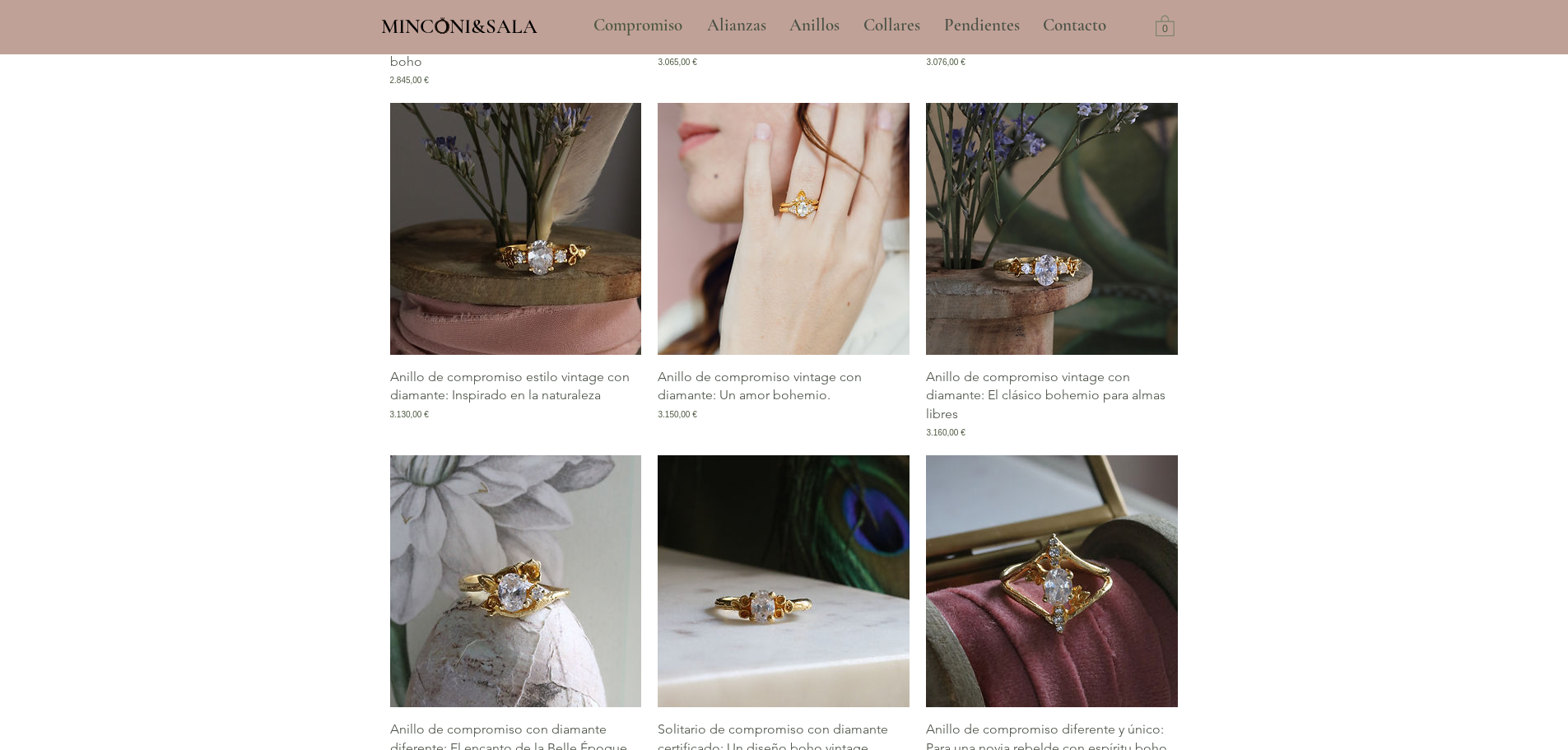
scroll to position [2936, 0]
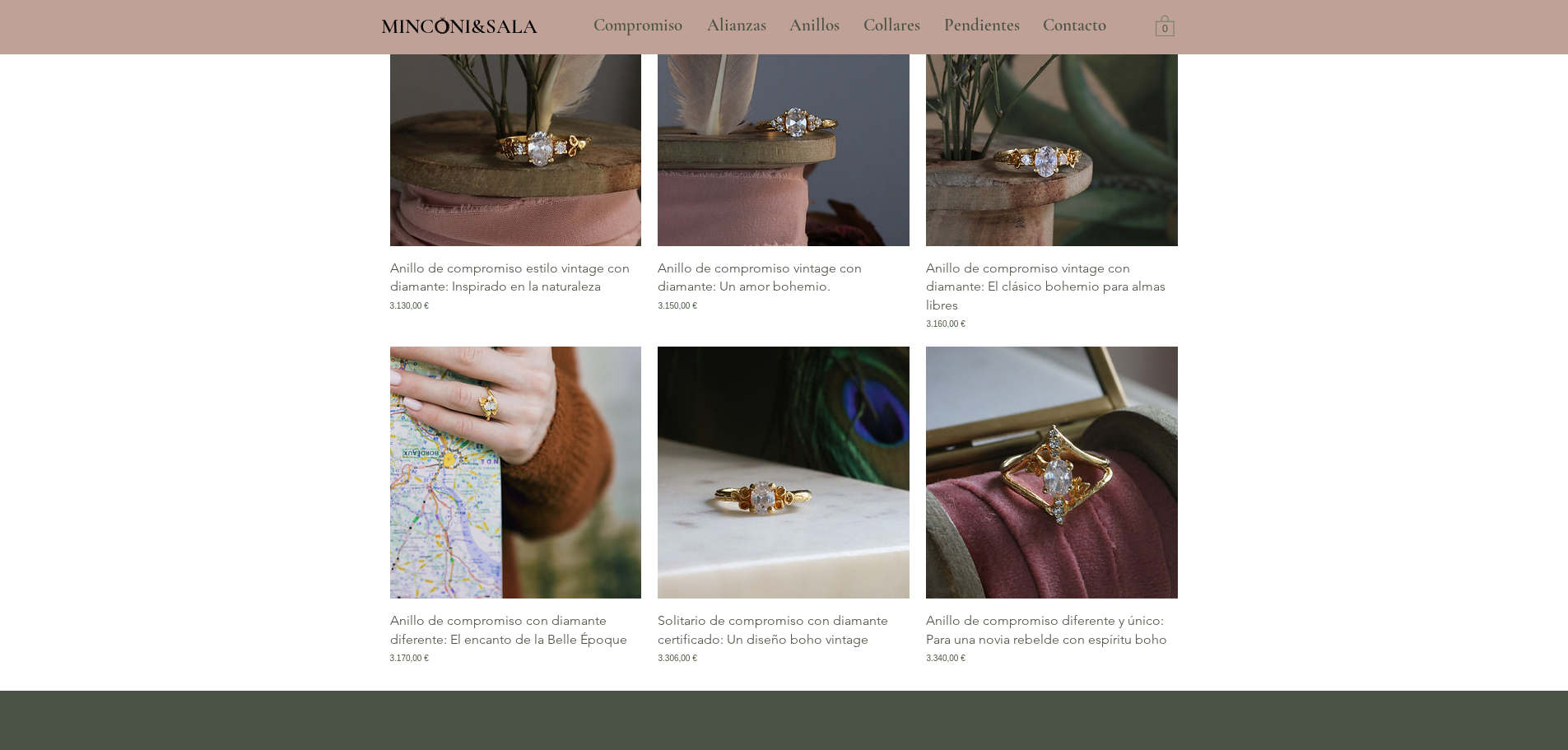
click at [517, 512] on img "Galería de Anillo de compromiso con diamante diferente: El encanto de la Belle …" at bounding box center [515, 472] width 252 height 252
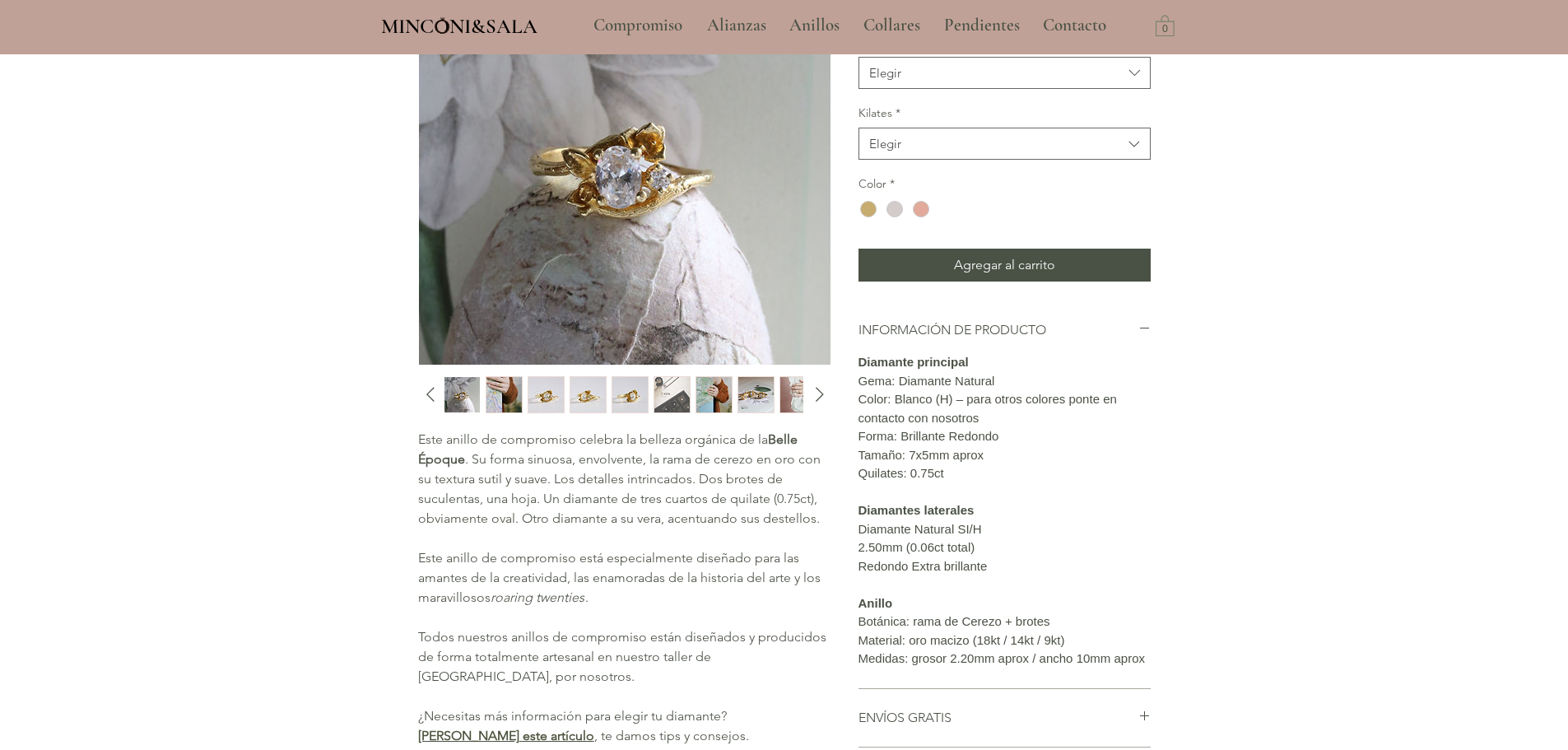
scroll to position [329, 0]
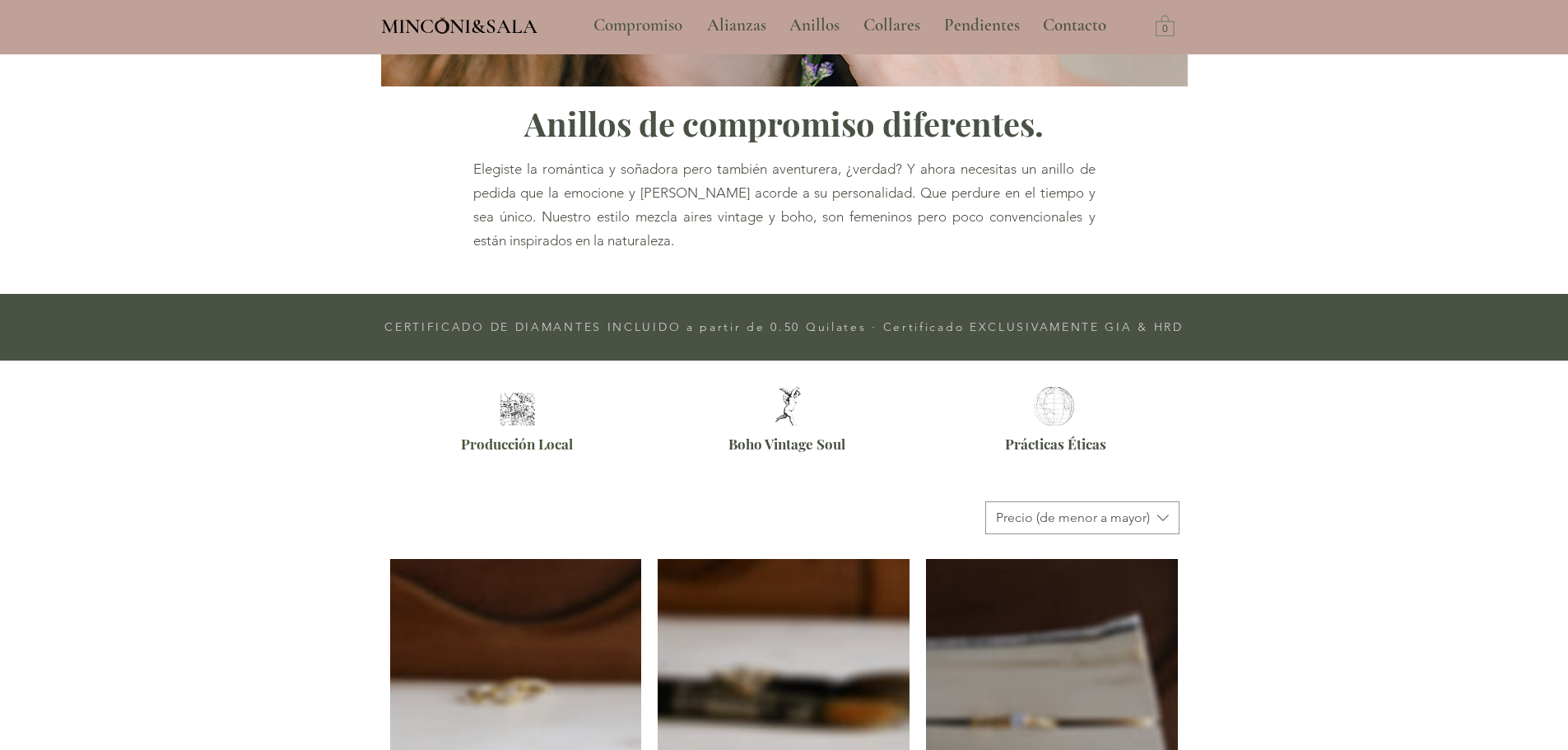
type input "**********"
select select "**********"
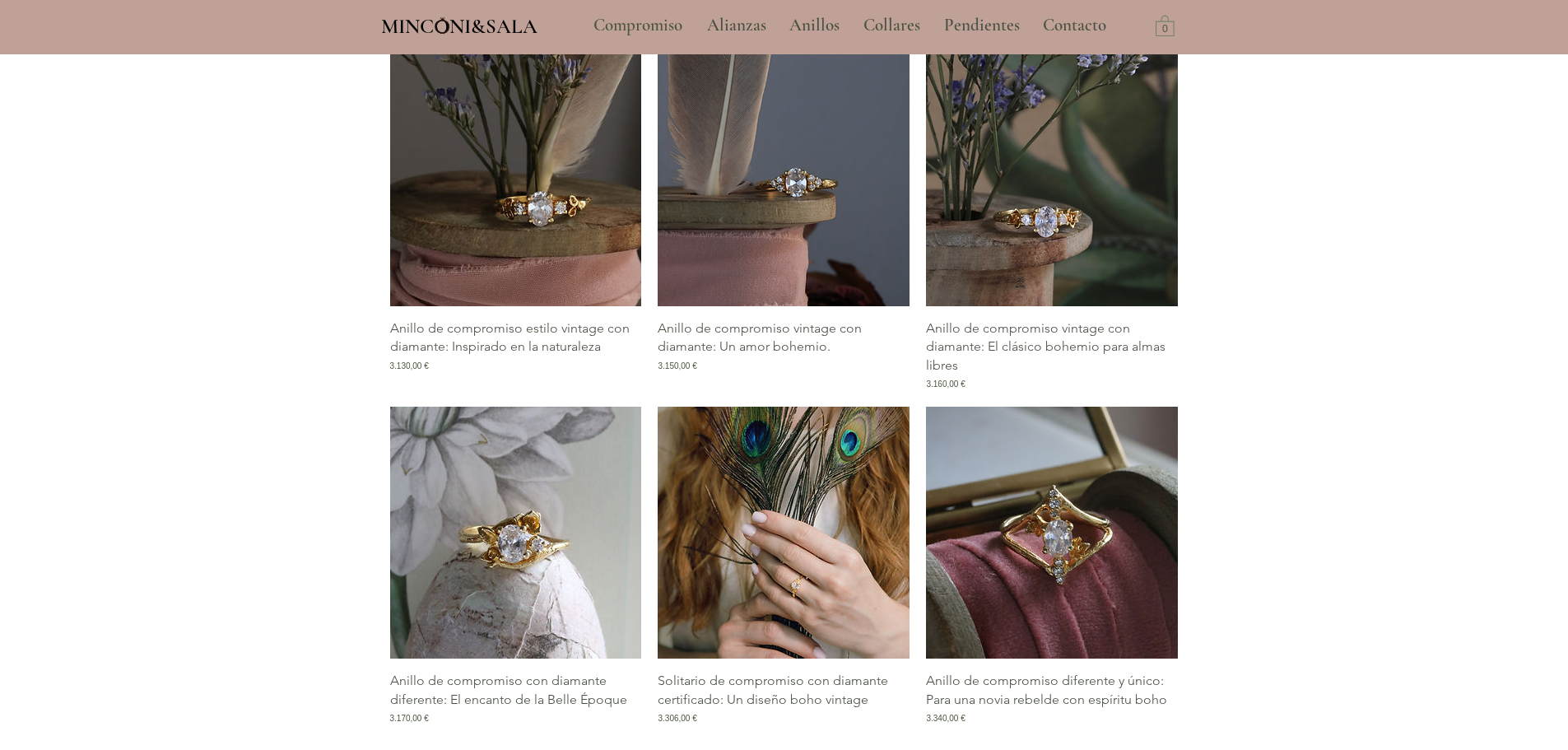
scroll to position [2875, 0]
click at [850, 541] on img "Galería de Solitario de compromiso con diamante certificado: Un diseño boho vin…" at bounding box center [784, 533] width 252 height 252
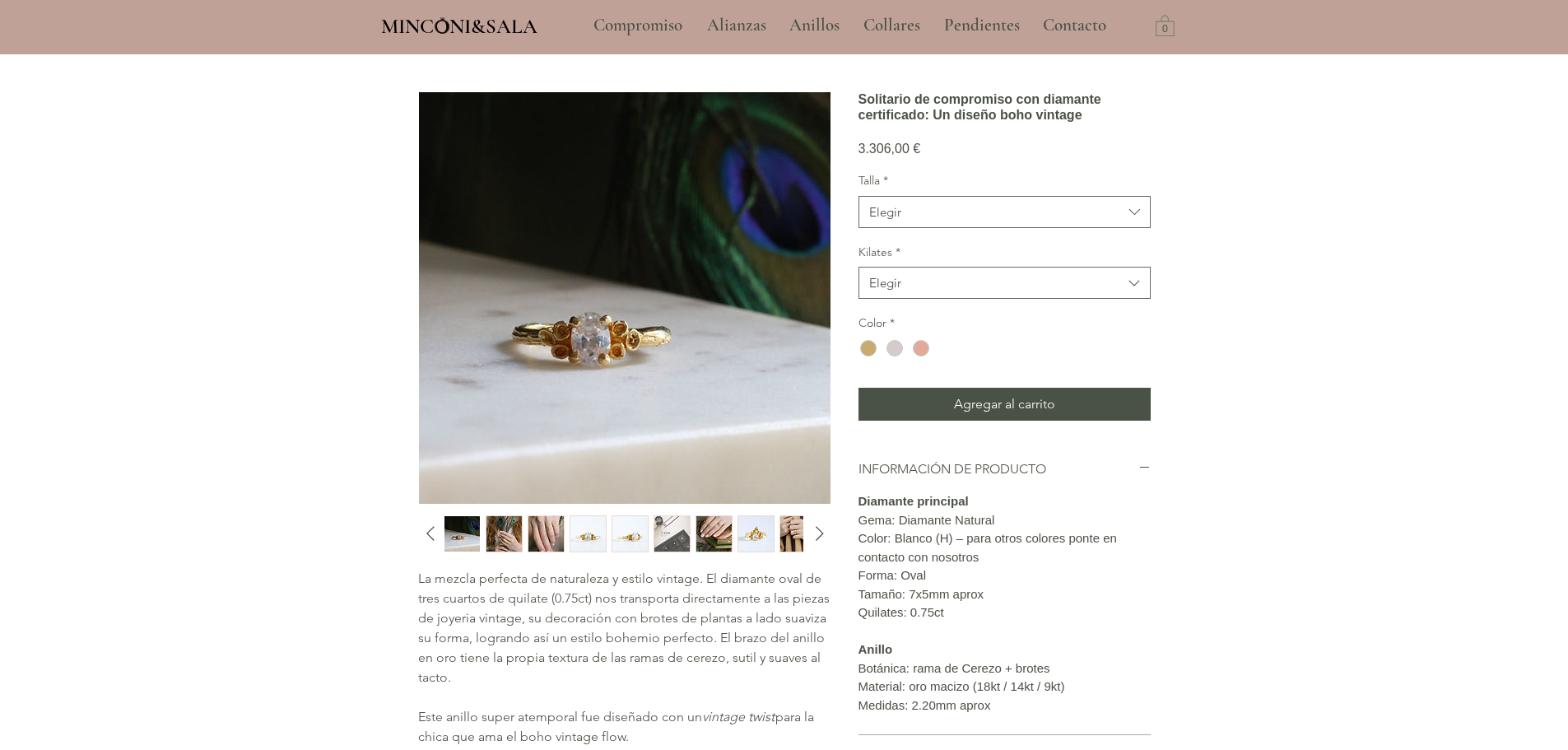
scroll to position [164, 0]
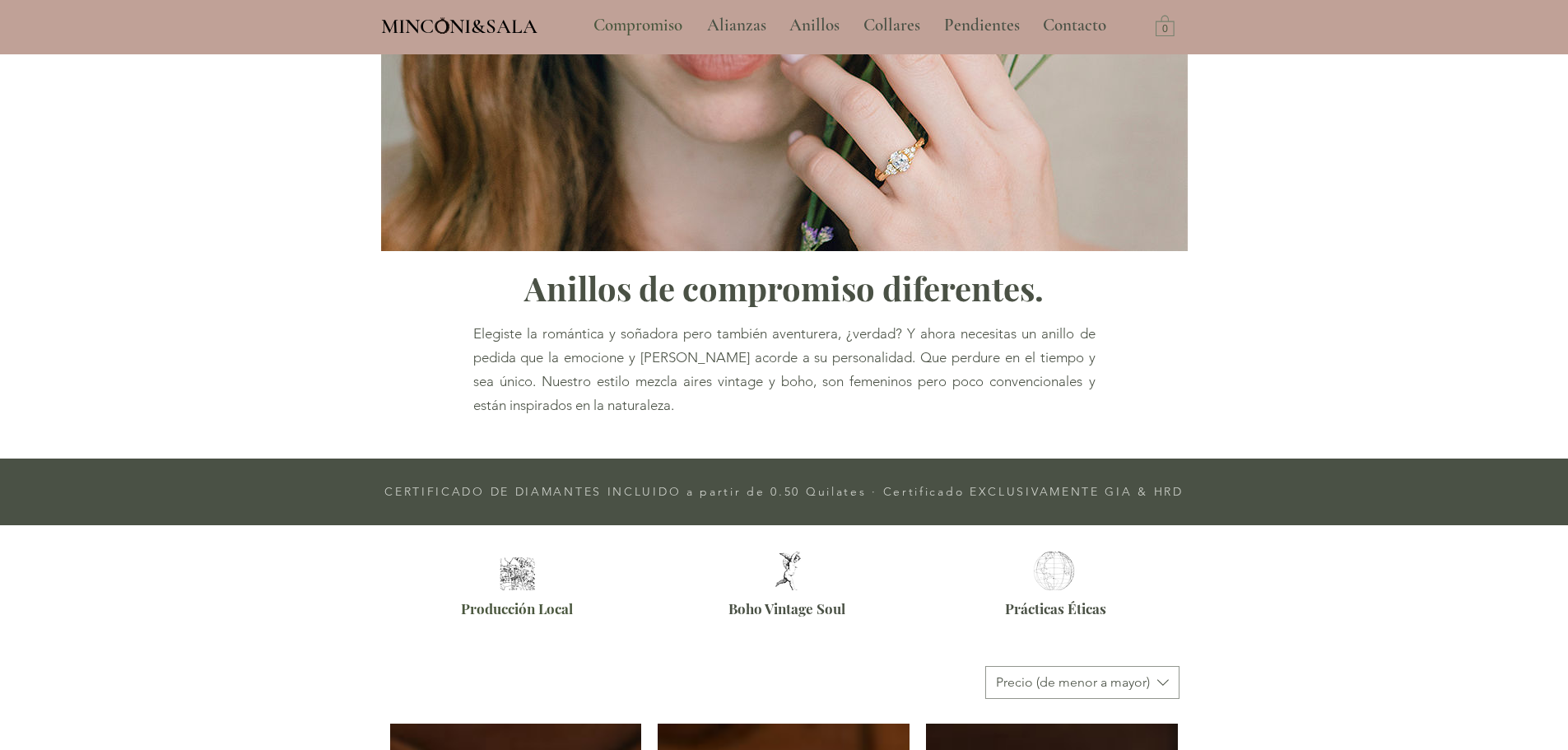
scroll to position [3122, 0]
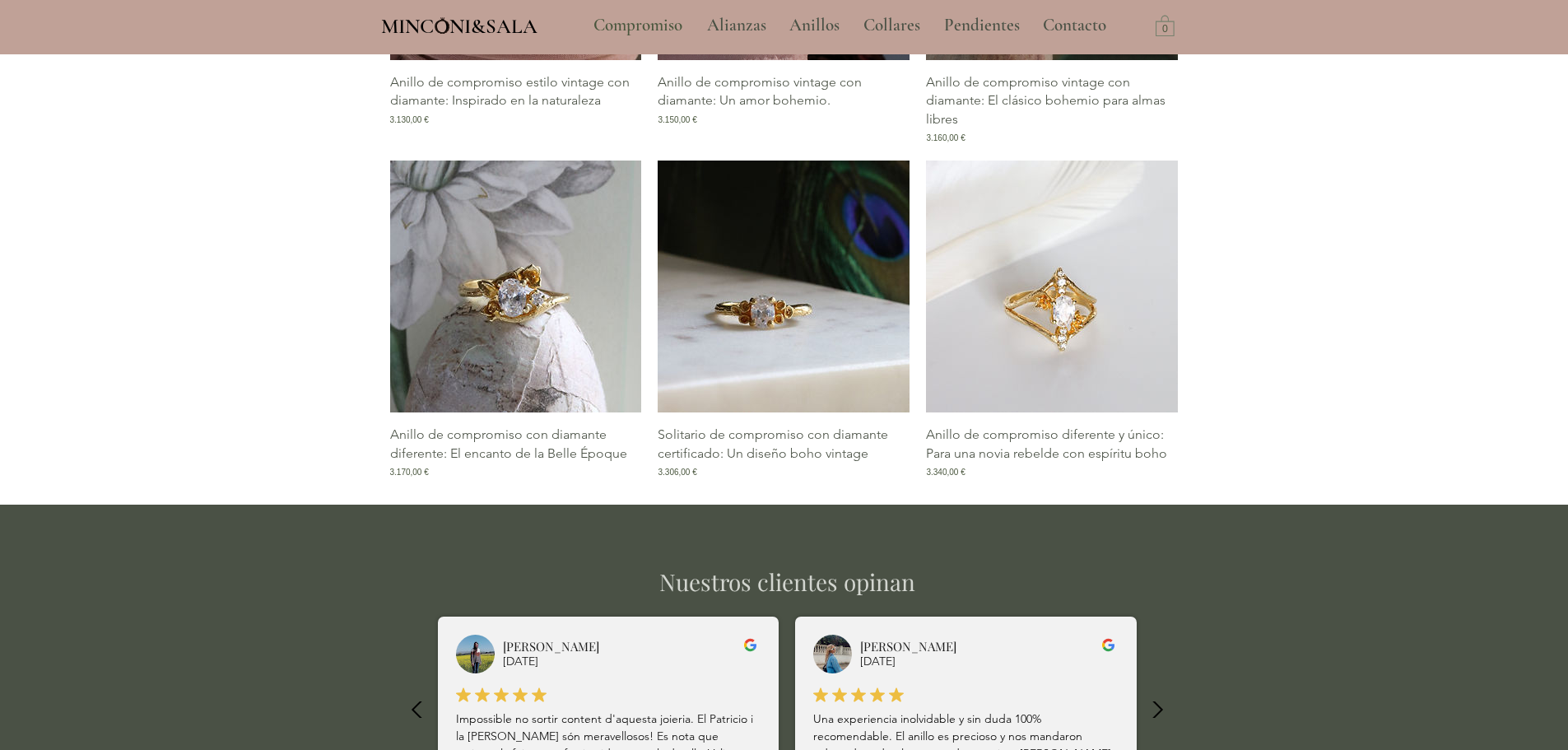
click at [1118, 370] on img "Galería de Anillo de compromiso diferente y único: Para una novia rebelde con e…" at bounding box center [1052, 286] width 252 height 252
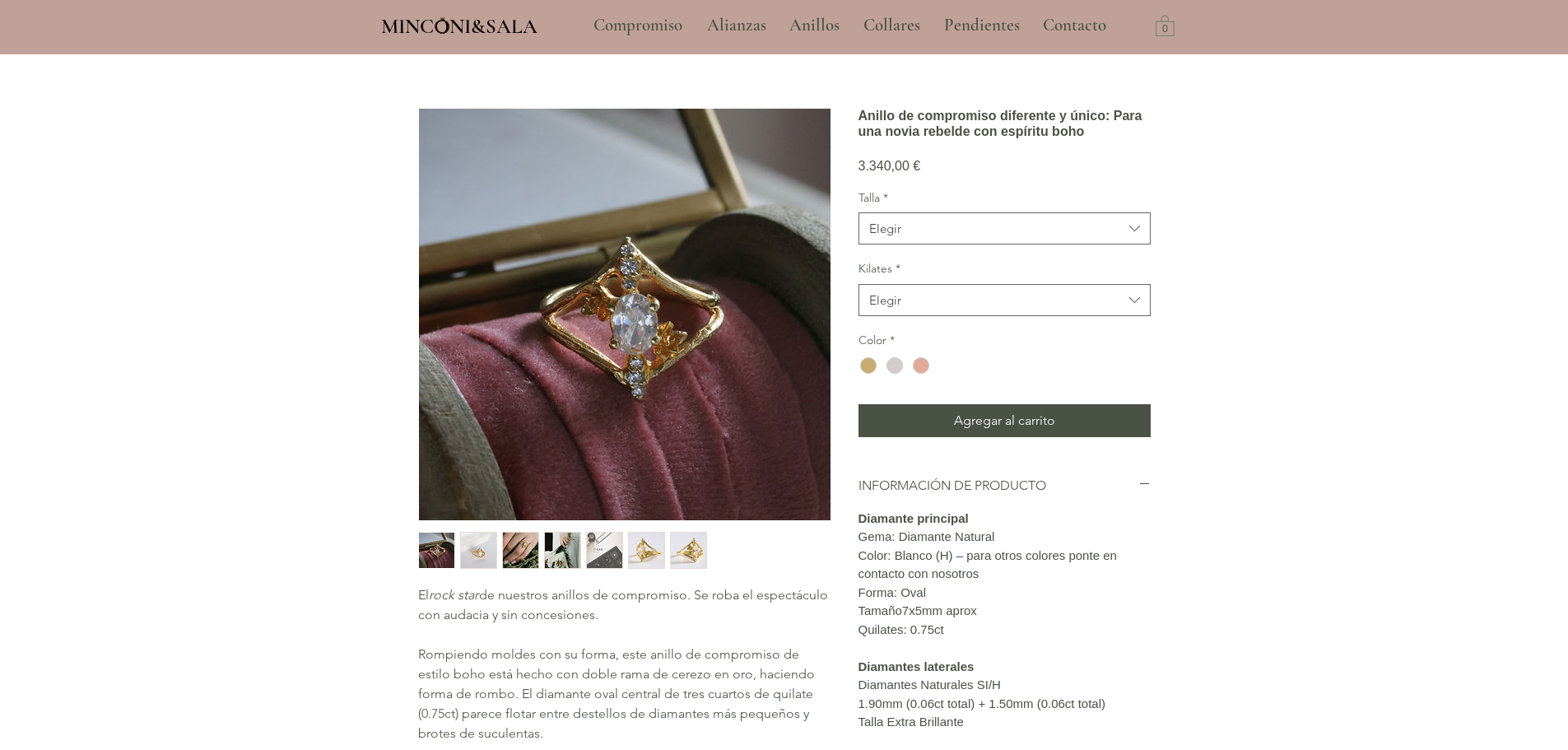
scroll to position [82, 0]
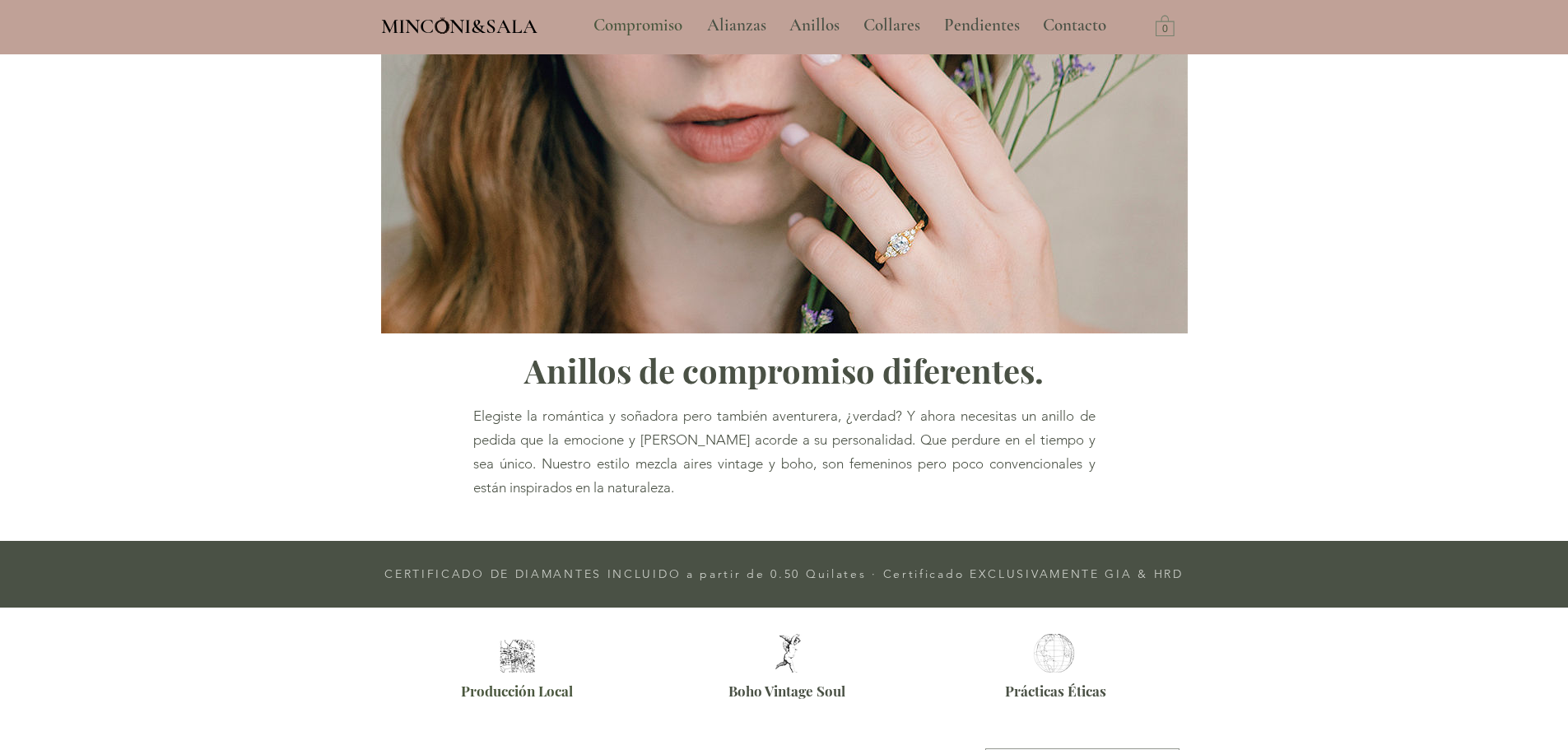
scroll to position [3122, 0]
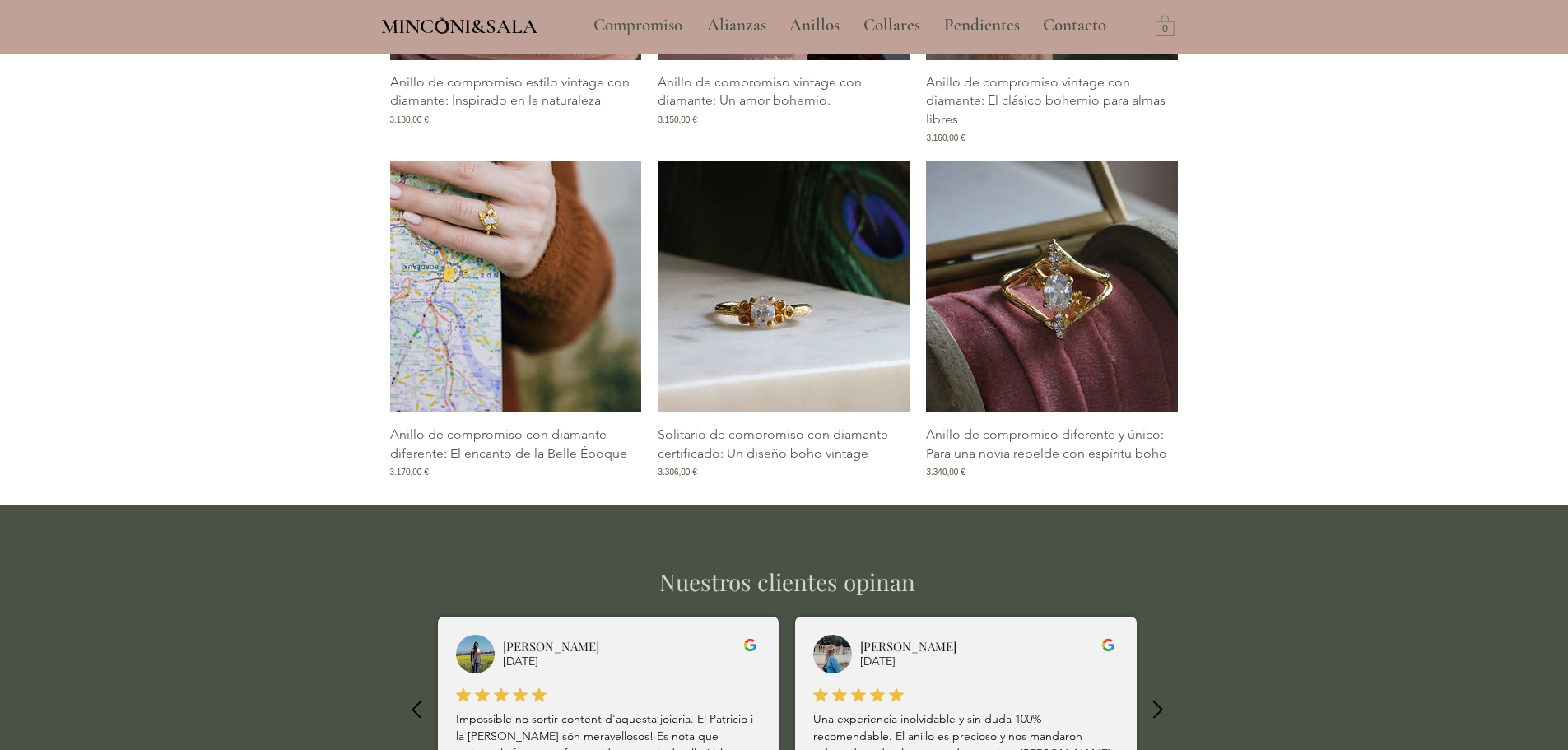
click at [561, 353] on img "Galería de Anillo de compromiso con diamante diferente: El encanto de la Belle …" at bounding box center [515, 286] width 252 height 252
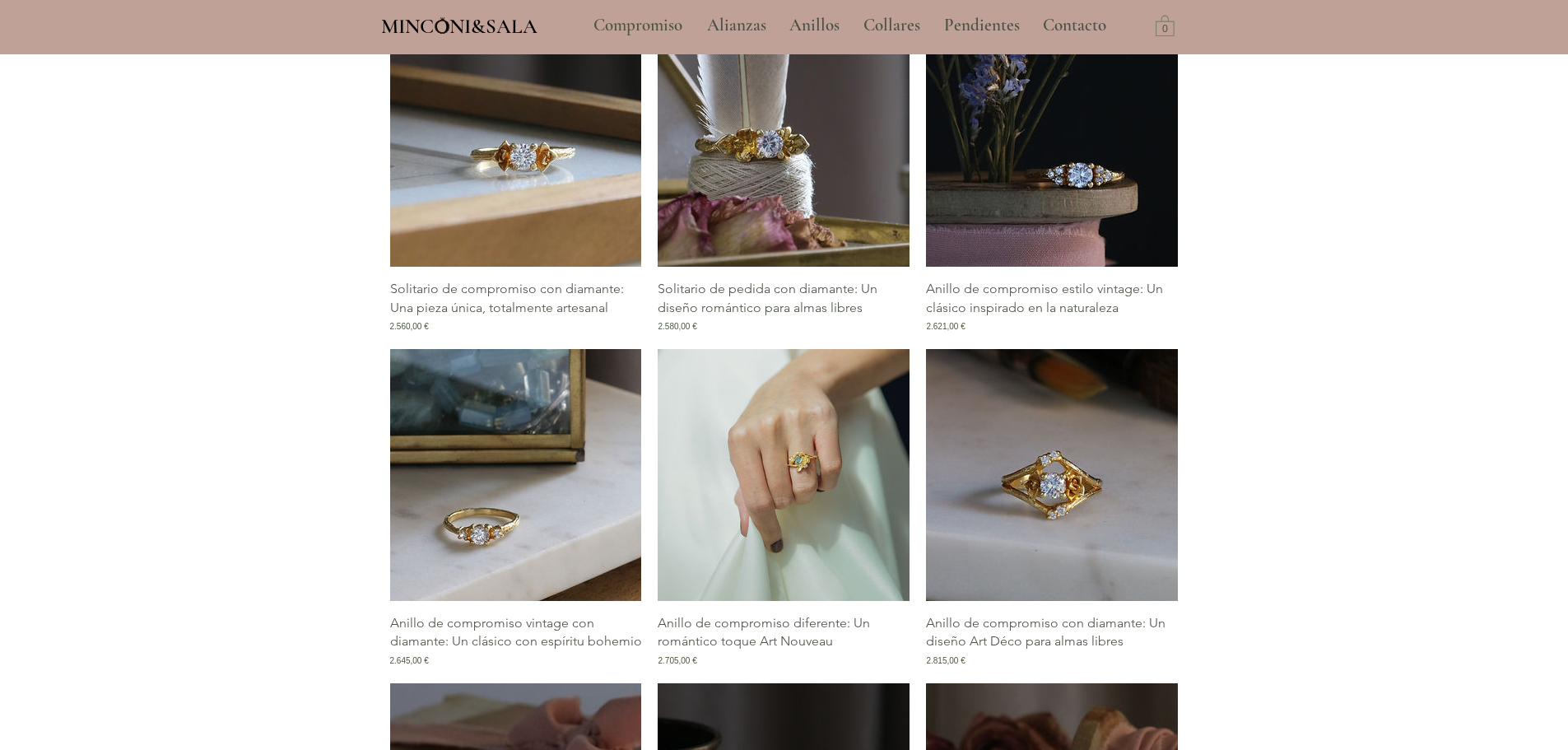
scroll to position [1887, 0]
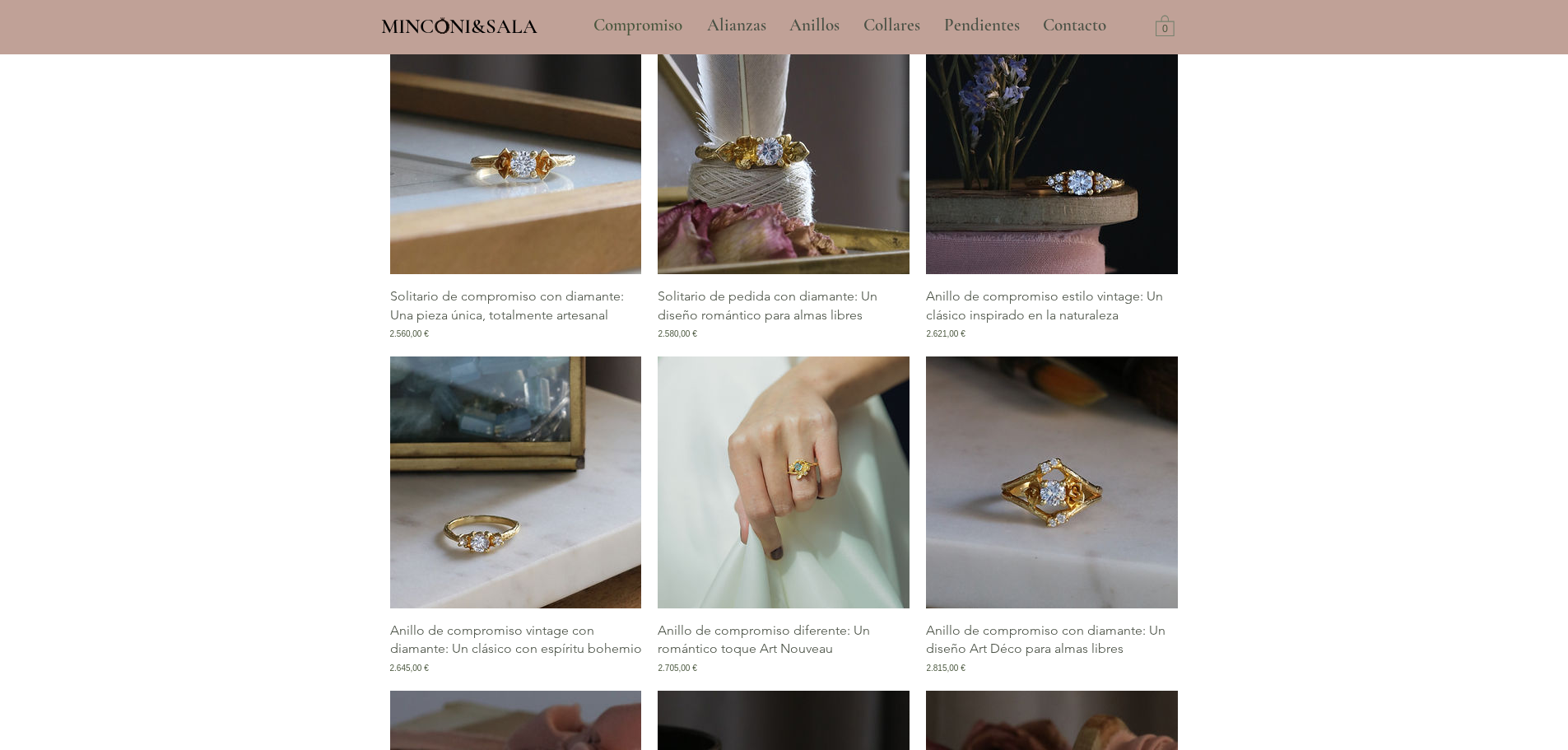
click at [837, 458] on img "Galería de Anillo de compromiso diferente: Un romántico toque Art Nouveau" at bounding box center [784, 482] width 252 height 252
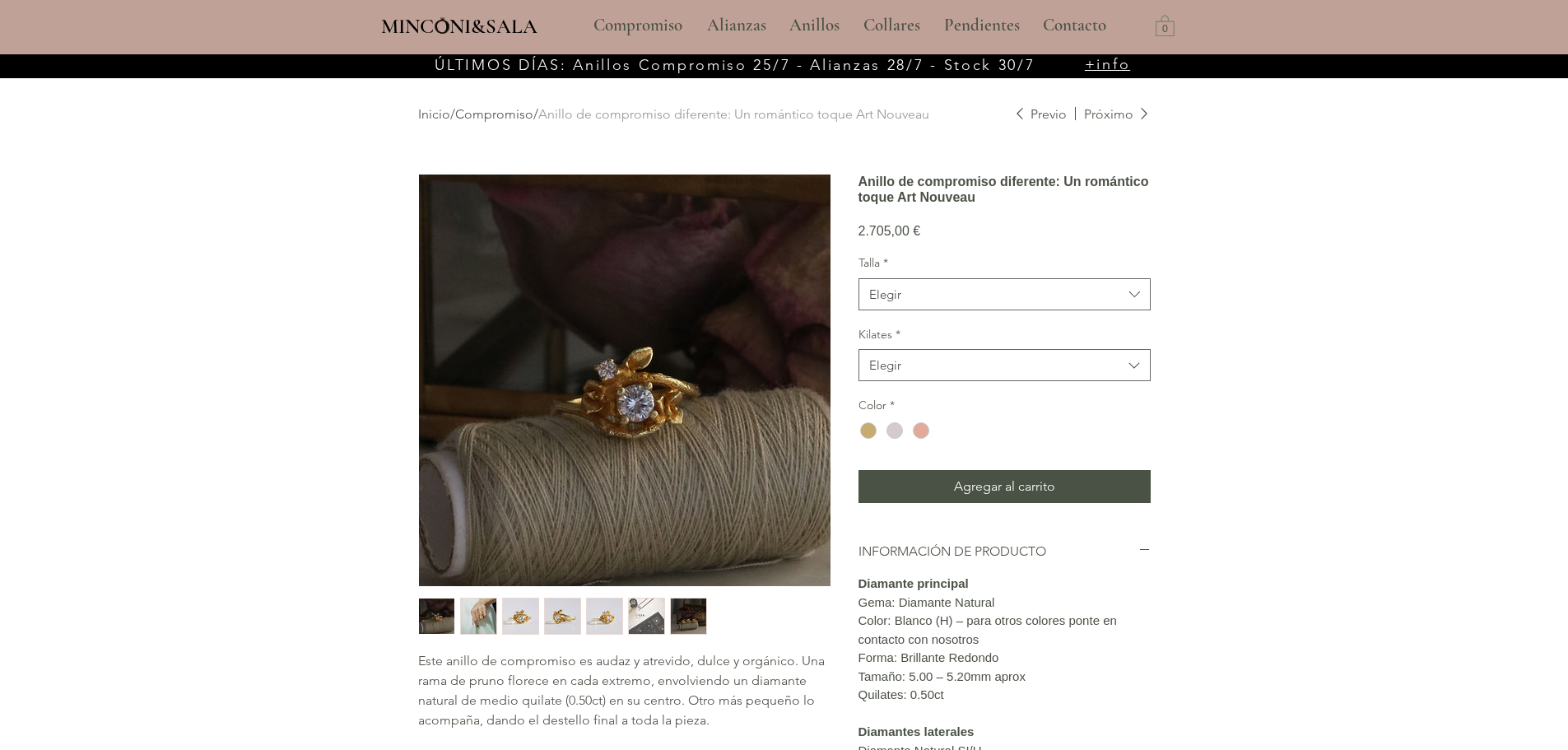
click at [478, 615] on img "2 / 7" at bounding box center [479, 616] width 36 height 36
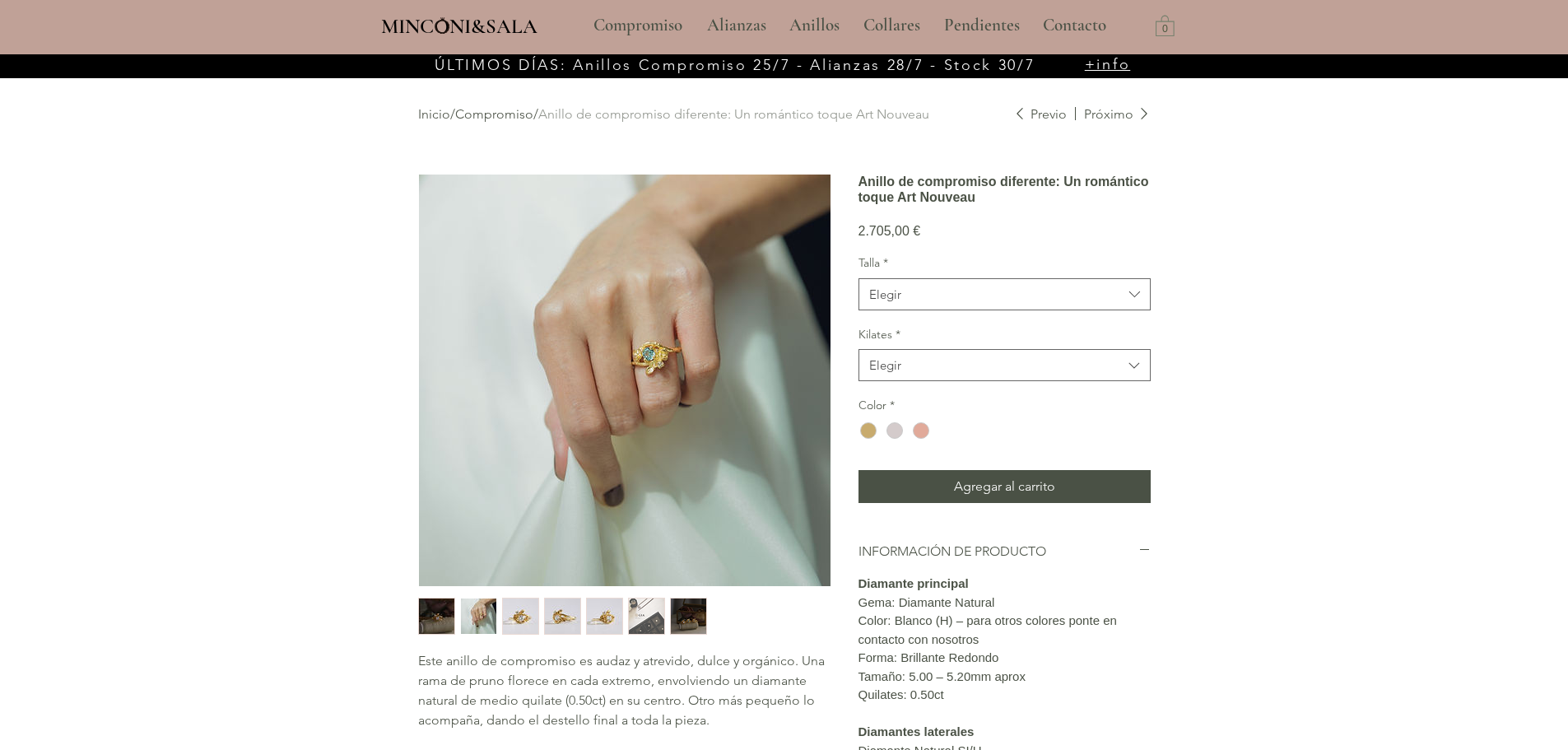
click at [513, 617] on img "3 / 7" at bounding box center [520, 616] width 36 height 36
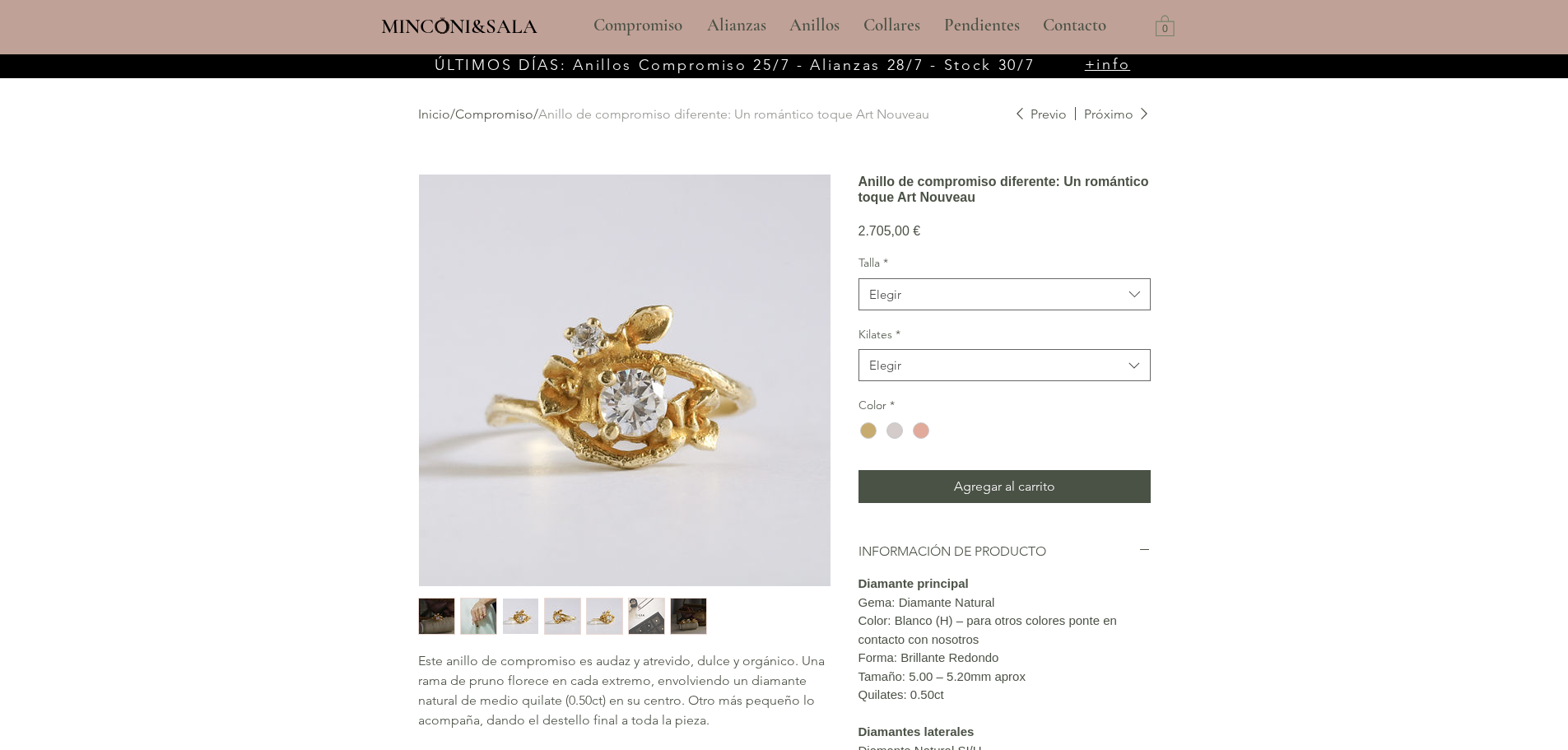
click at [566, 619] on img "4 / 7" at bounding box center [563, 616] width 36 height 36
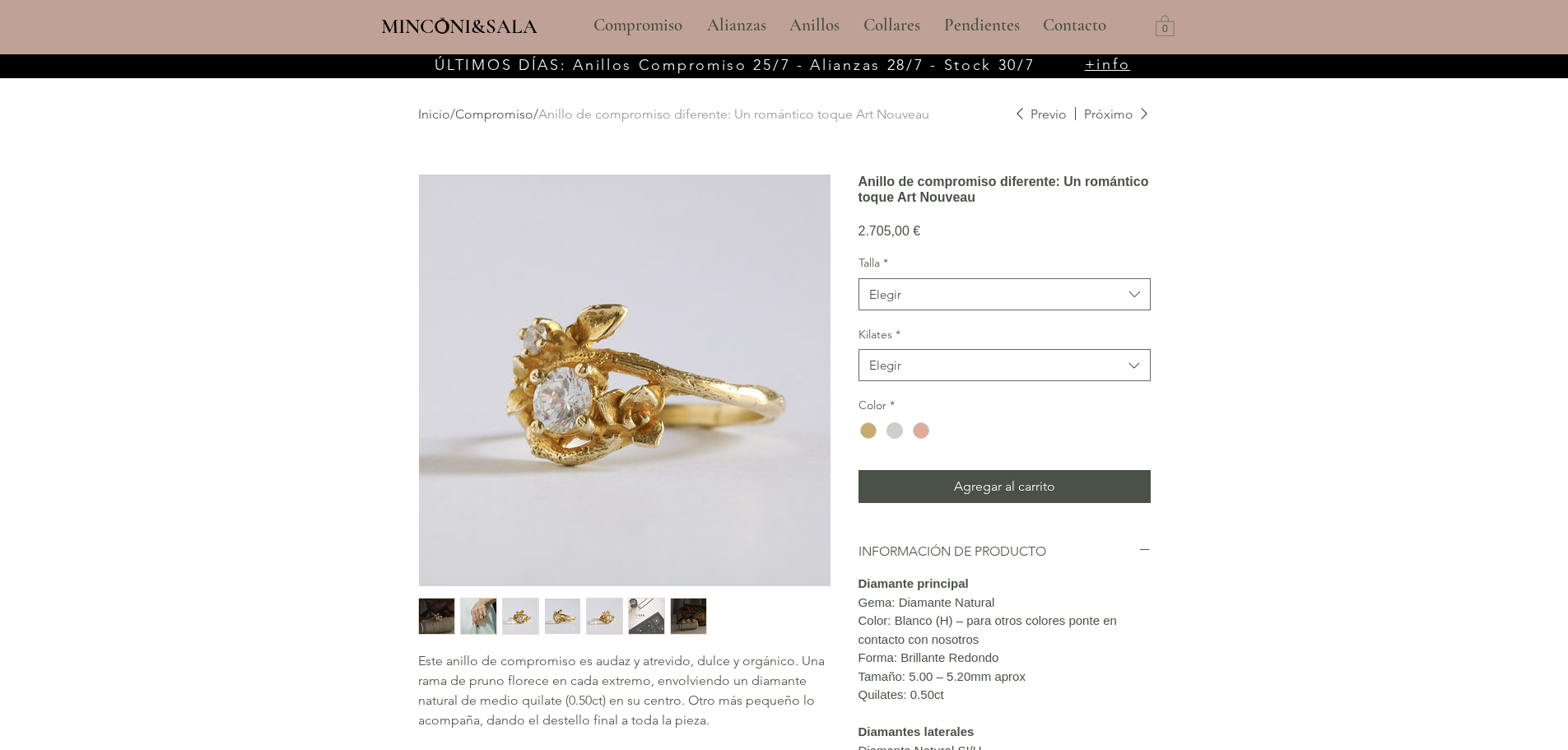
click at [613, 612] on img "5 / 7" at bounding box center [604, 616] width 36 height 36
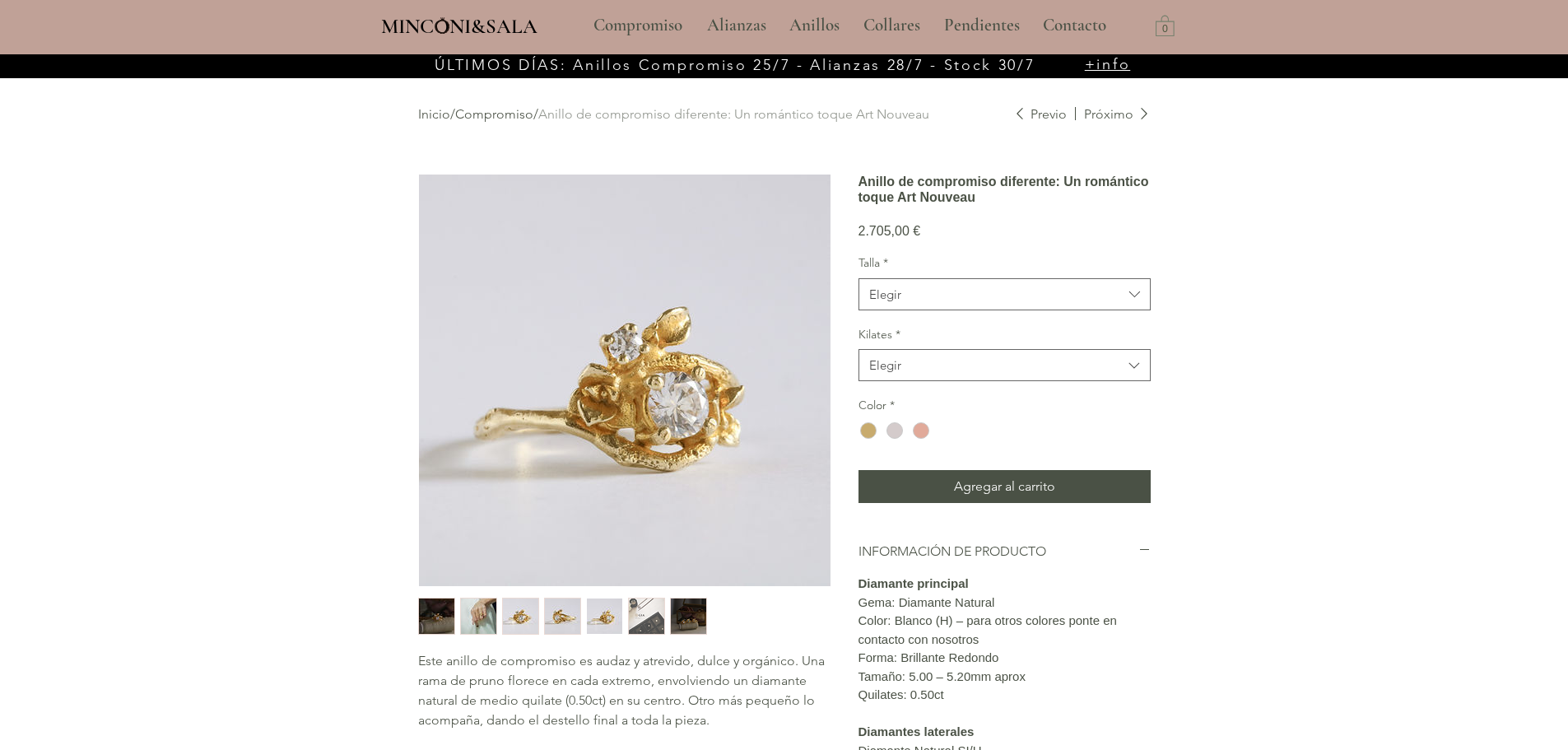
click at [488, 618] on img "2 / 7" at bounding box center [479, 616] width 36 height 36
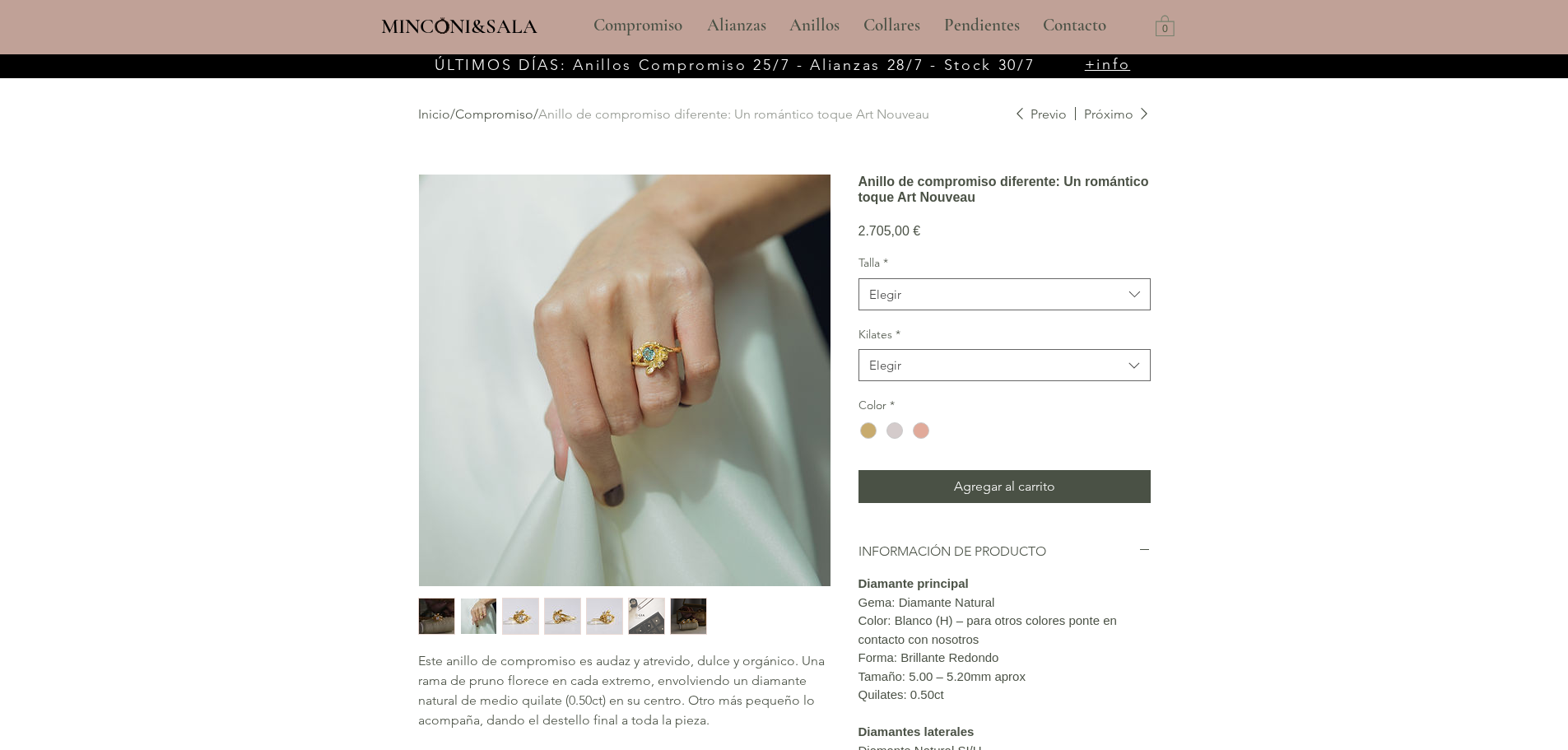
click at [433, 620] on img "1 / 7" at bounding box center [437, 616] width 36 height 36
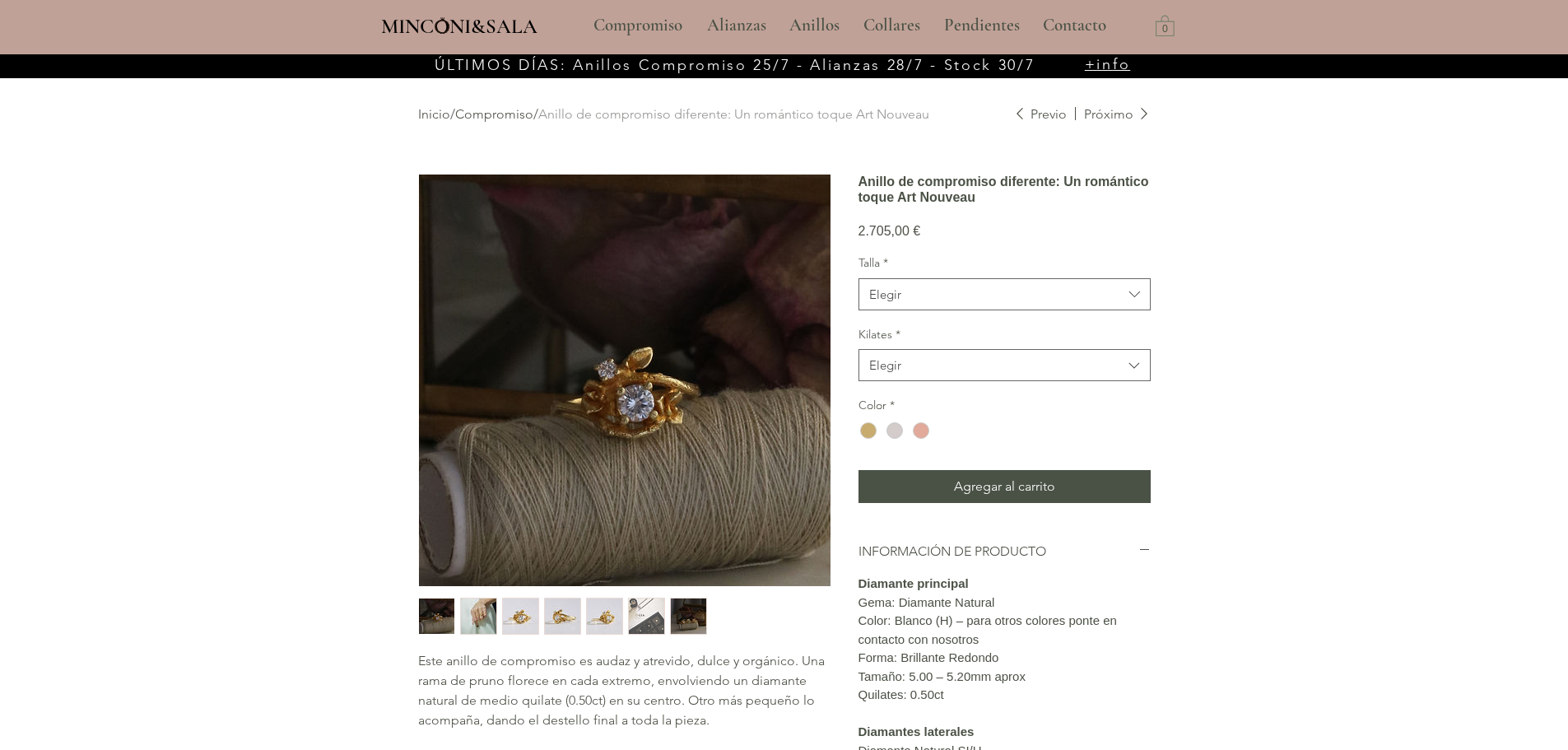
click at [472, 628] on img "2 / 7" at bounding box center [479, 616] width 36 height 36
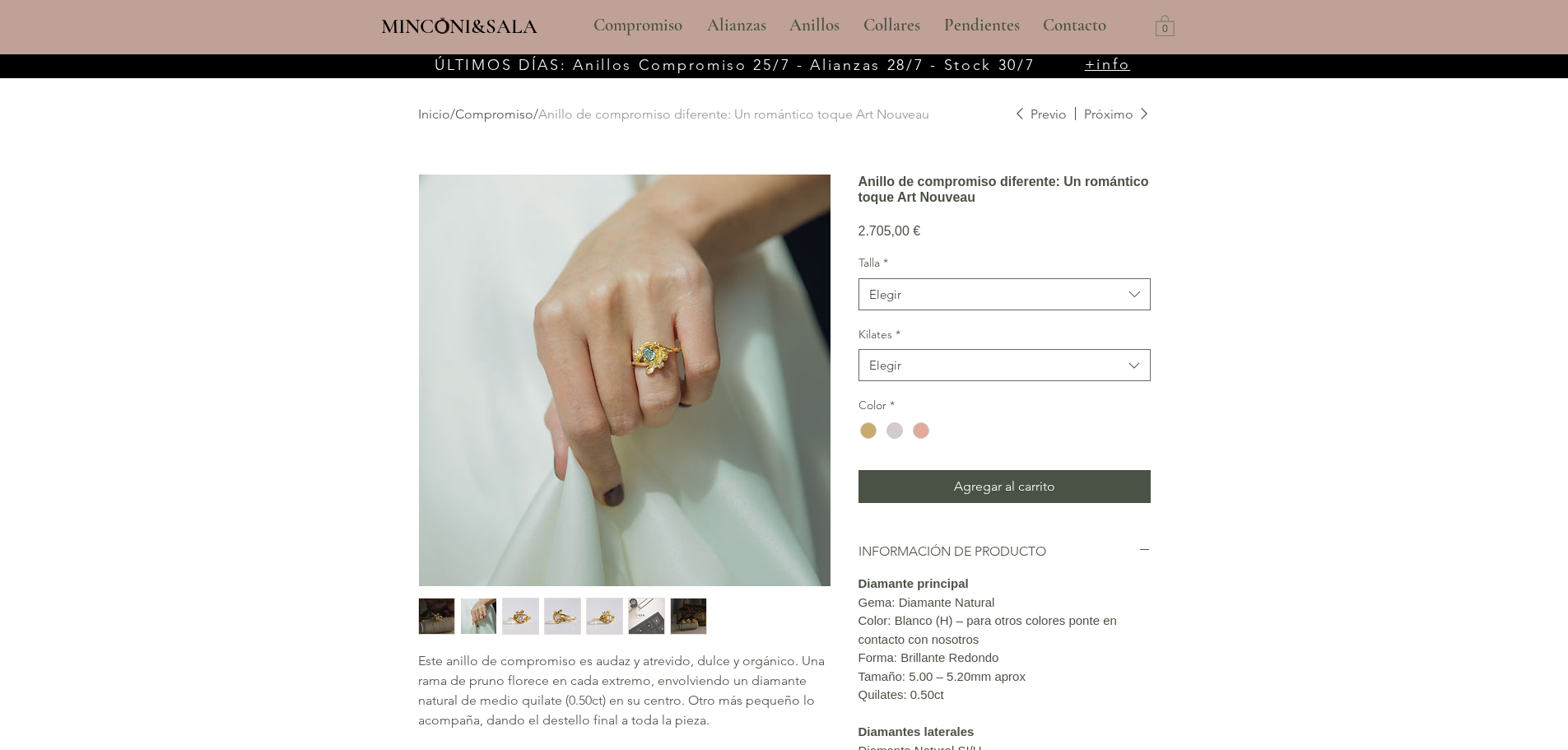
click at [443, 624] on img "1 / 7" at bounding box center [437, 616] width 36 height 36
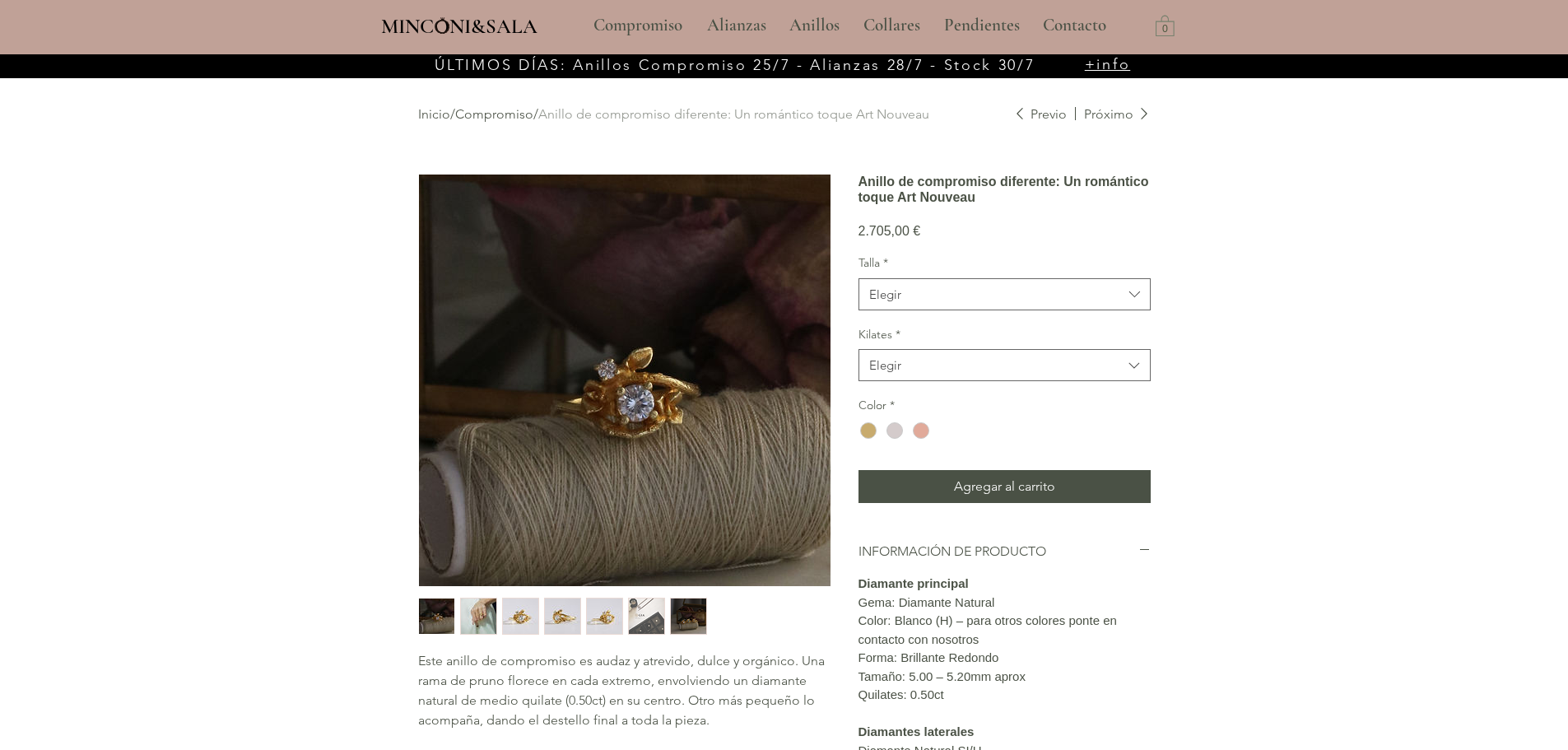
click at [483, 622] on img "2 / 7" at bounding box center [479, 616] width 36 height 36
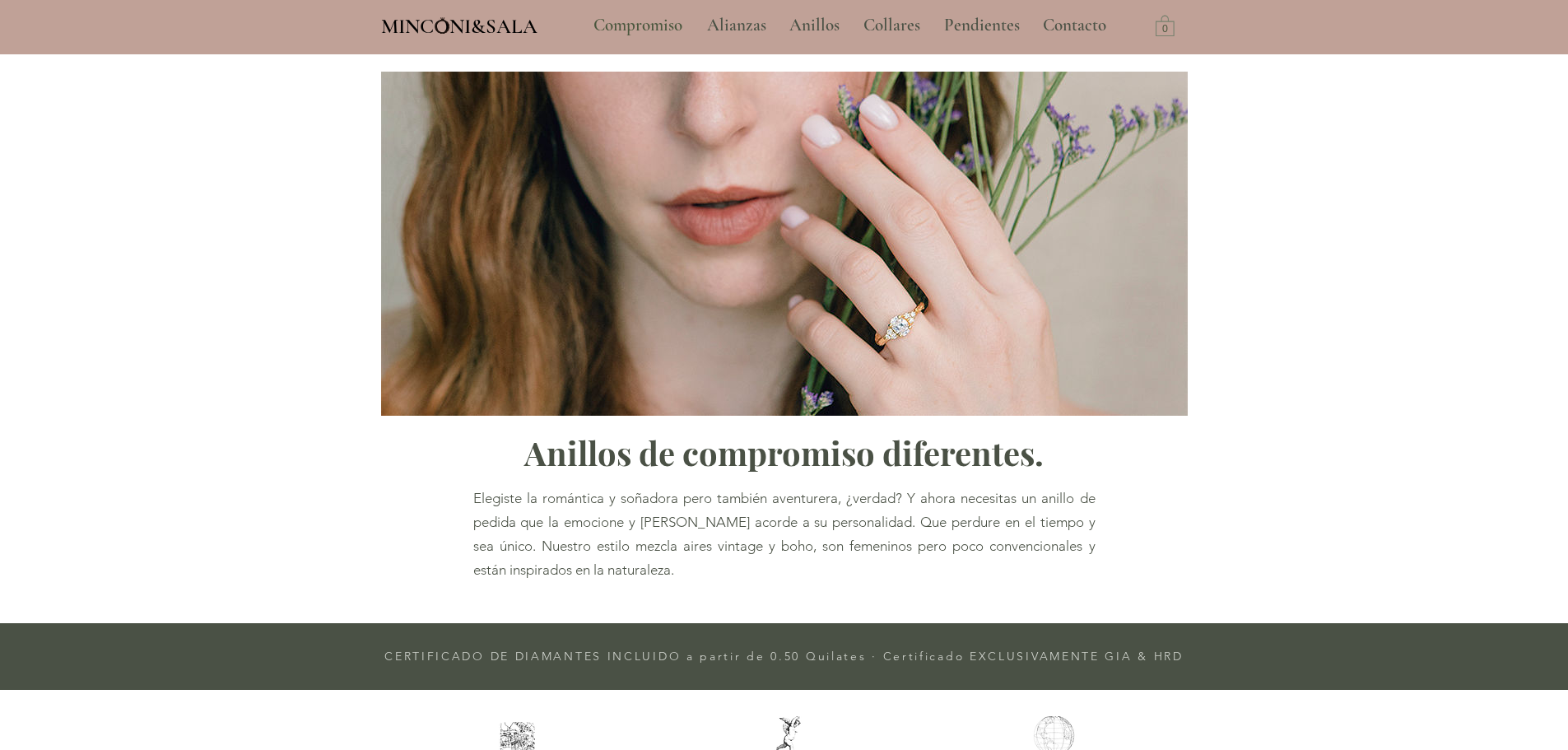
type input "**********"
select select "**********"
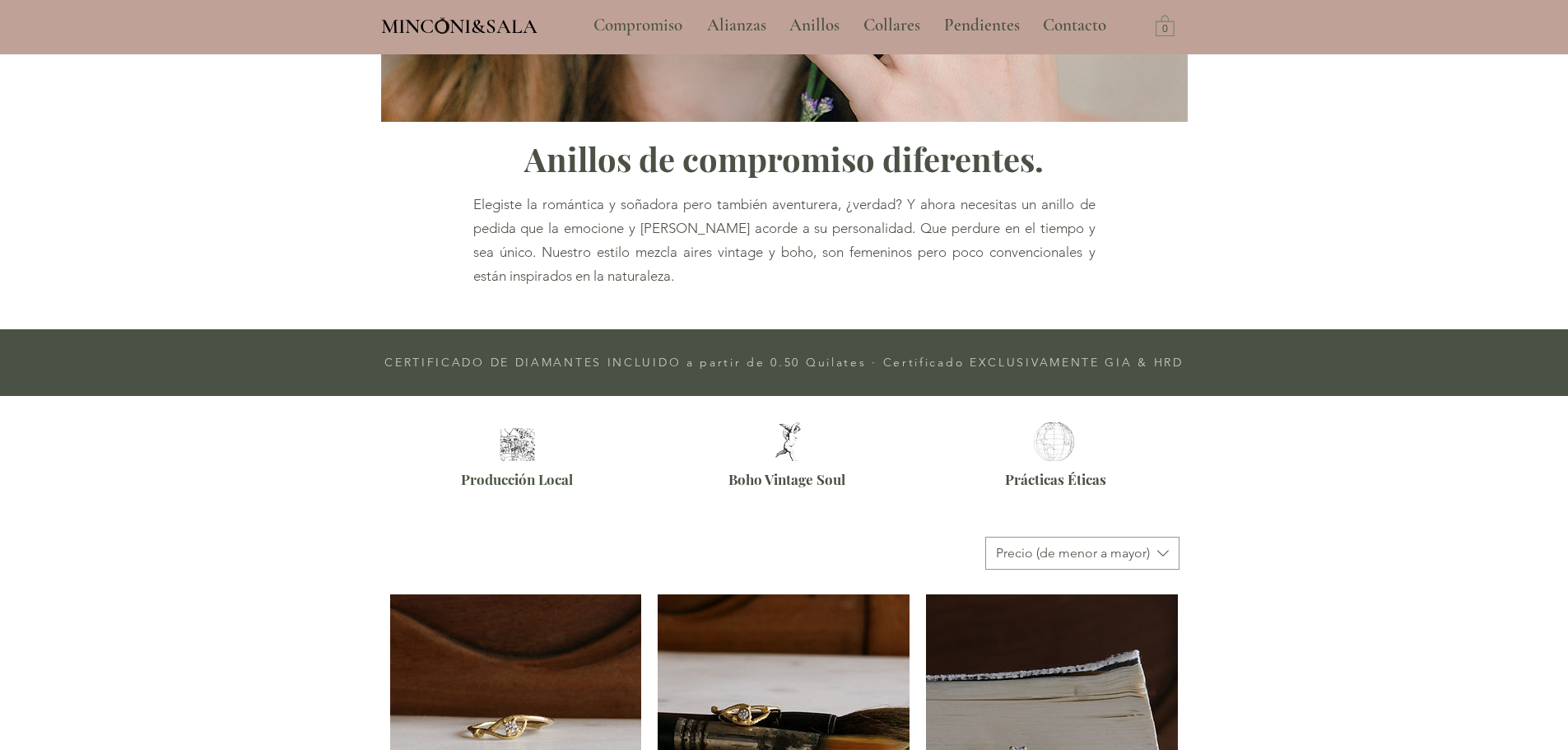
scroll to position [494, 0]
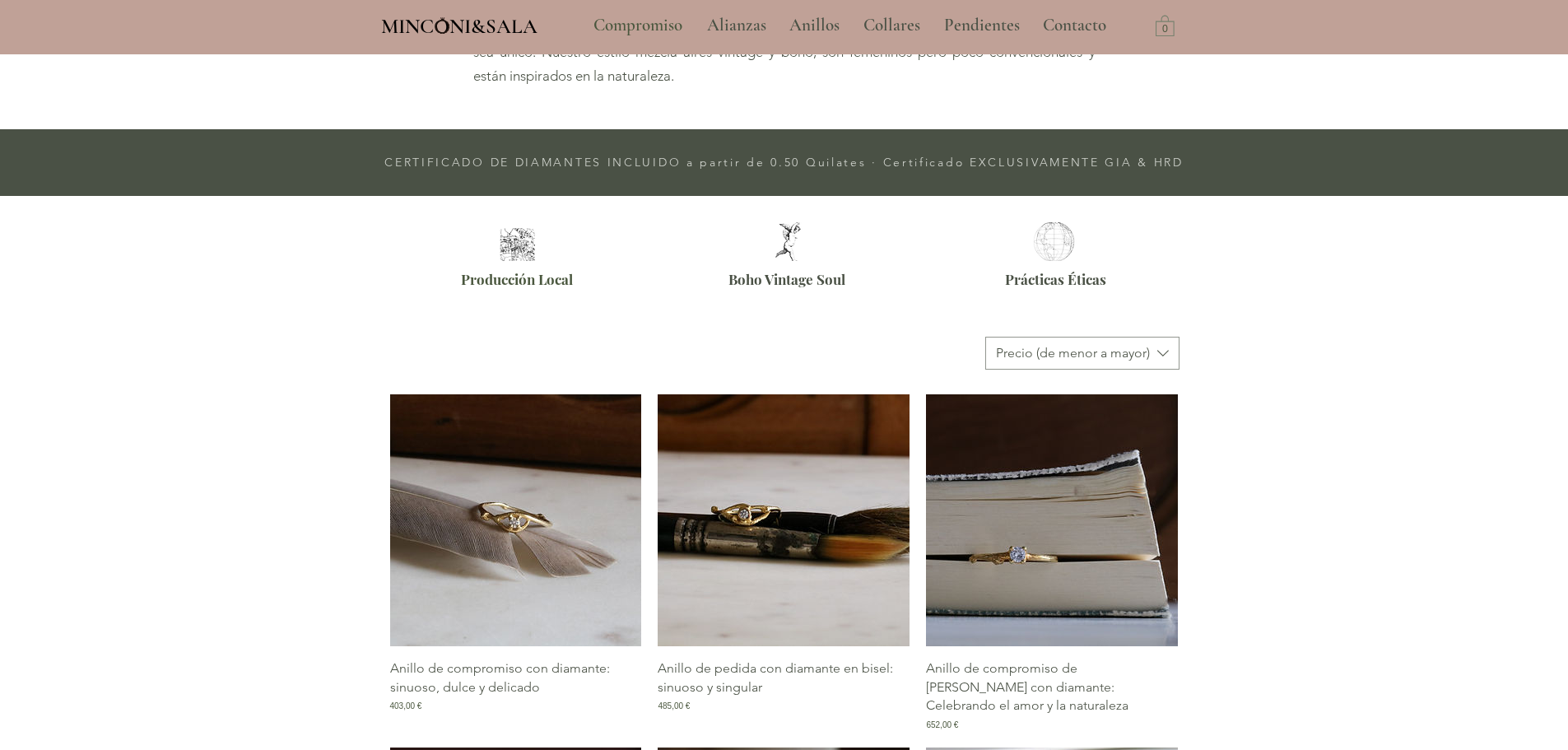
click at [576, 504] on img "Galería de Anillo de compromiso con diamante: sinuoso, dulce y delicado" at bounding box center [515, 520] width 252 height 252
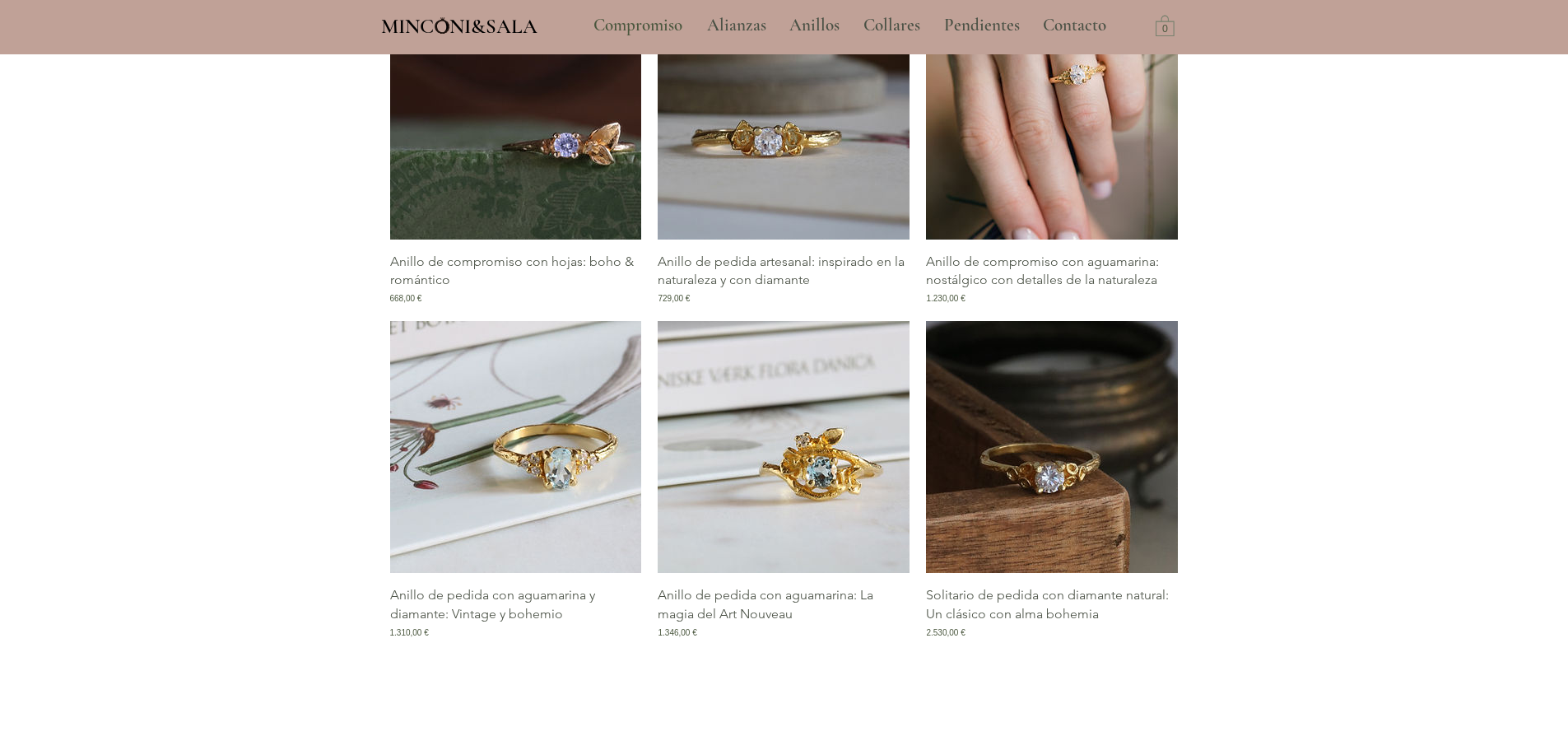
scroll to position [1263, 0]
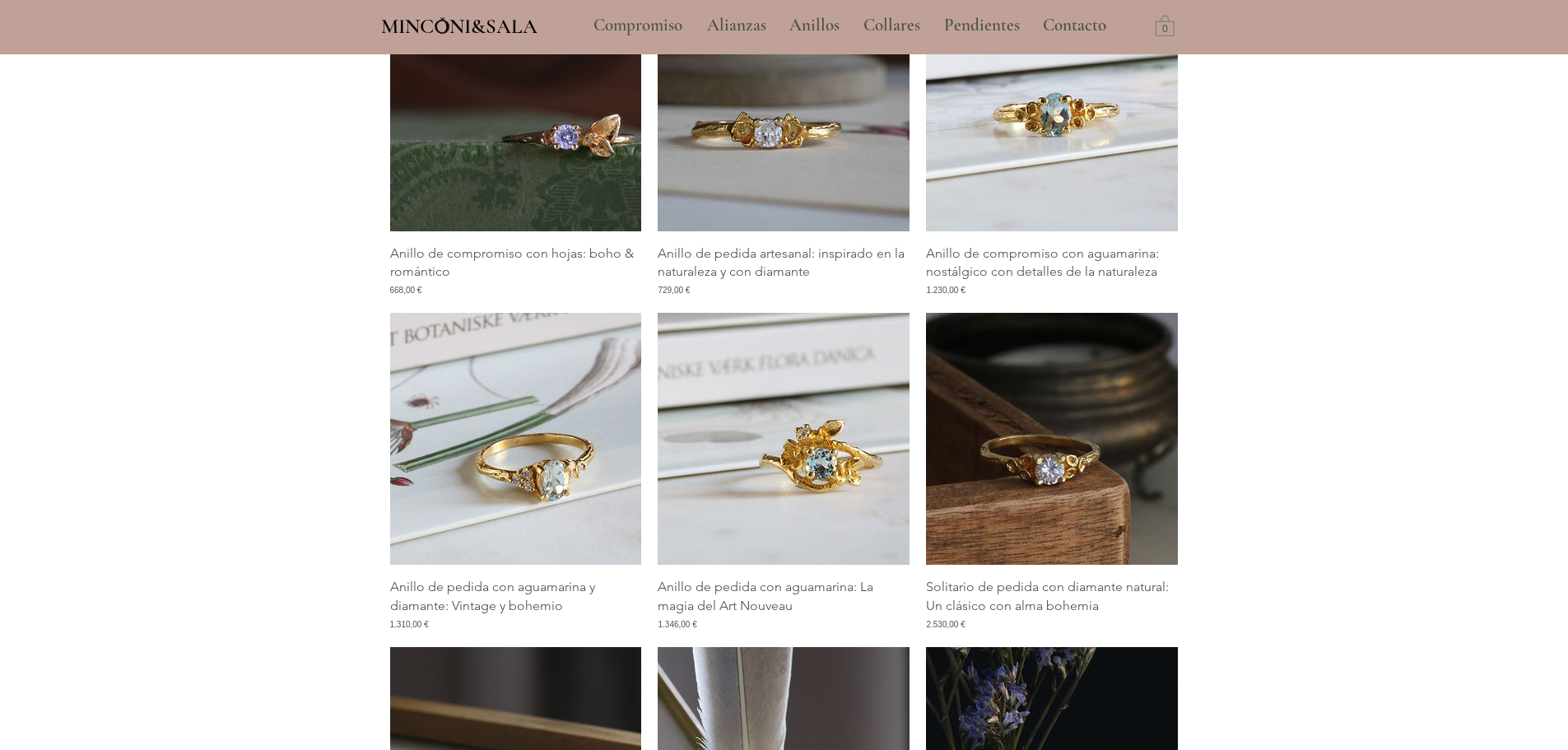
click at [552, 453] on img "Galería de Anillo de pedida con aguamarina y diamante: Vintage y bohemio" at bounding box center [515, 438] width 252 height 252
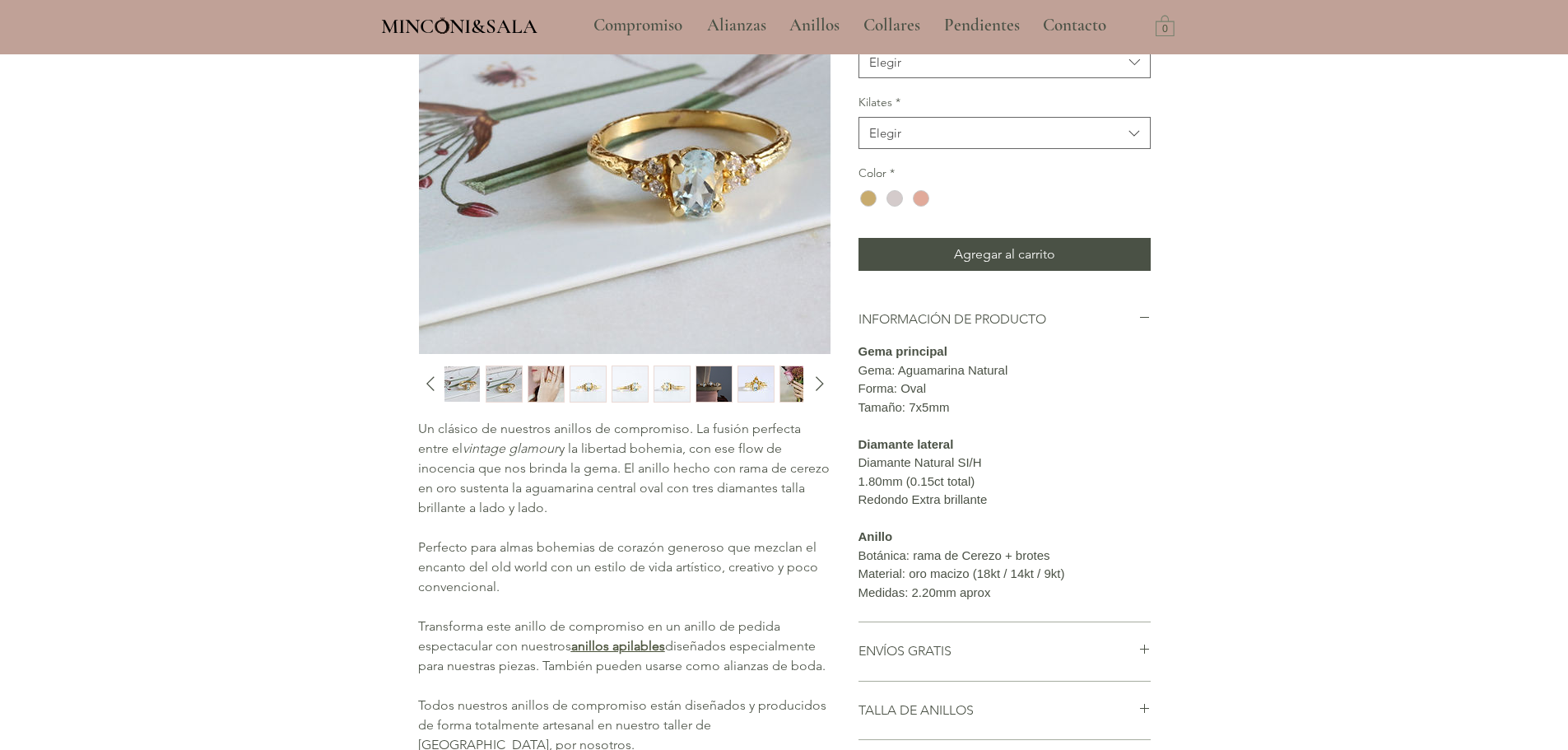
scroll to position [247, 0]
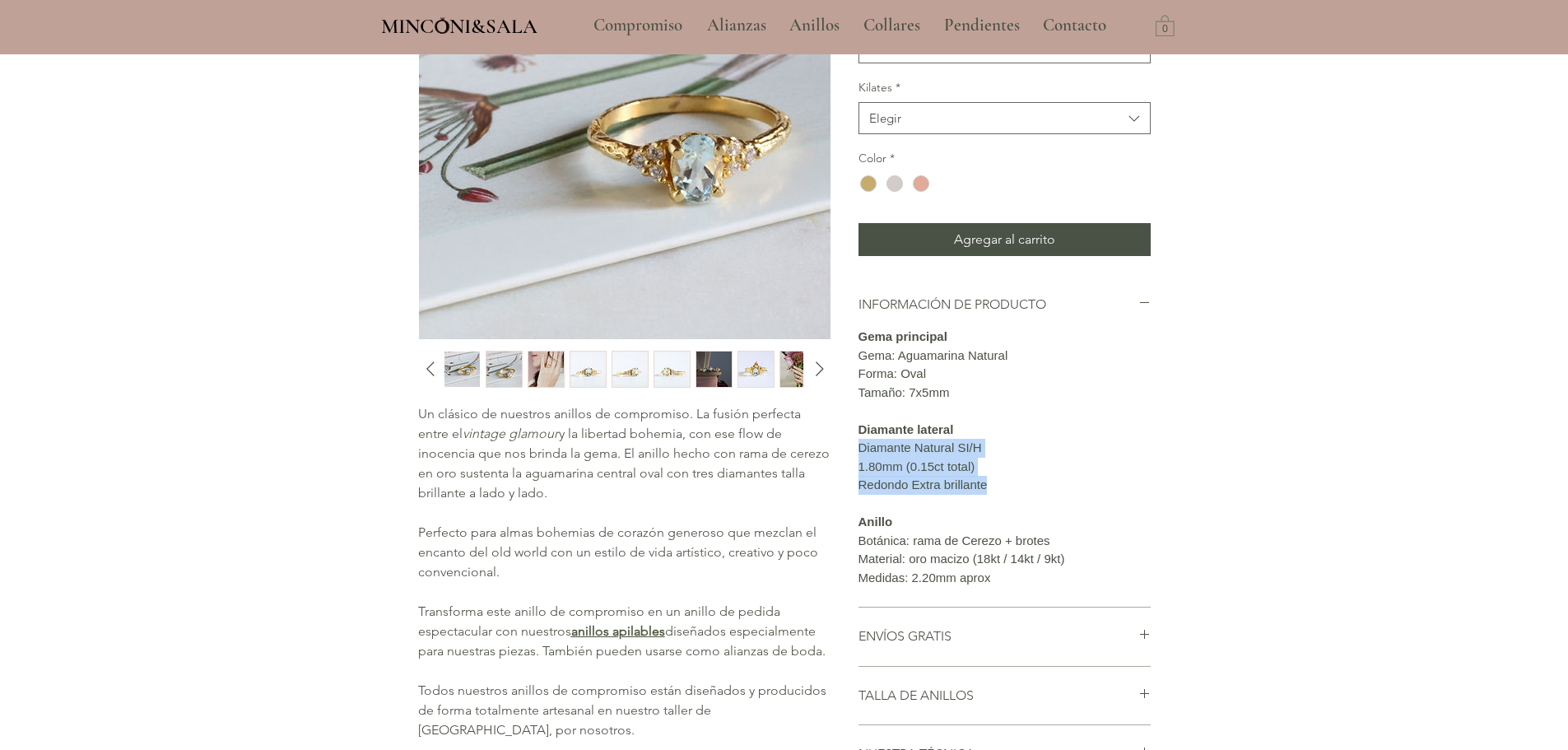
drag, startPoint x: 1013, startPoint y: 543, endPoint x: 851, endPoint y: 507, distance: 166.0
click at [851, 507] on div "Un clásico de nuestros anillos de compromiso. La fusión perfecta entre el vinta…" at bounding box center [784, 412] width 733 height 970
copy div "Diamante Natural SI/H 1.80mm (0.15ct total) Redondo Extra brillante"
